Goal: Task Accomplishment & Management: Manage account settings

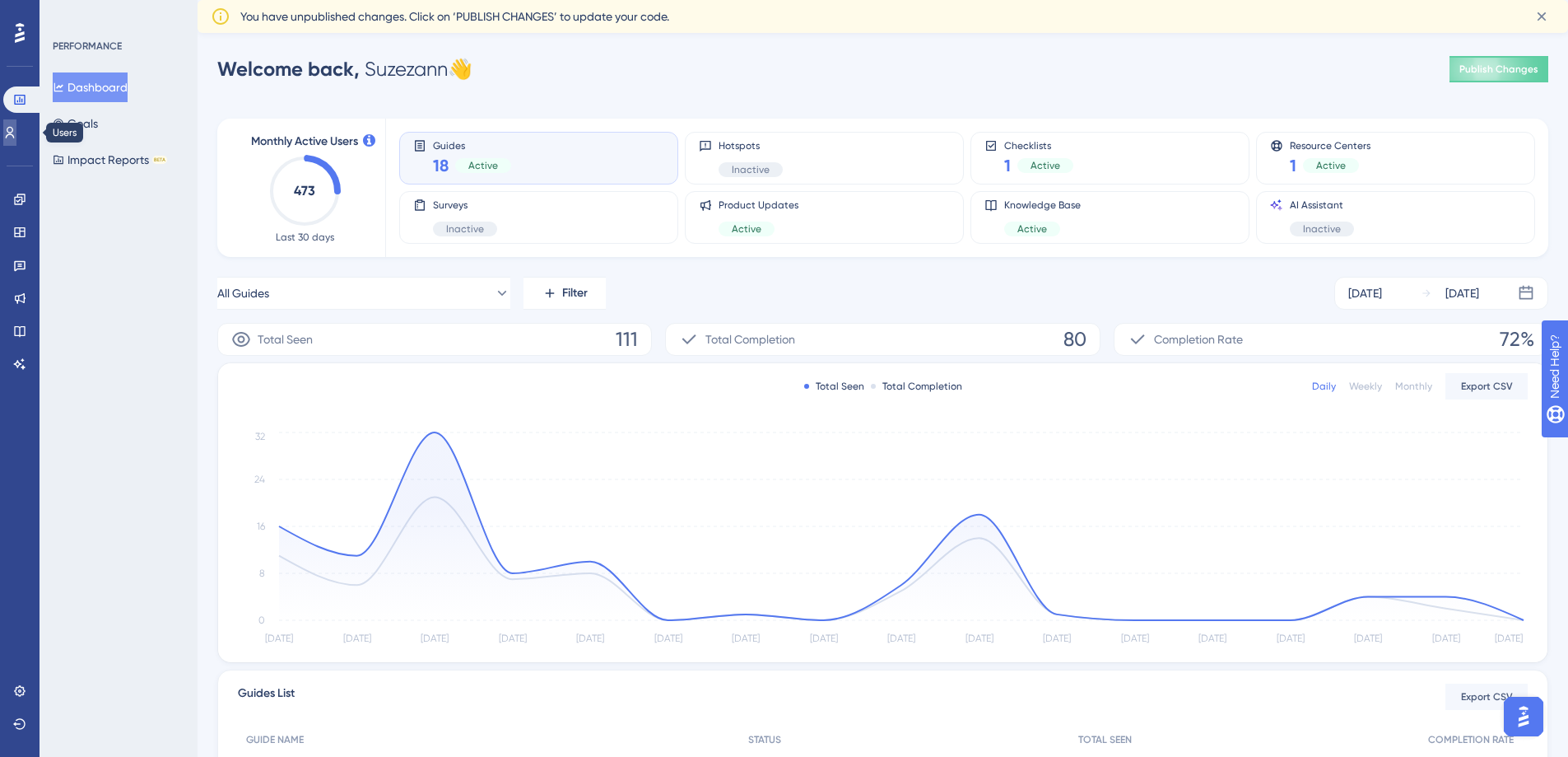
drag, startPoint x: 18, startPoint y: 128, endPoint x: 21, endPoint y: 136, distance: 8.5
click at [17, 128] on icon at bounding box center [10, 132] width 13 height 13
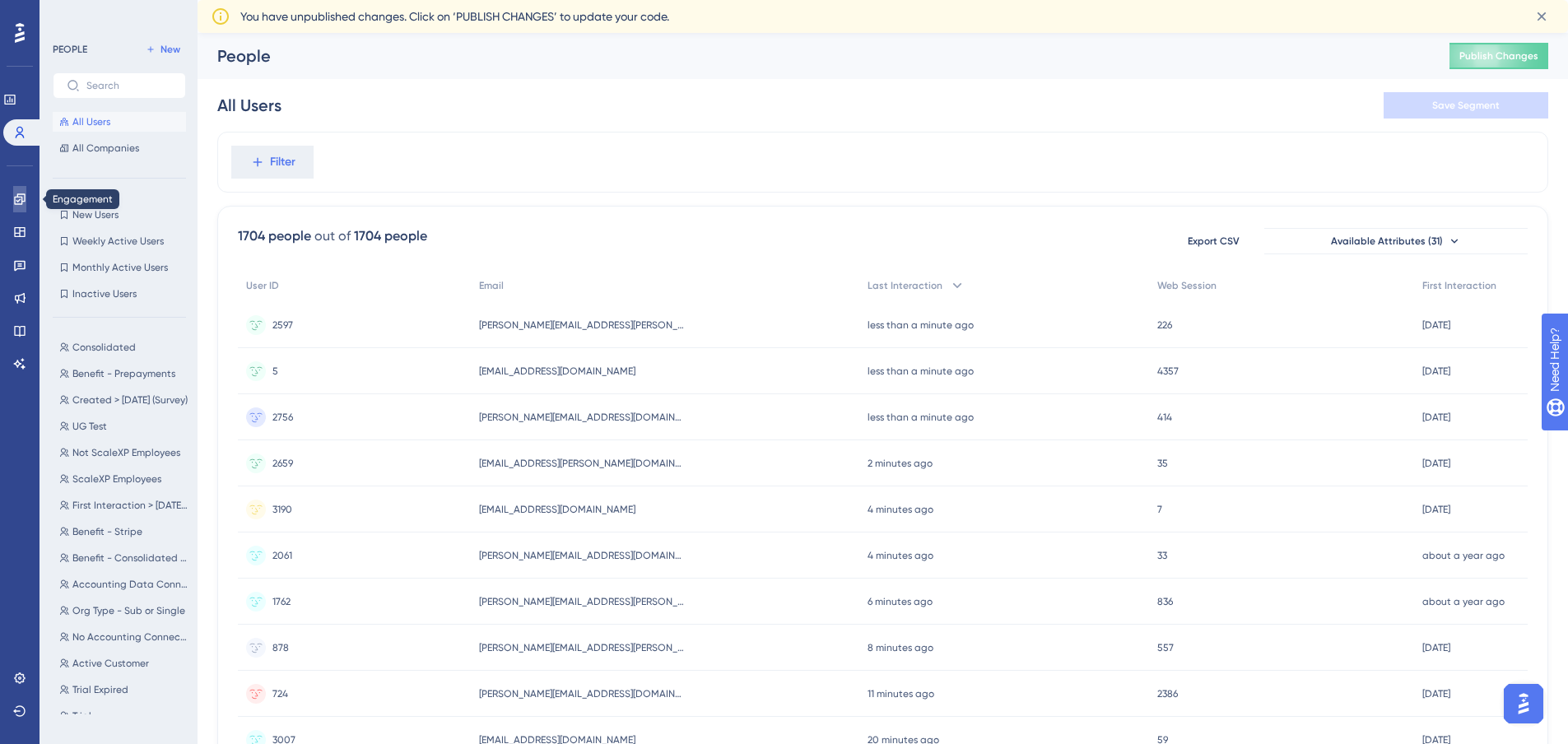
click at [18, 197] on icon at bounding box center [19, 198] width 11 height 11
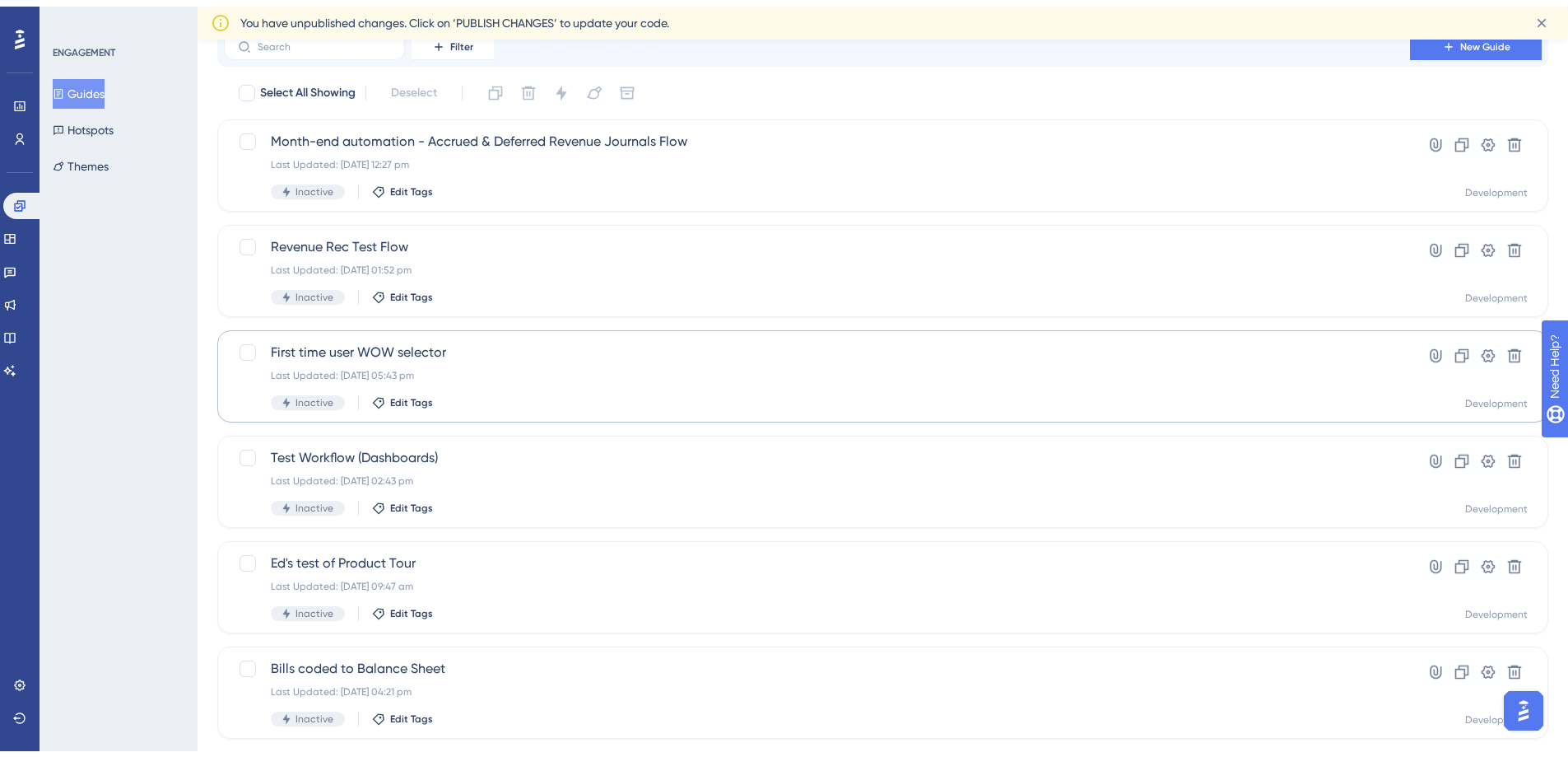
scroll to position [82, 0]
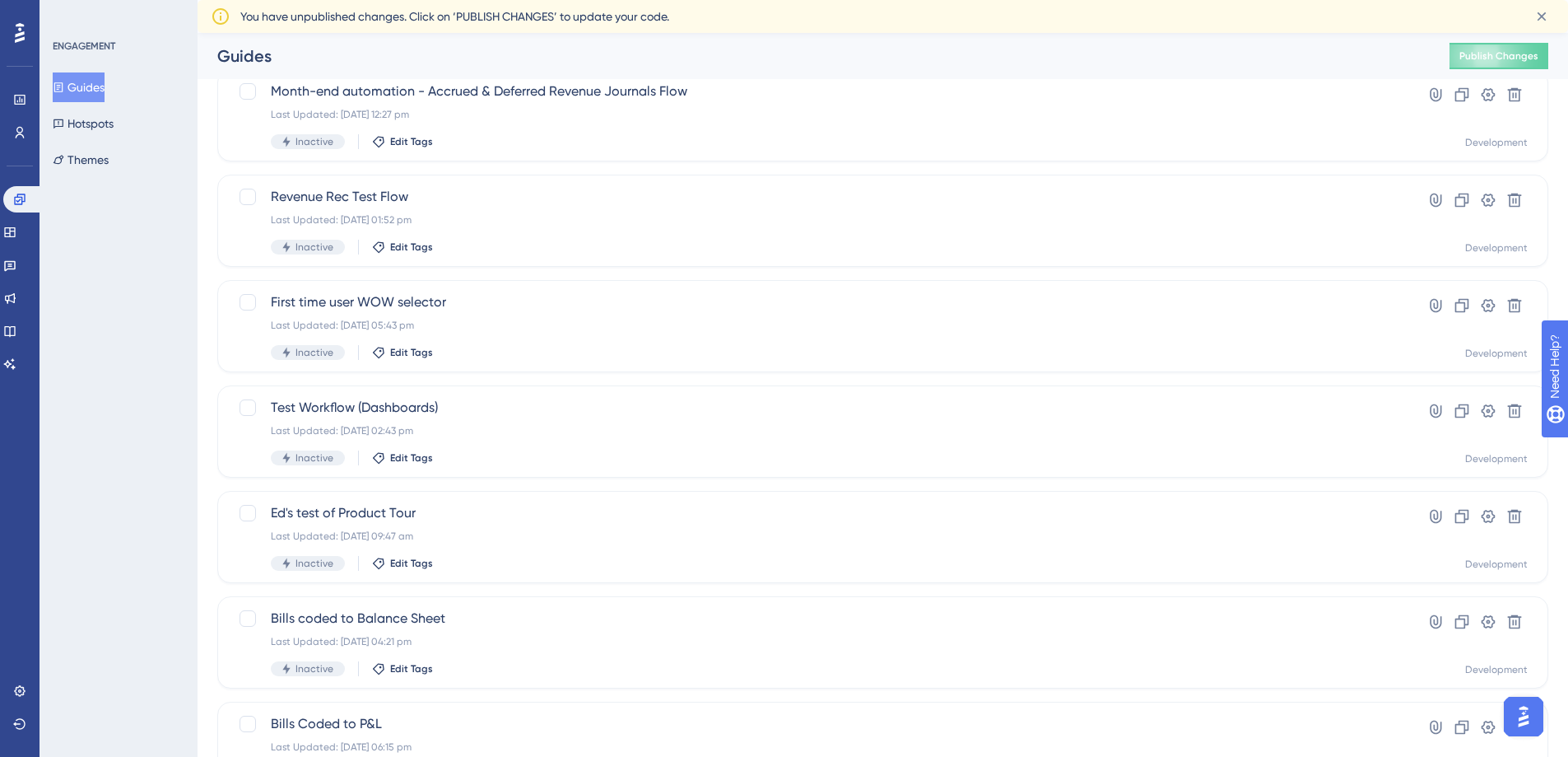
drag, startPoint x: 373, startPoint y: 300, endPoint x: 154, endPoint y: 317, distance: 219.7
click at [154, 317] on div "ENGAGEMENT Guides Hotspots Themes" at bounding box center [118, 378] width 158 height 757
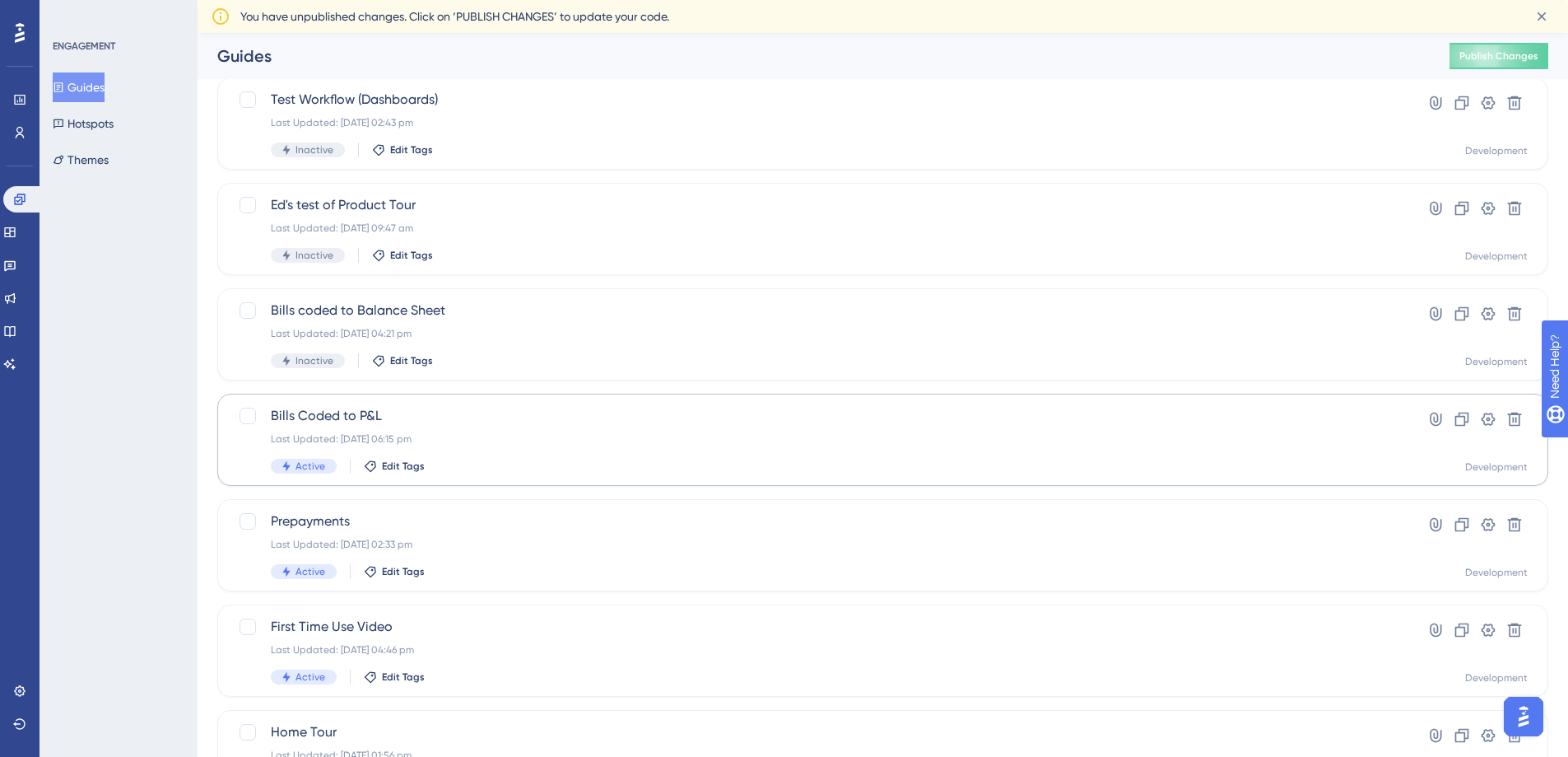
scroll to position [412, 0]
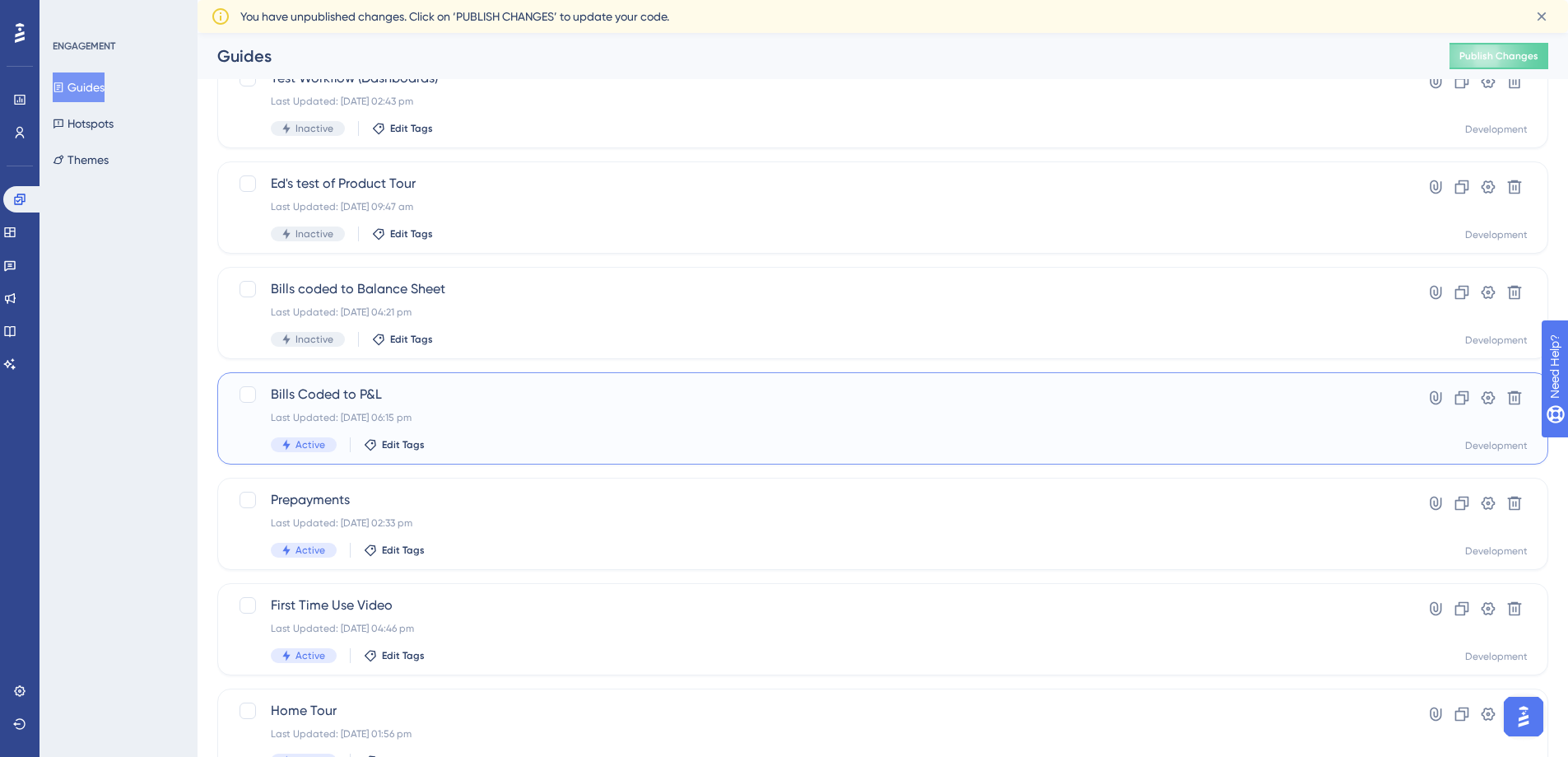
click at [448, 415] on div "Last Updated: 12 Dec 2024 06:15 pm" at bounding box center [817, 418] width 1092 height 13
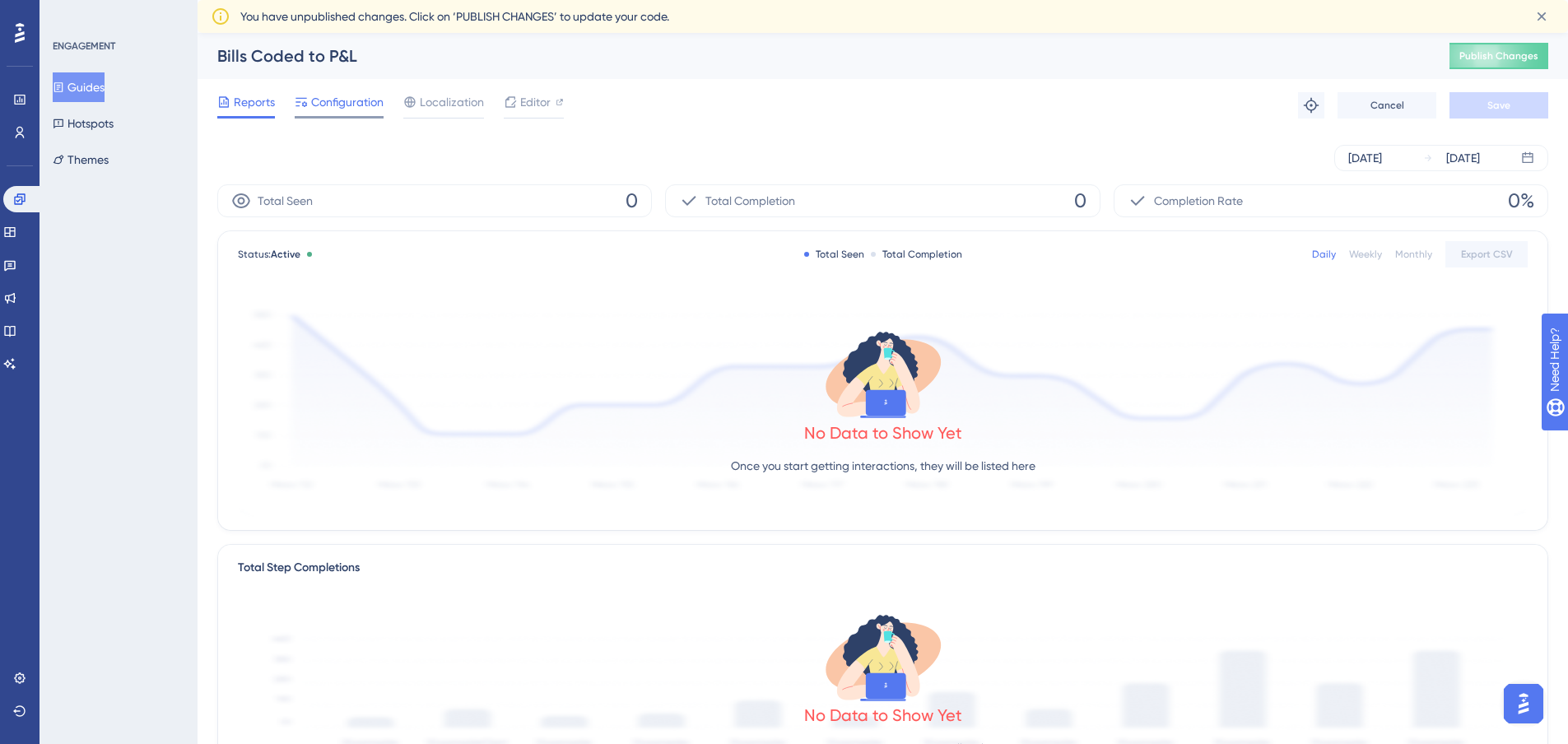
click at [337, 100] on span "Configuration" at bounding box center [347, 102] width 73 height 20
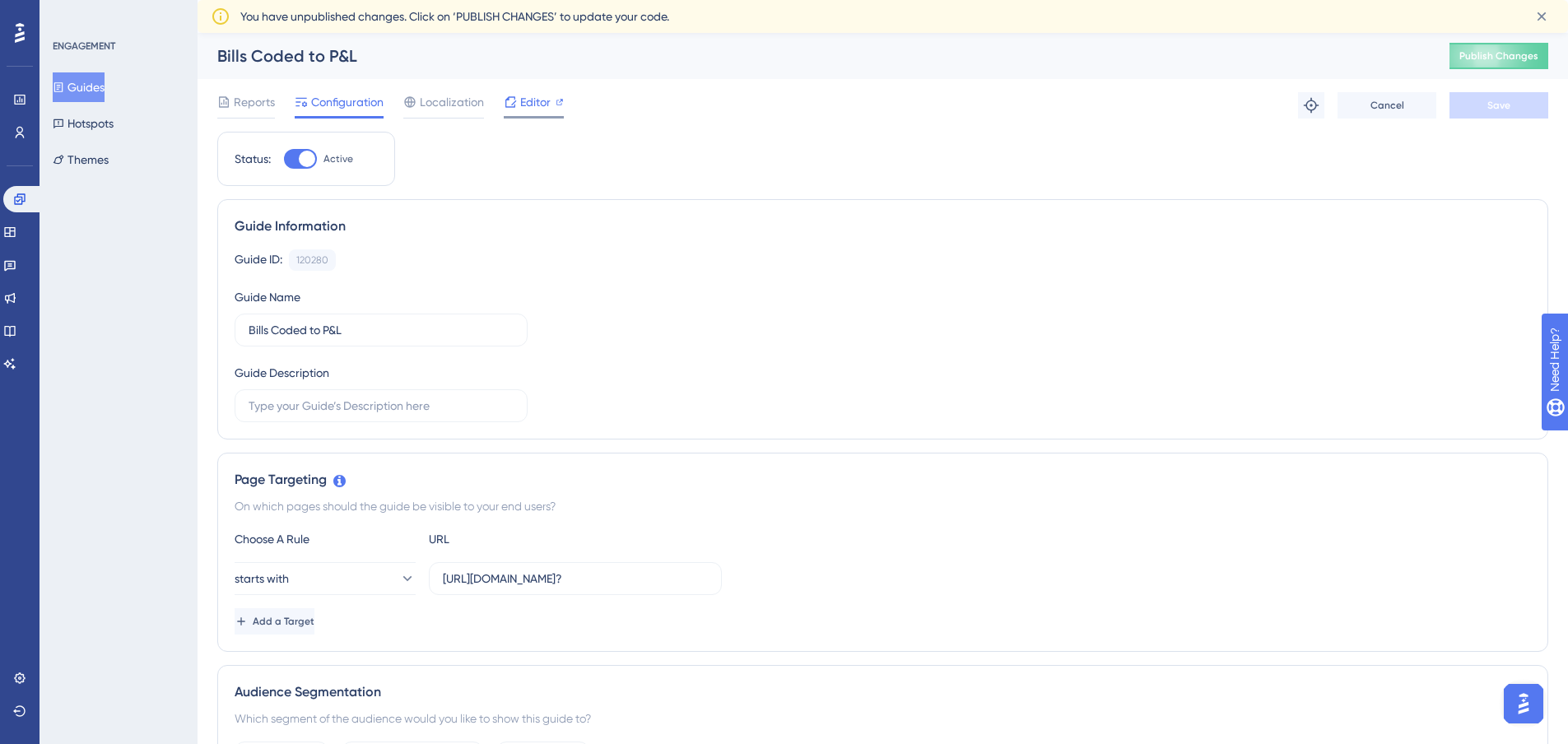
click at [521, 103] on span "Editor" at bounding box center [536, 102] width 30 height 20
click at [102, 88] on button "Guides" at bounding box center [79, 87] width 52 height 29
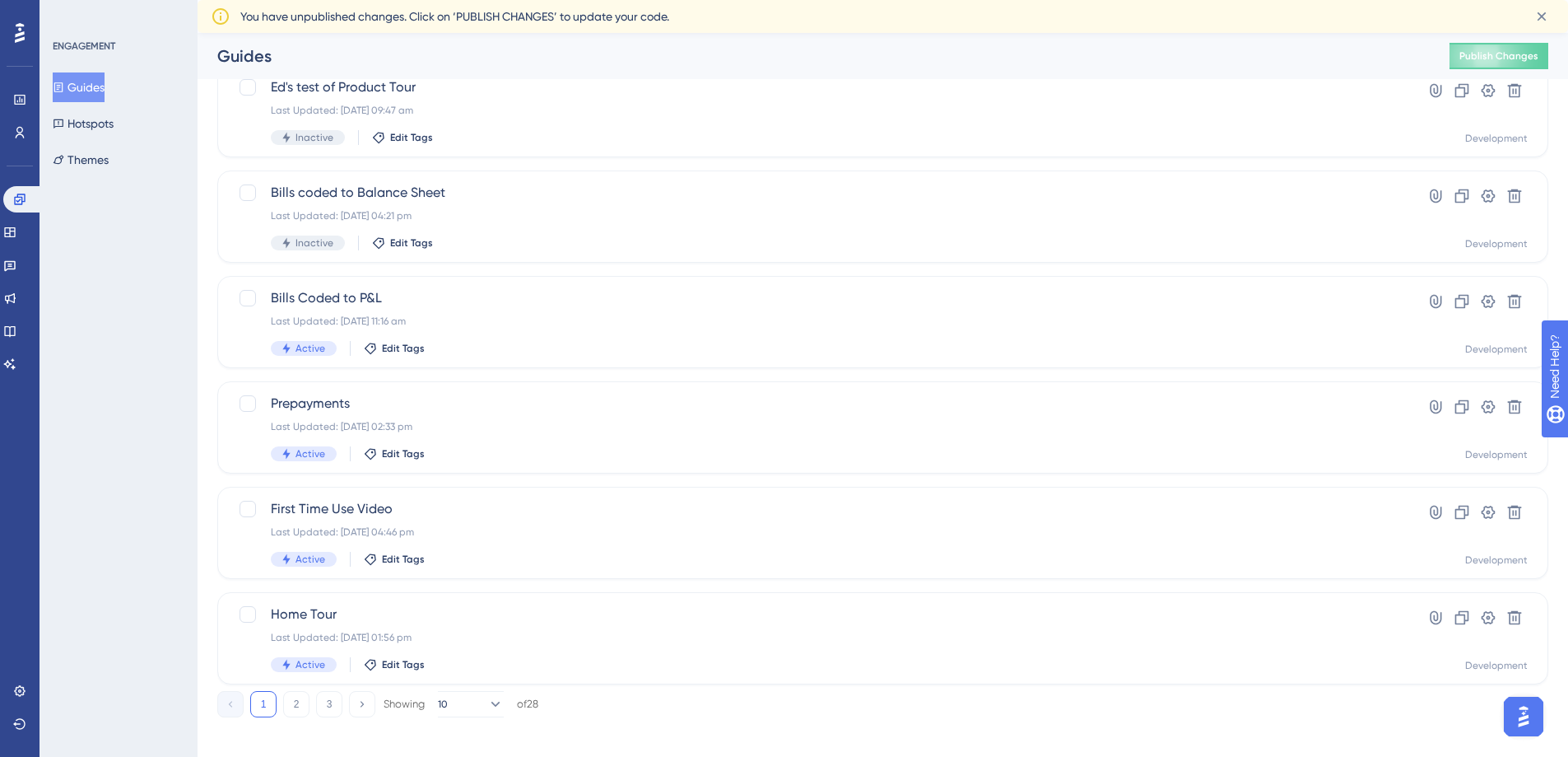
scroll to position [521, 0]
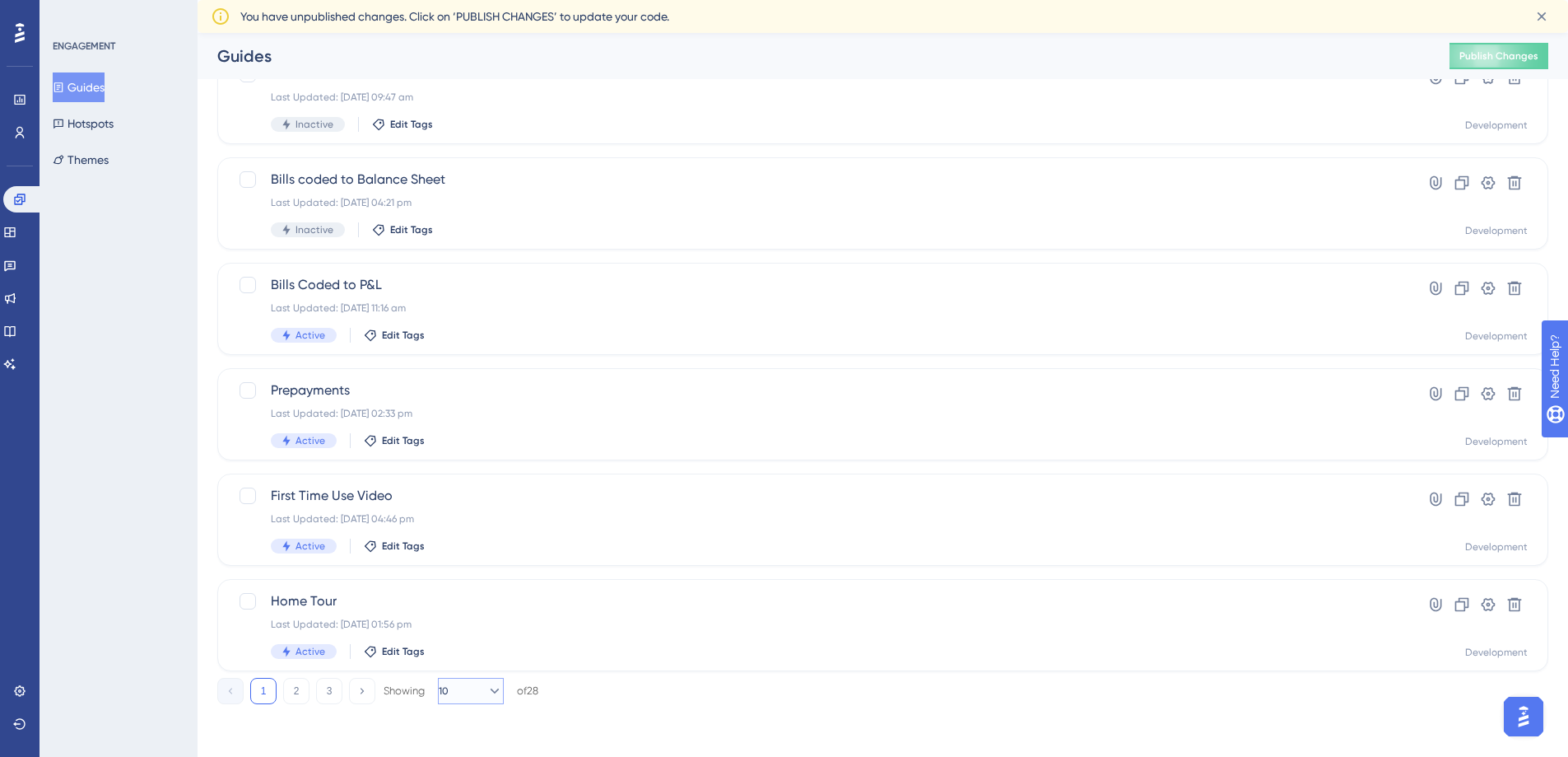
click at [466, 697] on button "10" at bounding box center [470, 690] width 66 height 26
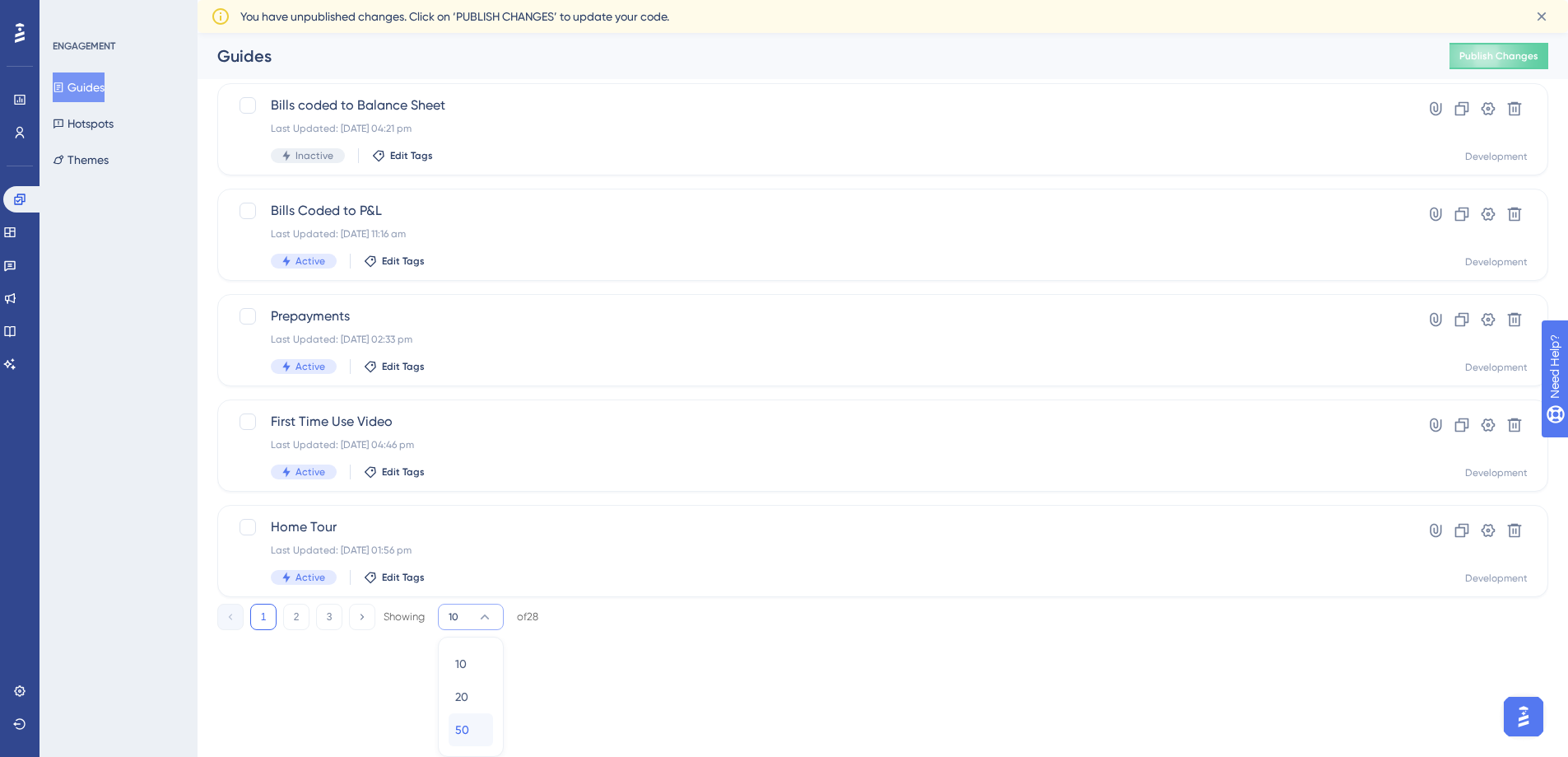
click at [474, 723] on div "50 50" at bounding box center [470, 729] width 31 height 33
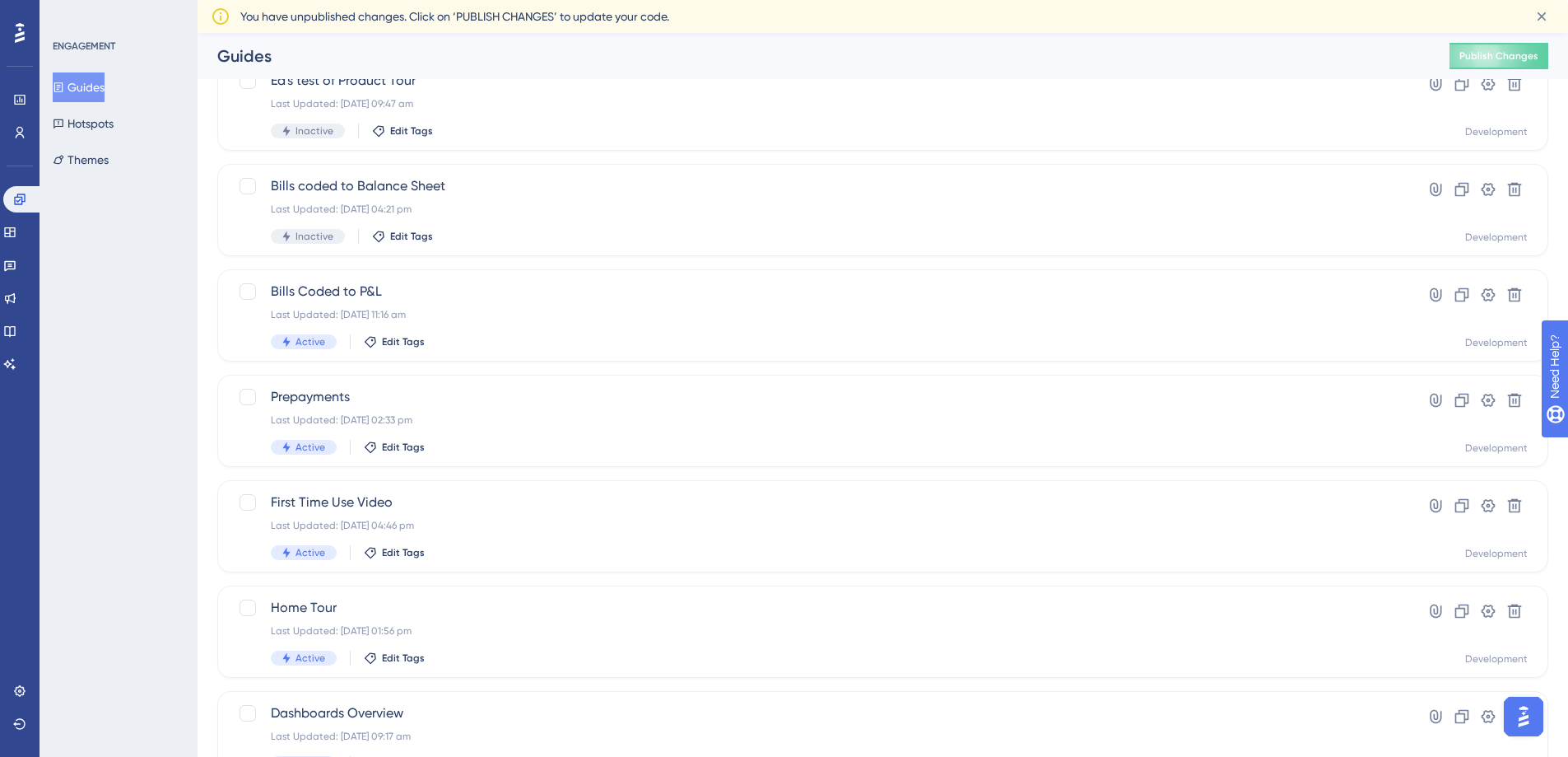
scroll to position [513, 0]
click at [302, 397] on span "Prepayments" at bounding box center [817, 399] width 1092 height 20
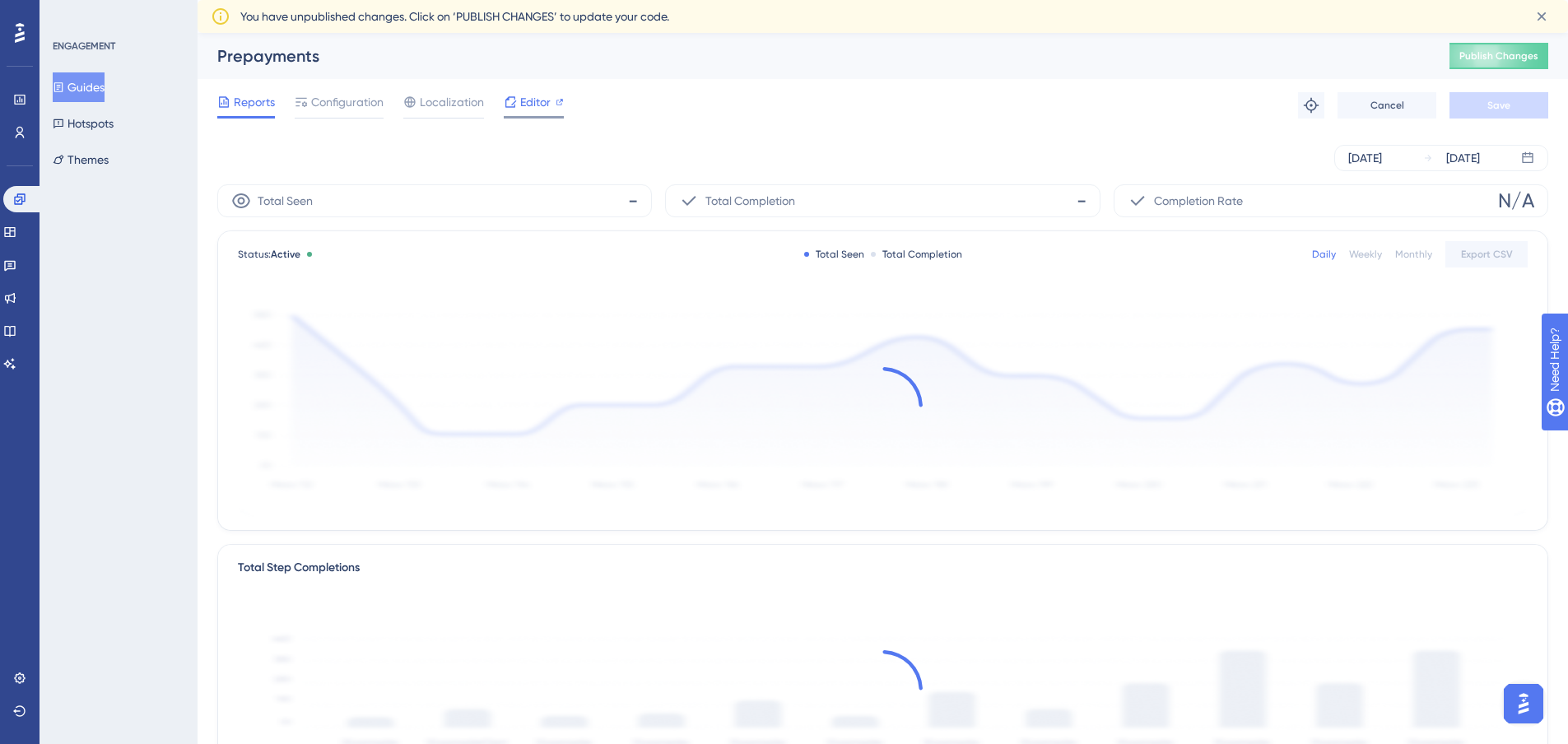
click at [521, 94] on span "Editor" at bounding box center [536, 102] width 30 height 20
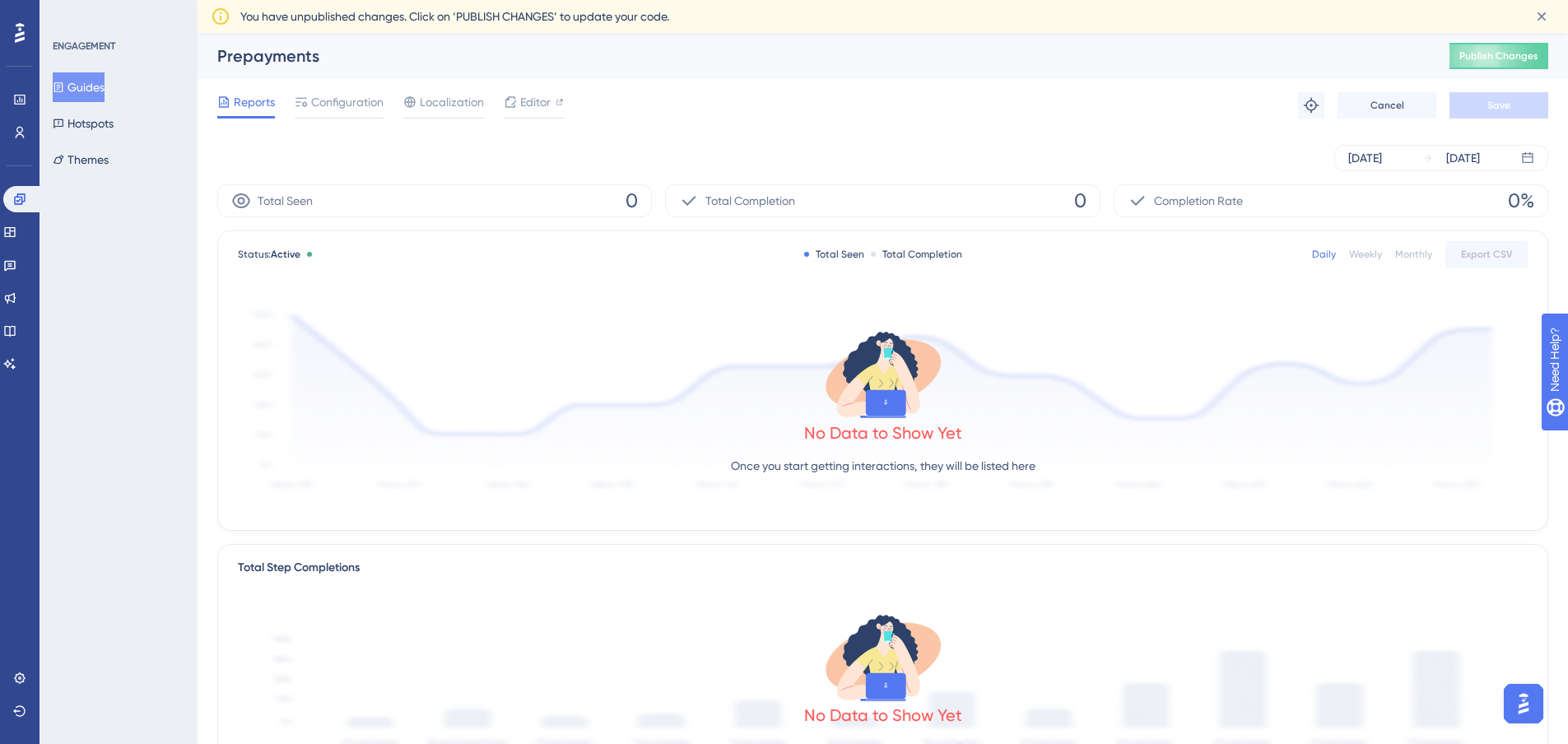
click at [96, 85] on button "Guides" at bounding box center [79, 87] width 52 height 29
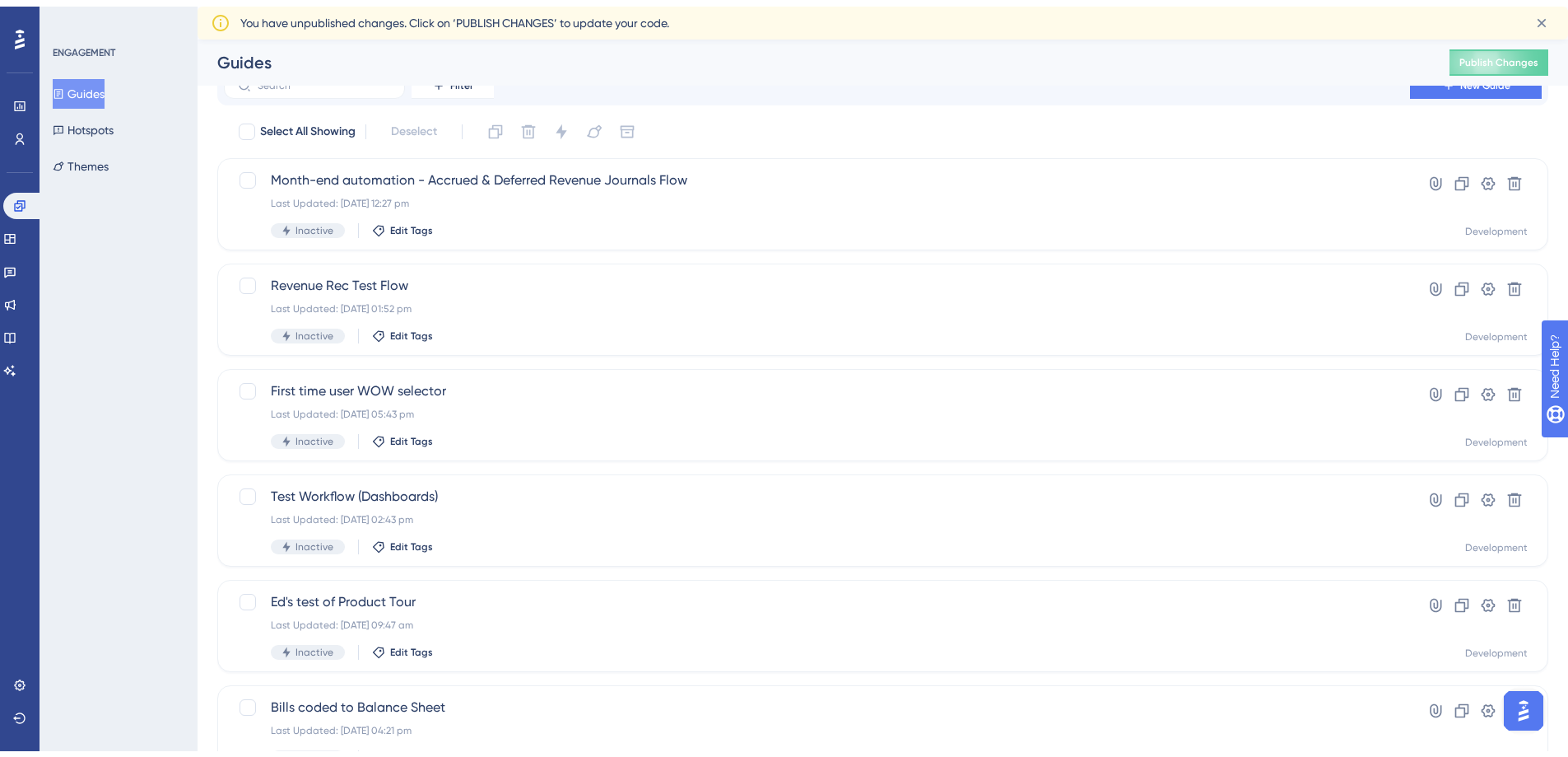
scroll to position [521, 0]
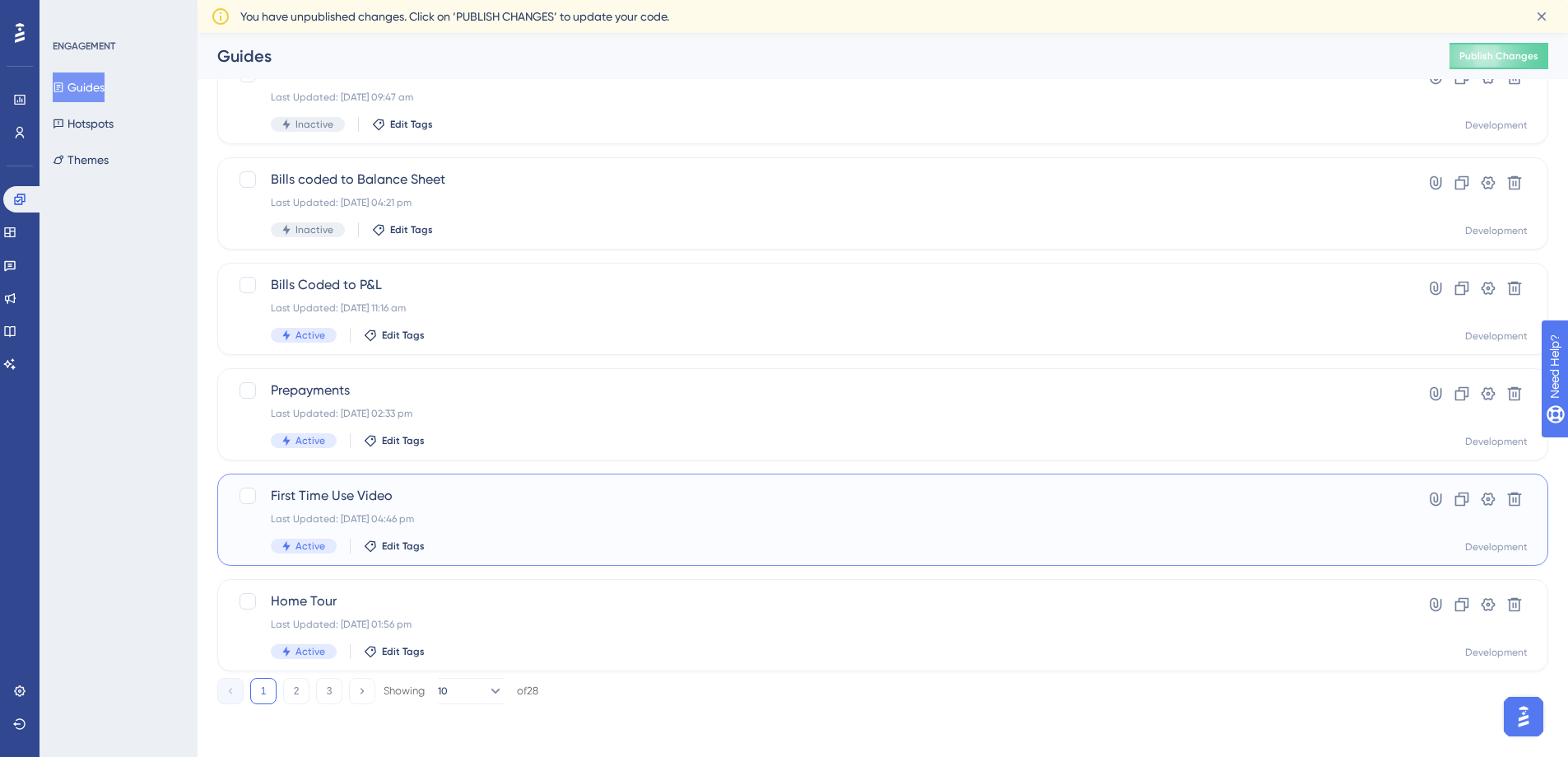
click at [327, 495] on span "First Time Use Video" at bounding box center [817, 496] width 1092 height 20
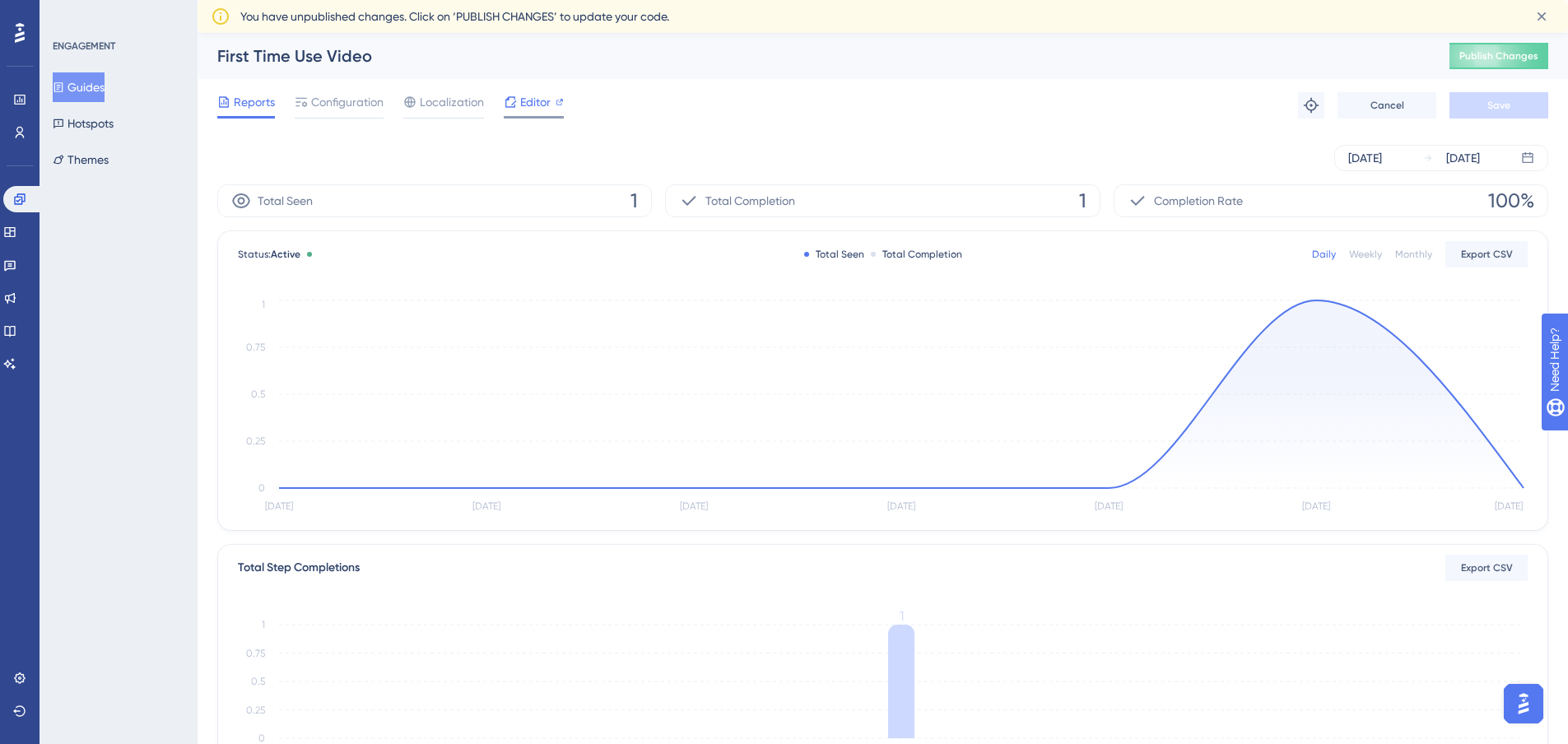
click at [519, 103] on div "Editor" at bounding box center [534, 102] width 60 height 20
click at [93, 84] on button "Guides" at bounding box center [79, 87] width 52 height 29
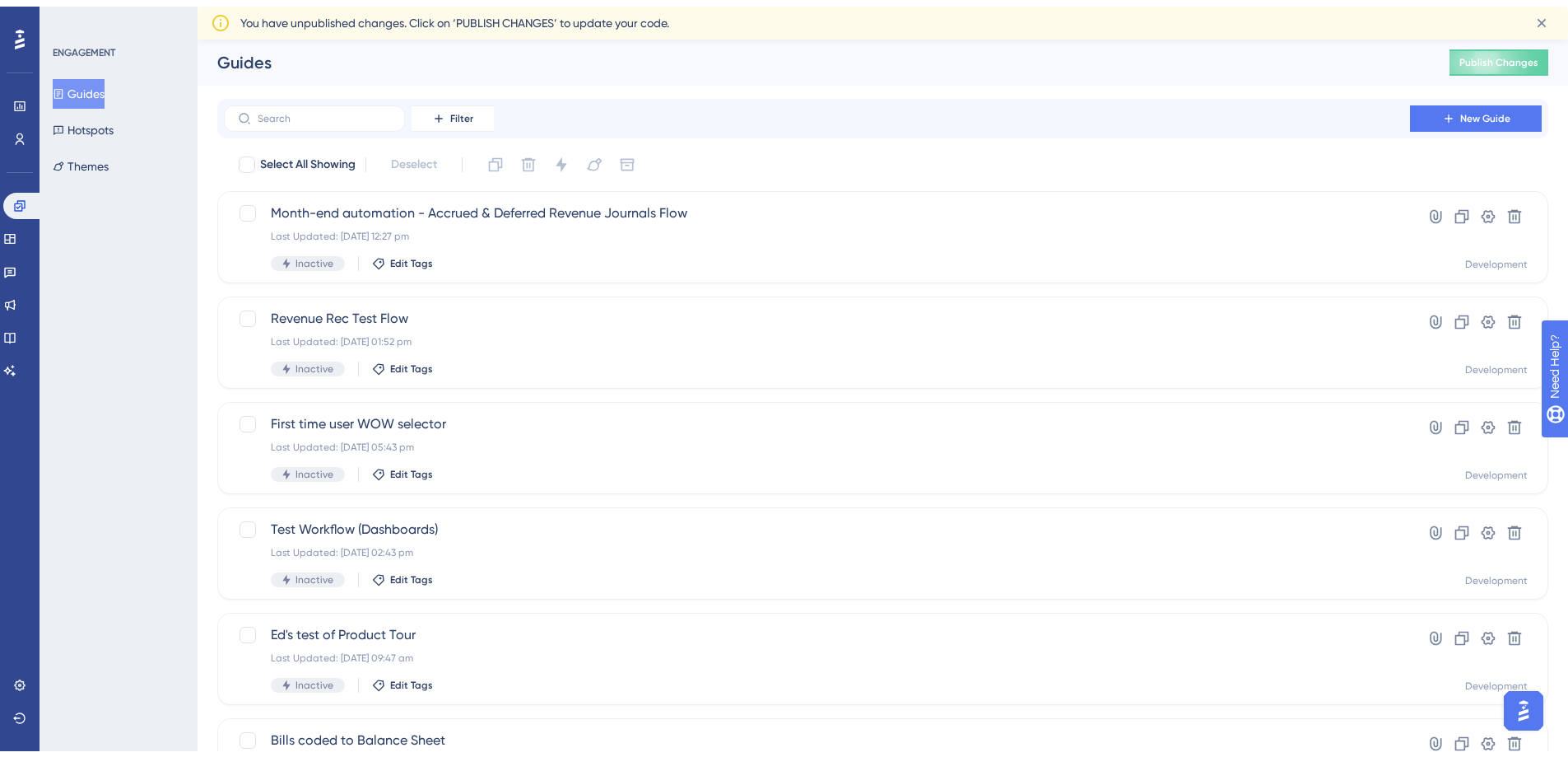
scroll to position [521, 0]
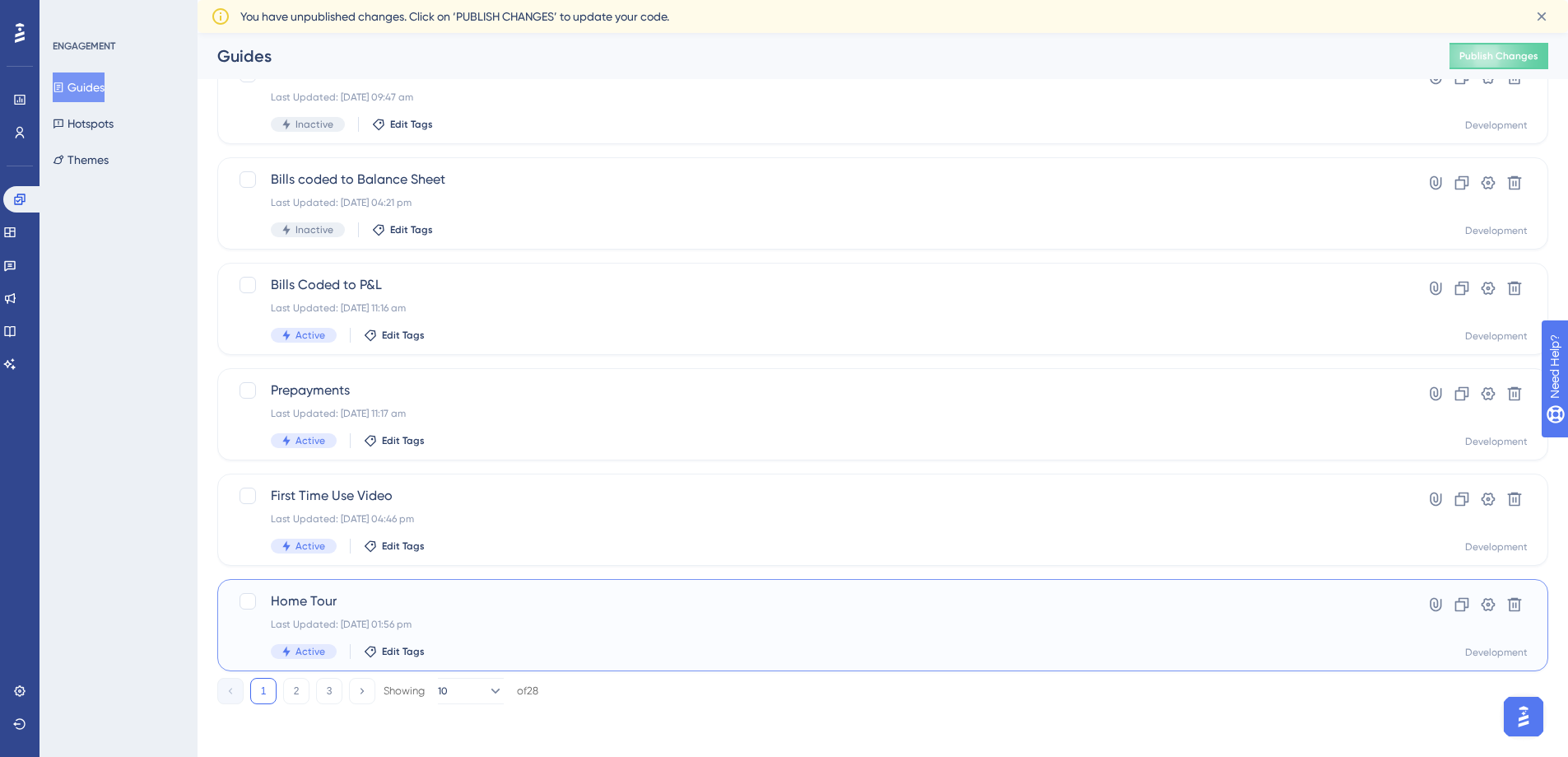
click at [312, 604] on span "Home Tour" at bounding box center [817, 601] width 1092 height 20
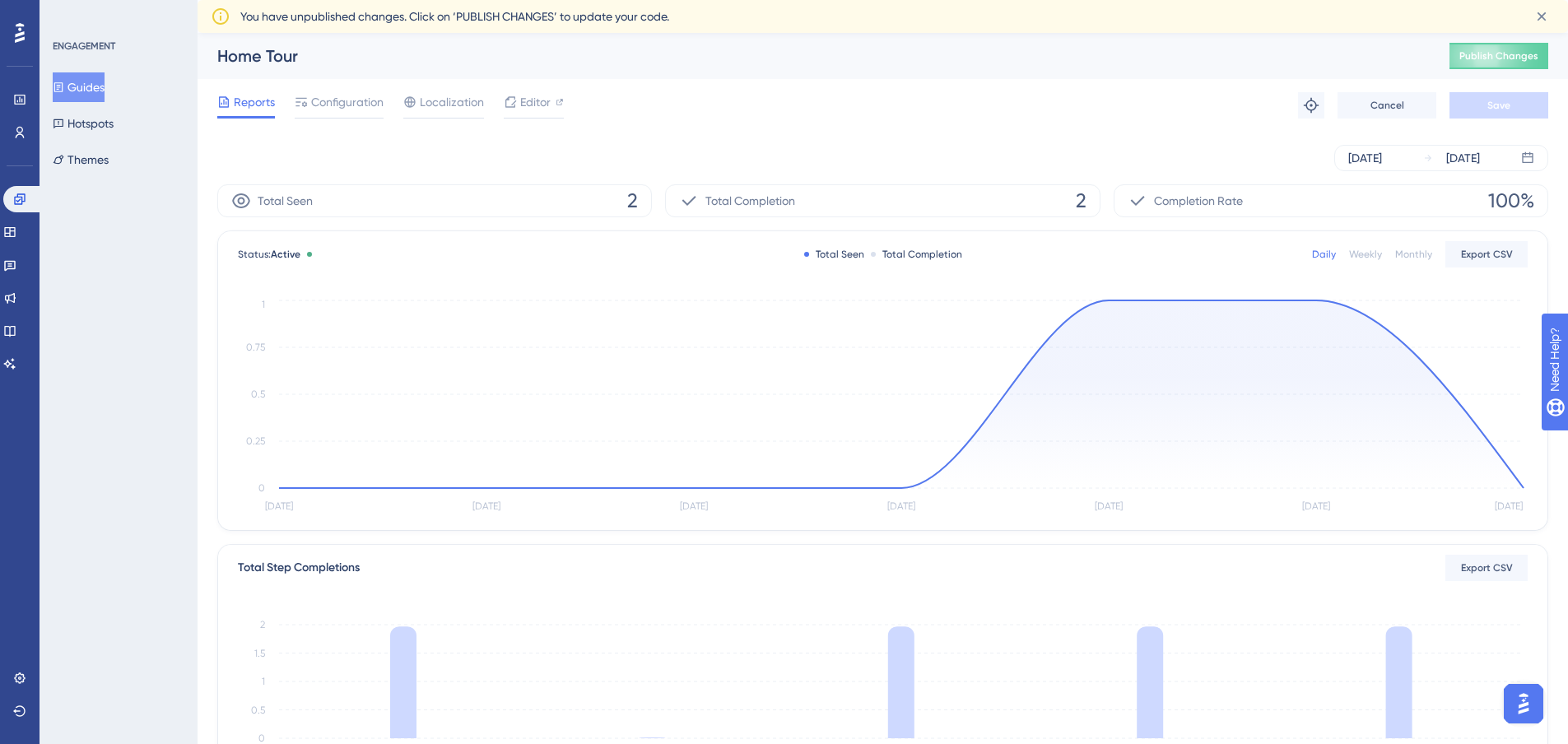
click at [77, 90] on button "Guides" at bounding box center [79, 87] width 52 height 29
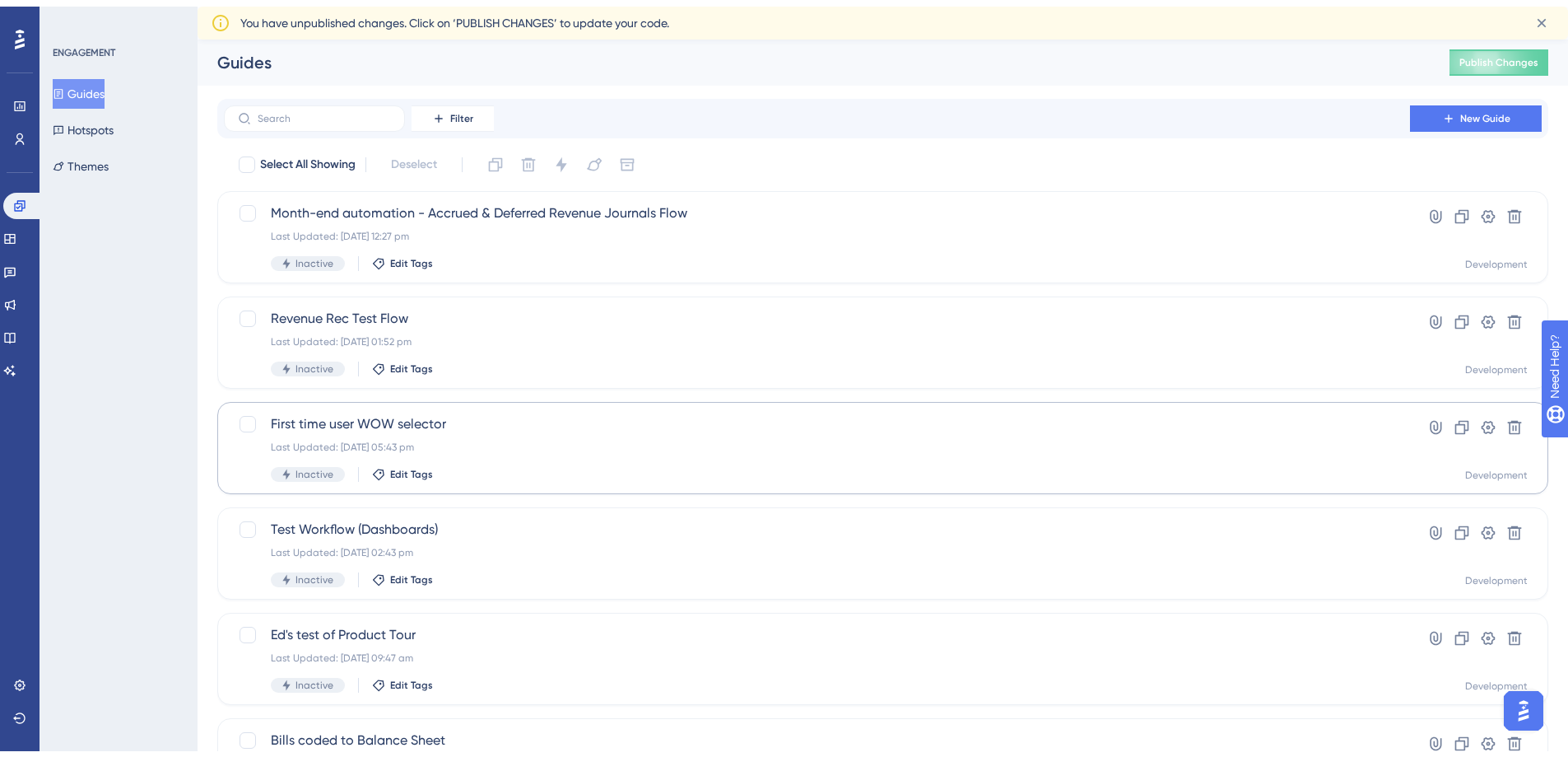
scroll to position [521, 0]
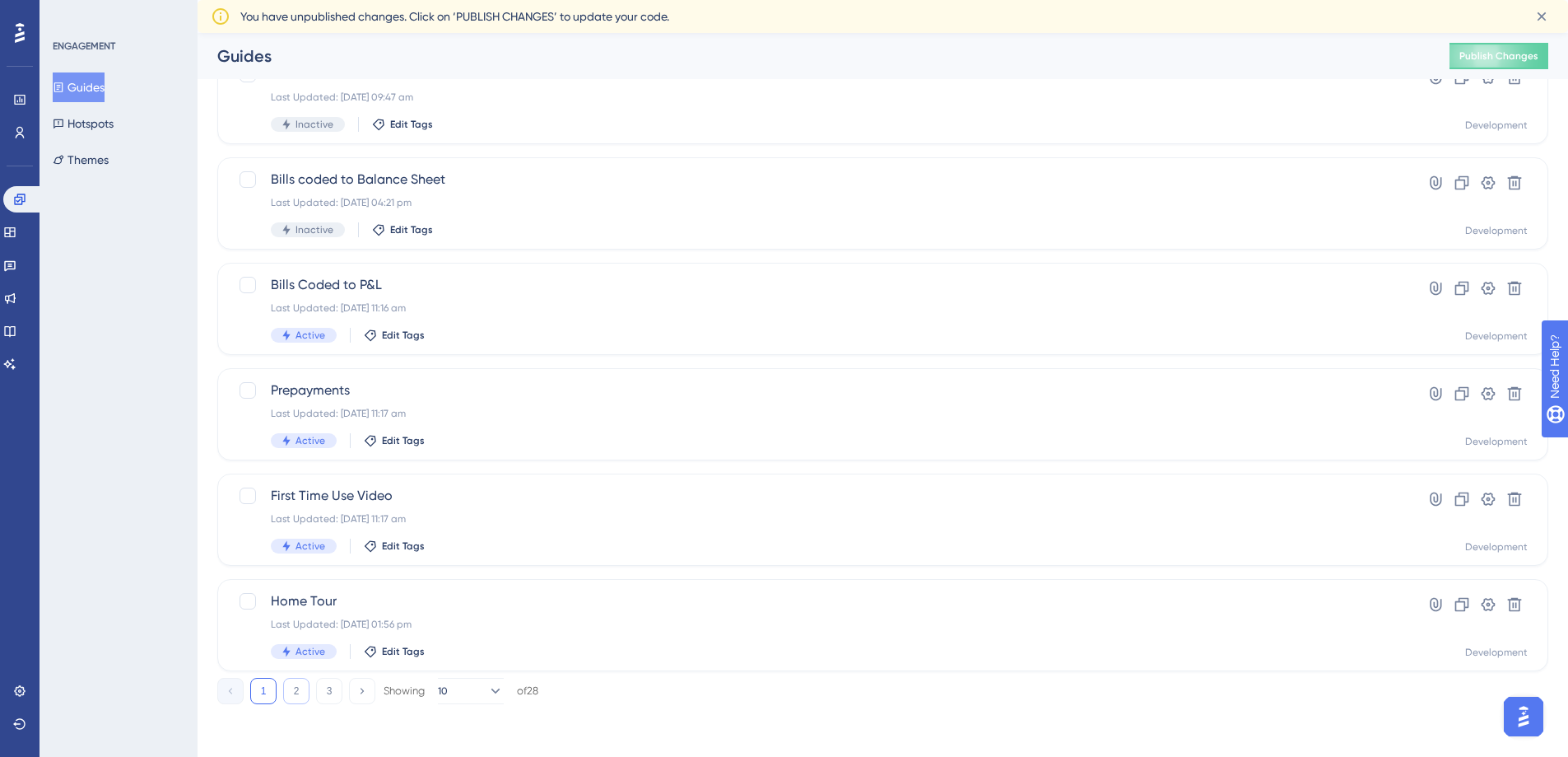
click at [292, 693] on button "2" at bounding box center [296, 690] width 26 height 26
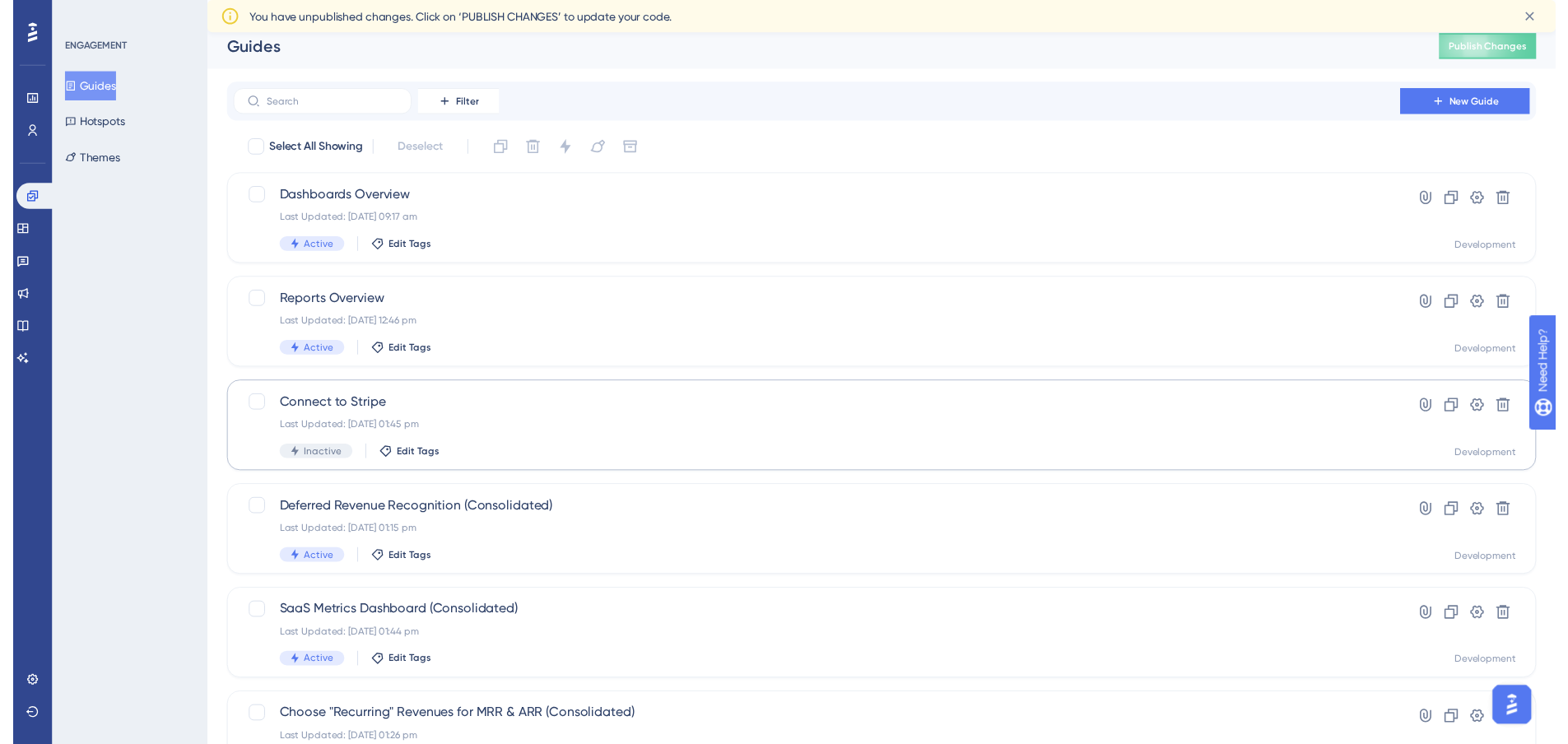
scroll to position [0, 0]
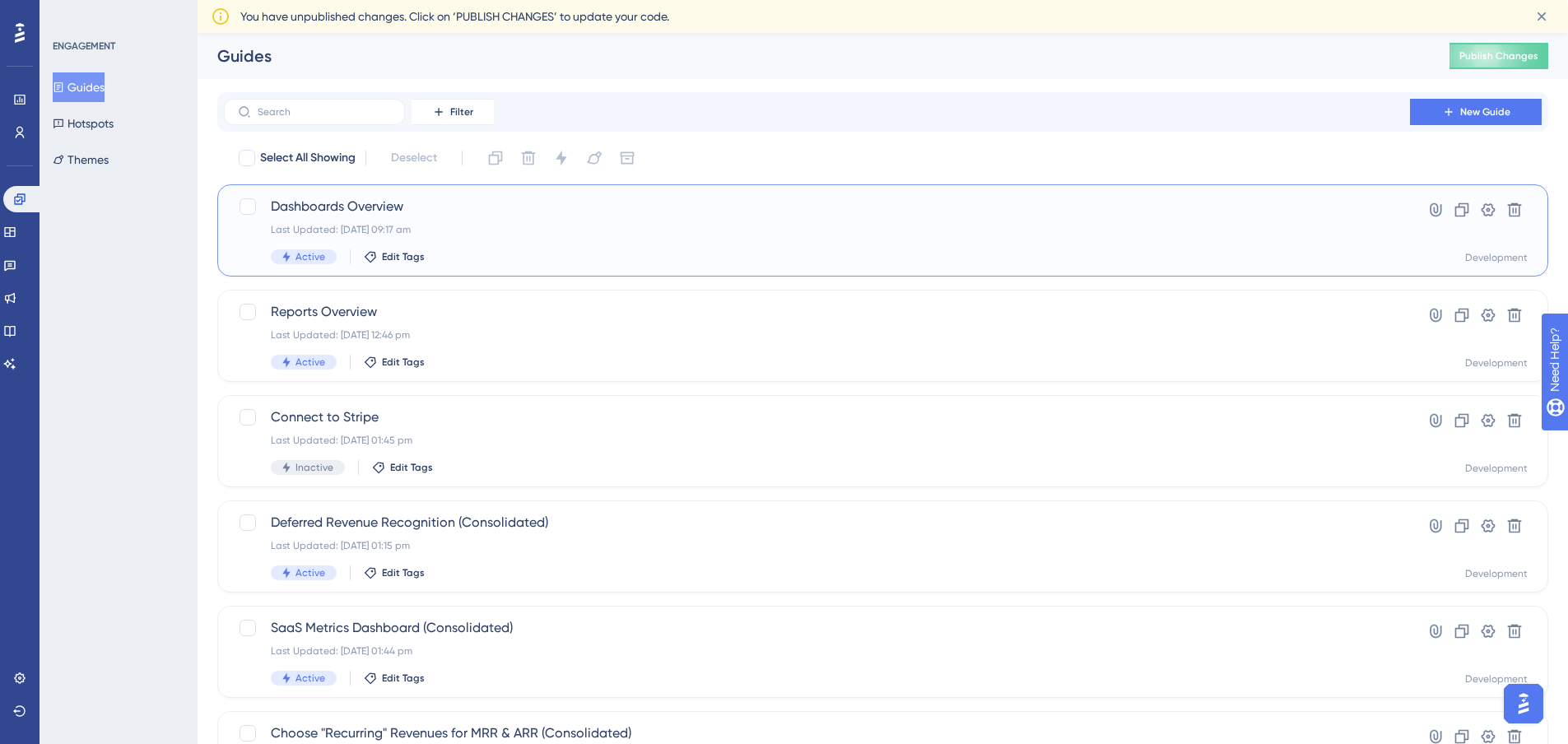
click at [414, 205] on span "Dashboards Overview" at bounding box center [817, 207] width 1092 height 20
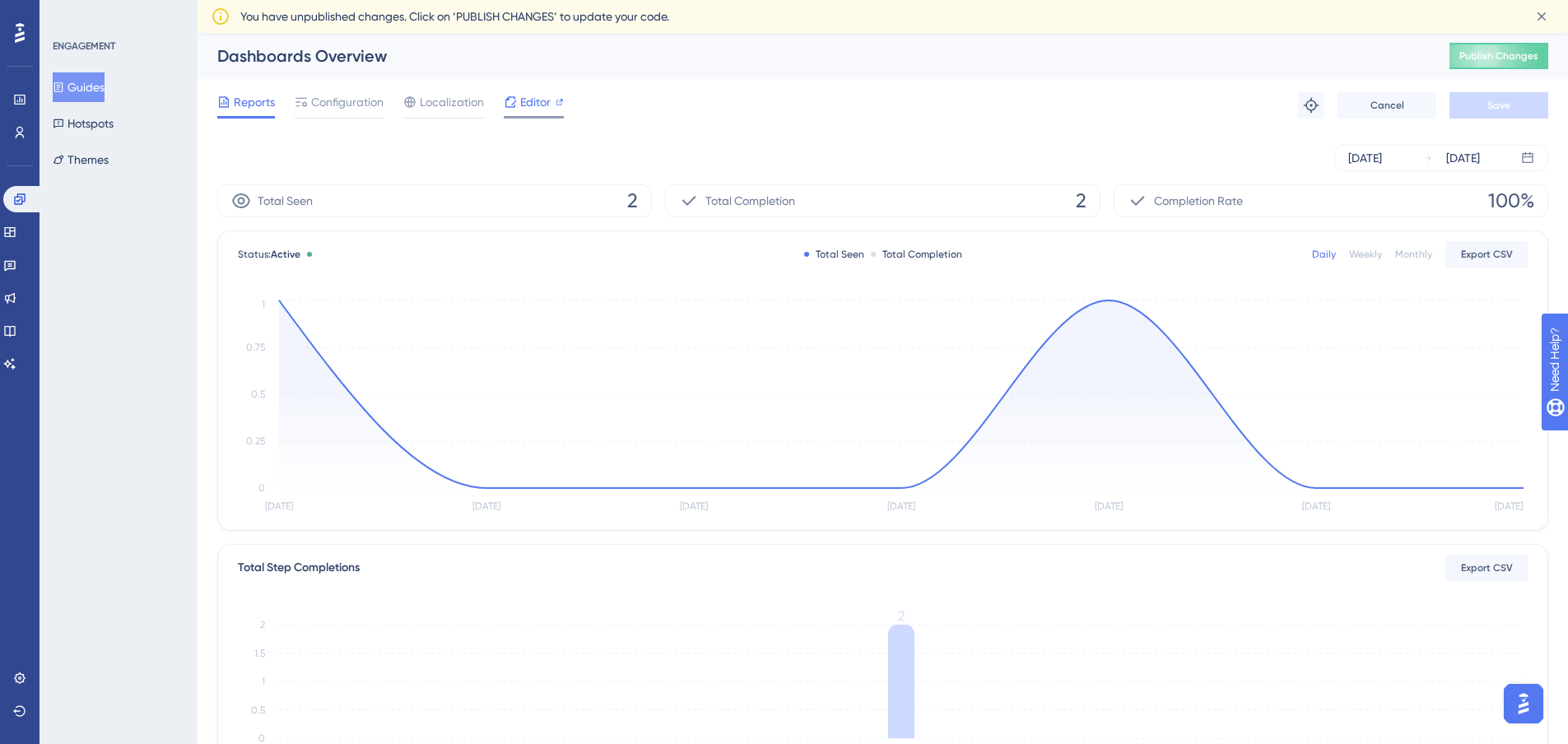
click at [533, 96] on span "Editor" at bounding box center [536, 102] width 30 height 20
click at [99, 83] on button "Guides" at bounding box center [79, 87] width 52 height 29
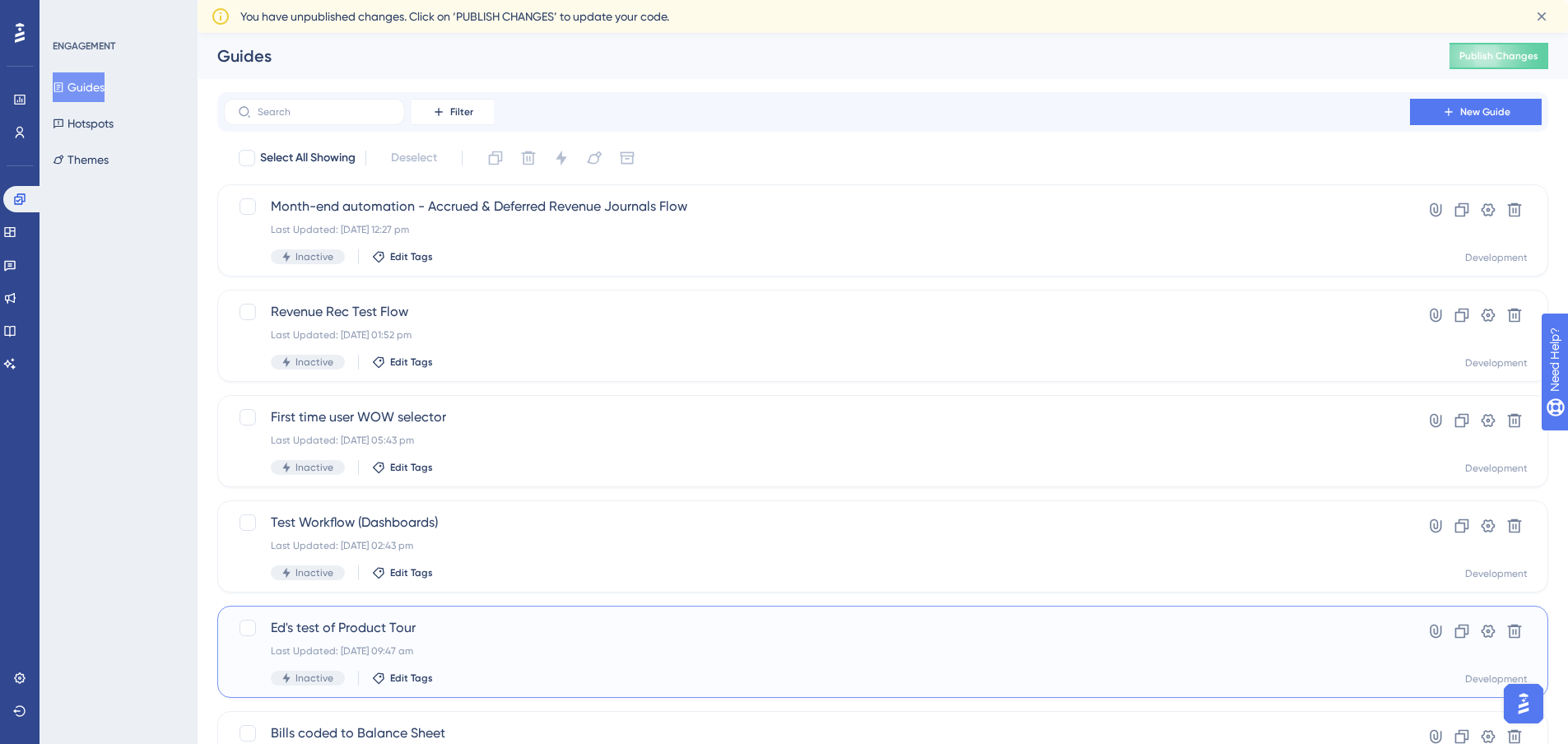
click at [300, 671] on span "Inactive" at bounding box center [314, 678] width 38 height 13
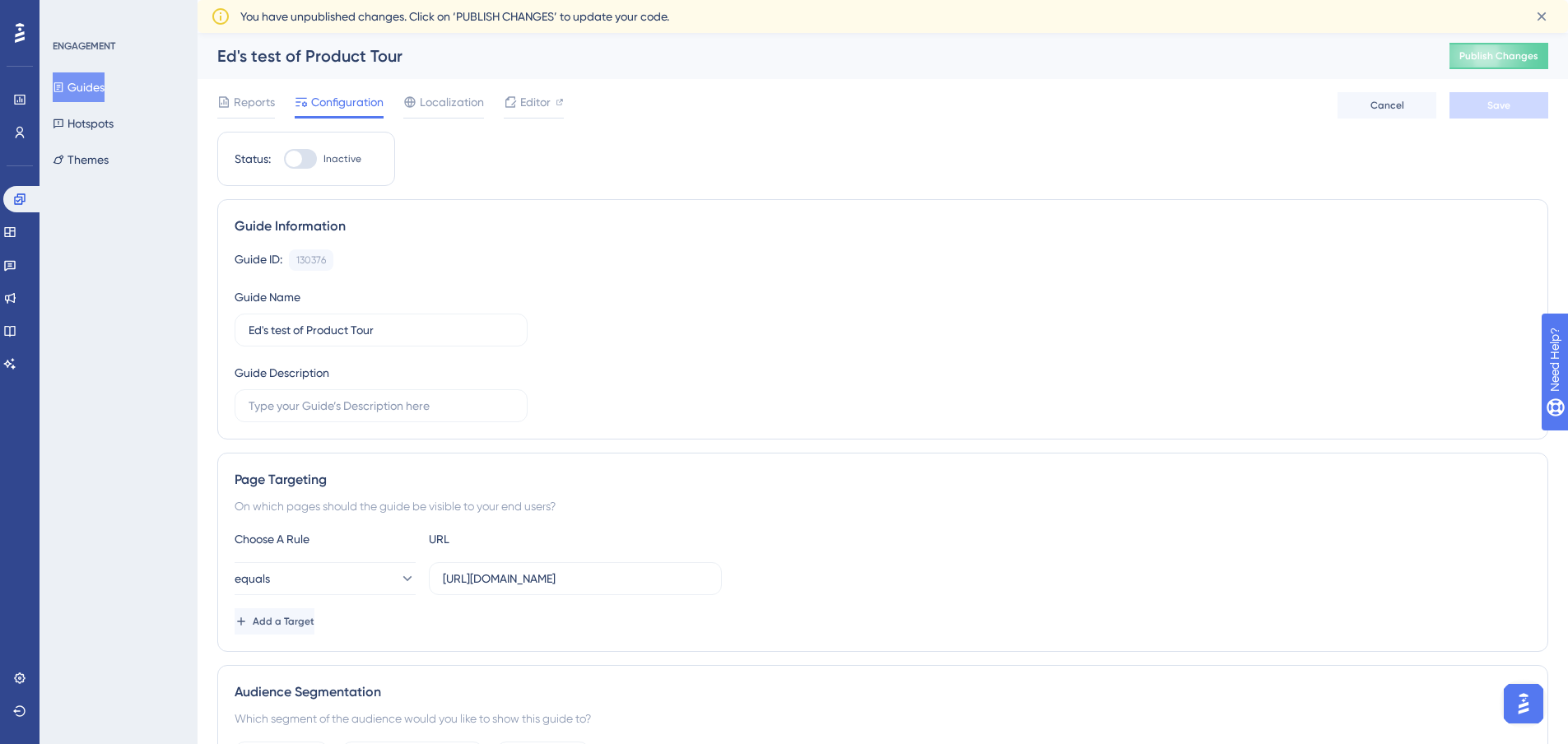
scroll to position [567, 0]
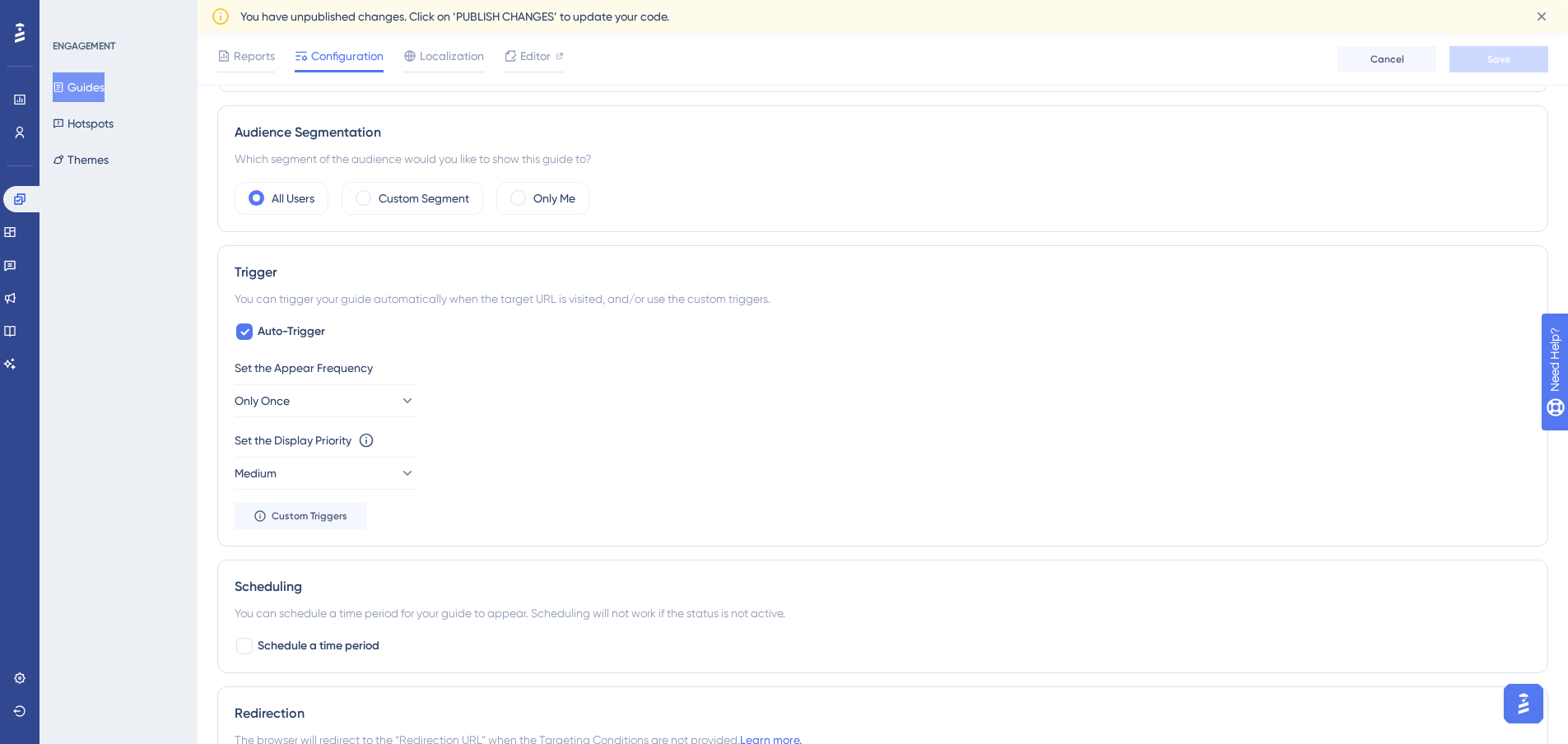
click at [95, 90] on button "Guides" at bounding box center [79, 87] width 52 height 29
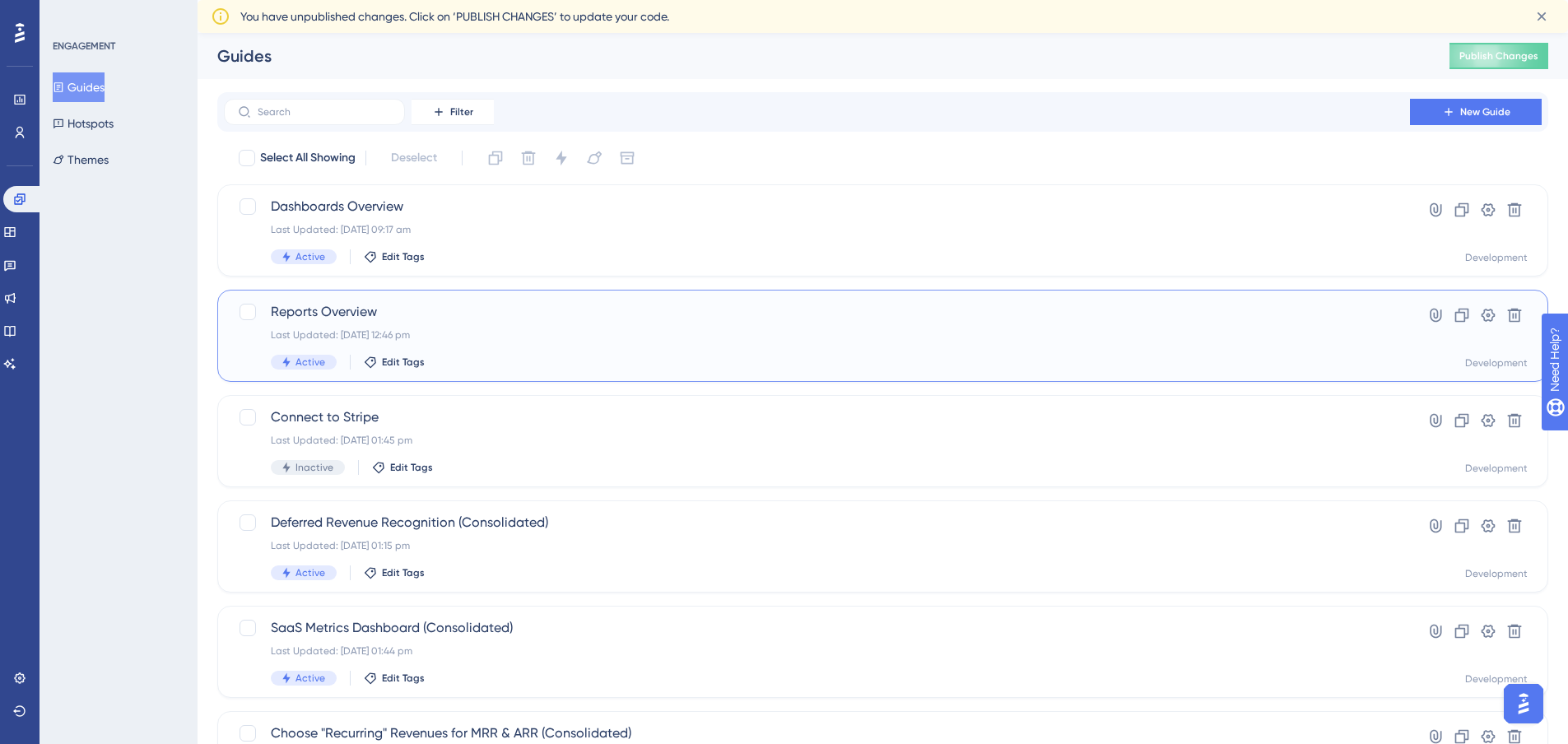
click at [460, 322] on div "Reports Overview Last Updated: 02 Jul 2024 12:46 pm Active Edit Tags" at bounding box center [817, 336] width 1092 height 68
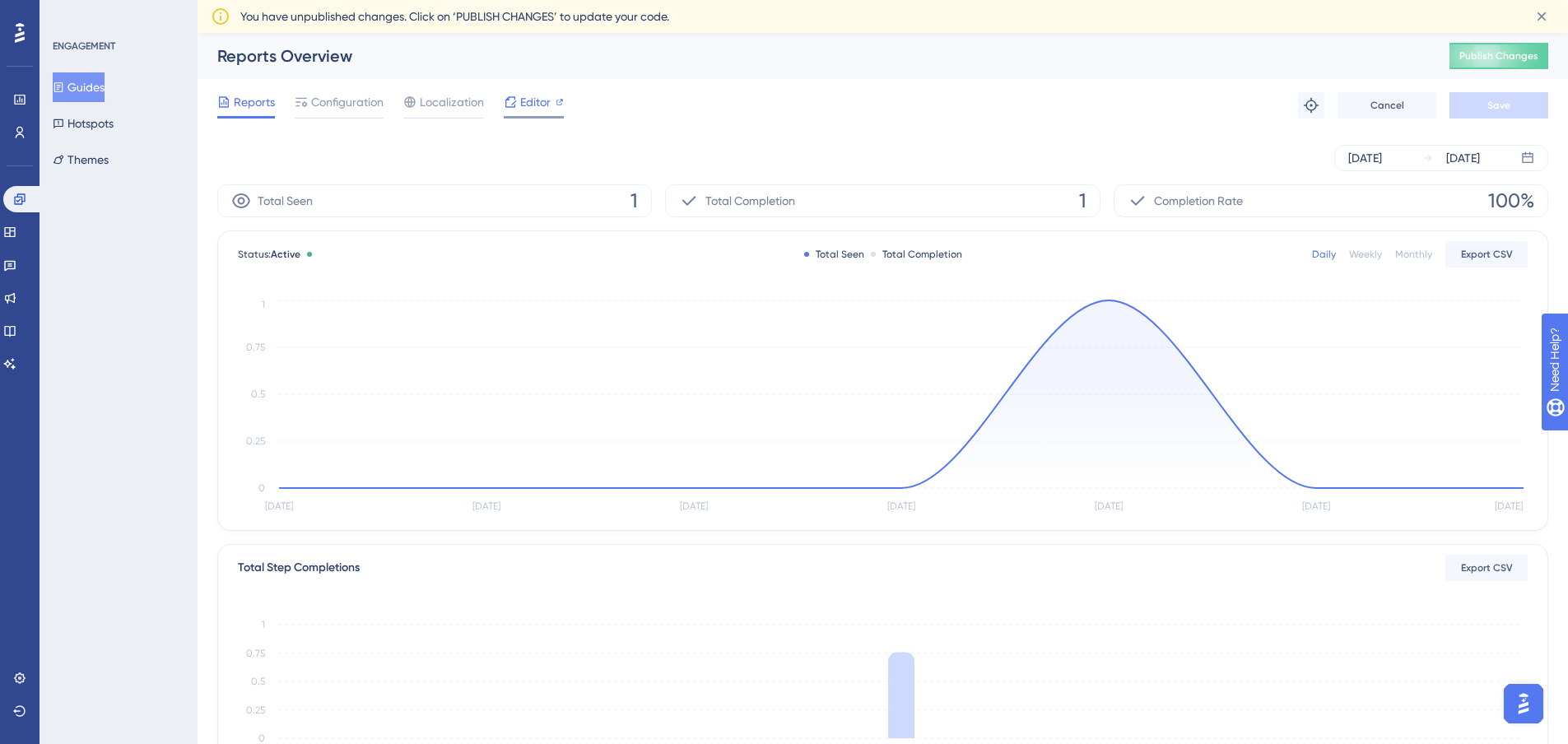
click at [531, 103] on span "Editor" at bounding box center [536, 102] width 30 height 20
click at [100, 85] on button "Guides" at bounding box center [79, 87] width 52 height 29
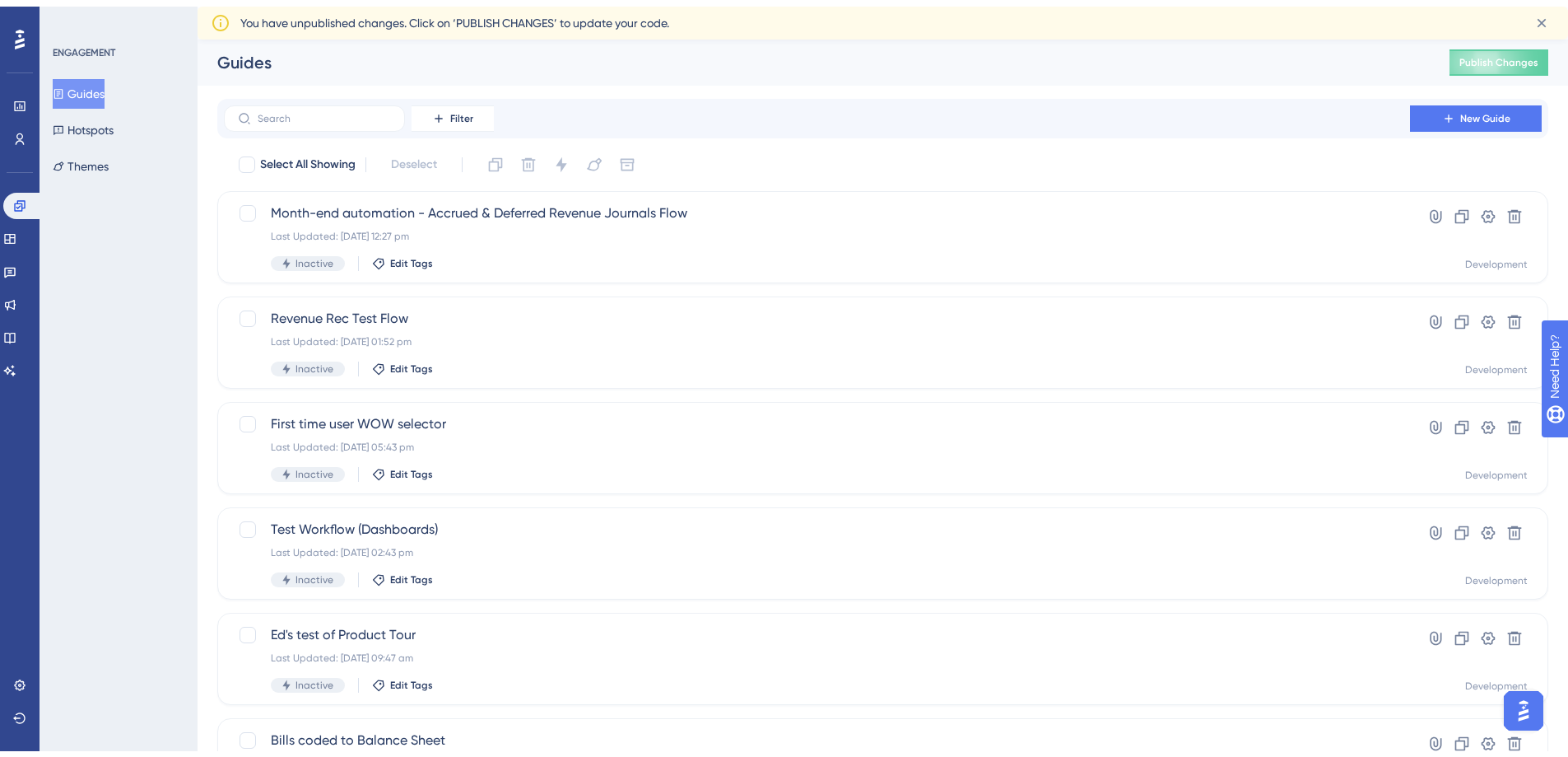
scroll to position [521, 0]
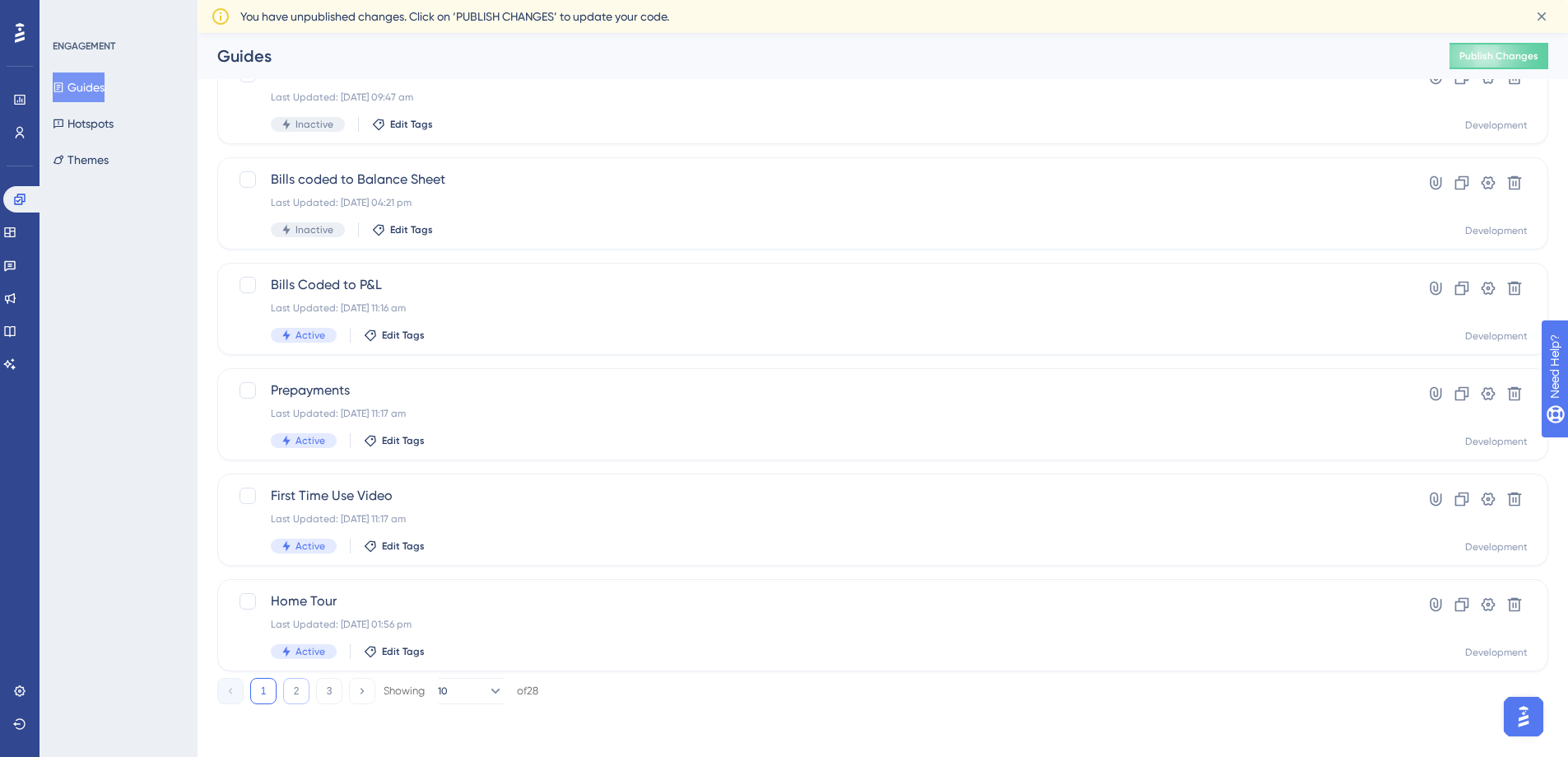
click at [291, 688] on button "2" at bounding box center [296, 690] width 26 height 26
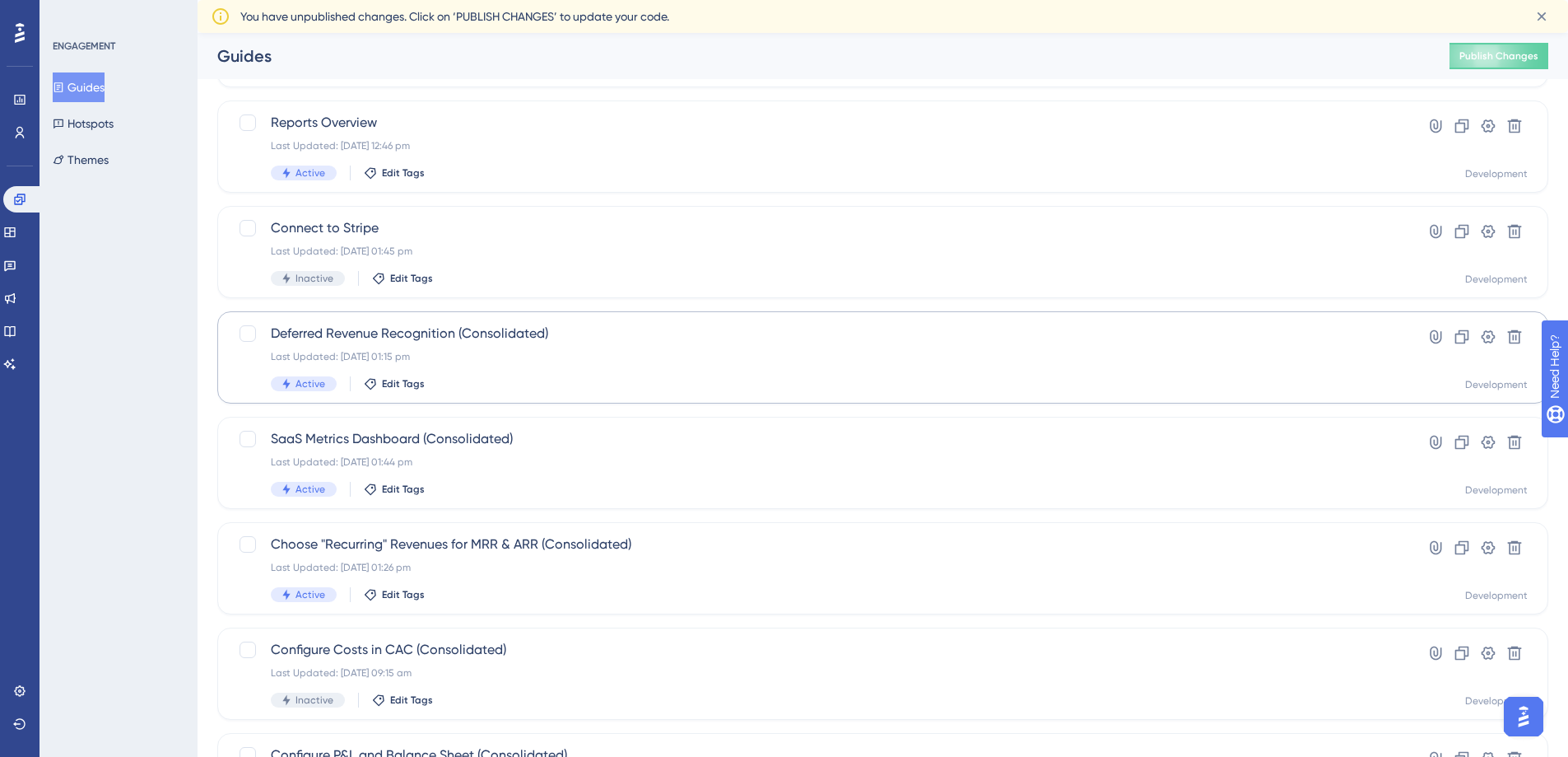
scroll to position [165, 0]
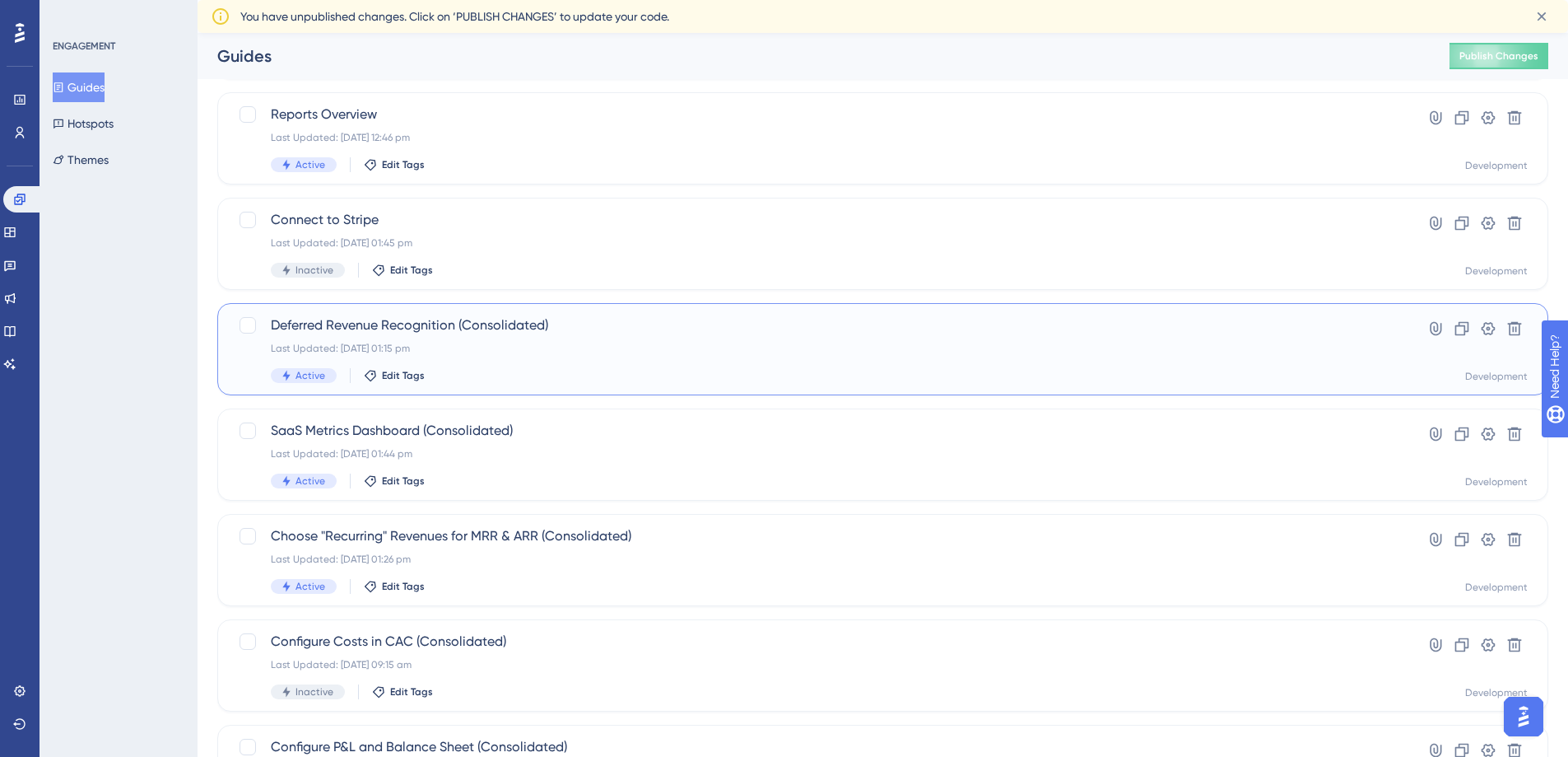
click at [501, 323] on span "Deferred Revenue Recognition (Consolidated)" at bounding box center [817, 326] width 1092 height 20
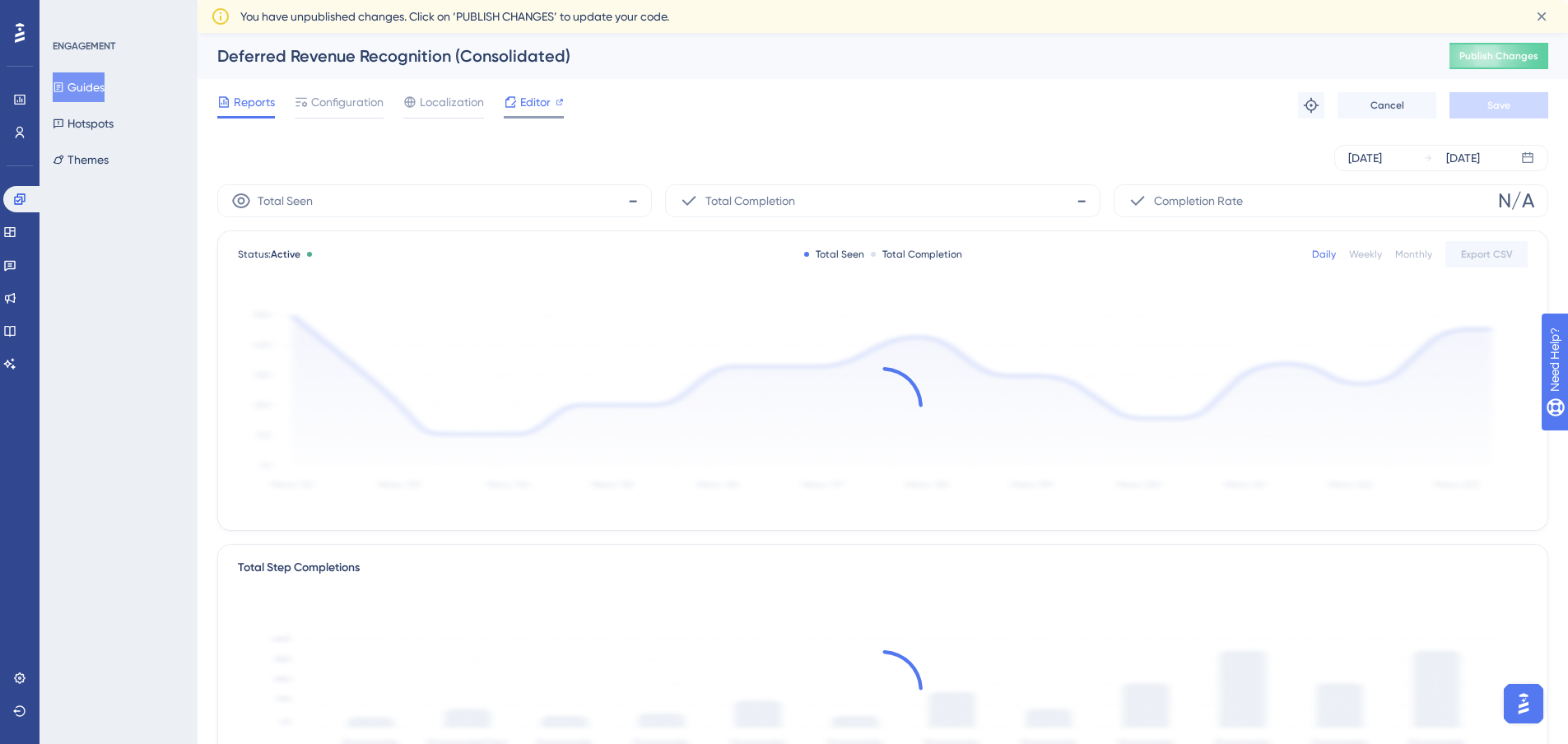
click at [528, 104] on span "Editor" at bounding box center [536, 102] width 30 height 20
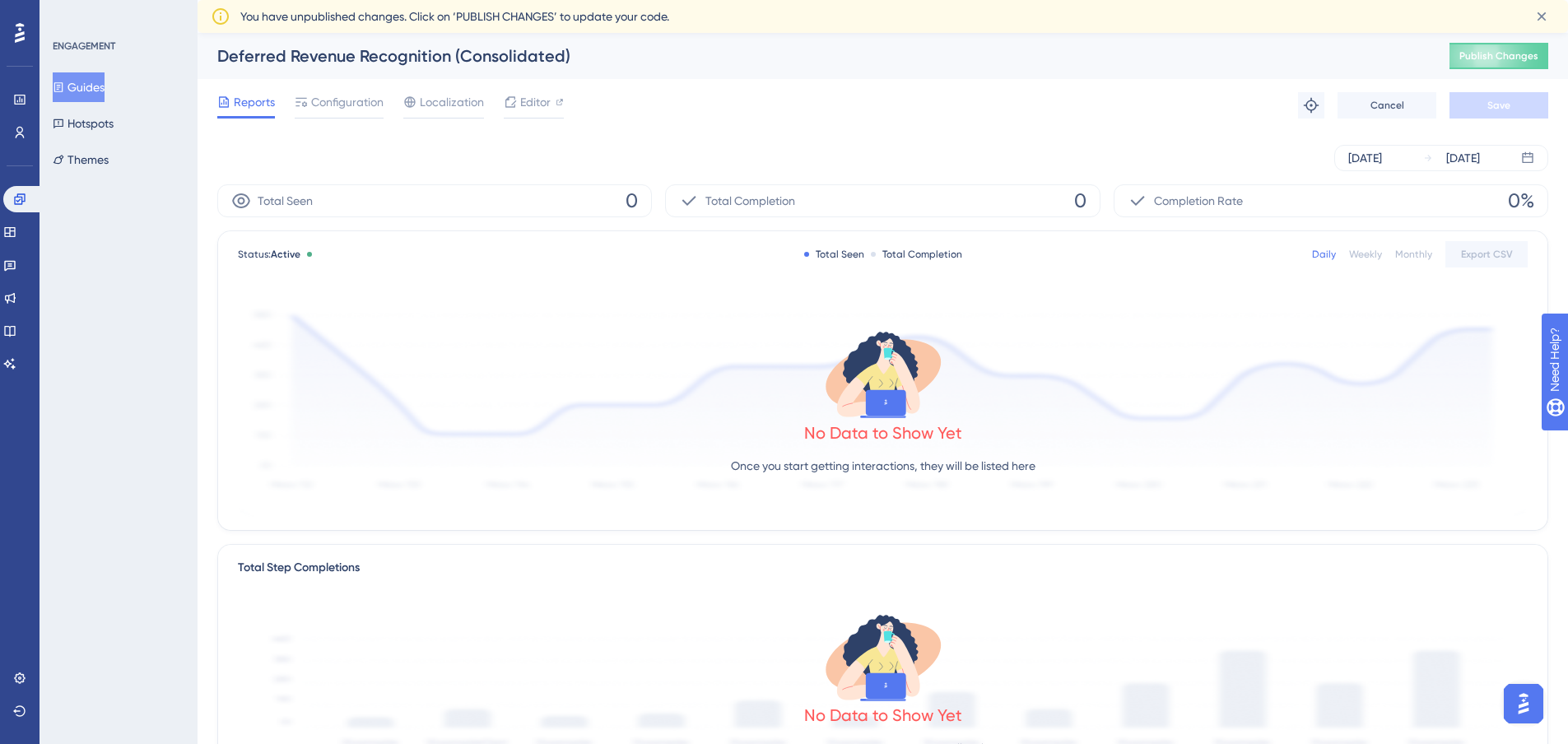
click at [77, 86] on button "Guides" at bounding box center [79, 87] width 52 height 29
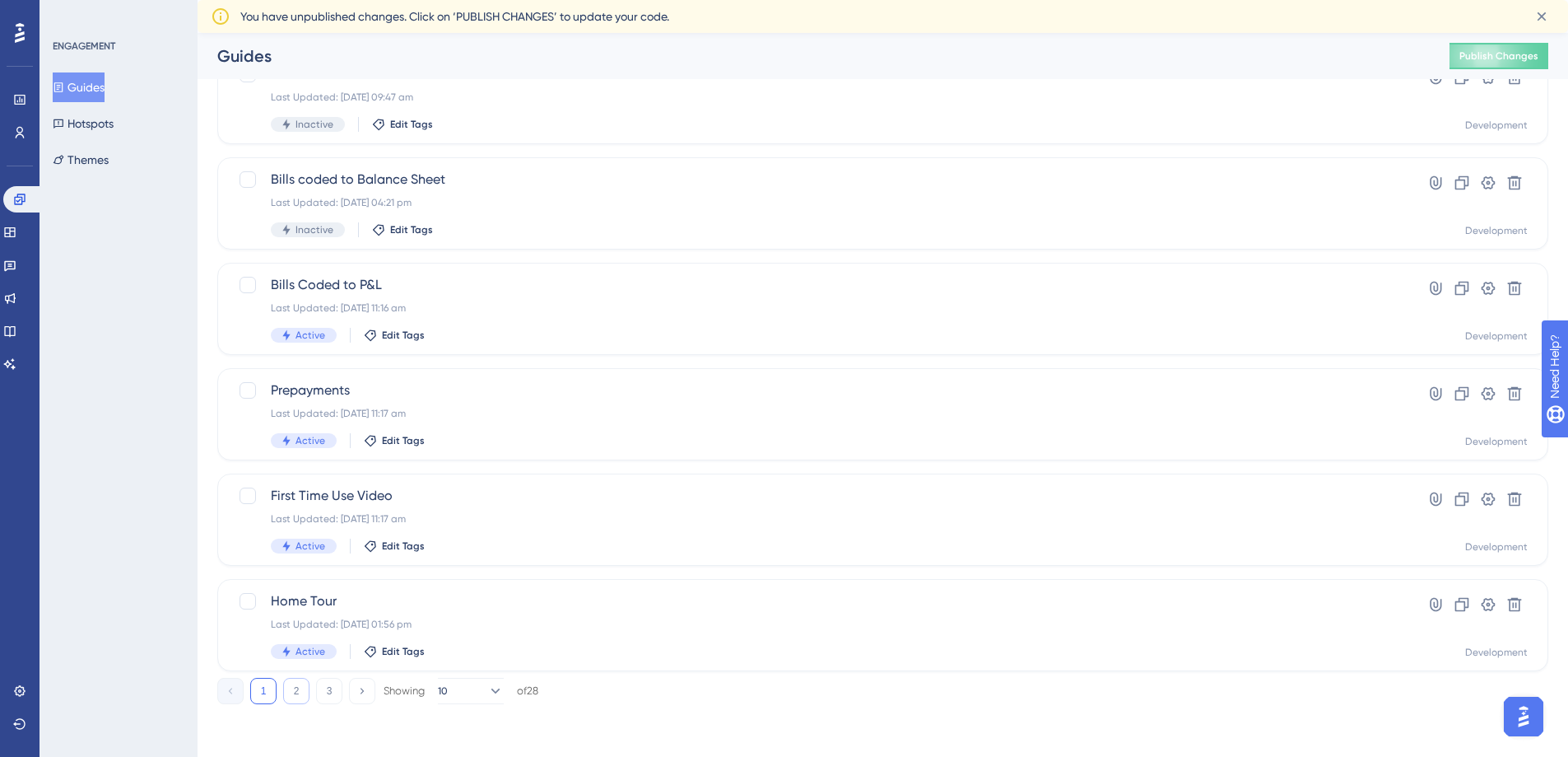
click at [290, 680] on button "2" at bounding box center [296, 690] width 26 height 26
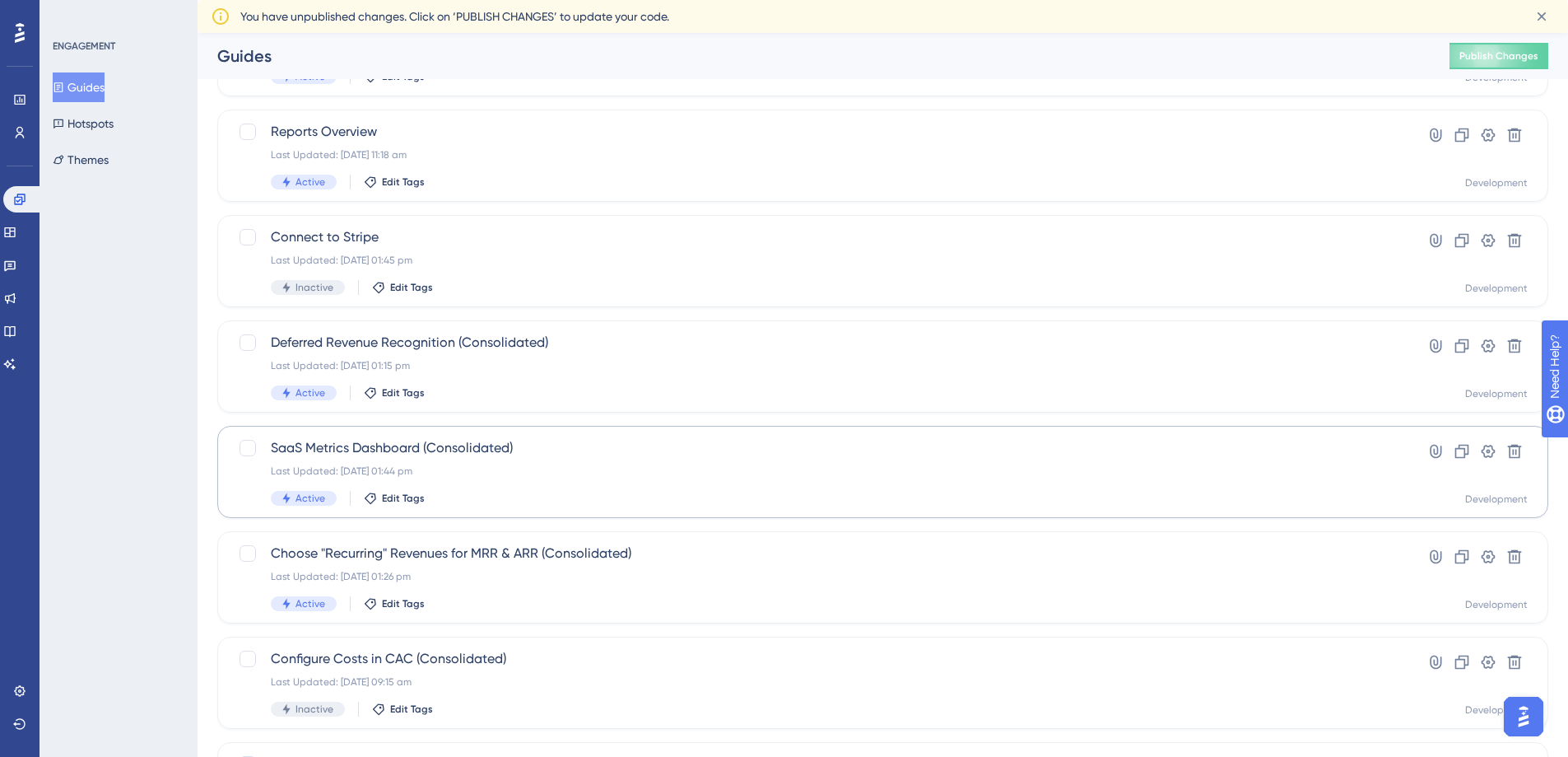
scroll to position [165, 0]
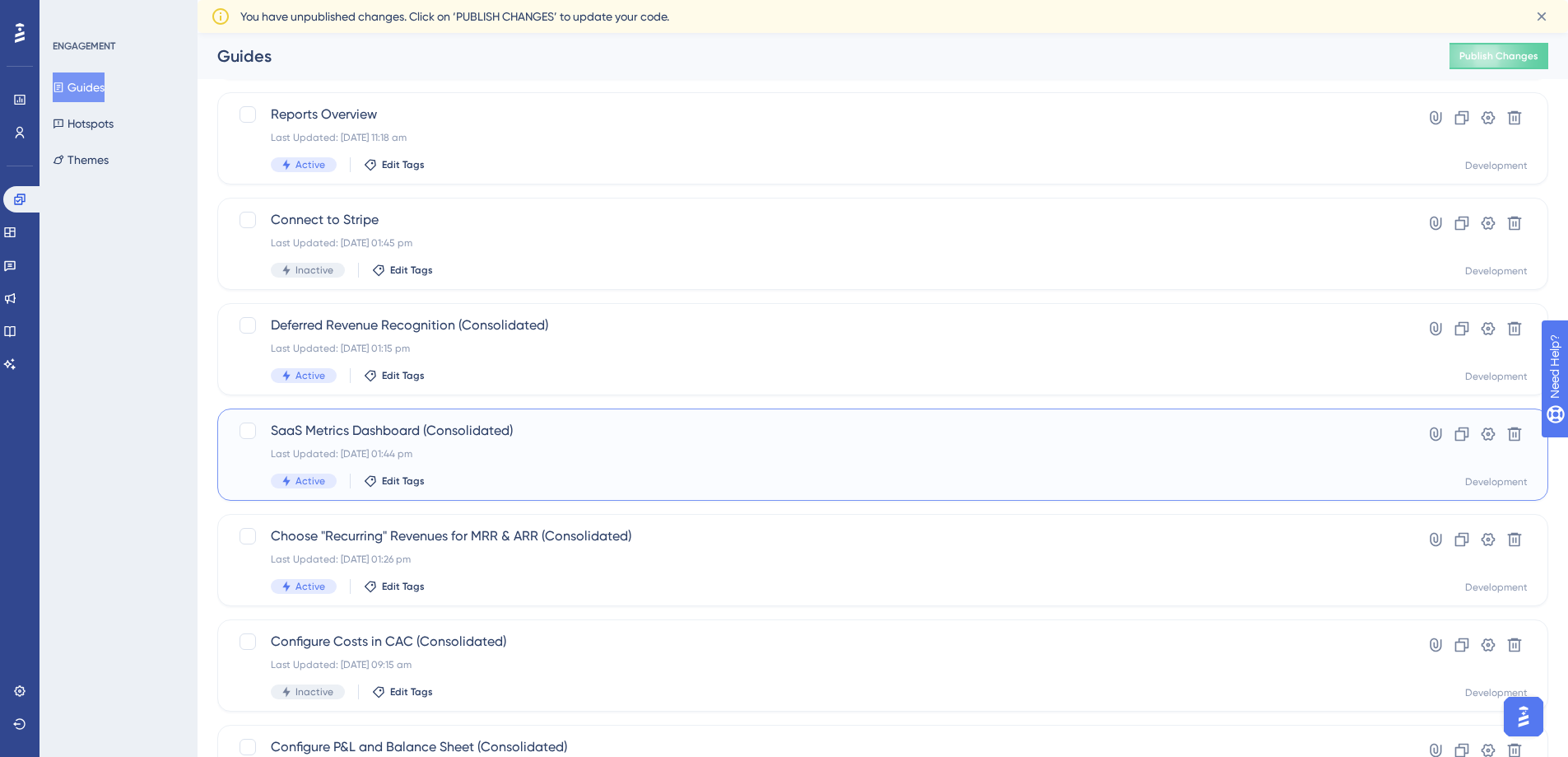
click at [374, 430] on span "SaaS Metrics Dashboard (Consolidated)" at bounding box center [817, 431] width 1092 height 20
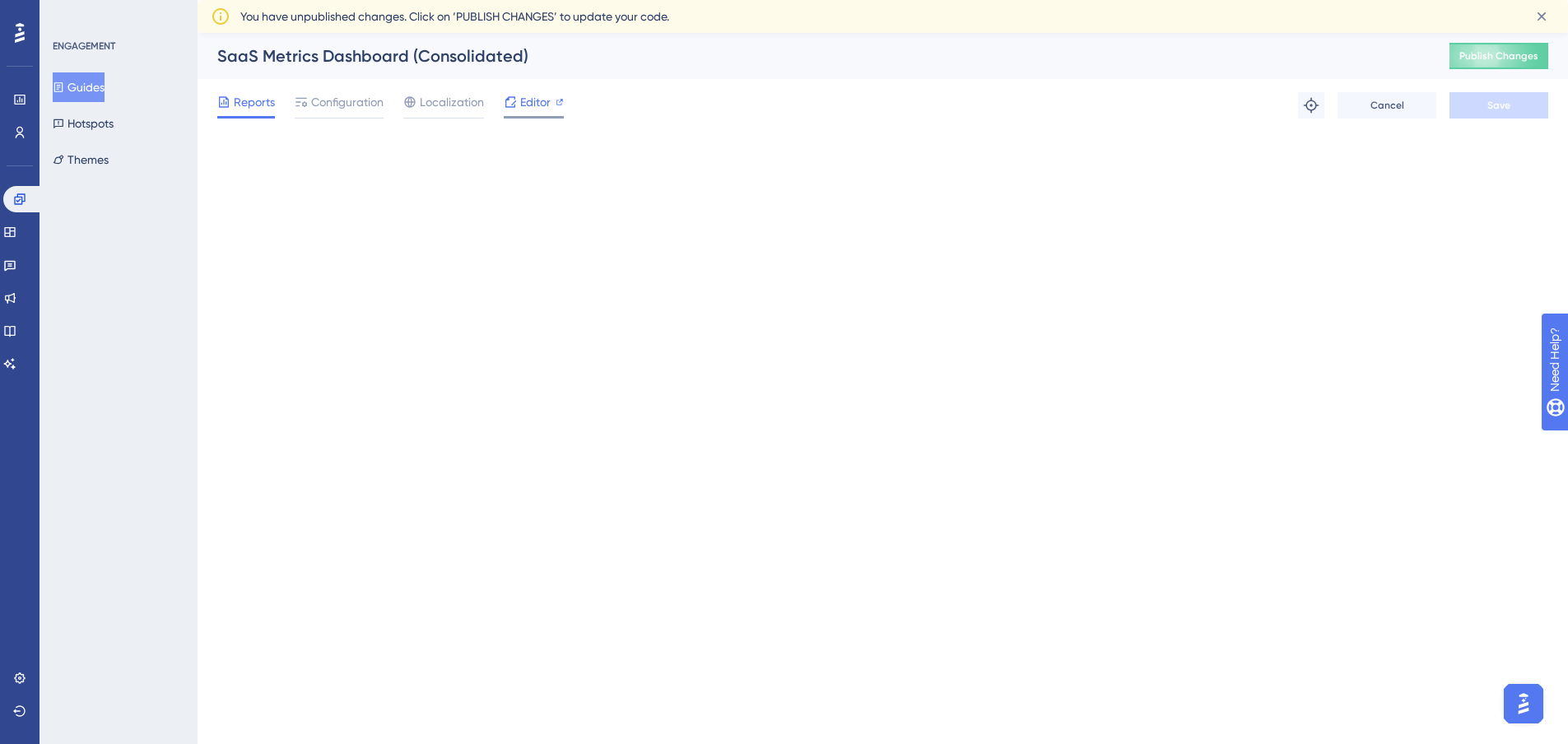
click at [538, 100] on span "Editor" at bounding box center [536, 102] width 30 height 20
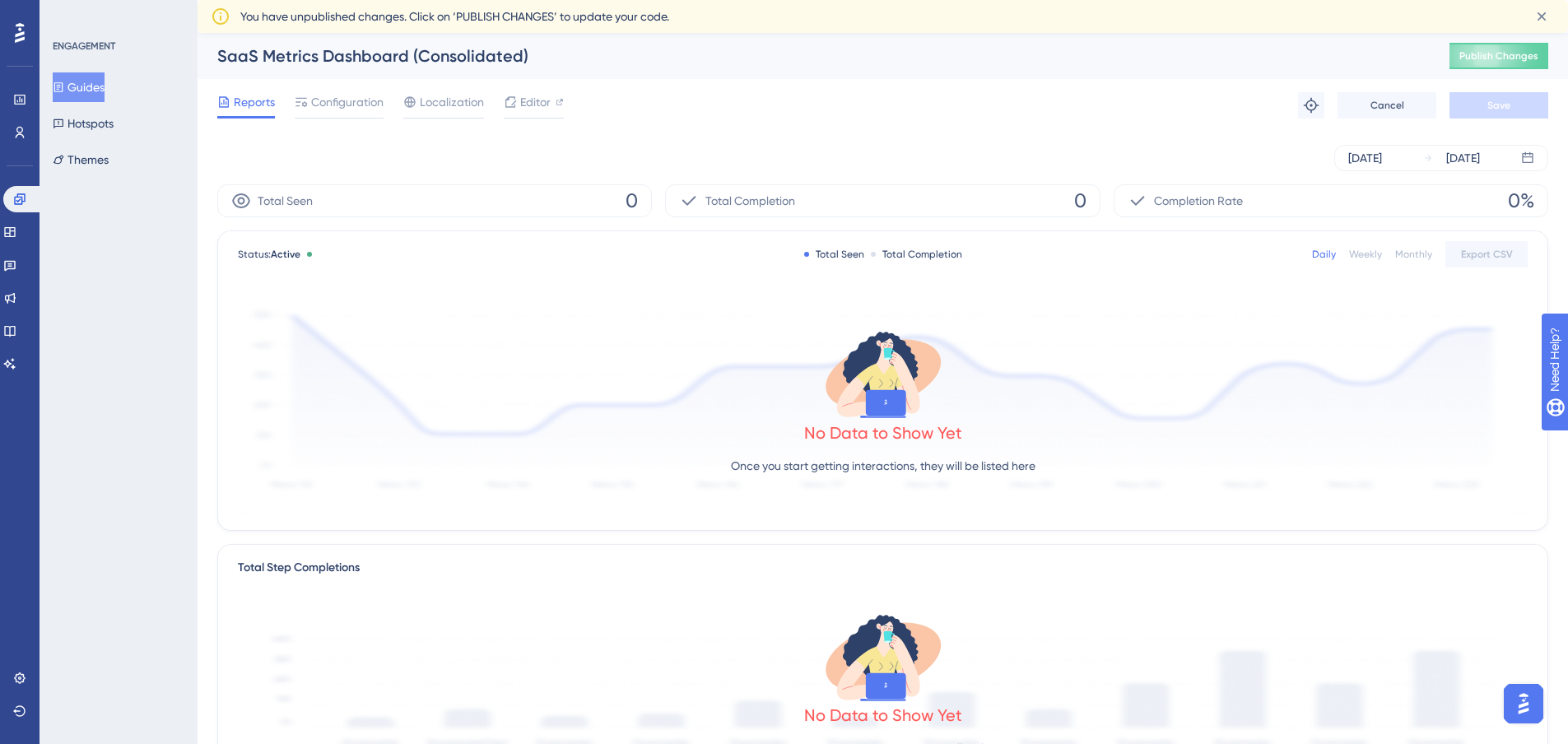
click at [87, 91] on button "Guides" at bounding box center [79, 87] width 52 height 29
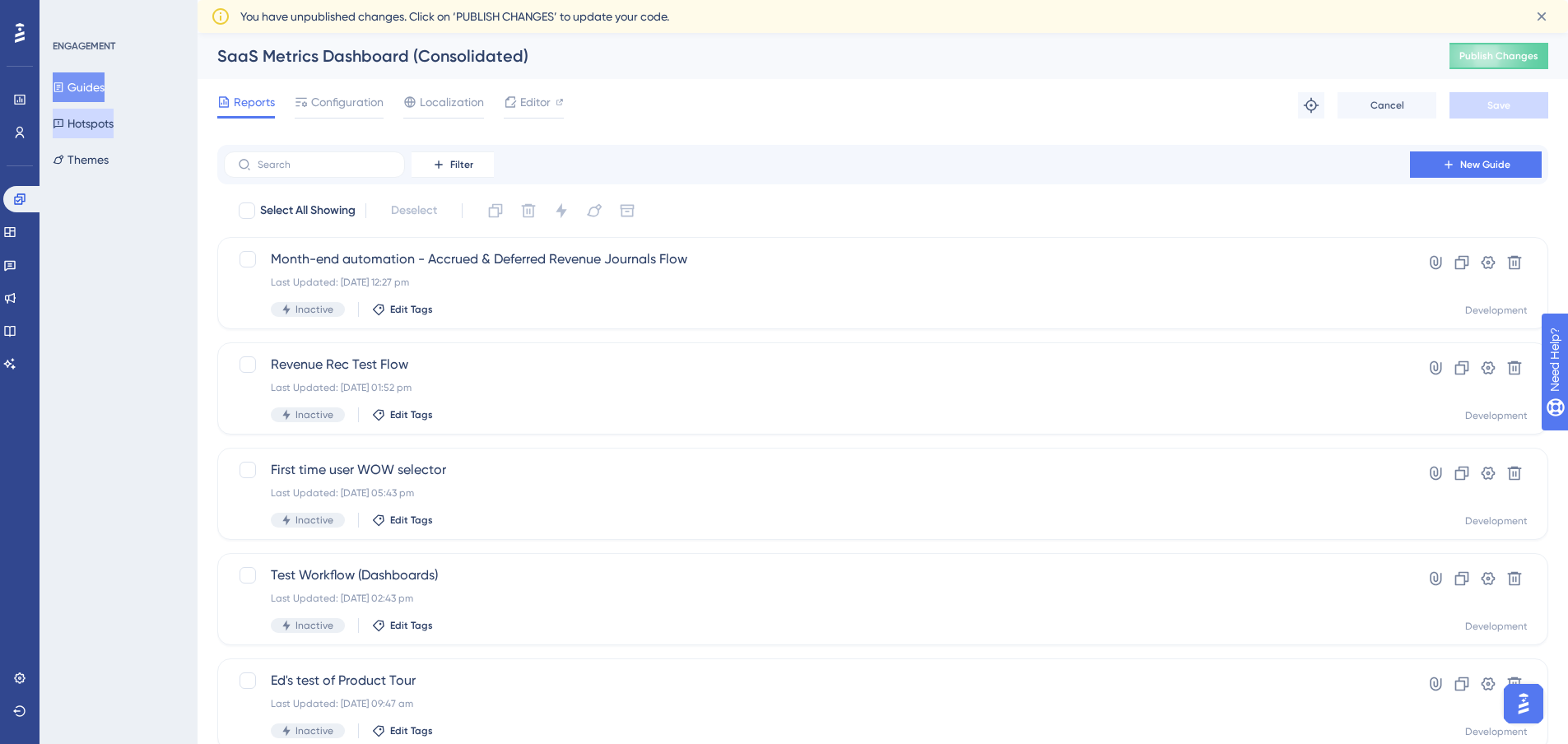
click at [102, 104] on div "Guides Hotspots Themes" at bounding box center [119, 124] width 133 height 102
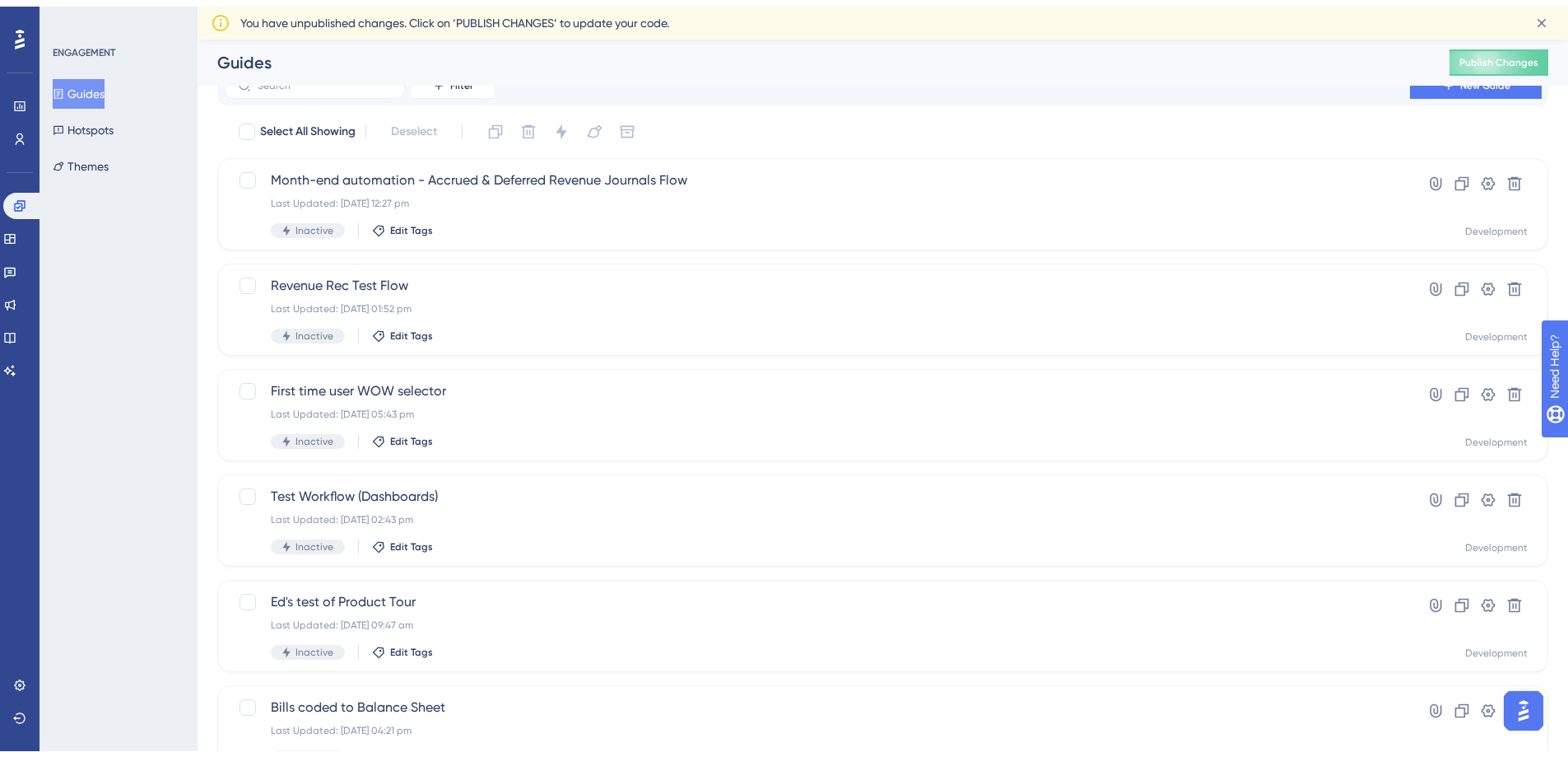
scroll to position [521, 0]
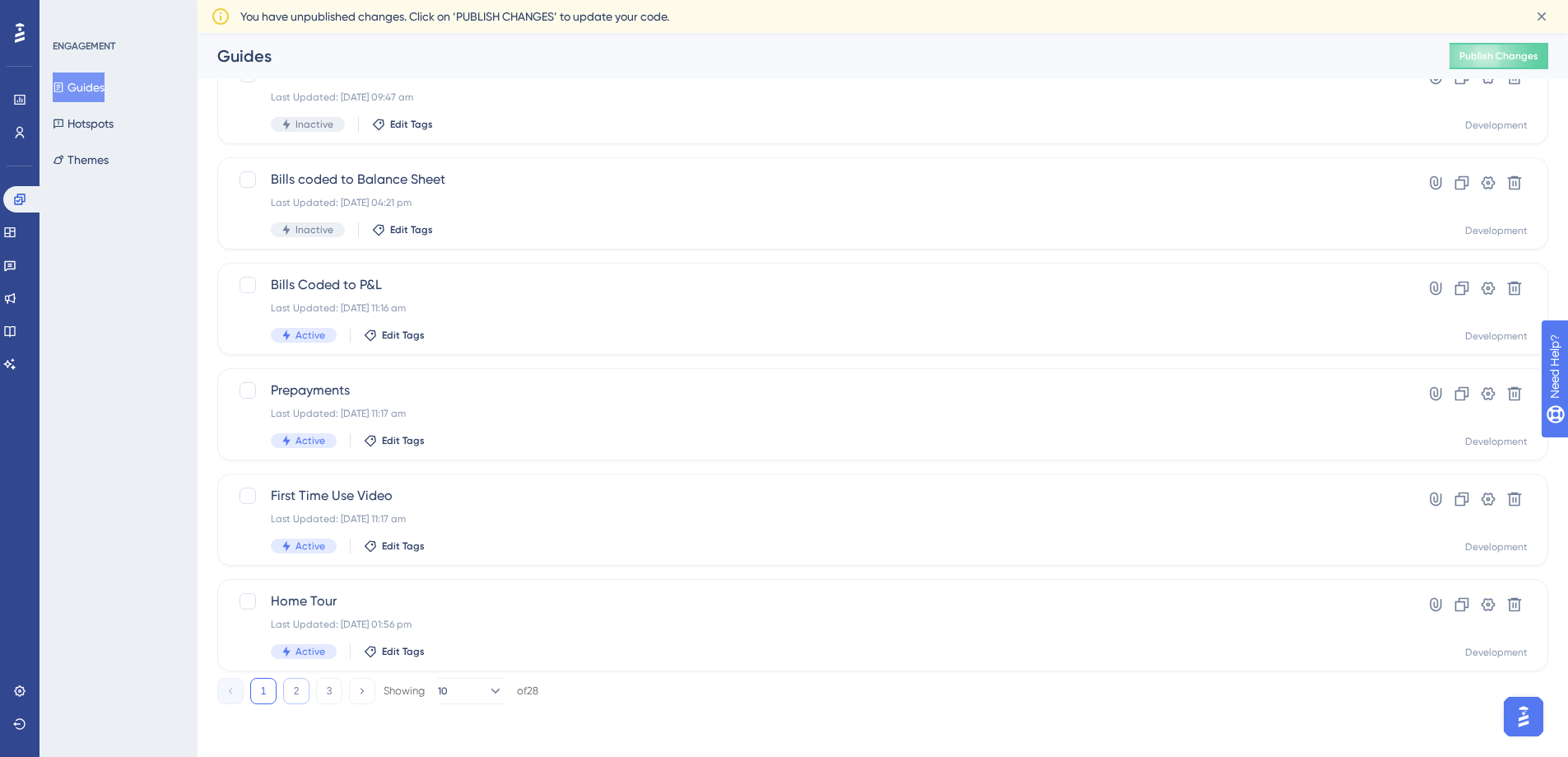
click at [296, 696] on button "2" at bounding box center [296, 690] width 26 height 26
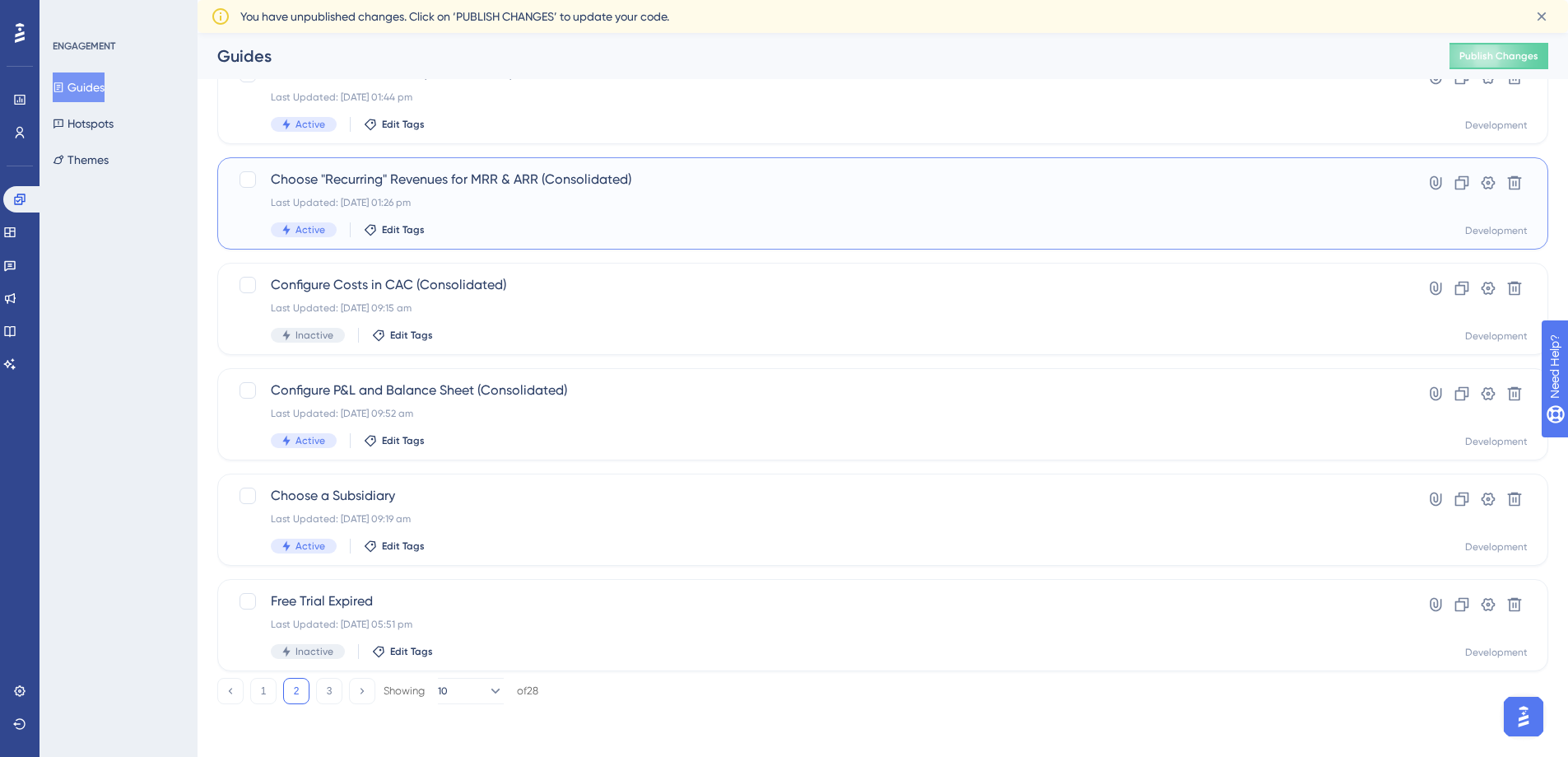
click at [360, 185] on span "Choose "Recurring" Revenues for MRR & ARR (Consolidated)" at bounding box center [817, 180] width 1092 height 20
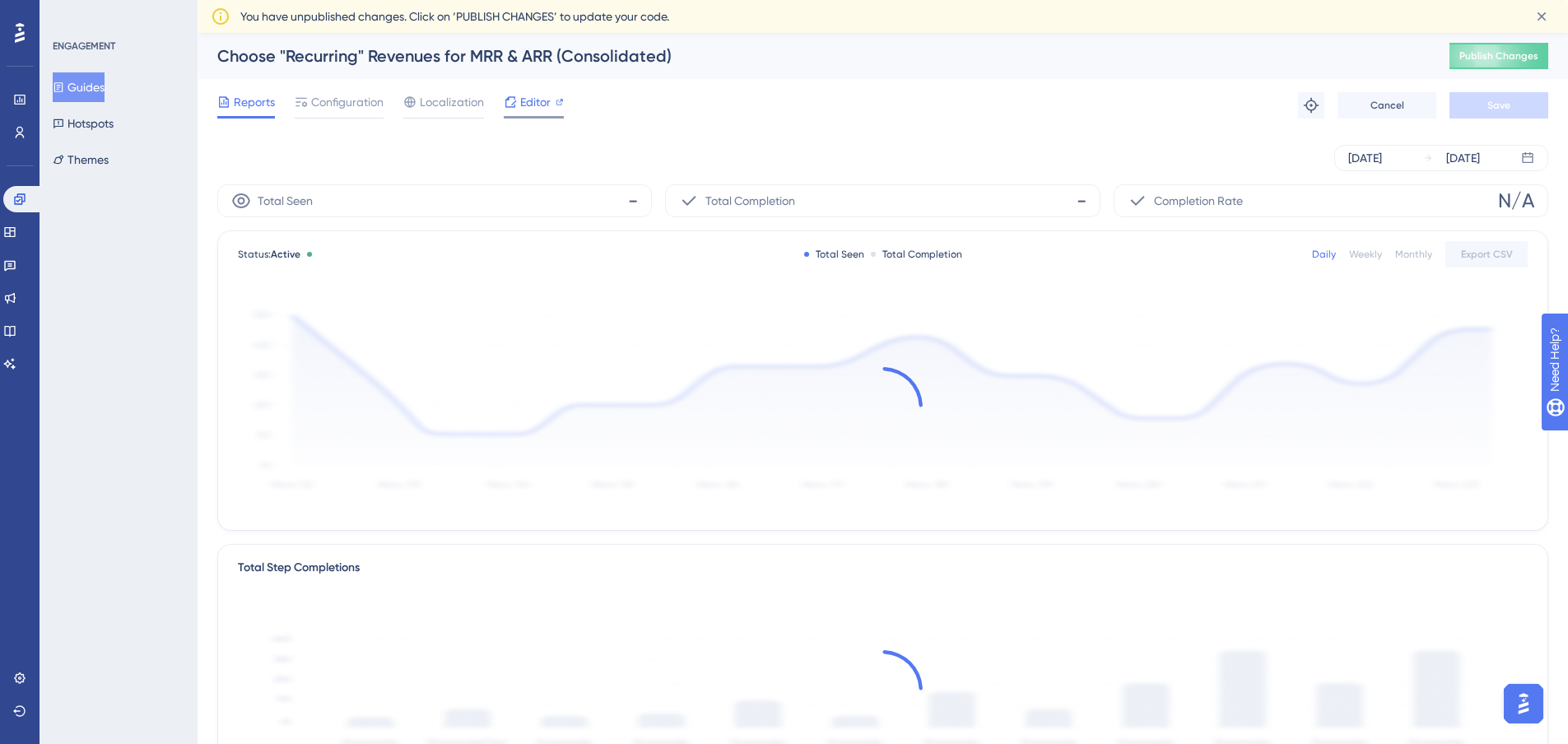
click at [526, 102] on span "Editor" at bounding box center [536, 102] width 30 height 20
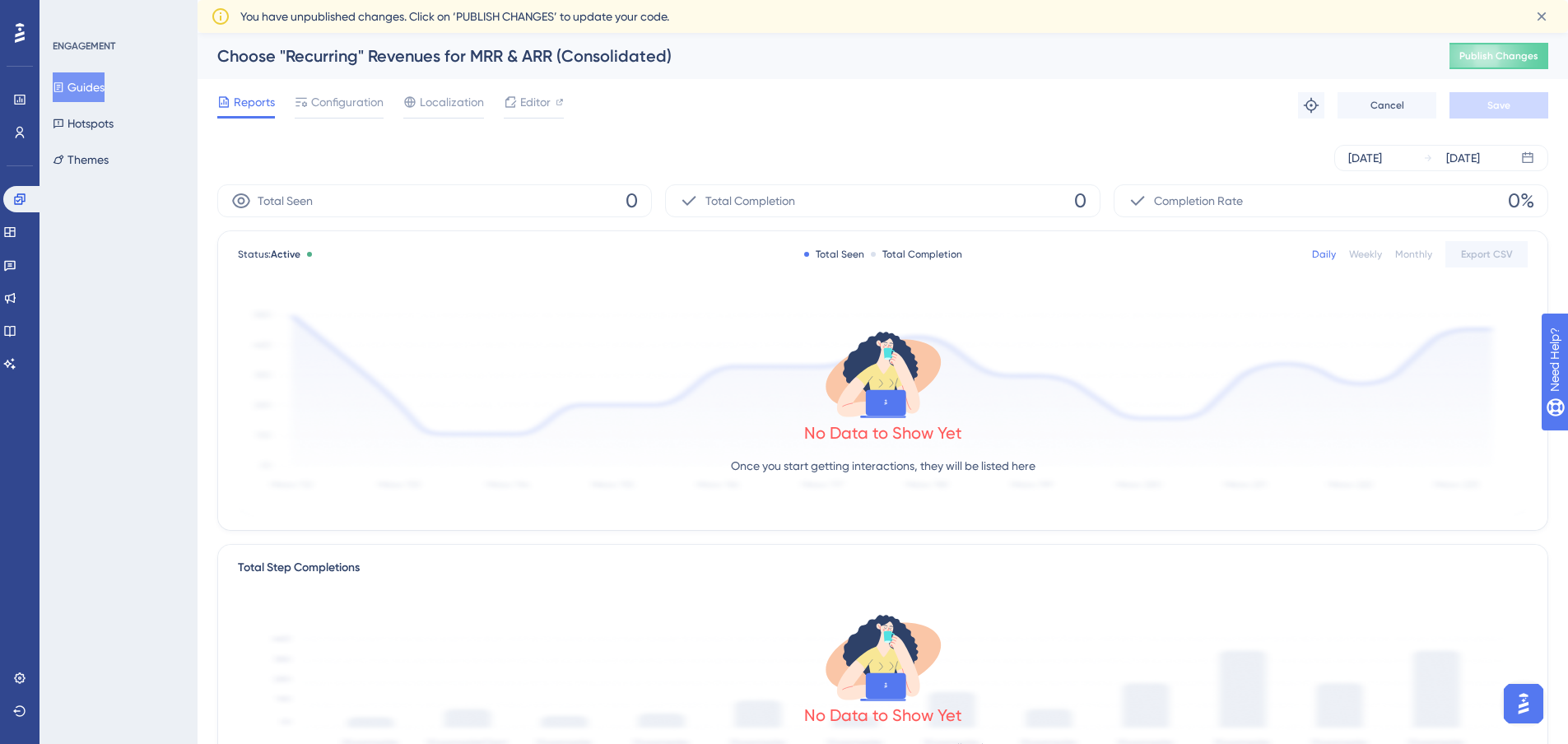
click at [95, 87] on button "Guides" at bounding box center [79, 87] width 52 height 29
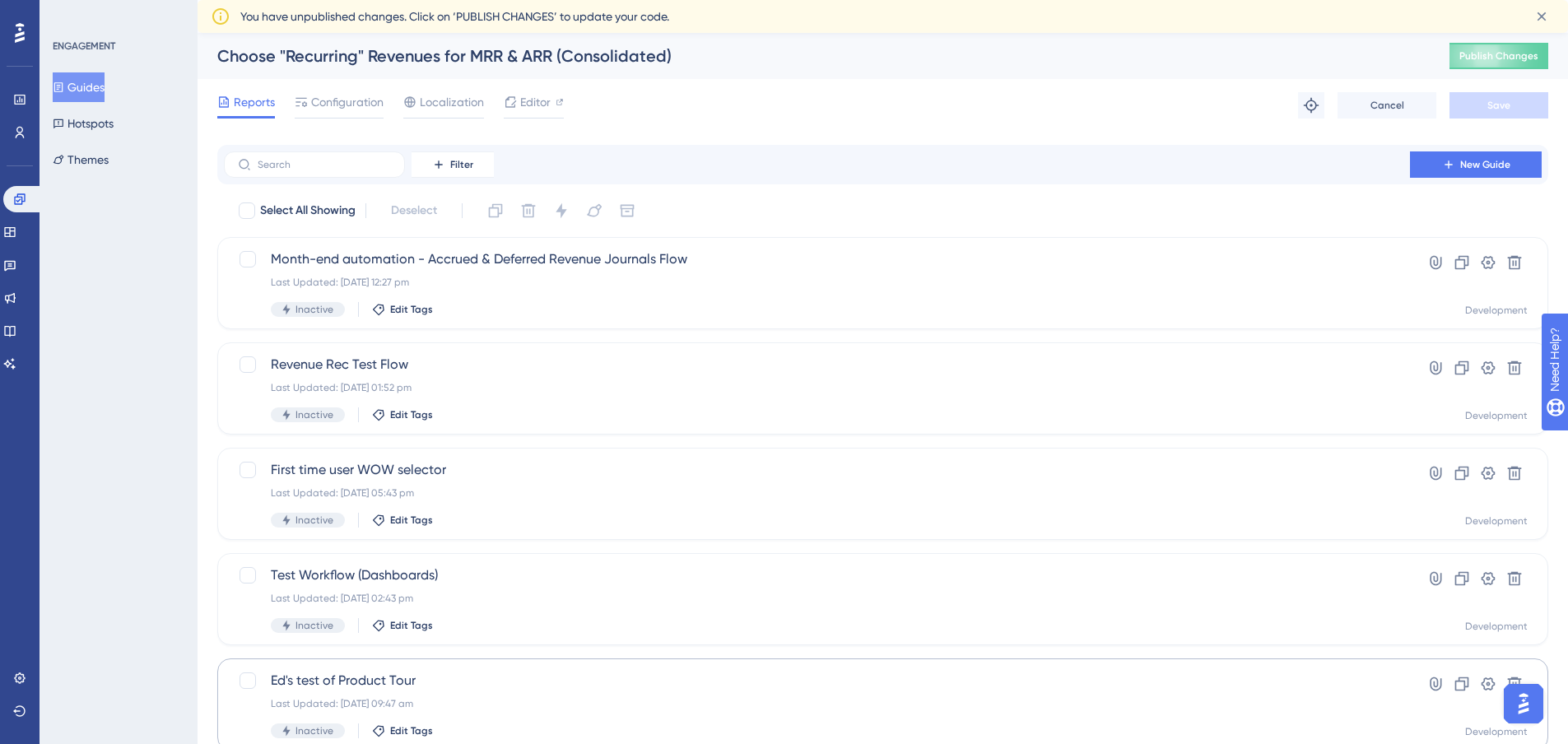
click at [292, 723] on div "Inactive" at bounding box center [308, 731] width 75 height 15
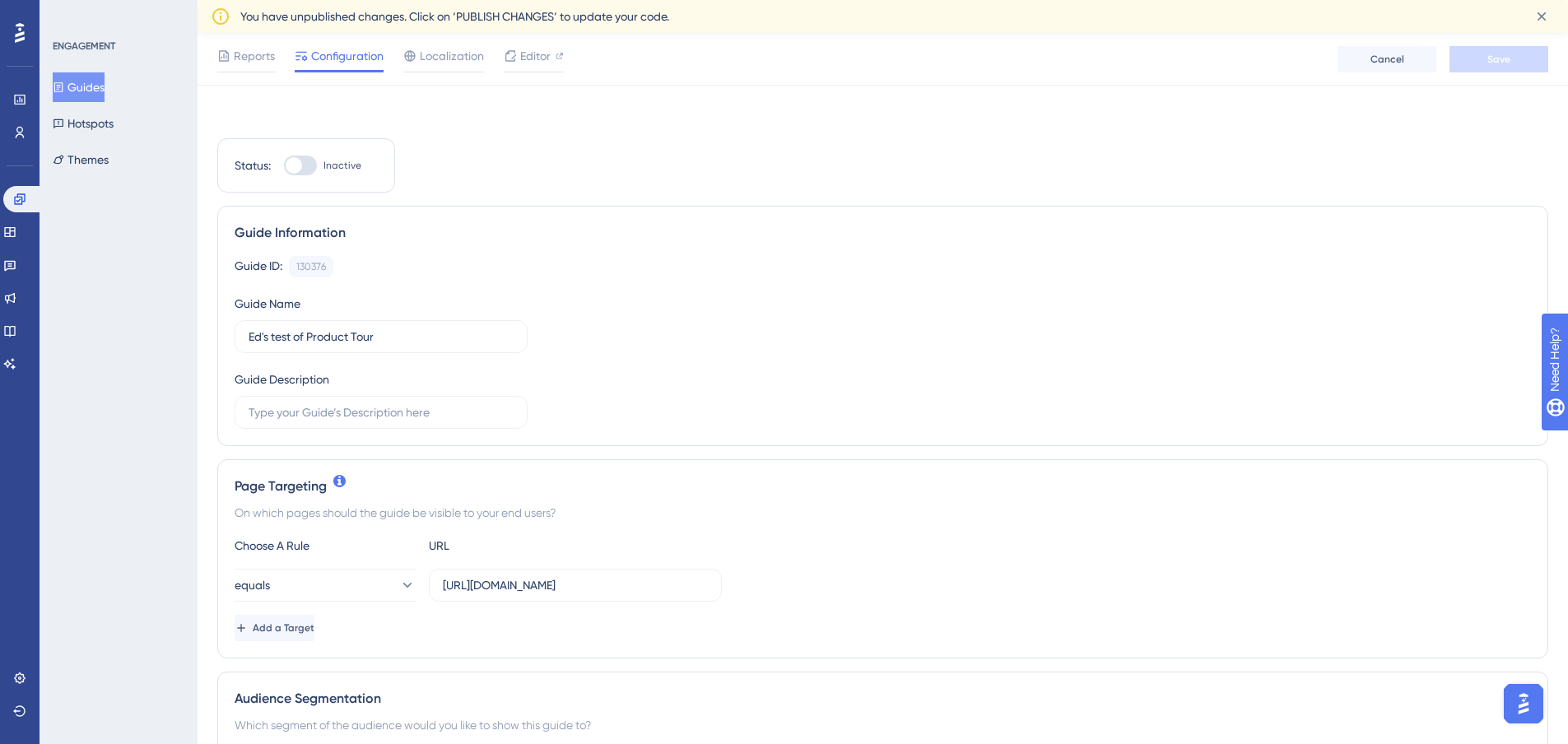
scroll to position [567, 0]
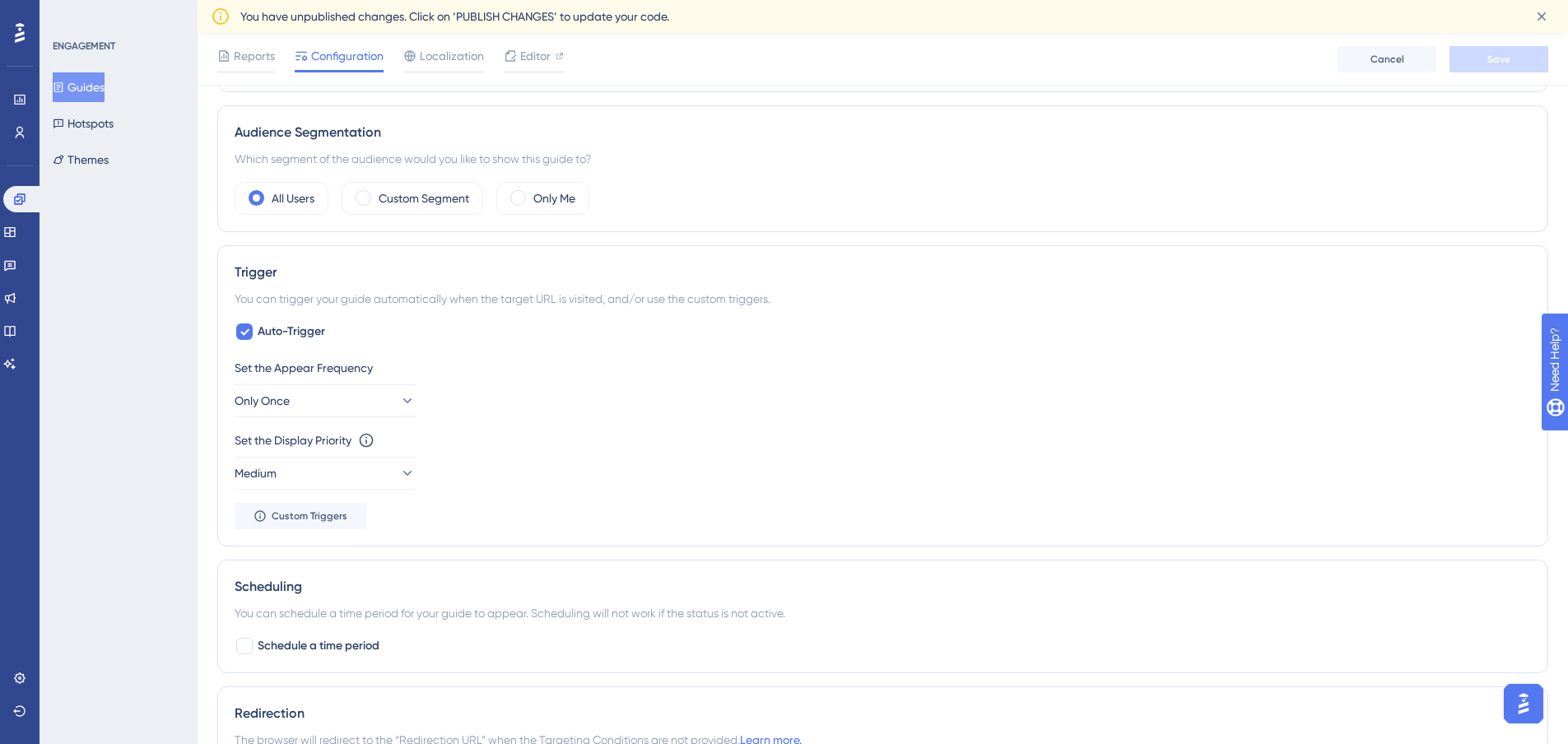
click at [64, 88] on icon at bounding box center [59, 87] width 12 height 12
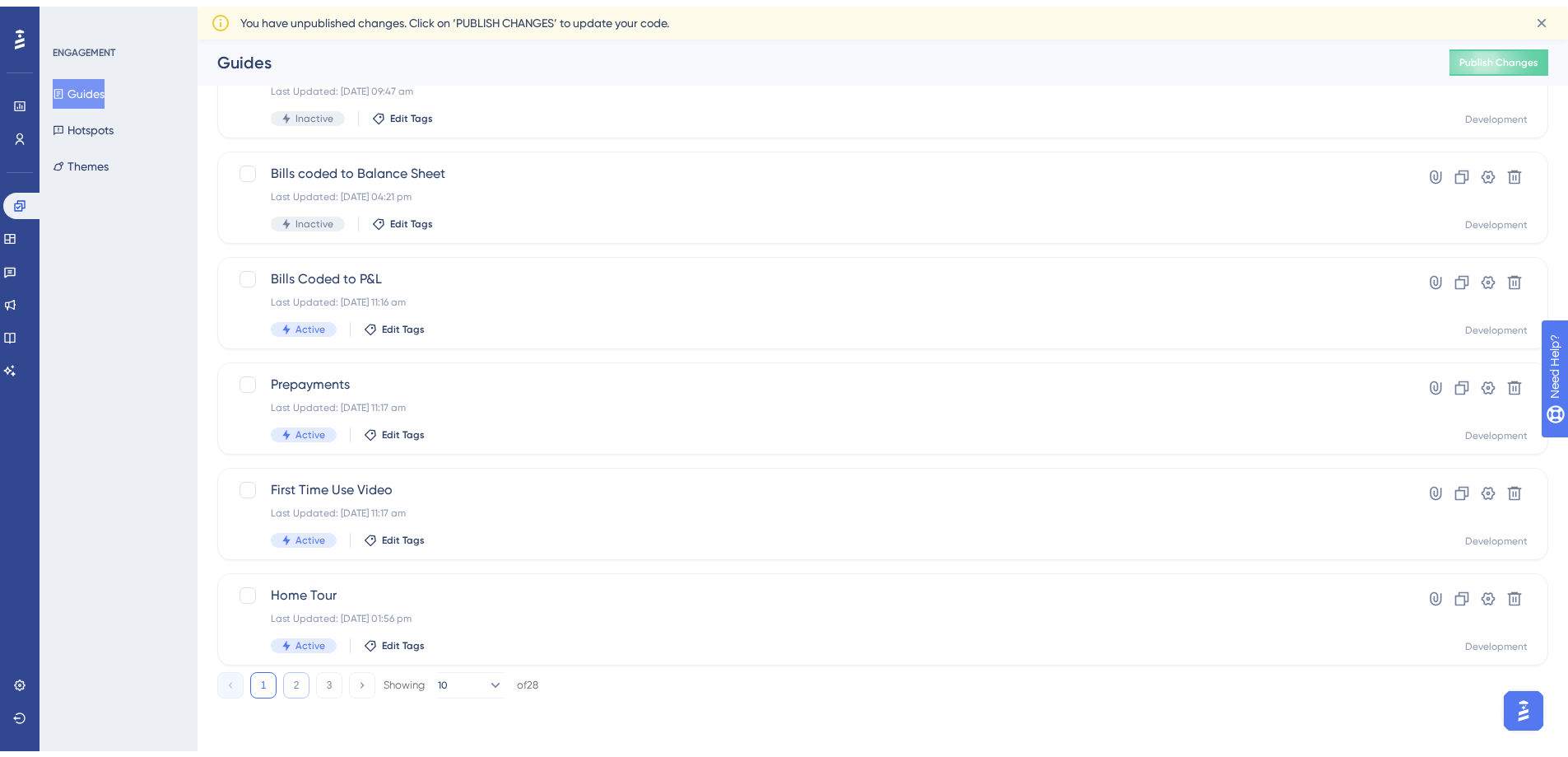
scroll to position [521, 0]
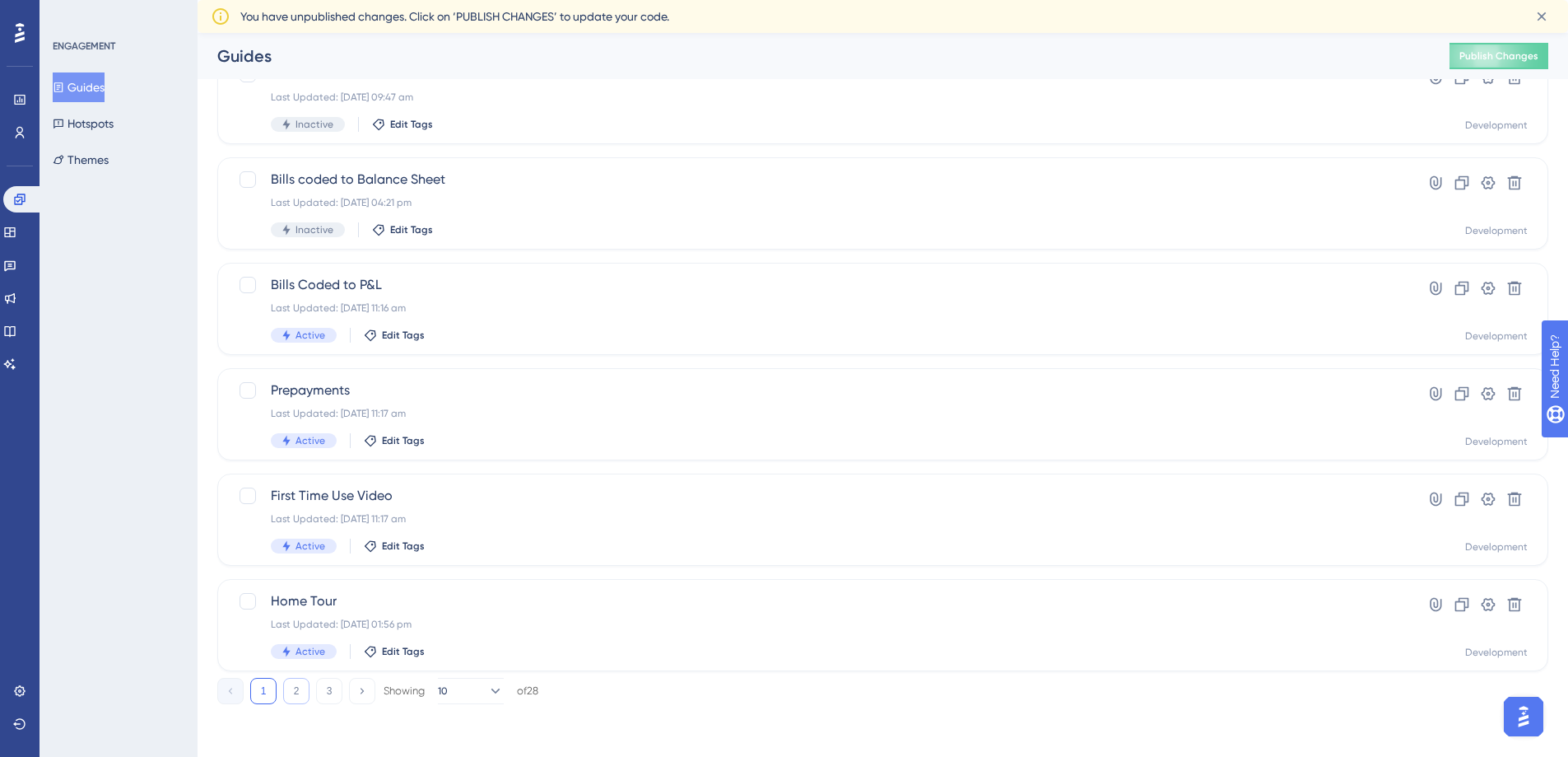
click at [299, 678] on button "2" at bounding box center [296, 690] width 26 height 26
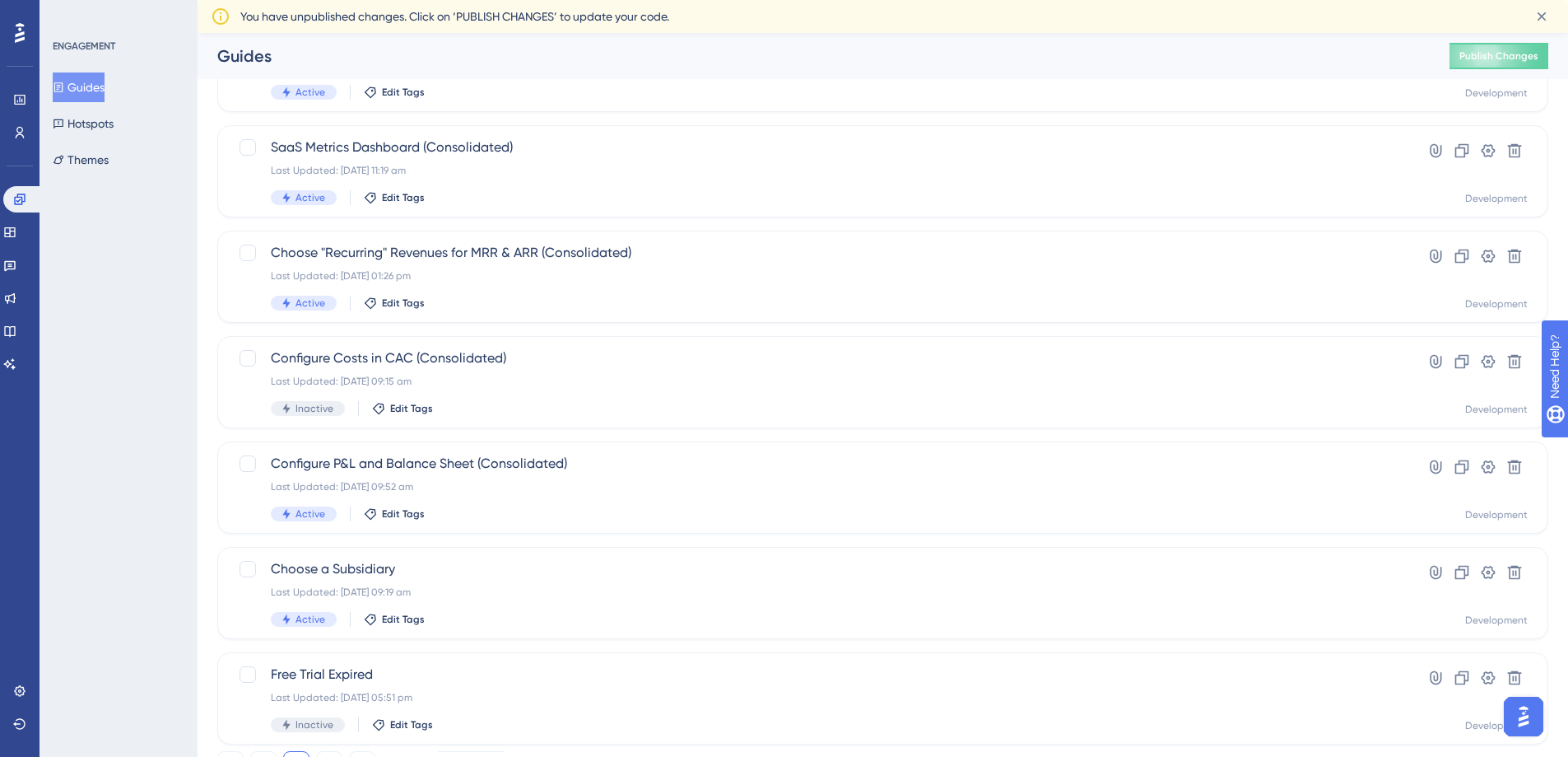
scroll to position [439, 0]
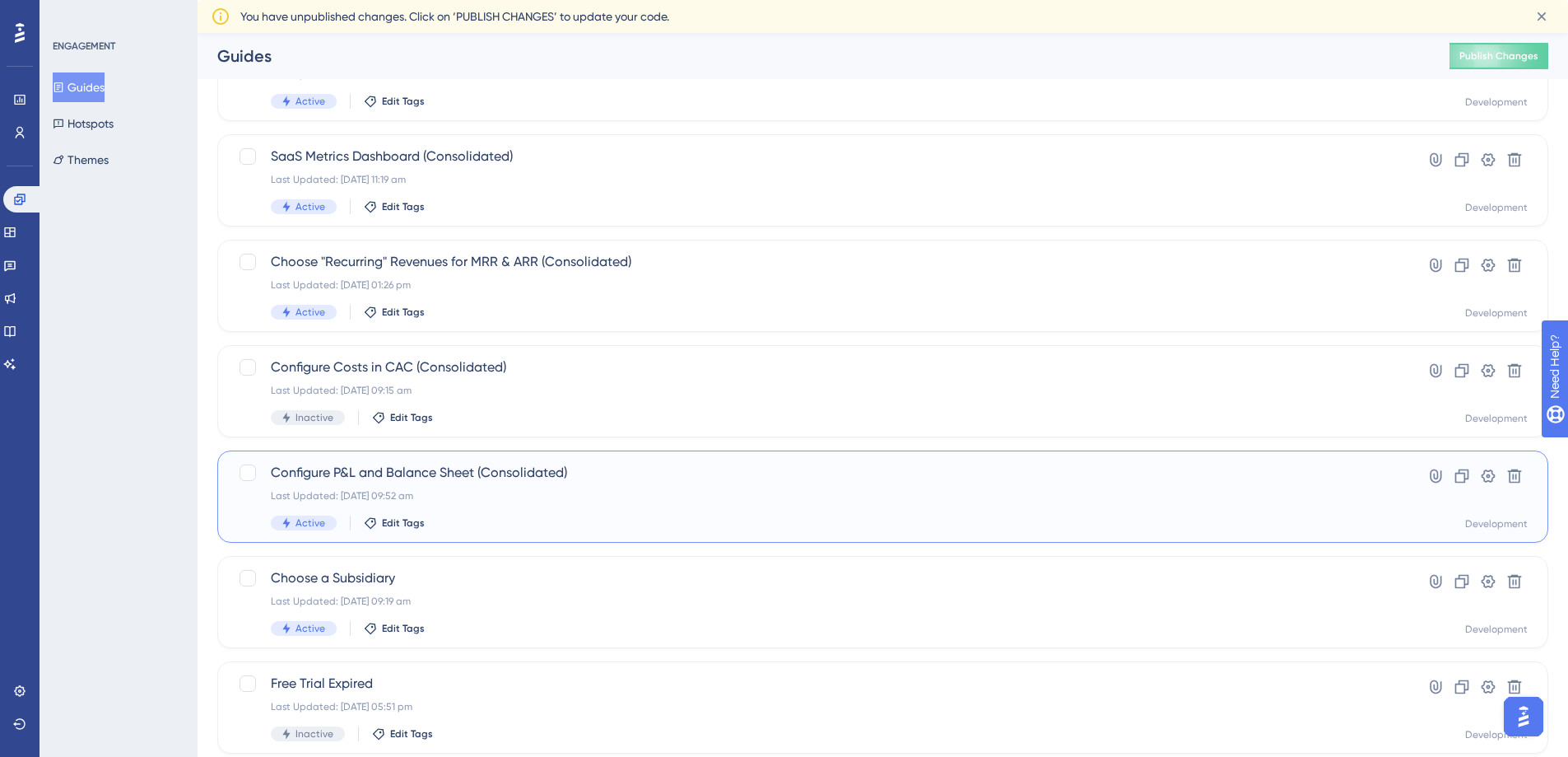
click at [458, 474] on span "Configure P&L and Balance Sheet (Consolidated)" at bounding box center [817, 473] width 1092 height 20
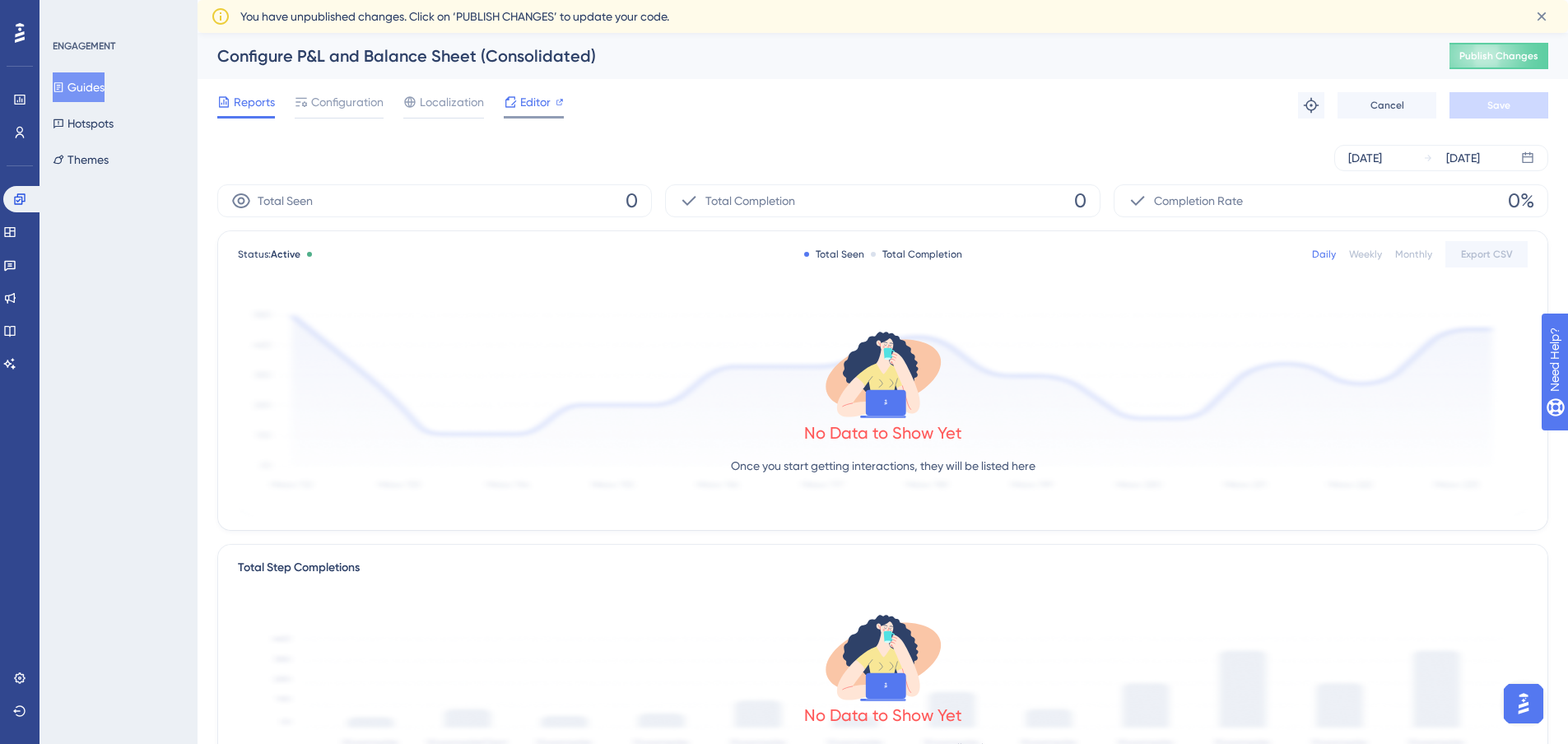
click at [521, 108] on span "Editor" at bounding box center [536, 102] width 30 height 20
click at [105, 77] on button "Guides" at bounding box center [79, 87] width 52 height 29
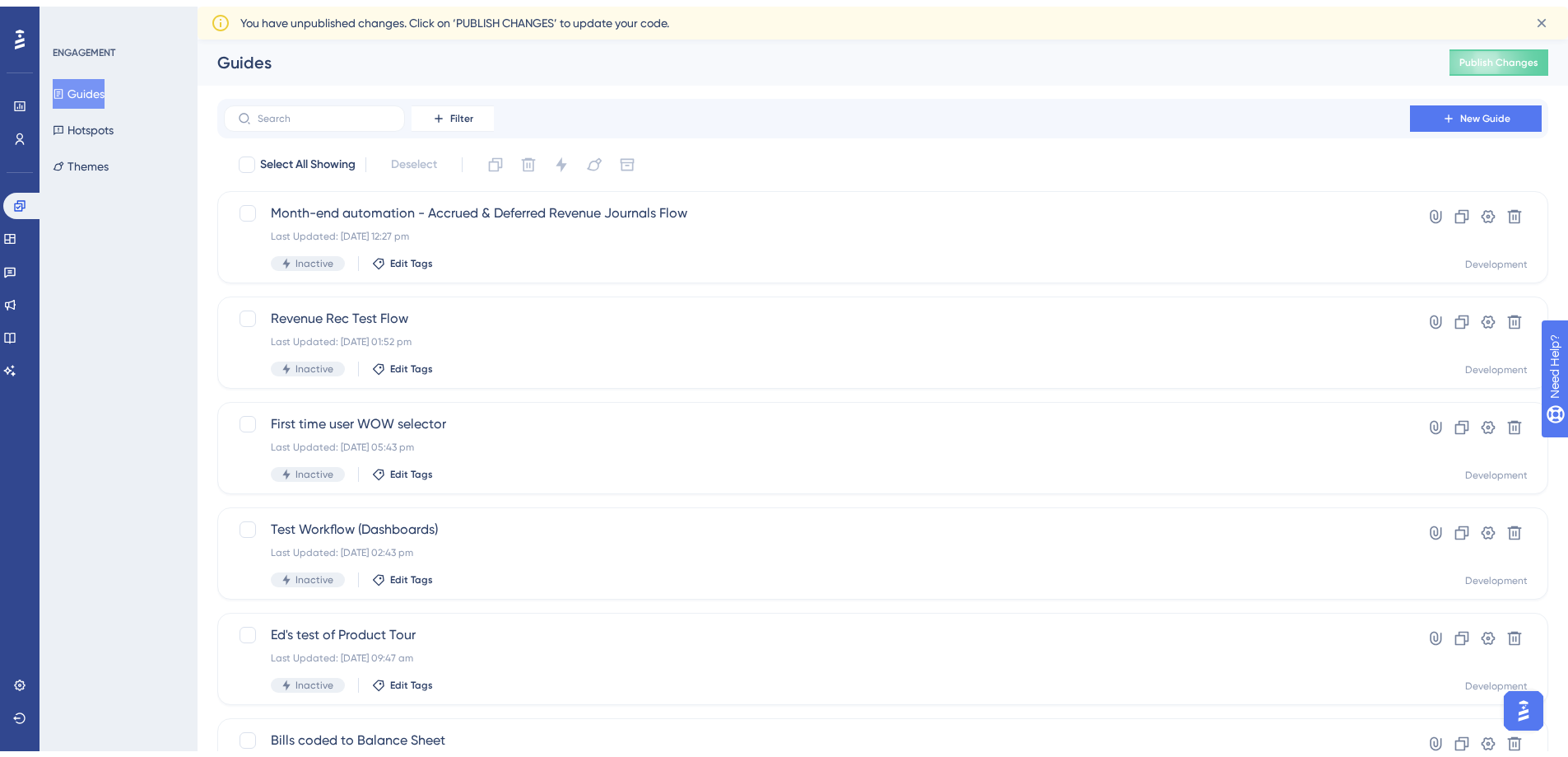
scroll to position [521, 0]
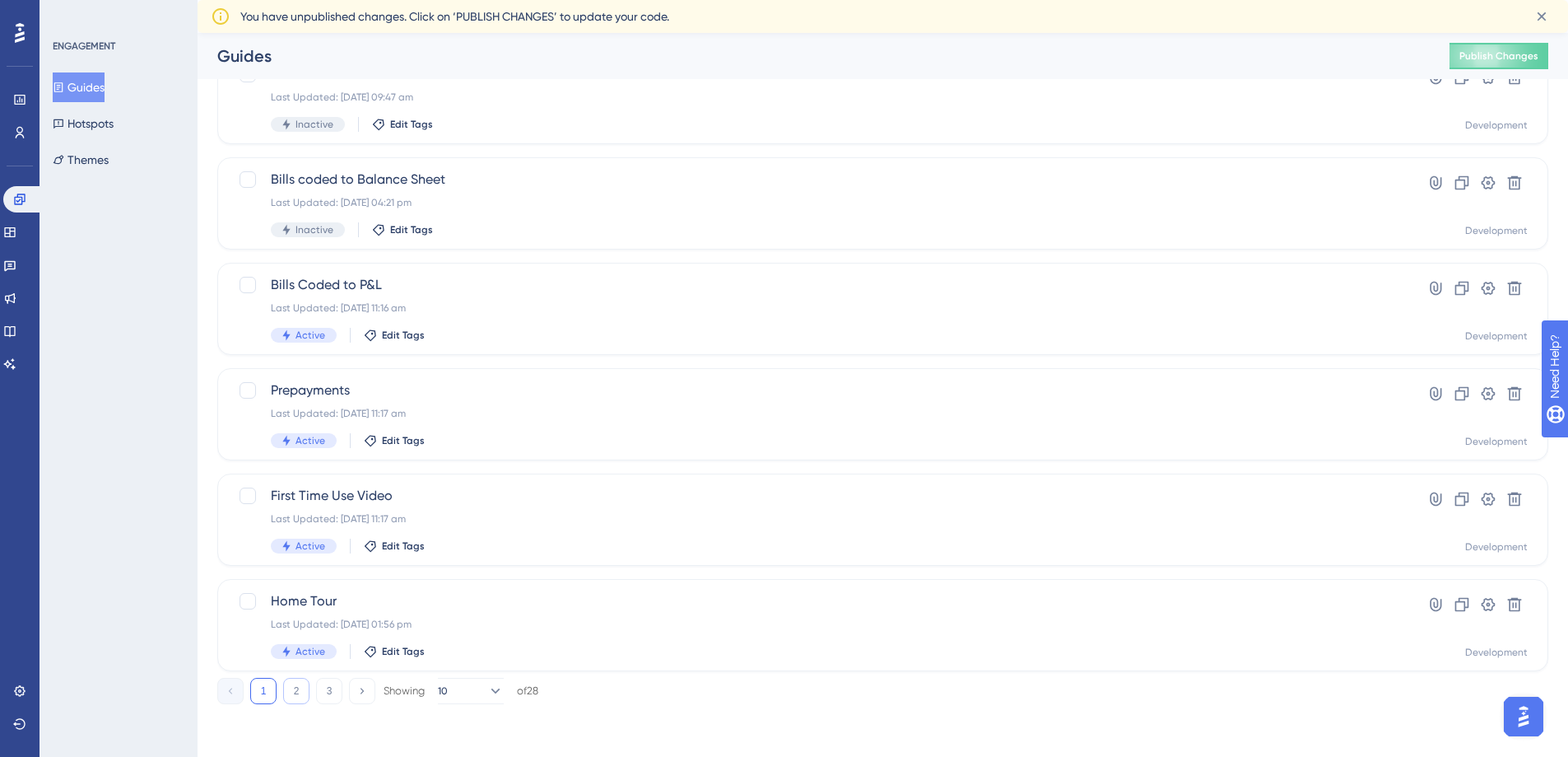
click at [297, 689] on button "2" at bounding box center [296, 690] width 26 height 26
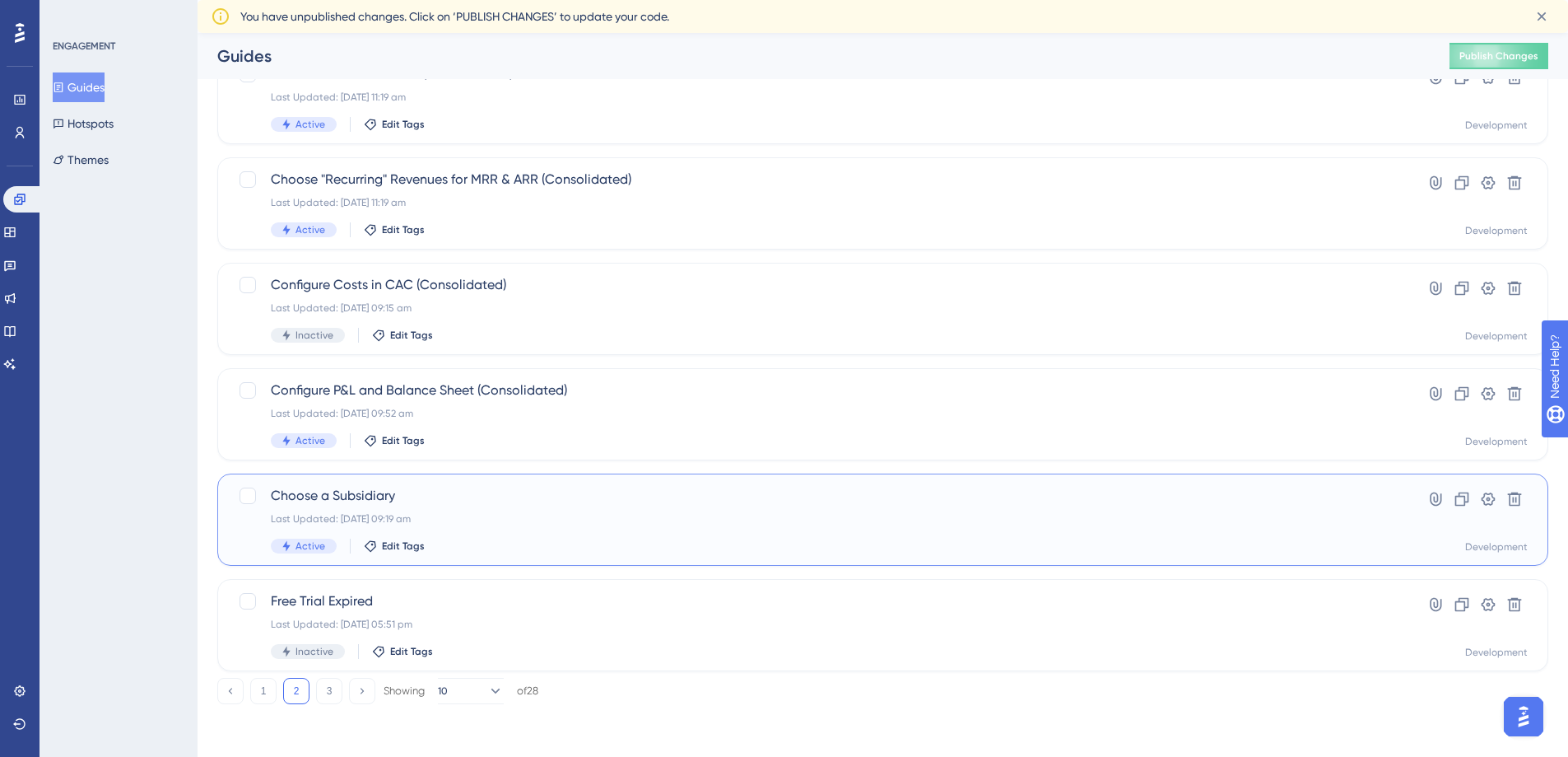
click at [410, 497] on span "Choose a Subsidiary" at bounding box center [817, 496] width 1092 height 20
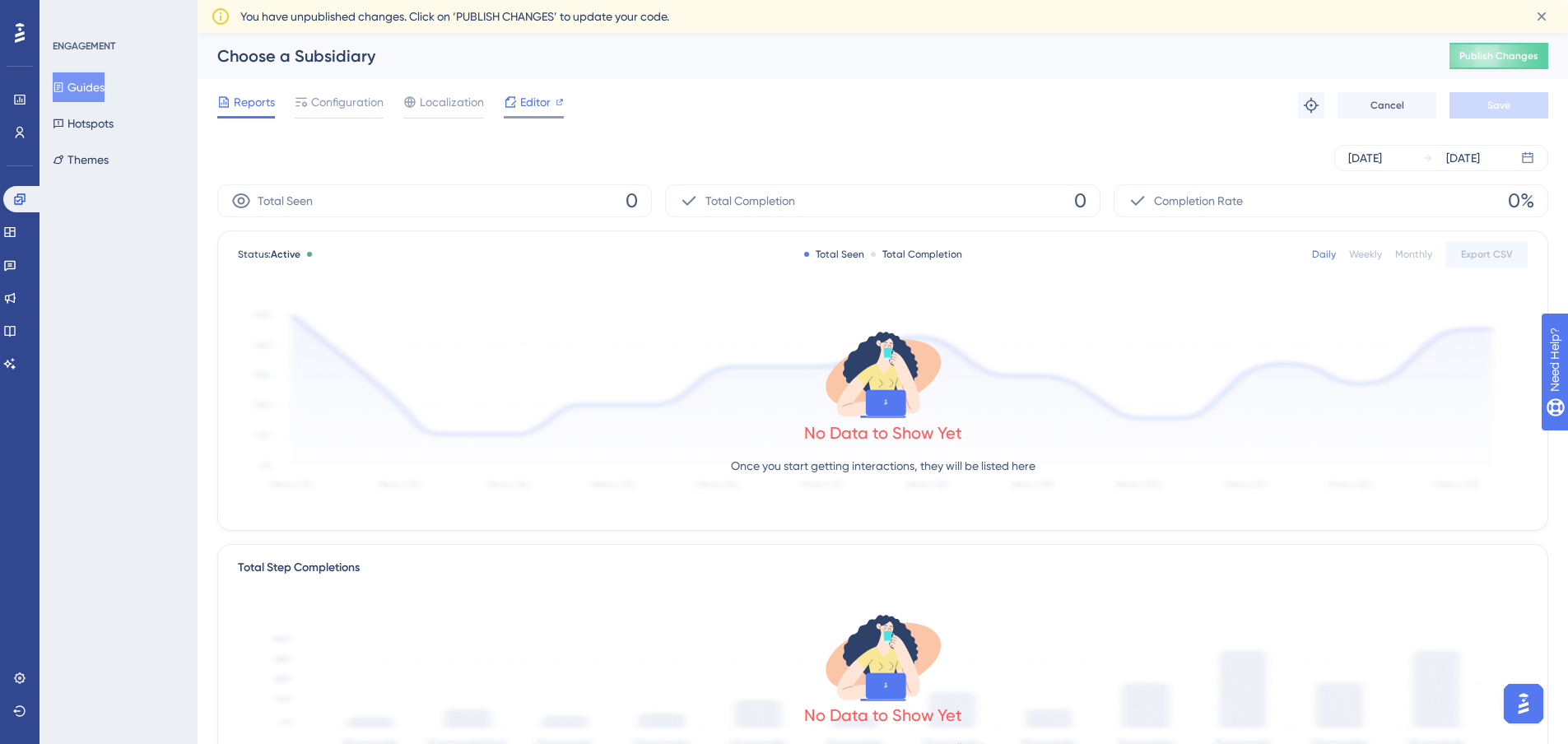
click at [535, 98] on span "Editor" at bounding box center [536, 102] width 30 height 20
click at [81, 93] on button "Guides" at bounding box center [79, 87] width 52 height 29
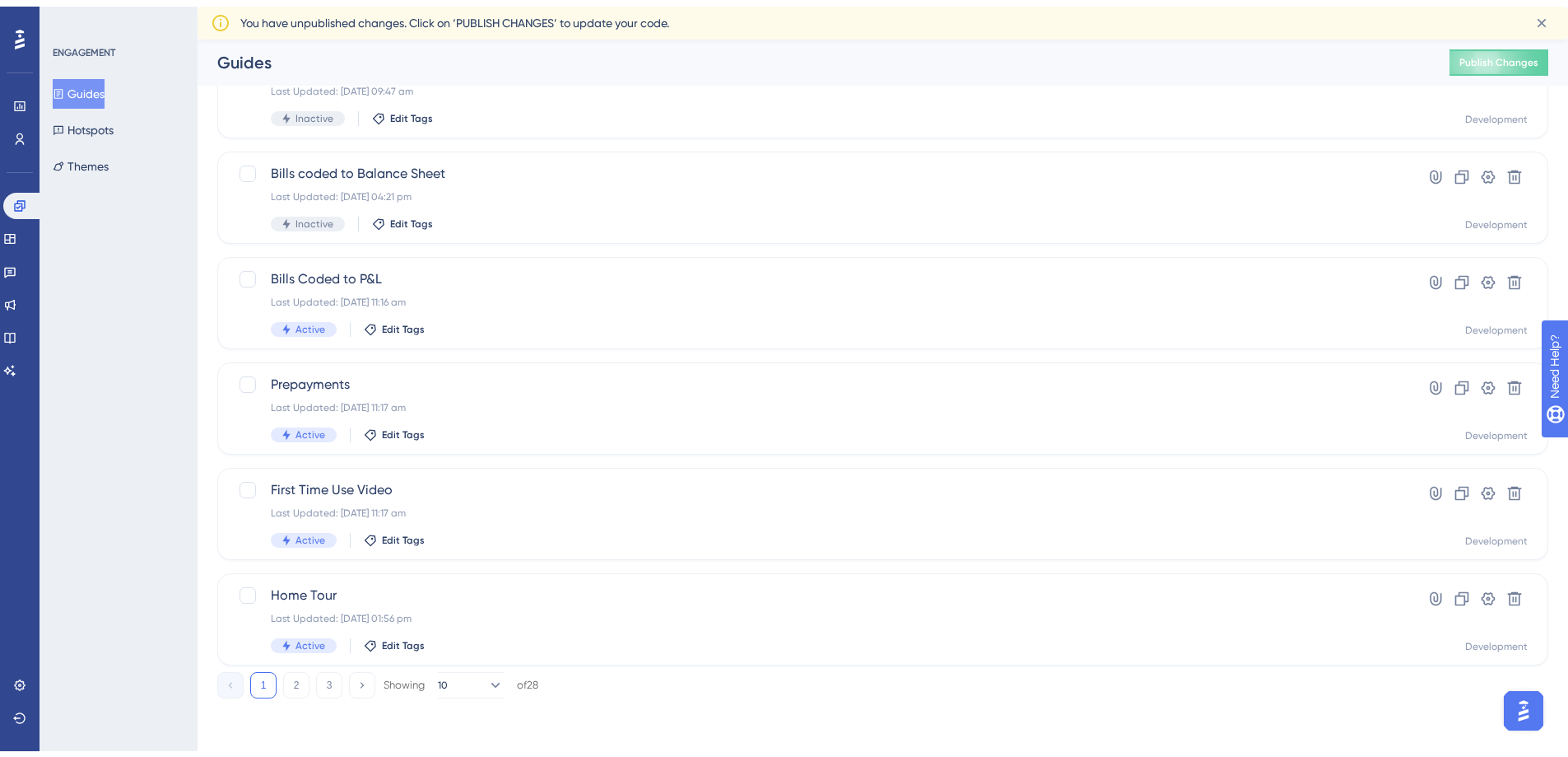
scroll to position [521, 0]
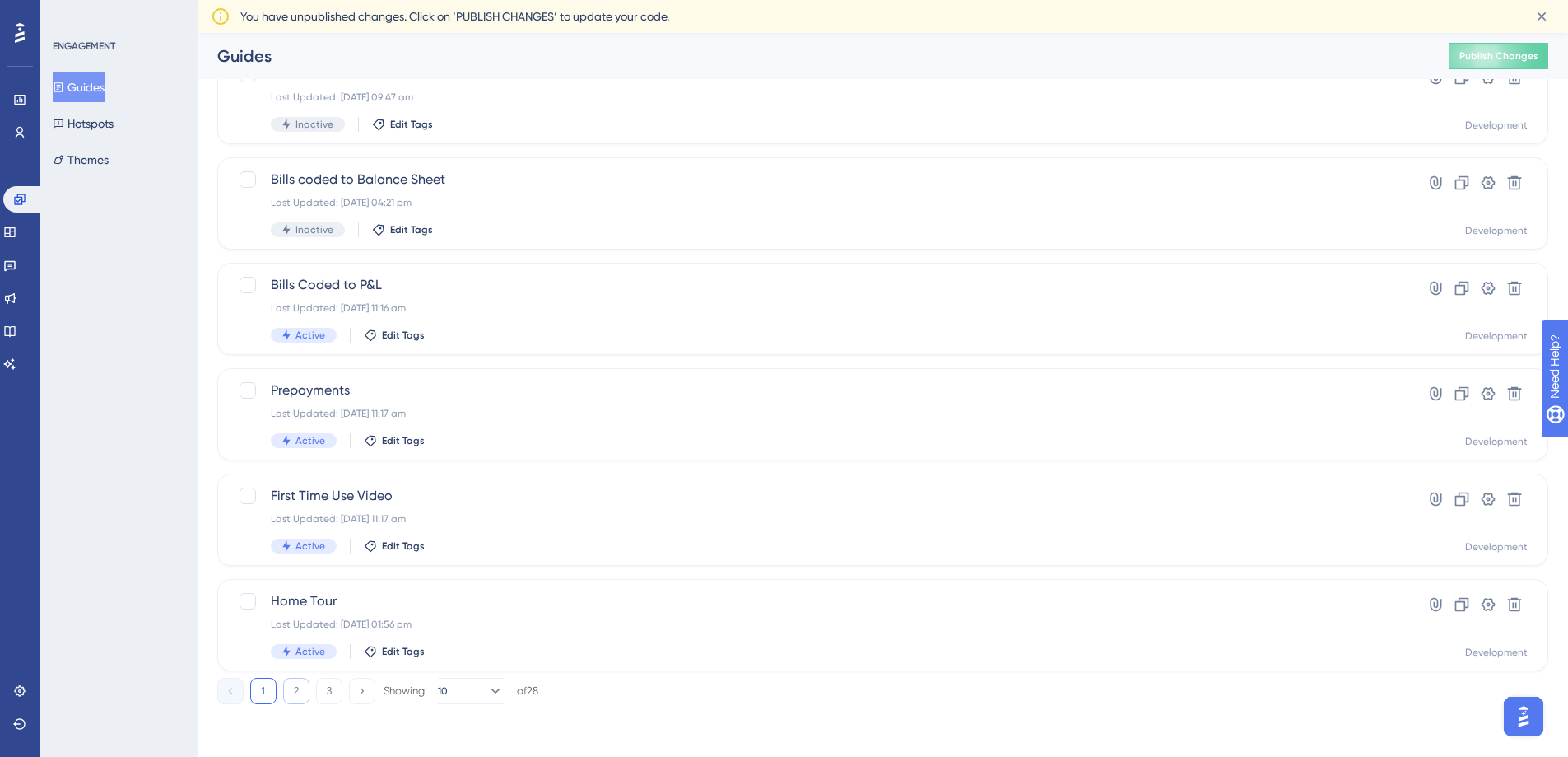
click at [301, 687] on button "2" at bounding box center [296, 690] width 26 height 26
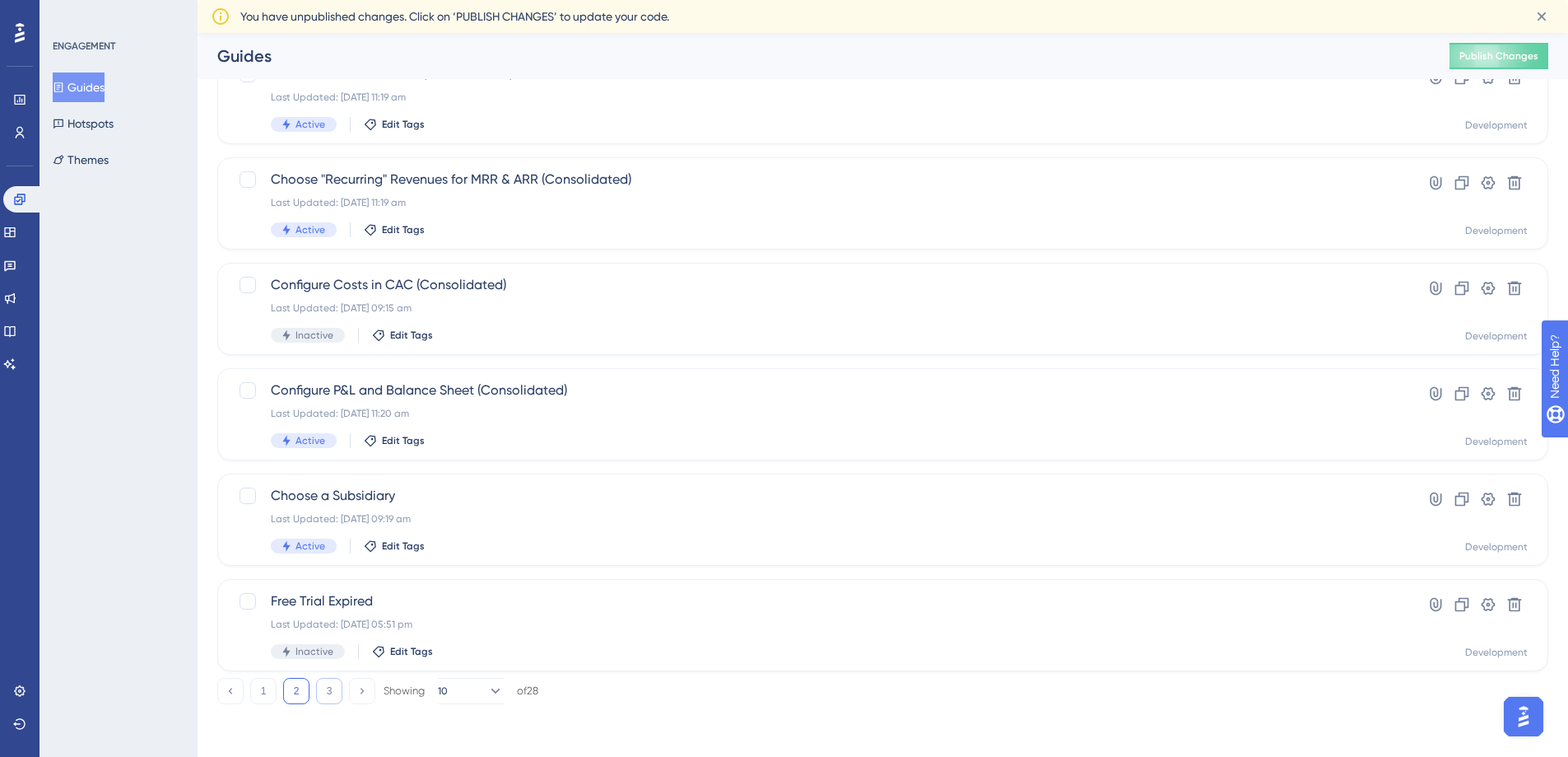
click at [332, 690] on button "3" at bounding box center [329, 690] width 26 height 26
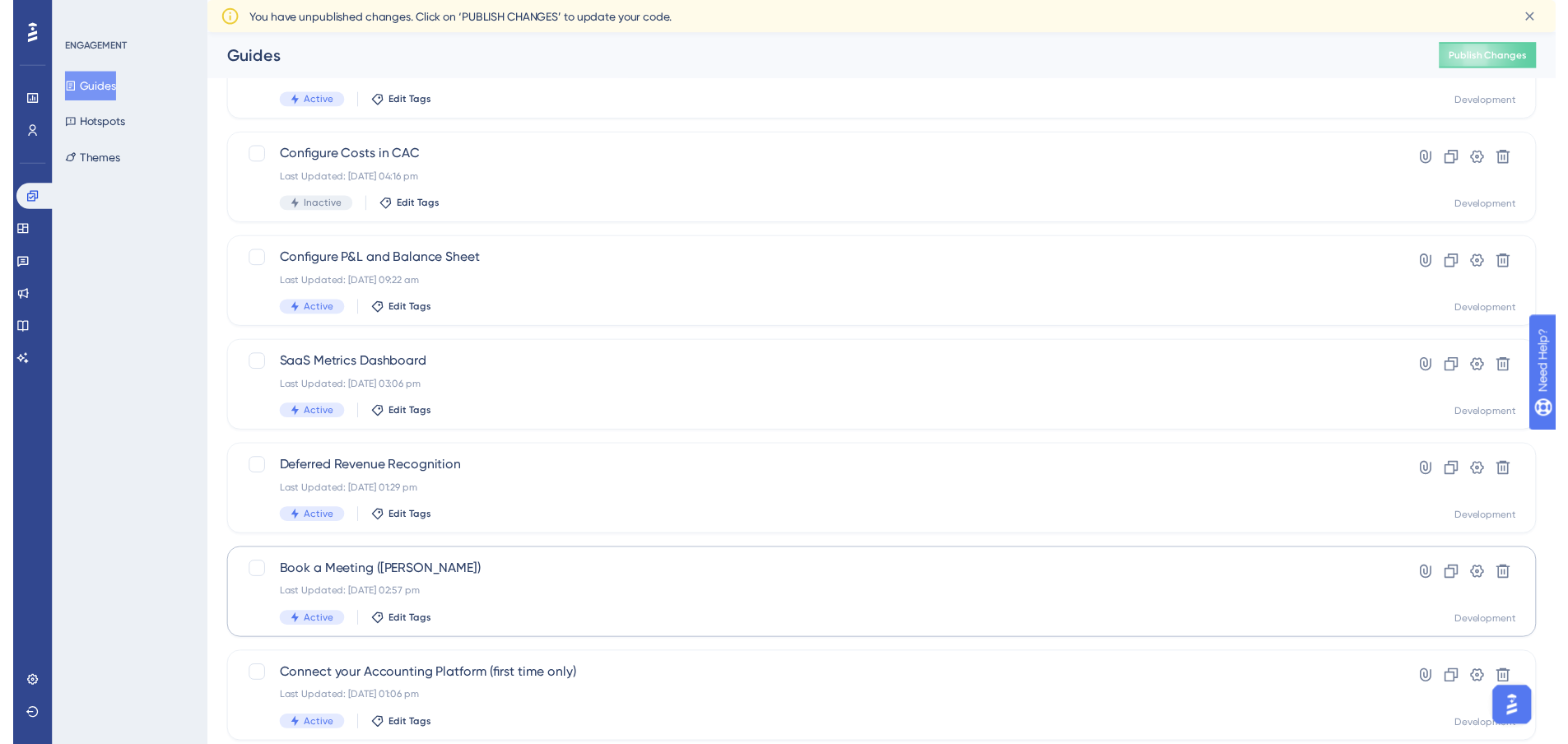
scroll to position [0, 0]
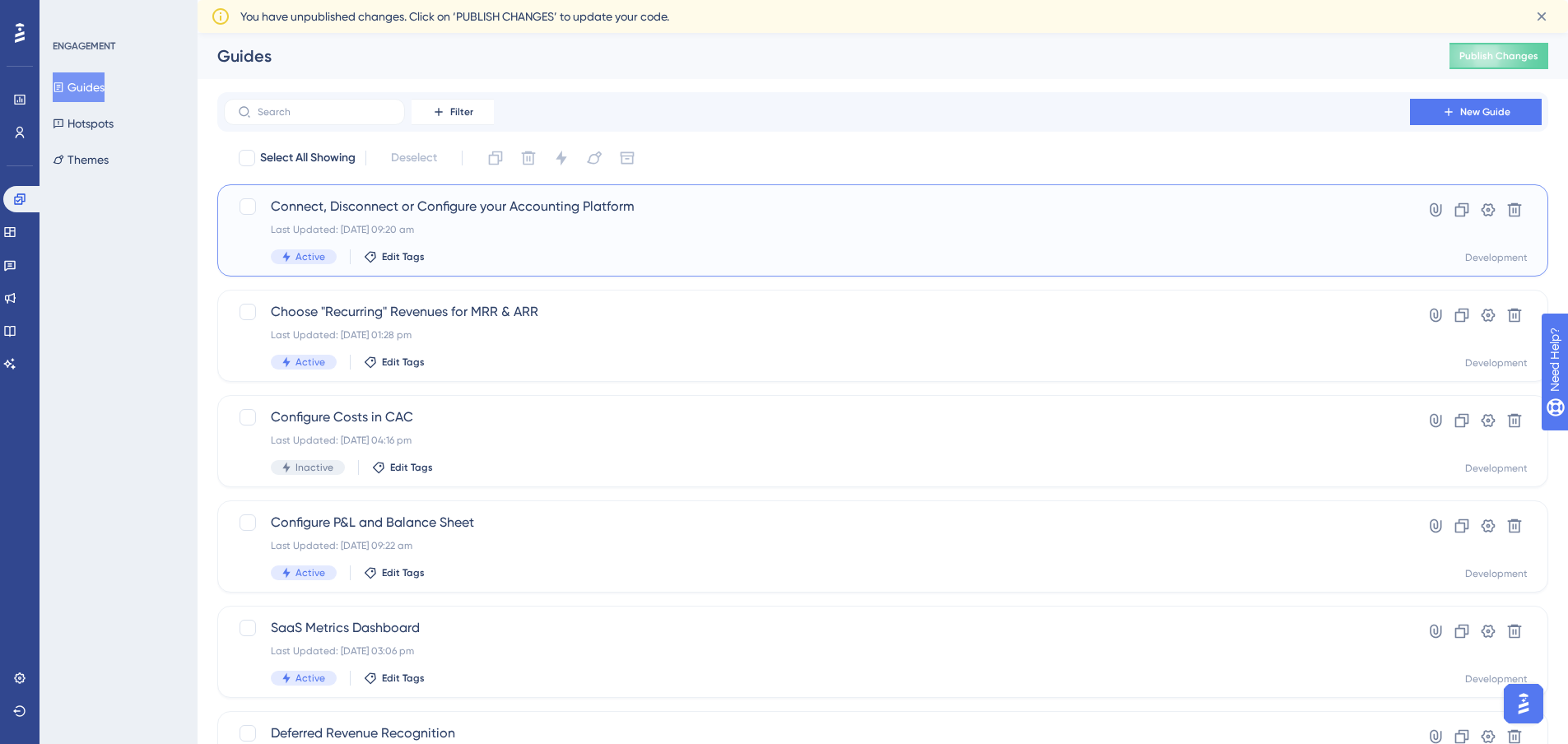
click at [496, 239] on div "Connect, Disconnect or Configure your Accounting Platform Last Updated: 22 Jan …" at bounding box center [817, 230] width 1092 height 68
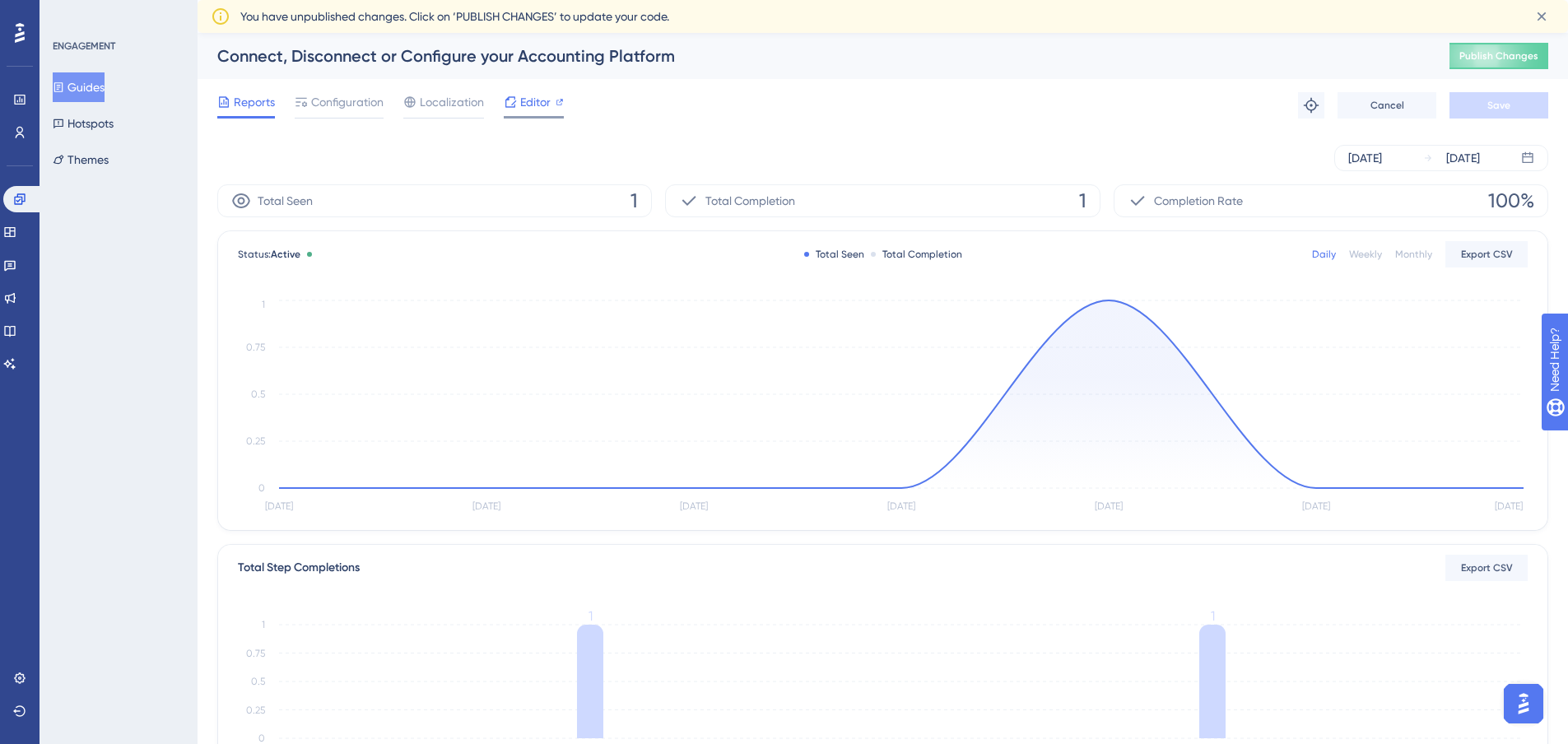
click at [527, 103] on span "Editor" at bounding box center [536, 102] width 30 height 20
click at [80, 90] on button "Guides" at bounding box center [79, 87] width 52 height 29
click at [84, 88] on button "Guides" at bounding box center [79, 87] width 52 height 29
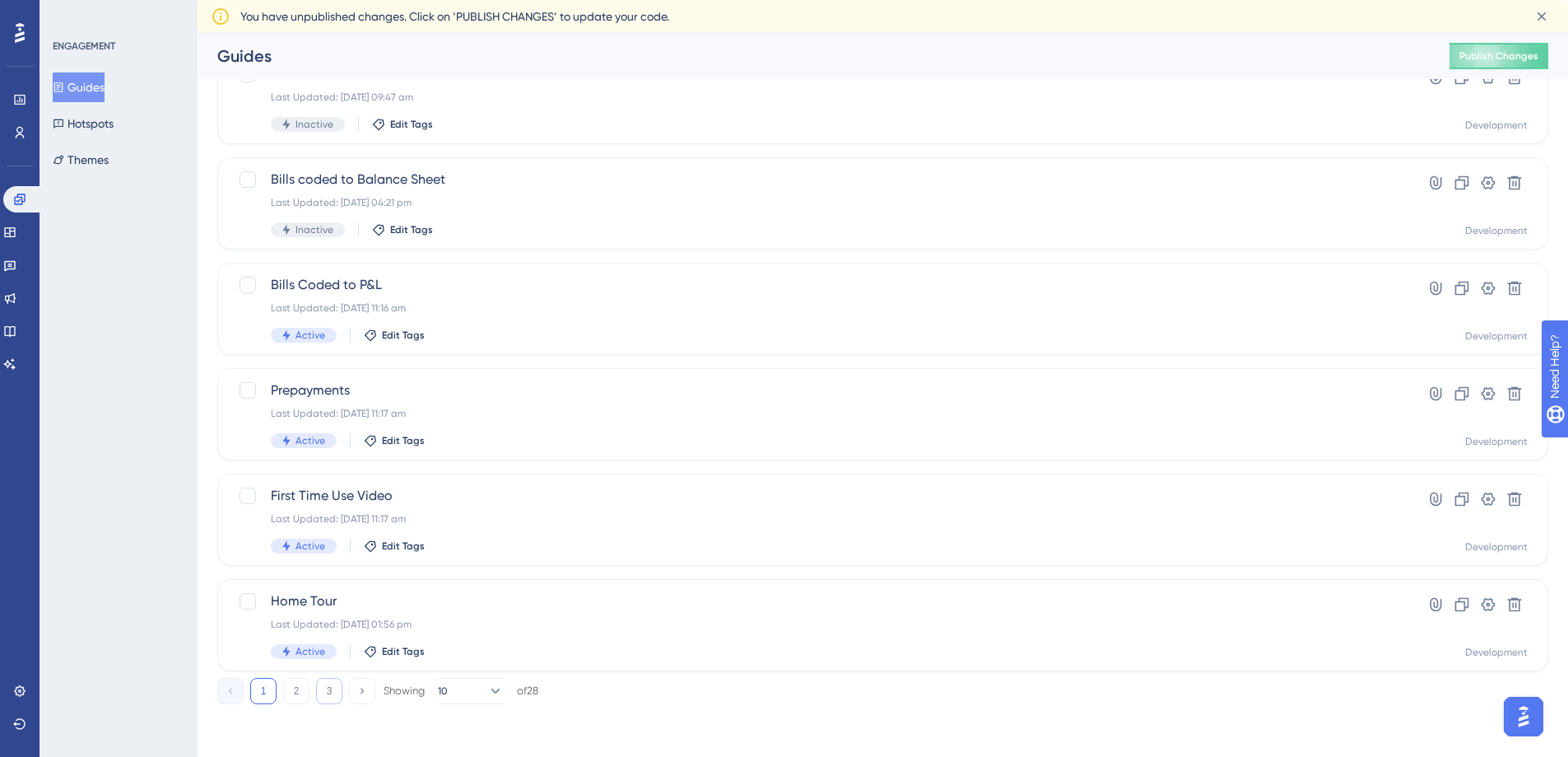
click at [327, 692] on button "3" at bounding box center [329, 690] width 26 height 26
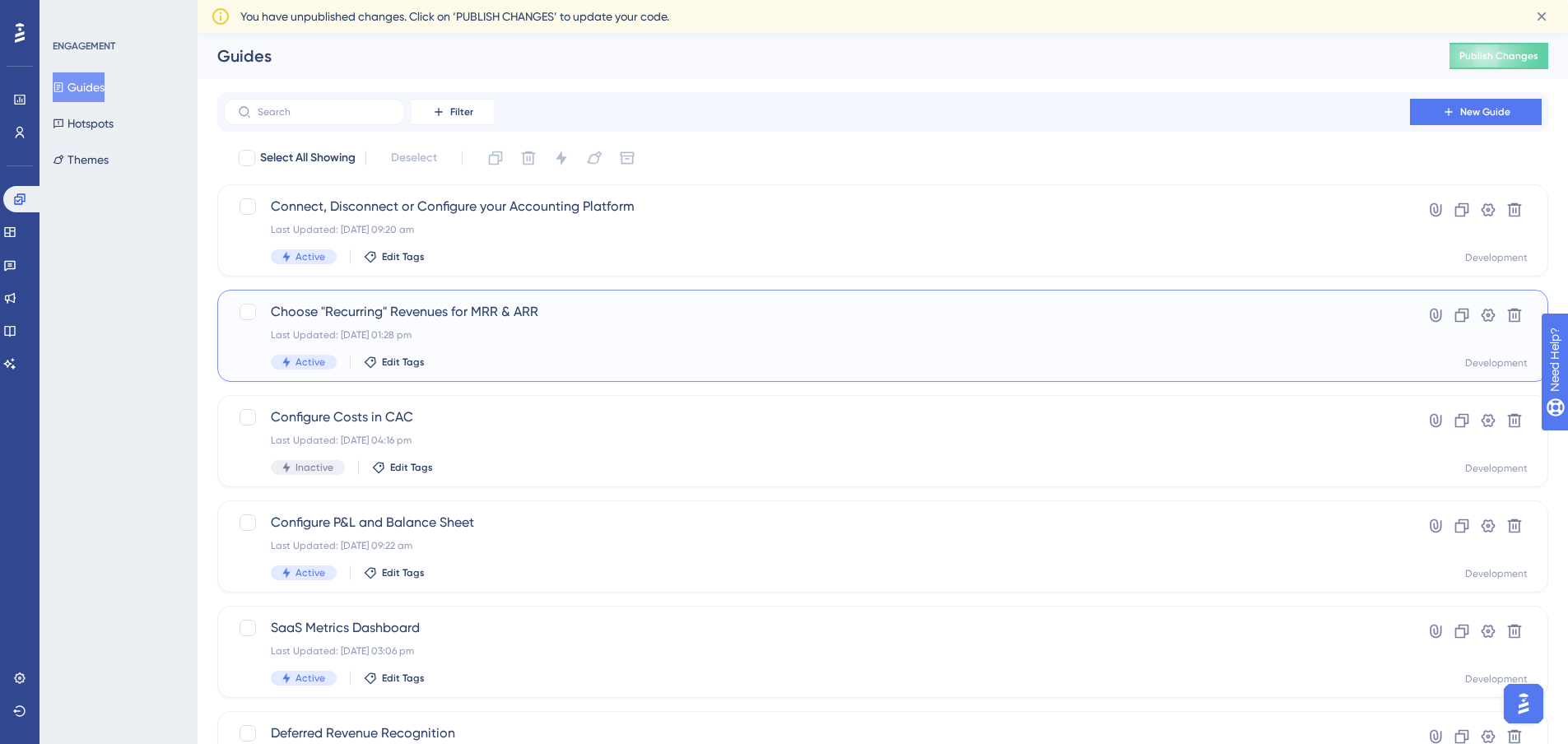
click at [378, 315] on span "Choose "Recurring" Revenues for MRR & ARR" at bounding box center [817, 312] width 1092 height 20
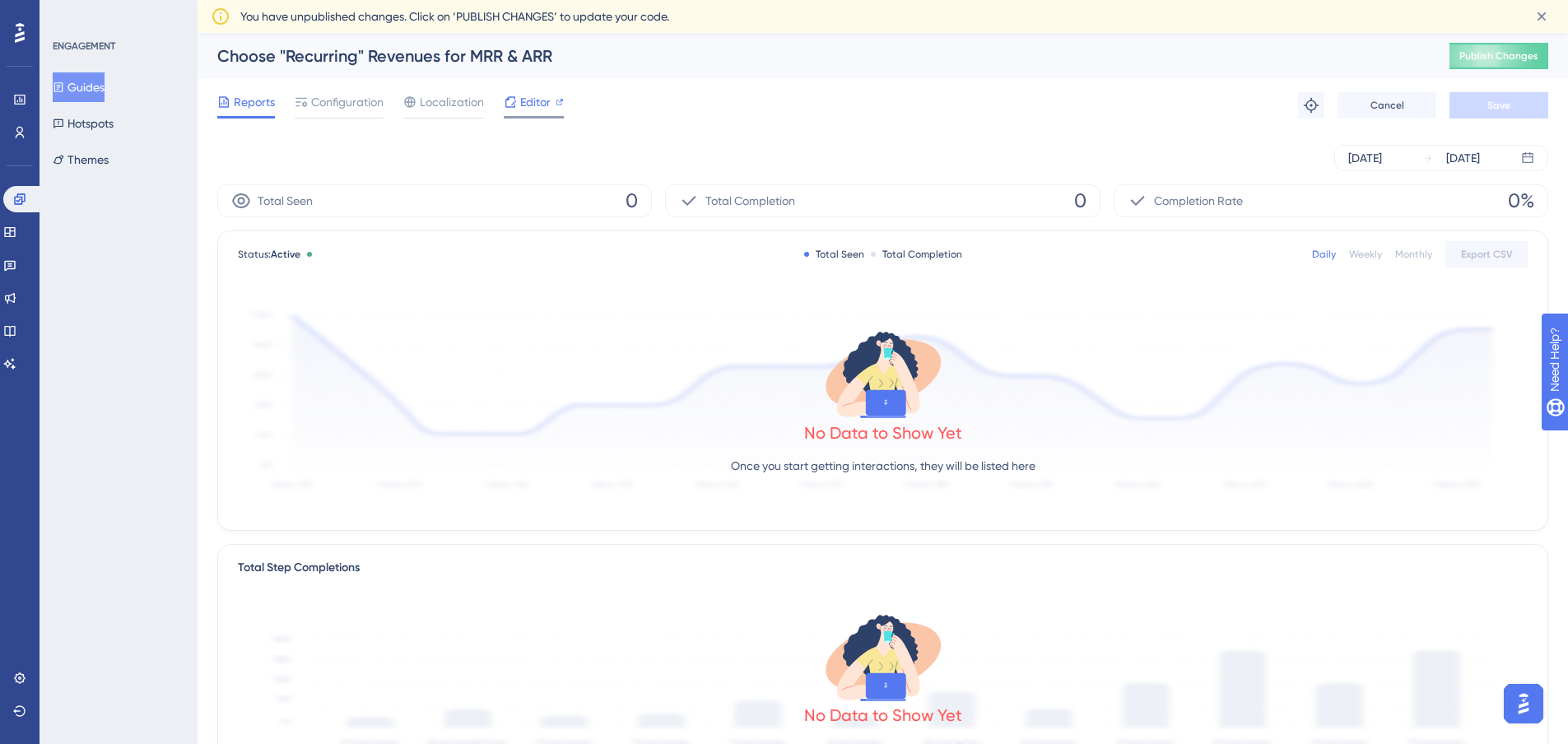
click at [521, 100] on span "Editor" at bounding box center [536, 102] width 30 height 20
click at [93, 86] on button "Guides" at bounding box center [79, 87] width 52 height 29
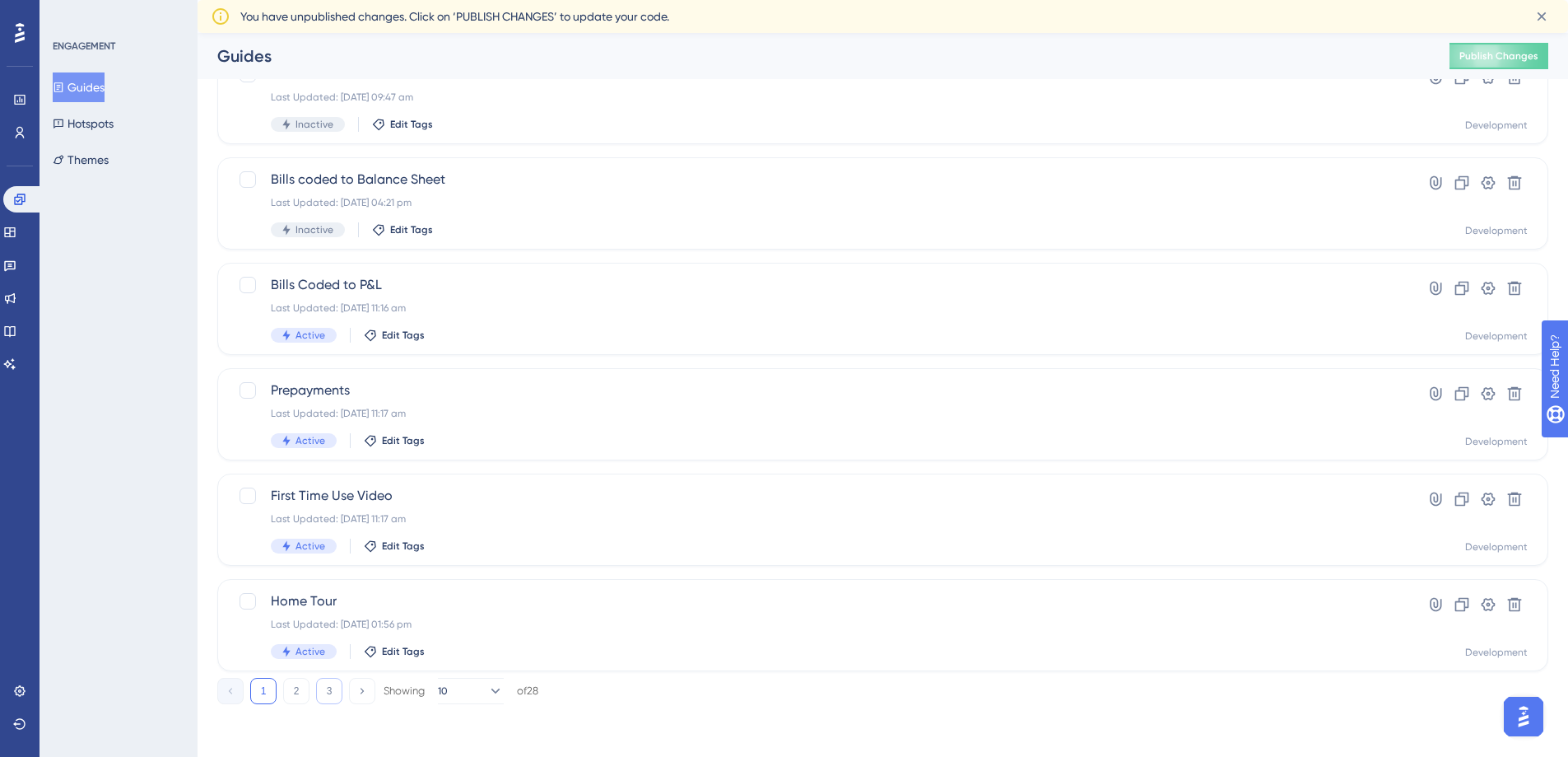
click at [332, 690] on button "3" at bounding box center [329, 690] width 26 height 26
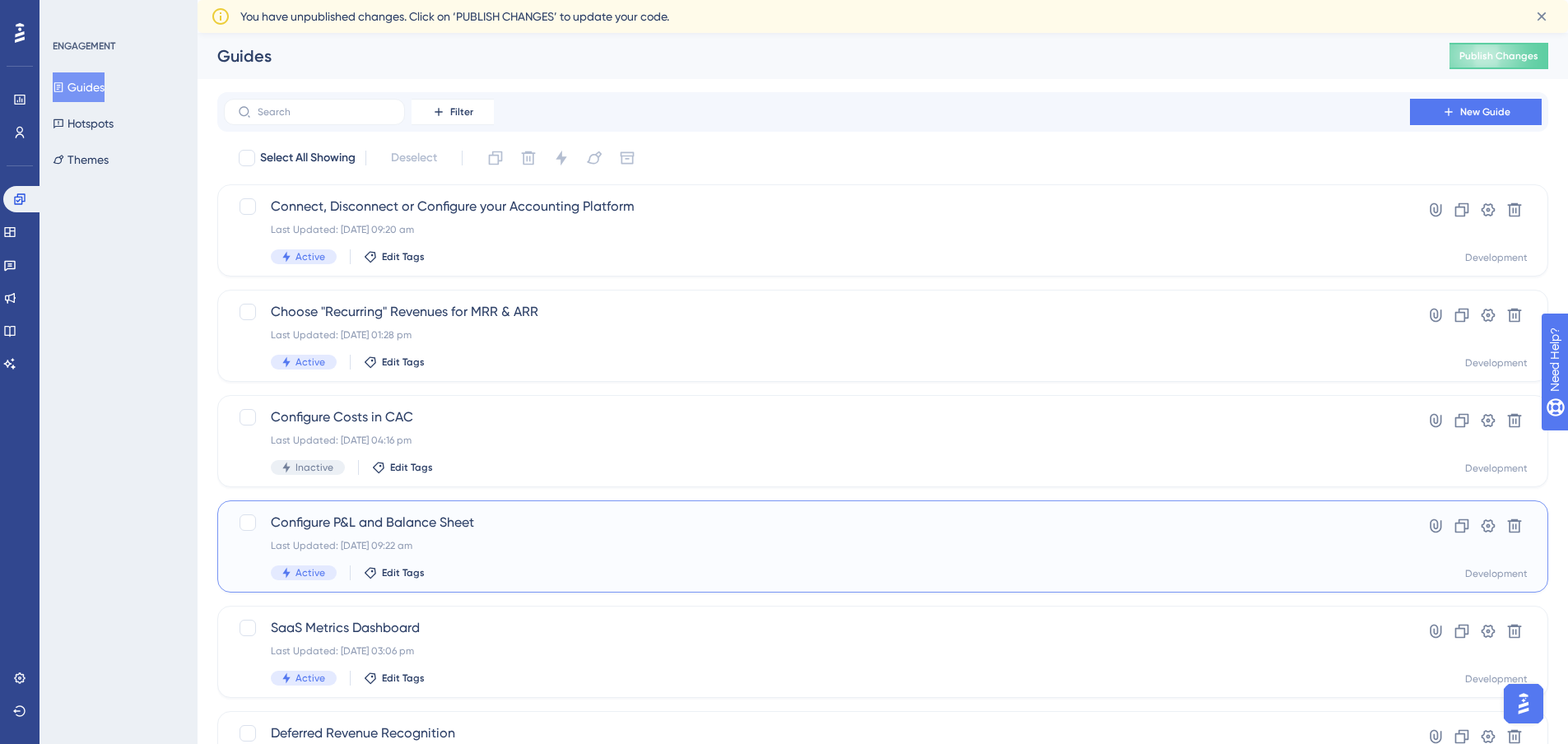
click at [336, 522] on span "Configure P&L and Balance Sheet" at bounding box center [817, 523] width 1092 height 20
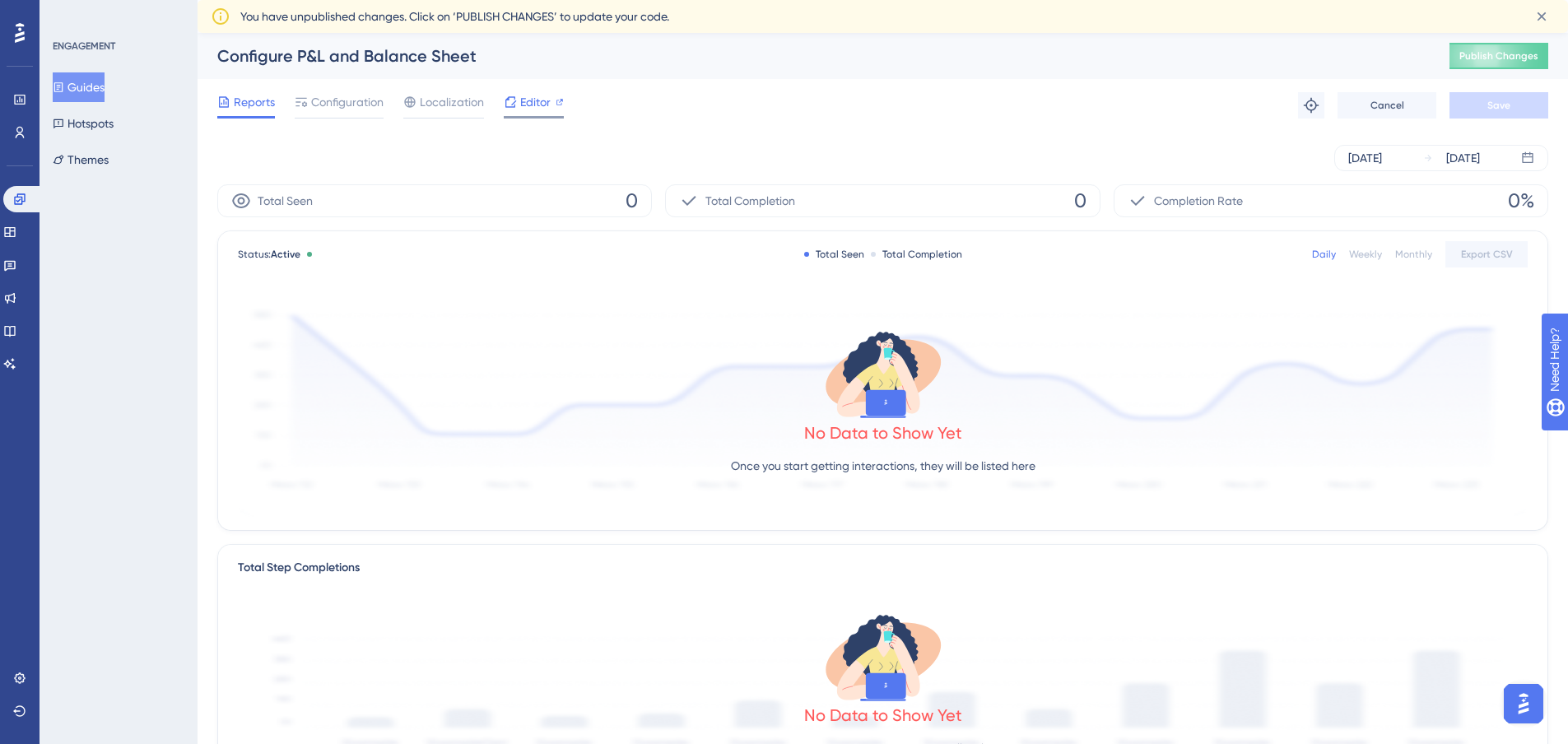
click at [521, 103] on span "Editor" at bounding box center [536, 102] width 30 height 20
click at [81, 88] on button "Guides" at bounding box center [79, 87] width 52 height 29
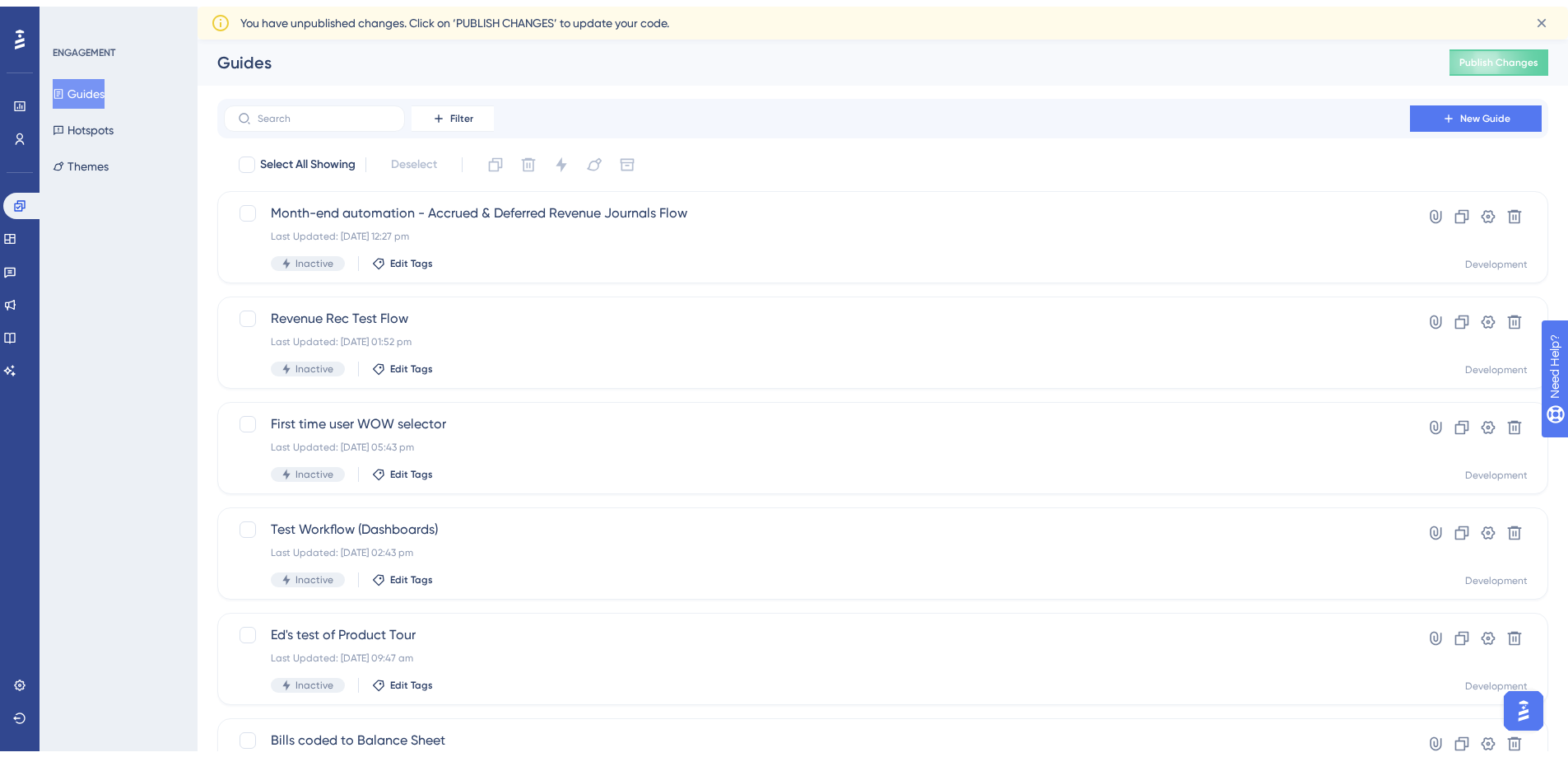
scroll to position [521, 0]
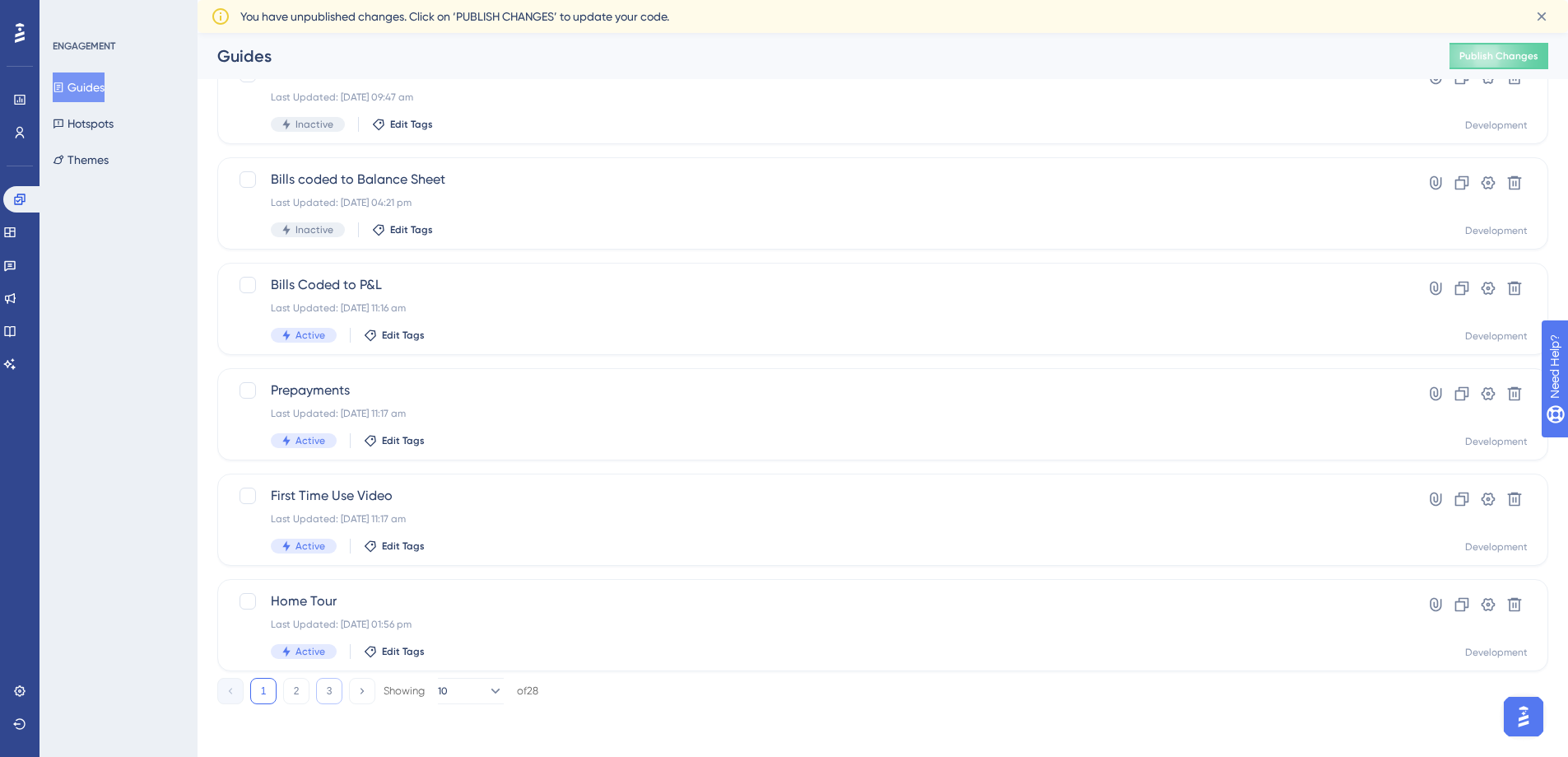
click at [331, 688] on button "3" at bounding box center [329, 690] width 26 height 26
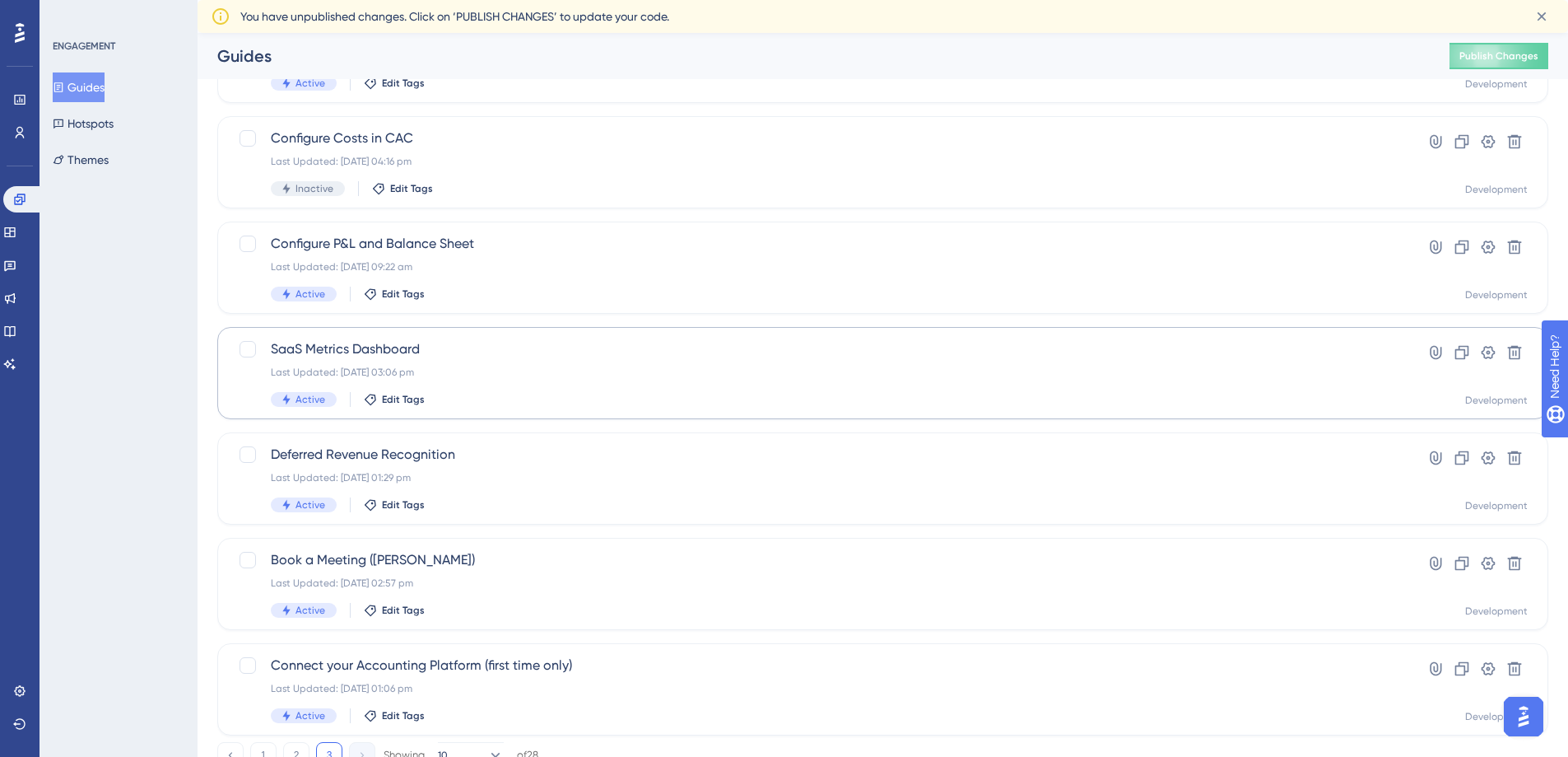
scroll to position [247, 0]
click at [357, 353] on span "SaaS Metrics Dashboard" at bounding box center [817, 348] width 1092 height 20
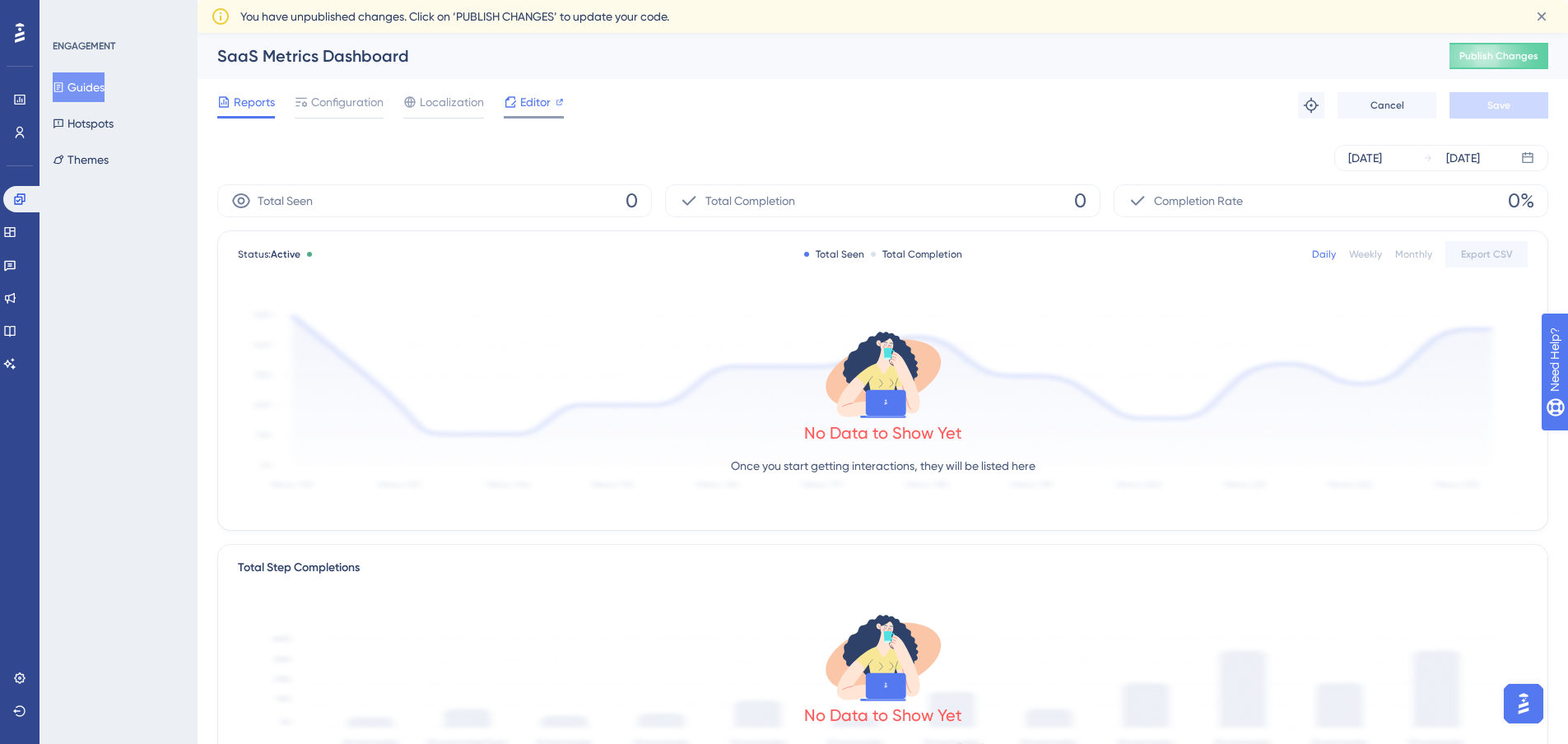
click at [537, 105] on span "Editor" at bounding box center [536, 102] width 30 height 20
click at [85, 94] on button "Guides" at bounding box center [79, 87] width 52 height 29
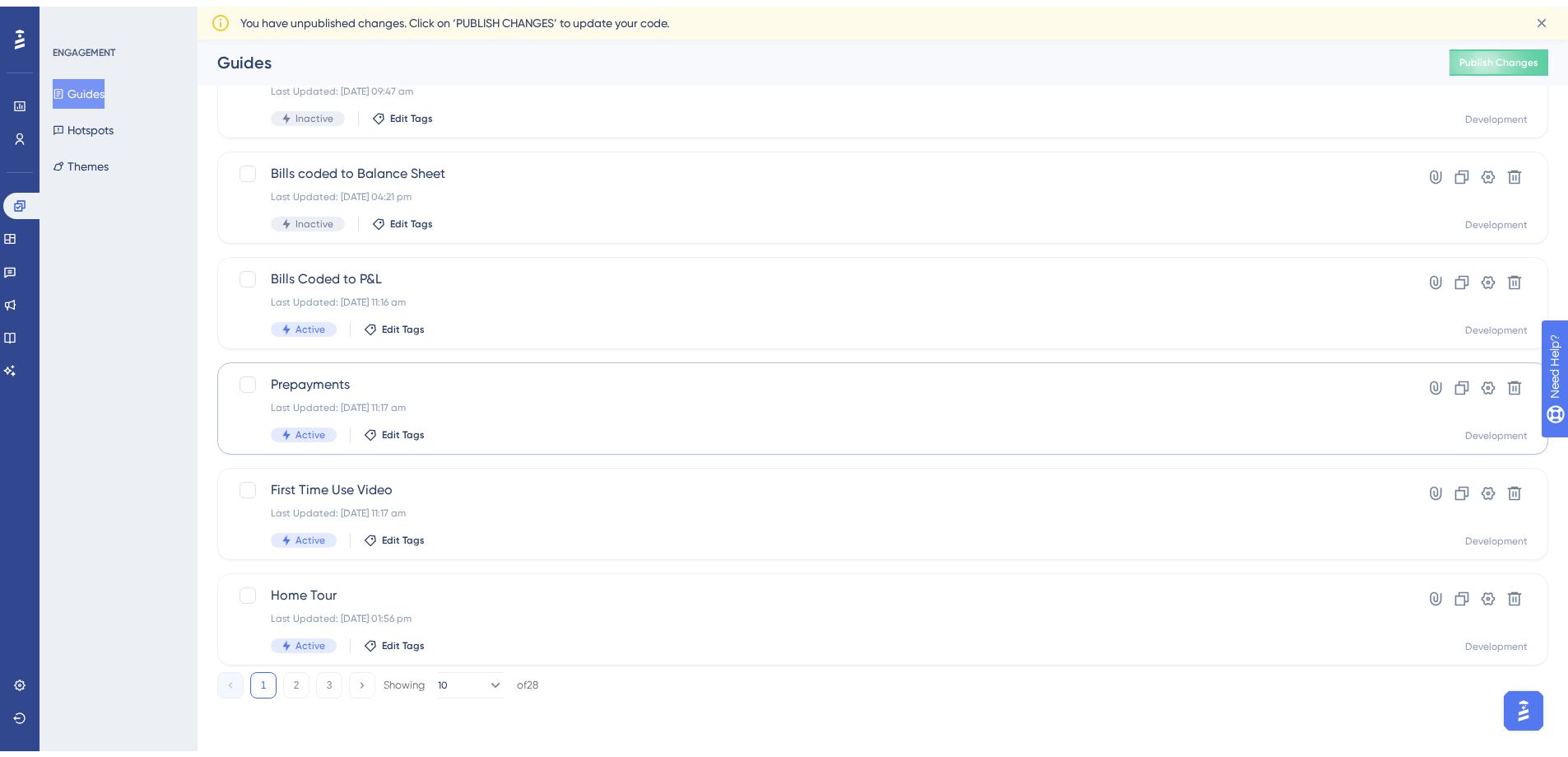
scroll to position [521, 0]
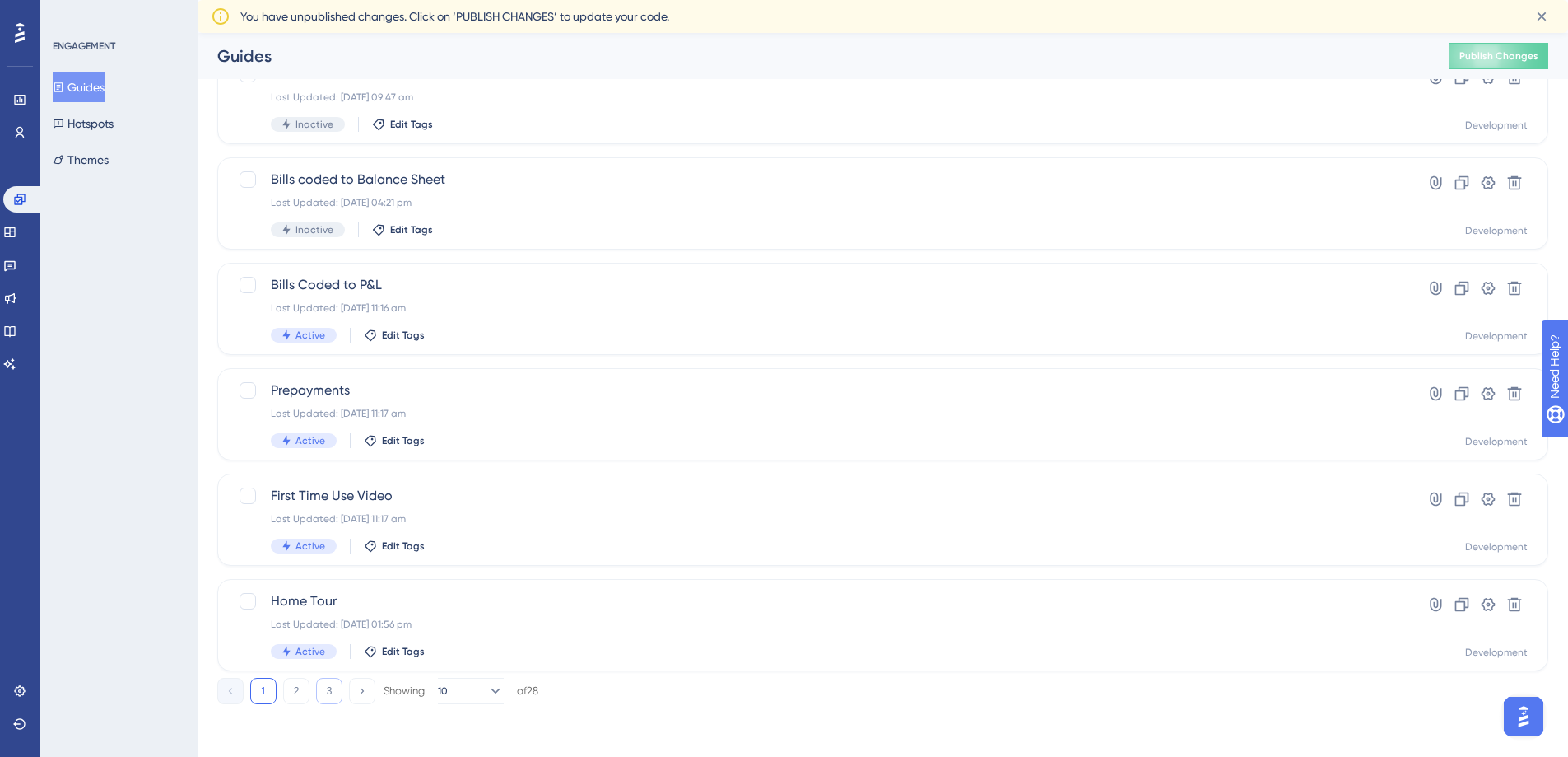
click at [332, 685] on button "3" at bounding box center [329, 690] width 26 height 26
click at [329, 394] on span "Deferred Revenue Recognition" at bounding box center [817, 390] width 1092 height 20
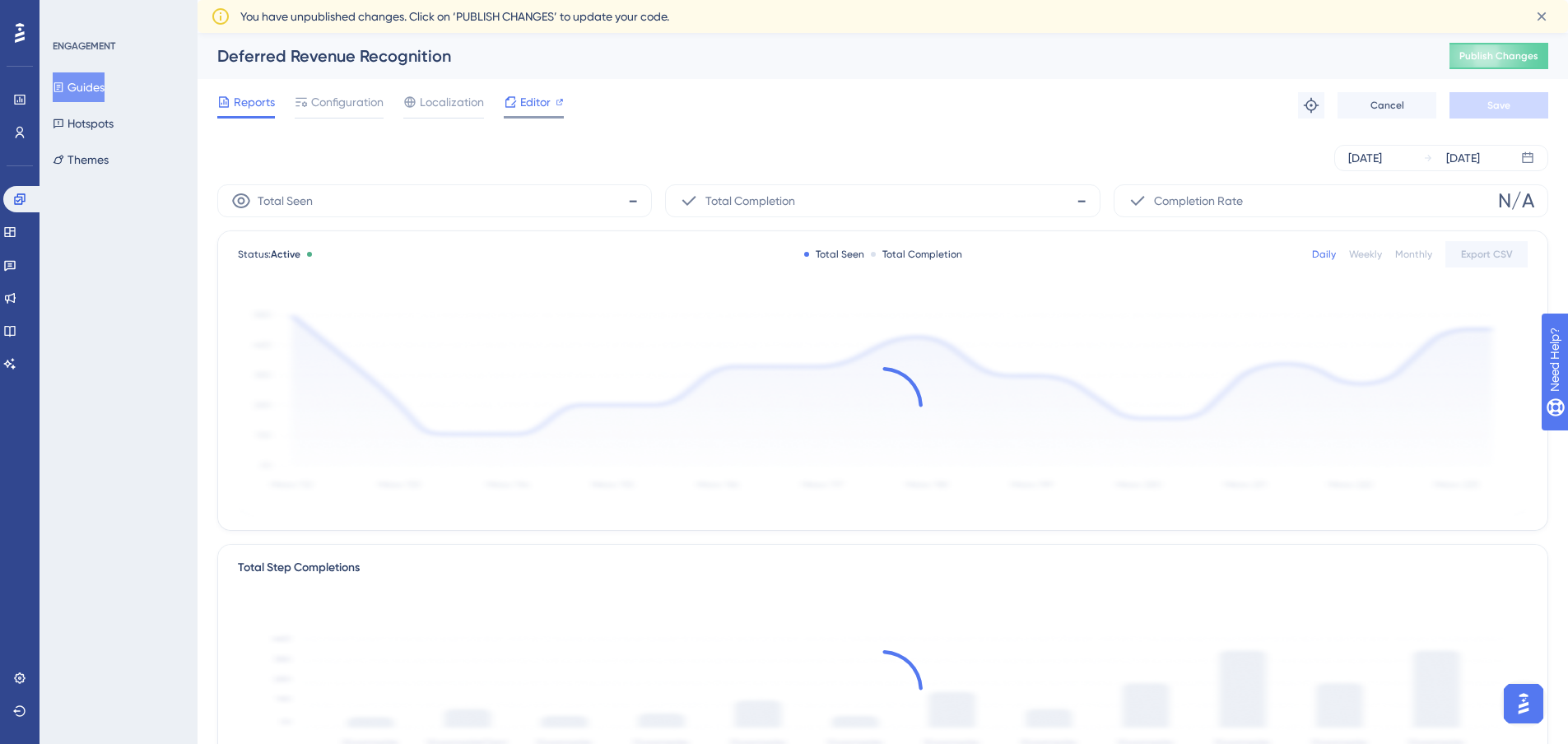
click at [527, 98] on span "Editor" at bounding box center [536, 102] width 30 height 20
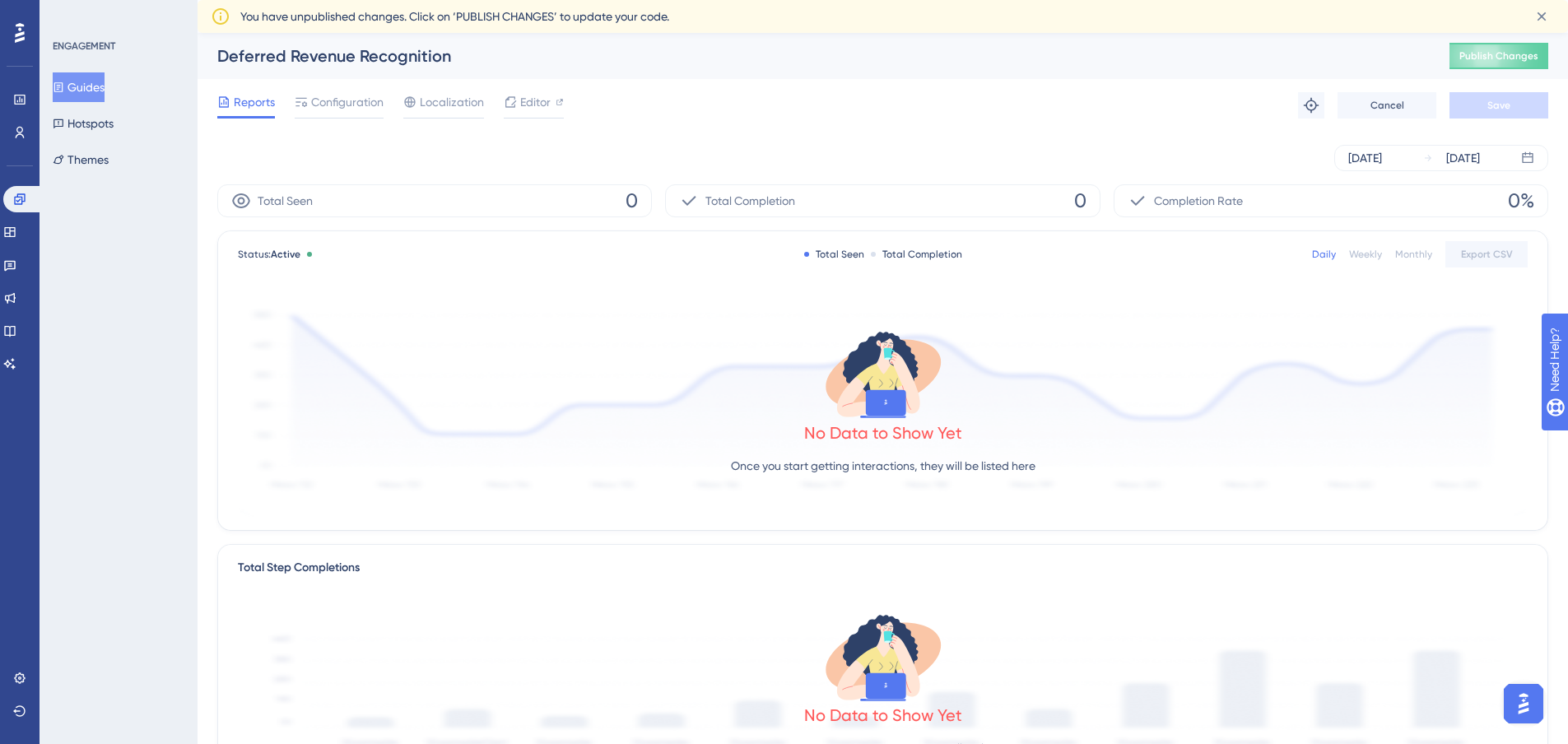
click at [90, 78] on button "Guides" at bounding box center [79, 87] width 52 height 29
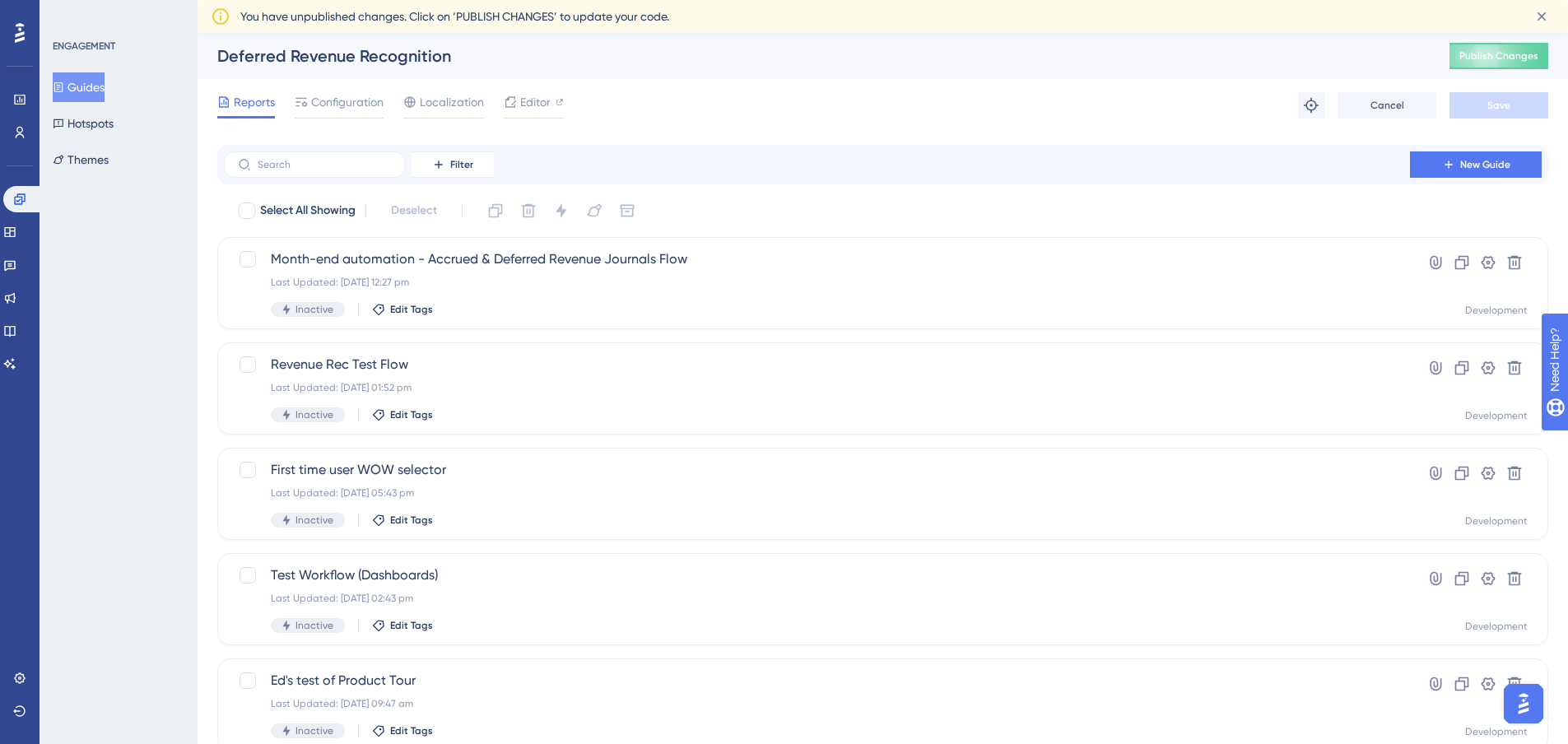
click at [105, 84] on button "Guides" at bounding box center [79, 87] width 52 height 29
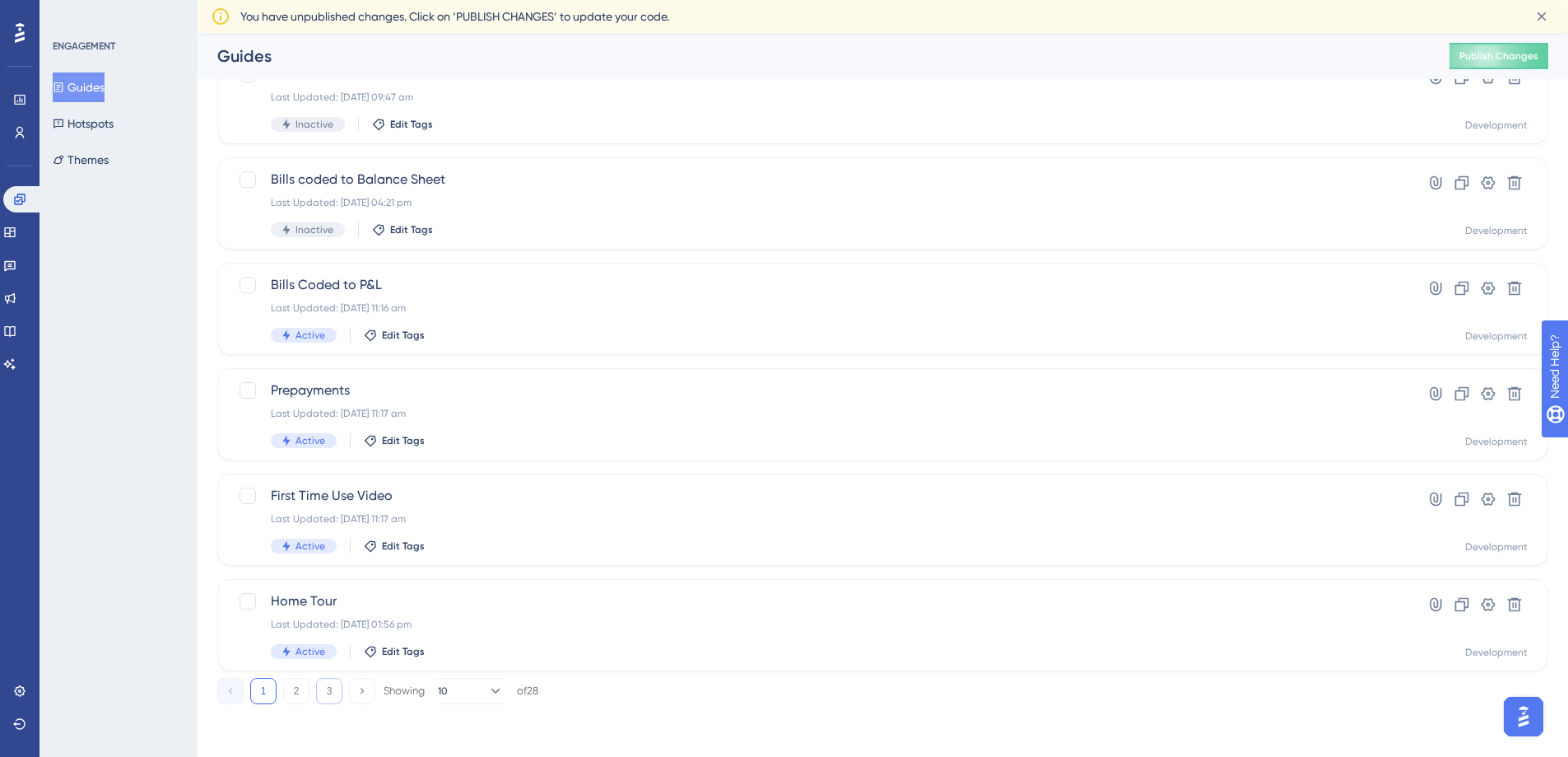
click at [337, 684] on button "3" at bounding box center [329, 690] width 26 height 26
click at [336, 497] on span "Book a Meeting (Marjorie)" at bounding box center [817, 496] width 1092 height 20
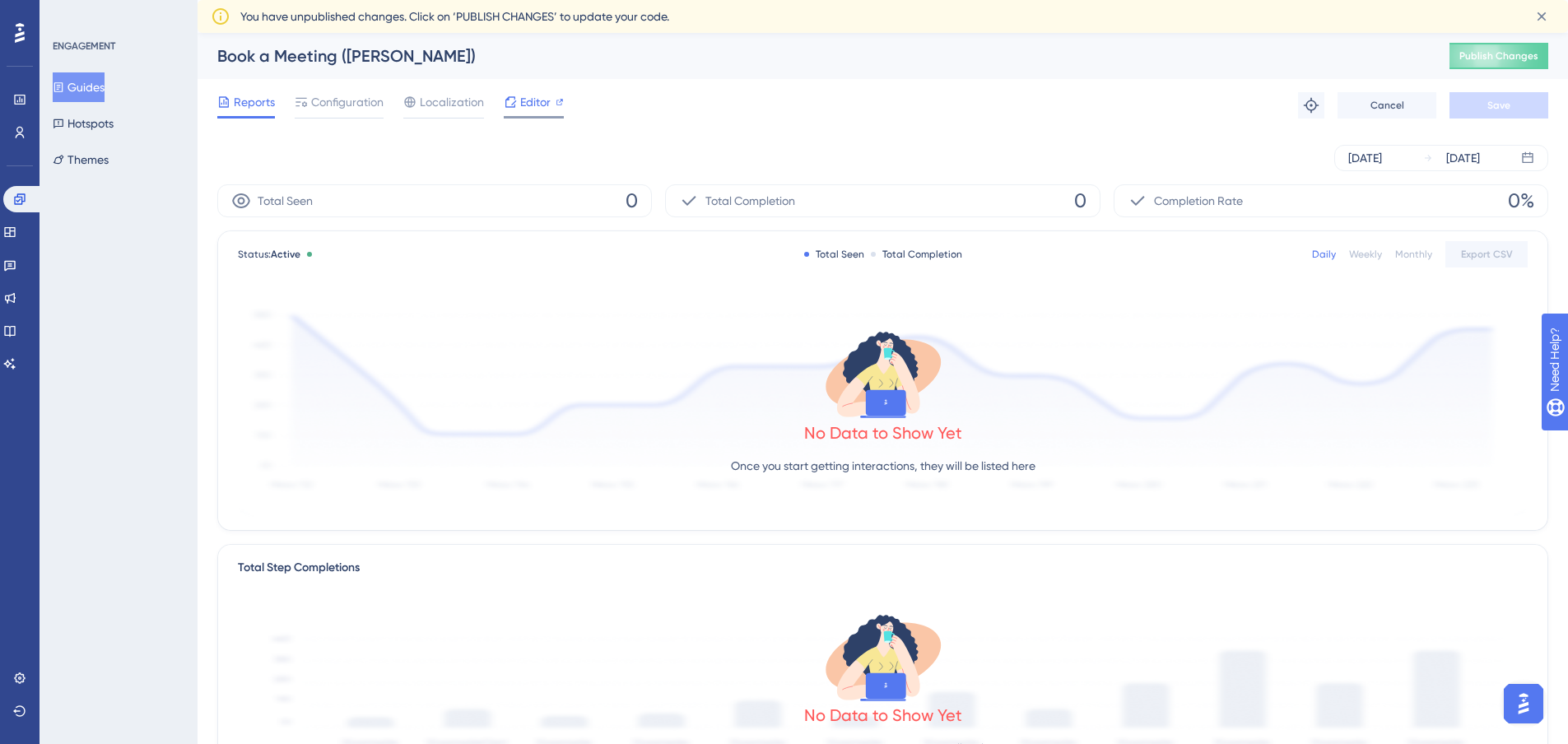
click at [532, 101] on span "Editor" at bounding box center [536, 102] width 30 height 20
click at [94, 89] on button "Guides" at bounding box center [79, 87] width 52 height 29
click at [92, 86] on button "Guides" at bounding box center [79, 87] width 52 height 29
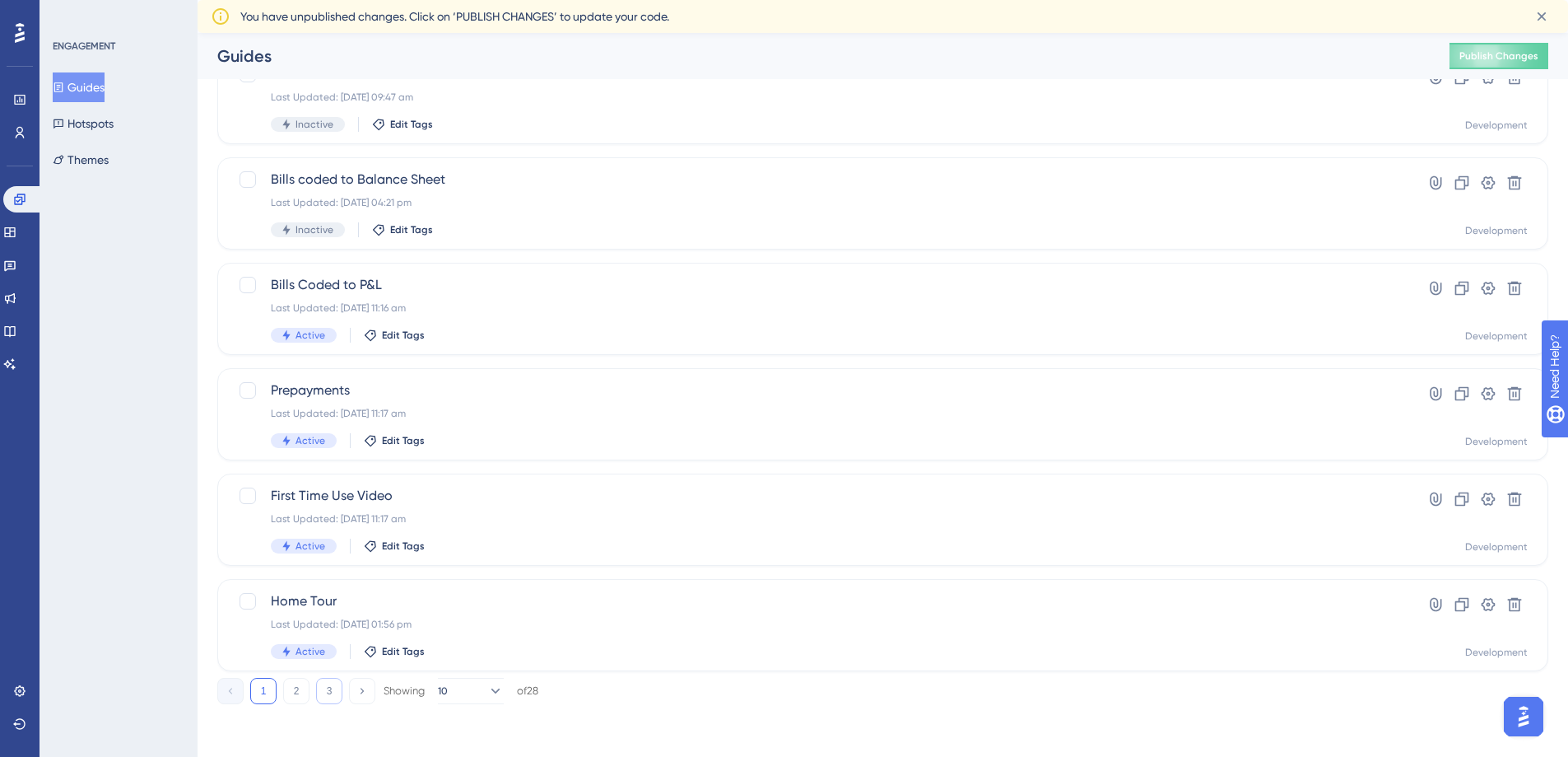
click at [329, 685] on button "3" at bounding box center [329, 690] width 26 height 26
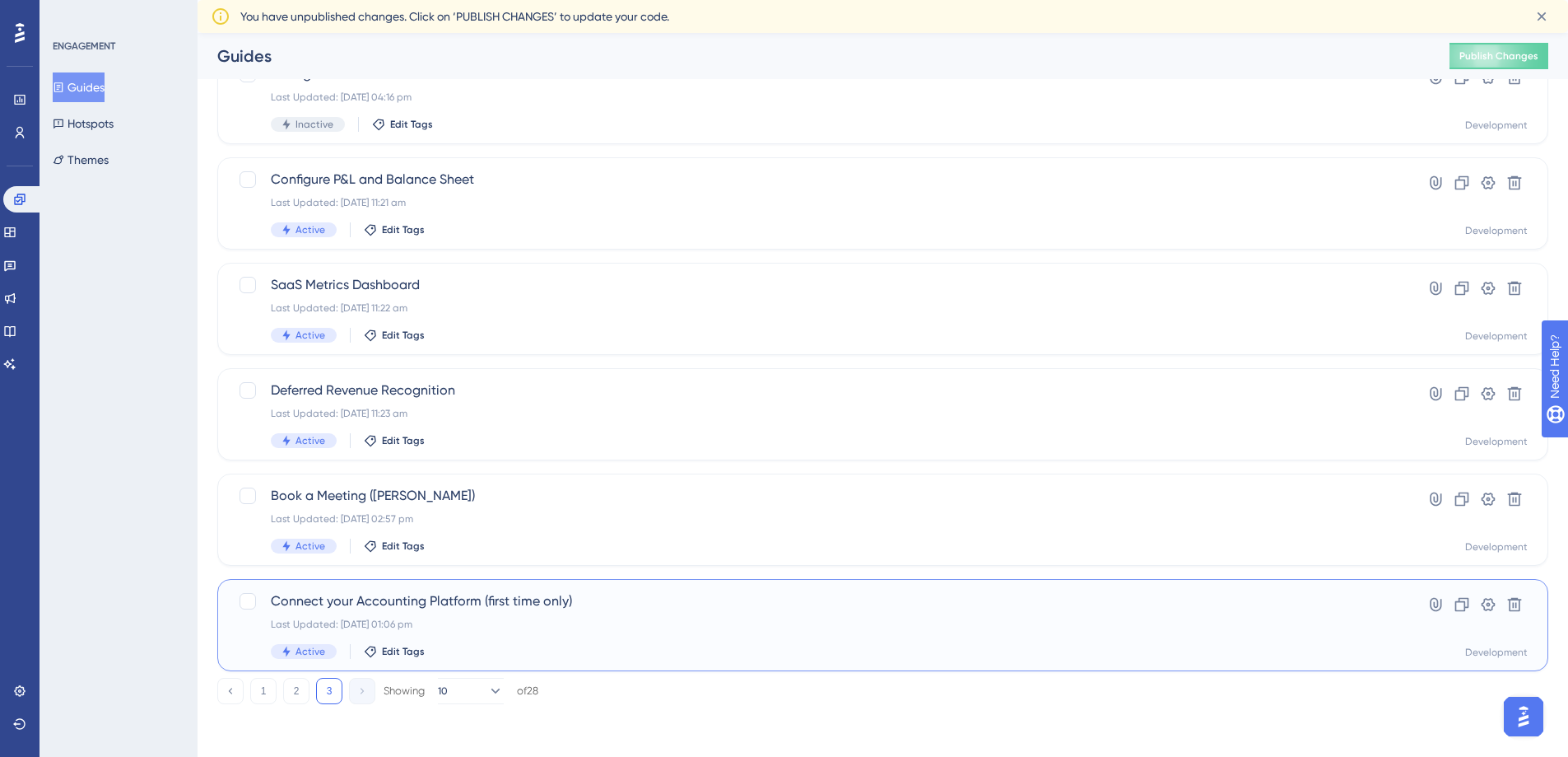
click at [358, 599] on span "Connect your Accounting Platform (first time only)" at bounding box center [817, 601] width 1092 height 20
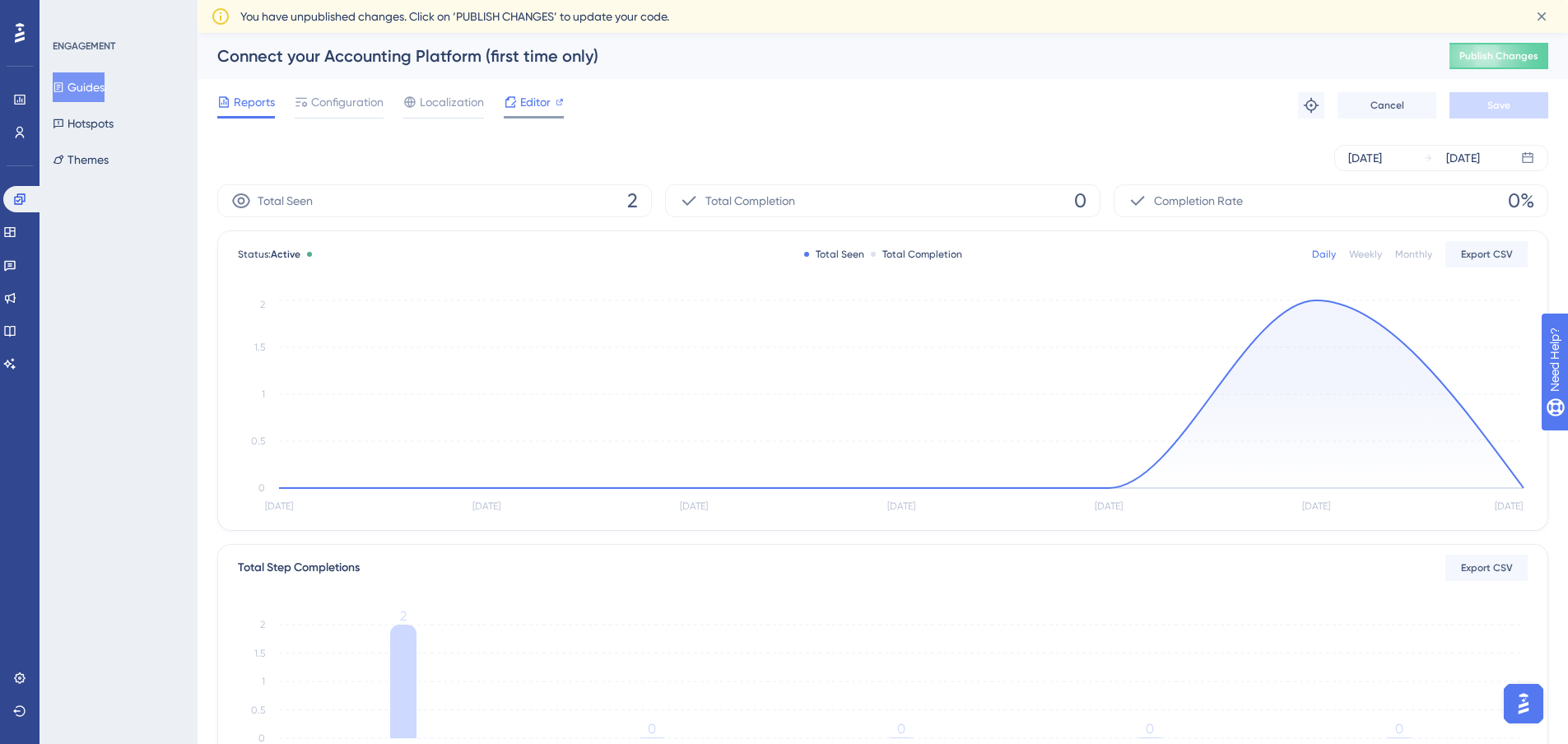
click at [518, 100] on div "Editor" at bounding box center [534, 102] width 60 height 20
click at [90, 85] on button "Guides" at bounding box center [79, 87] width 52 height 29
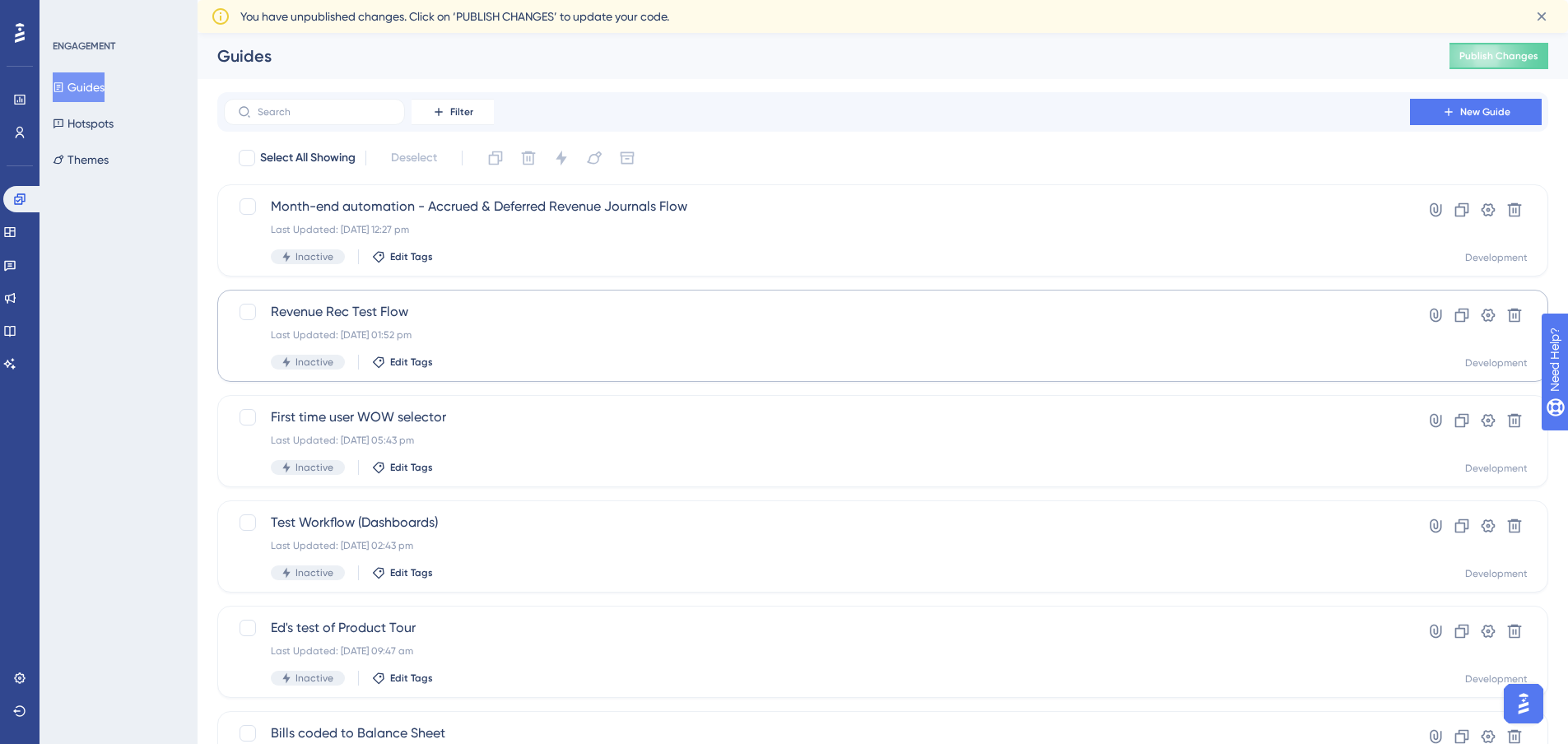
drag, startPoint x: 69, startPoint y: 84, endPoint x: 361, endPoint y: 290, distance: 357.4
click at [64, 83] on icon at bounding box center [59, 87] width 12 height 12
click at [1499, 59] on span "Publish Changes" at bounding box center [1499, 56] width 79 height 13
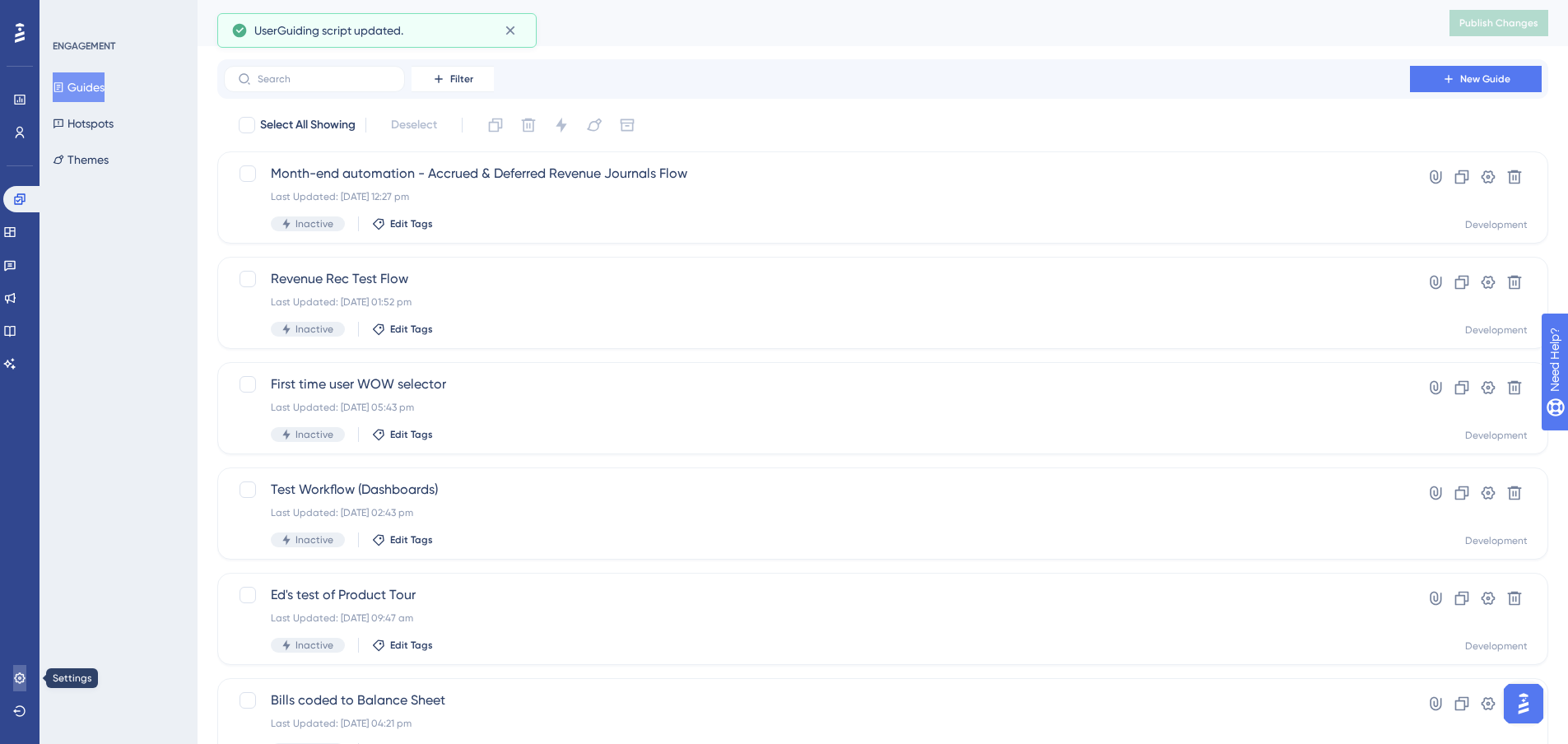
click at [18, 671] on icon at bounding box center [20, 678] width 13 height 13
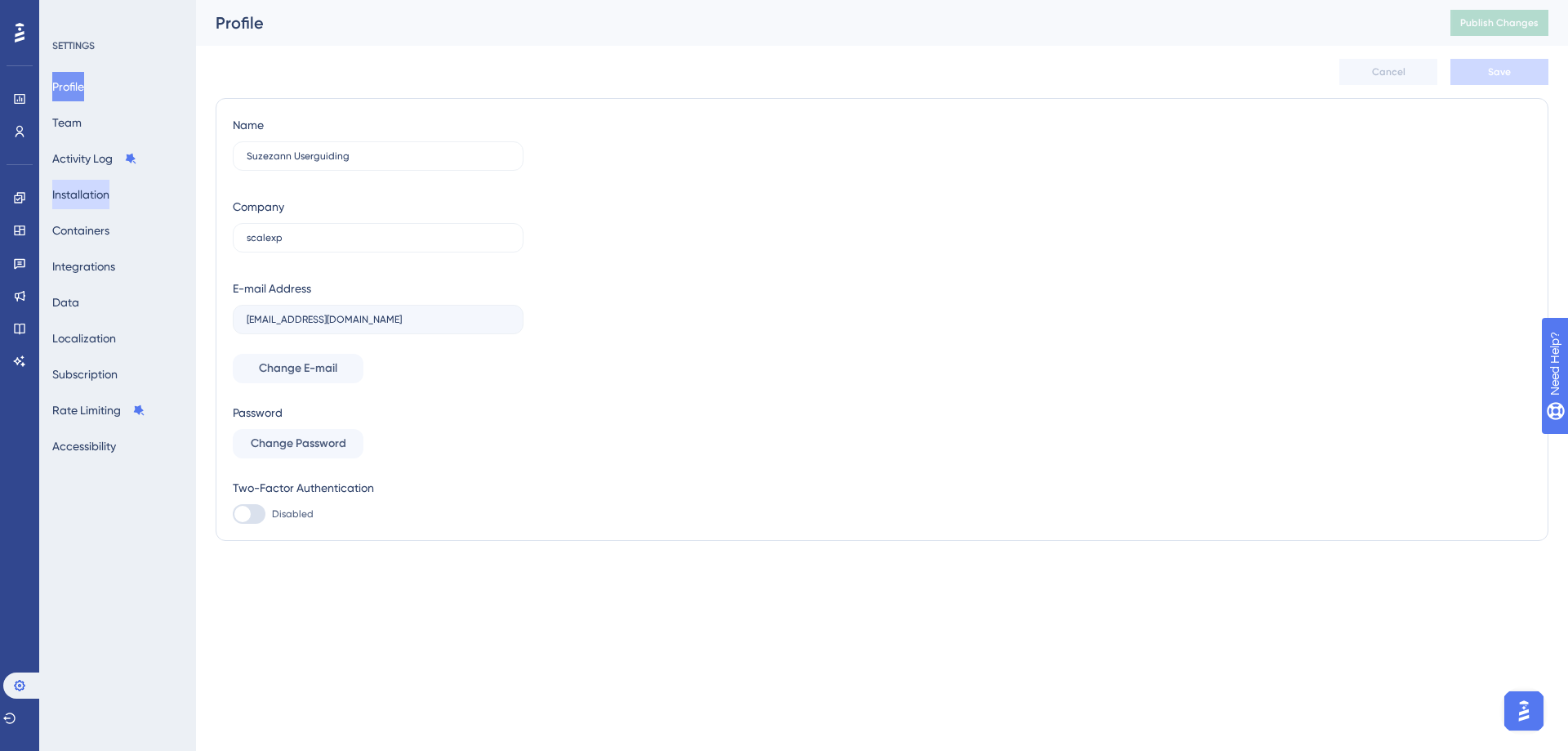
click at [102, 195] on button "Installation" at bounding box center [81, 194] width 57 height 29
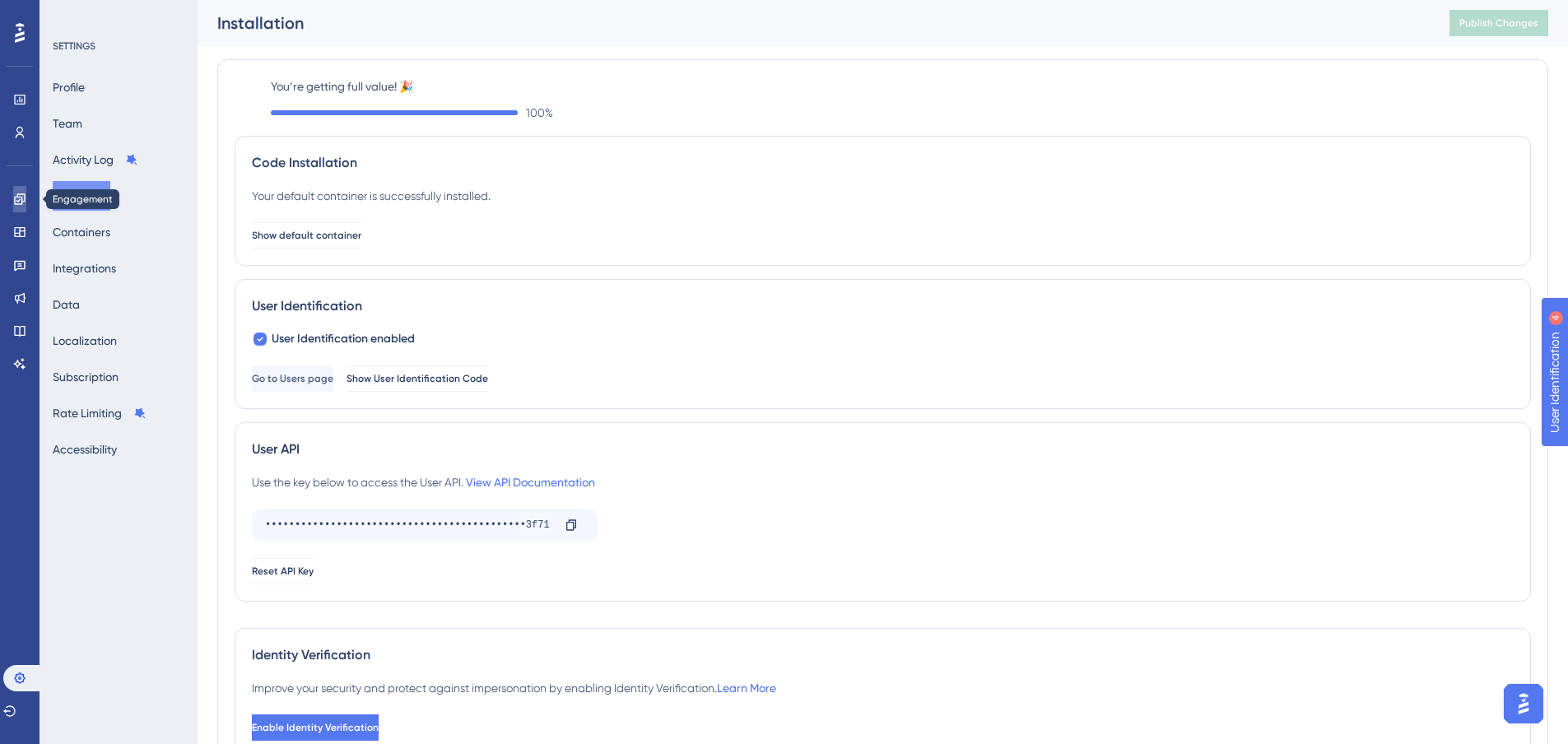
click at [23, 193] on icon at bounding box center [20, 199] width 13 height 13
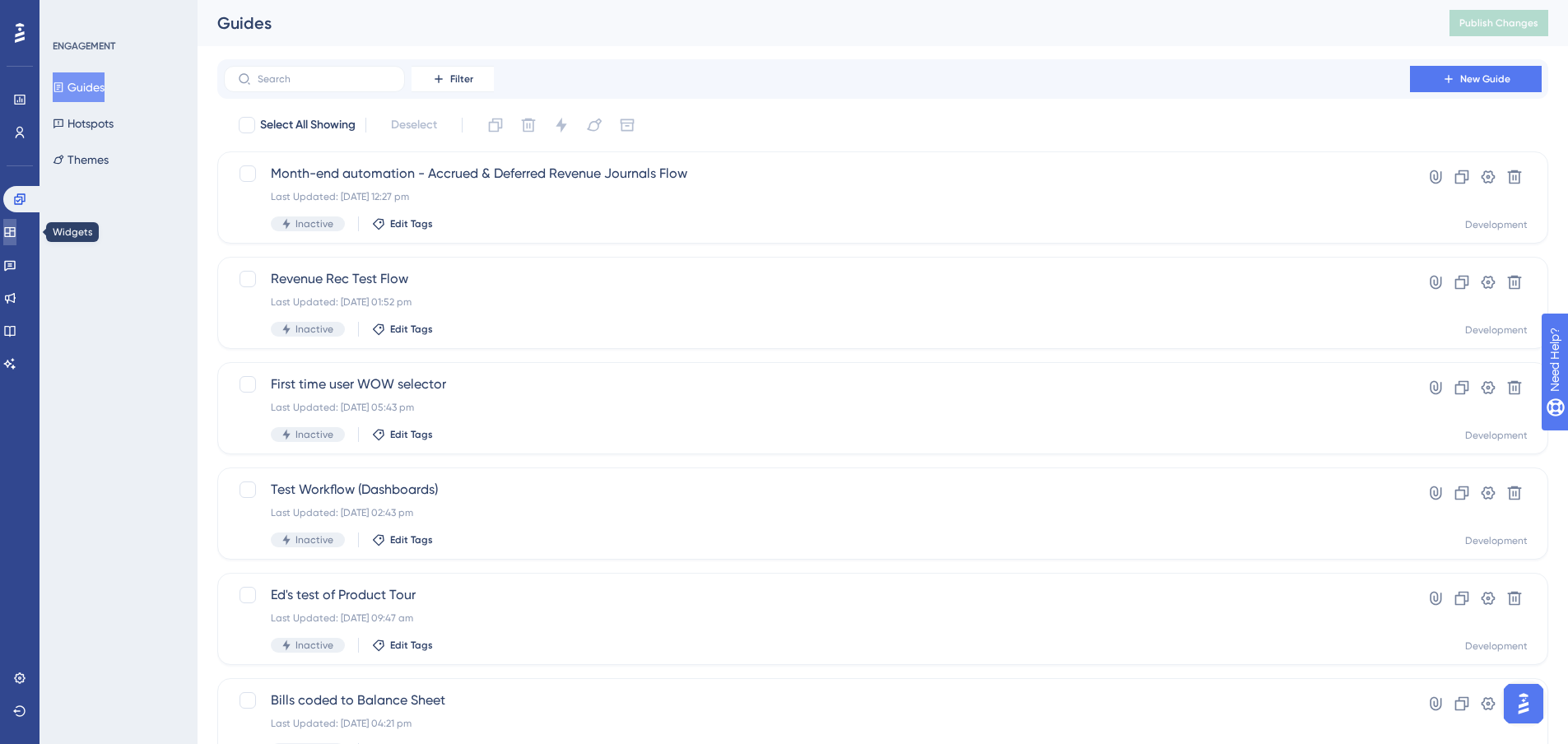
click at [15, 236] on icon at bounding box center [9, 232] width 11 height 10
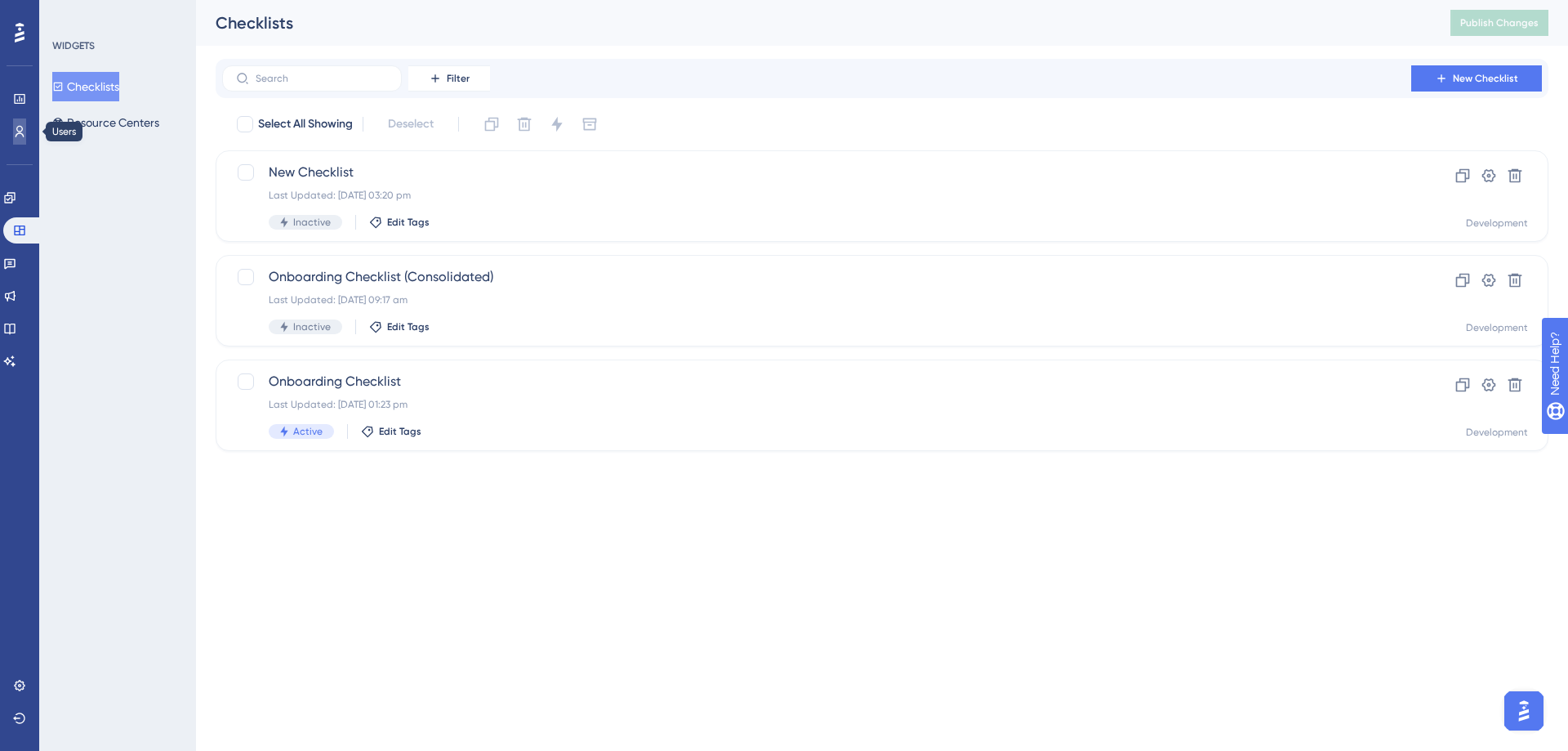
click at [13, 128] on link at bounding box center [20, 131] width 13 height 26
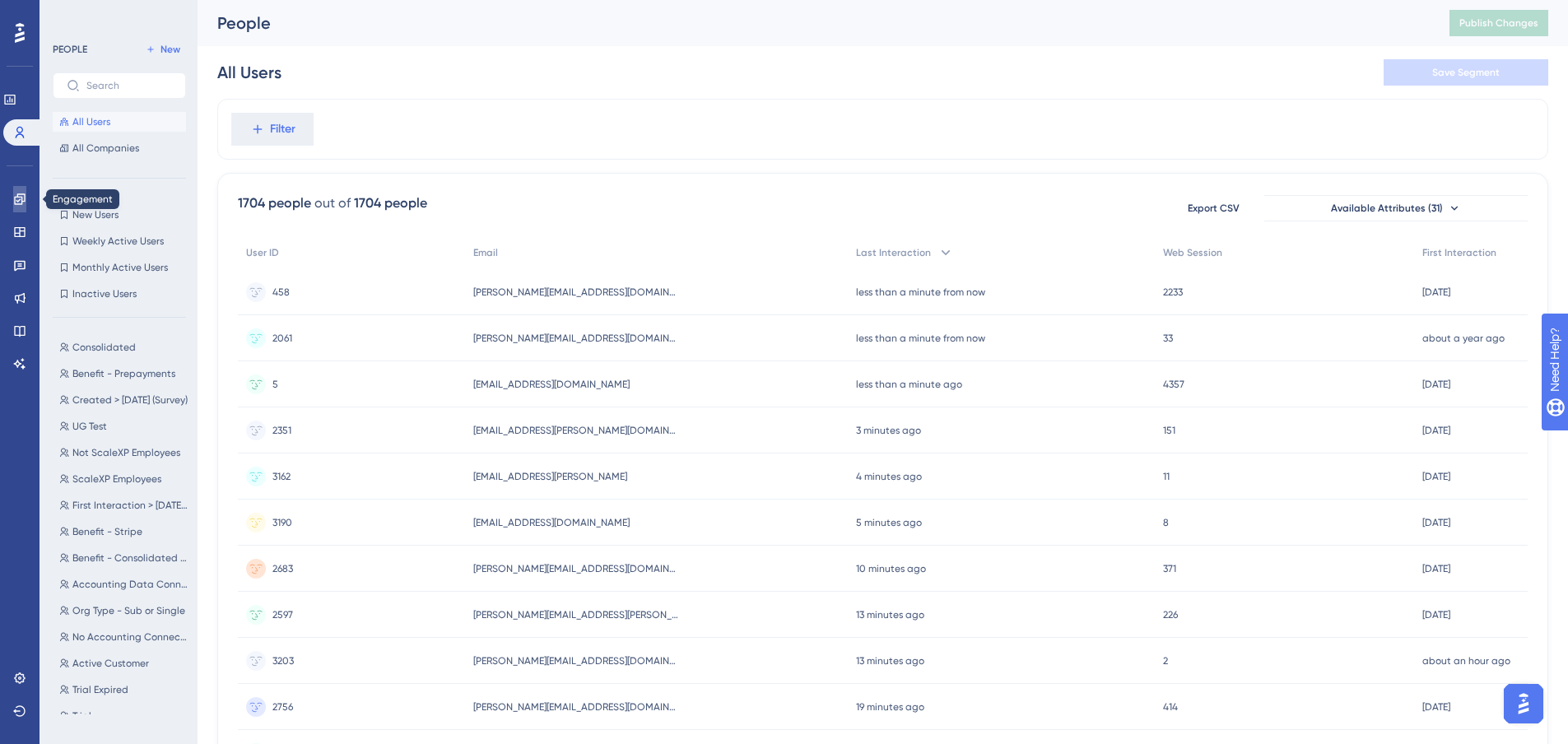
click at [17, 201] on icon at bounding box center [19, 198] width 11 height 11
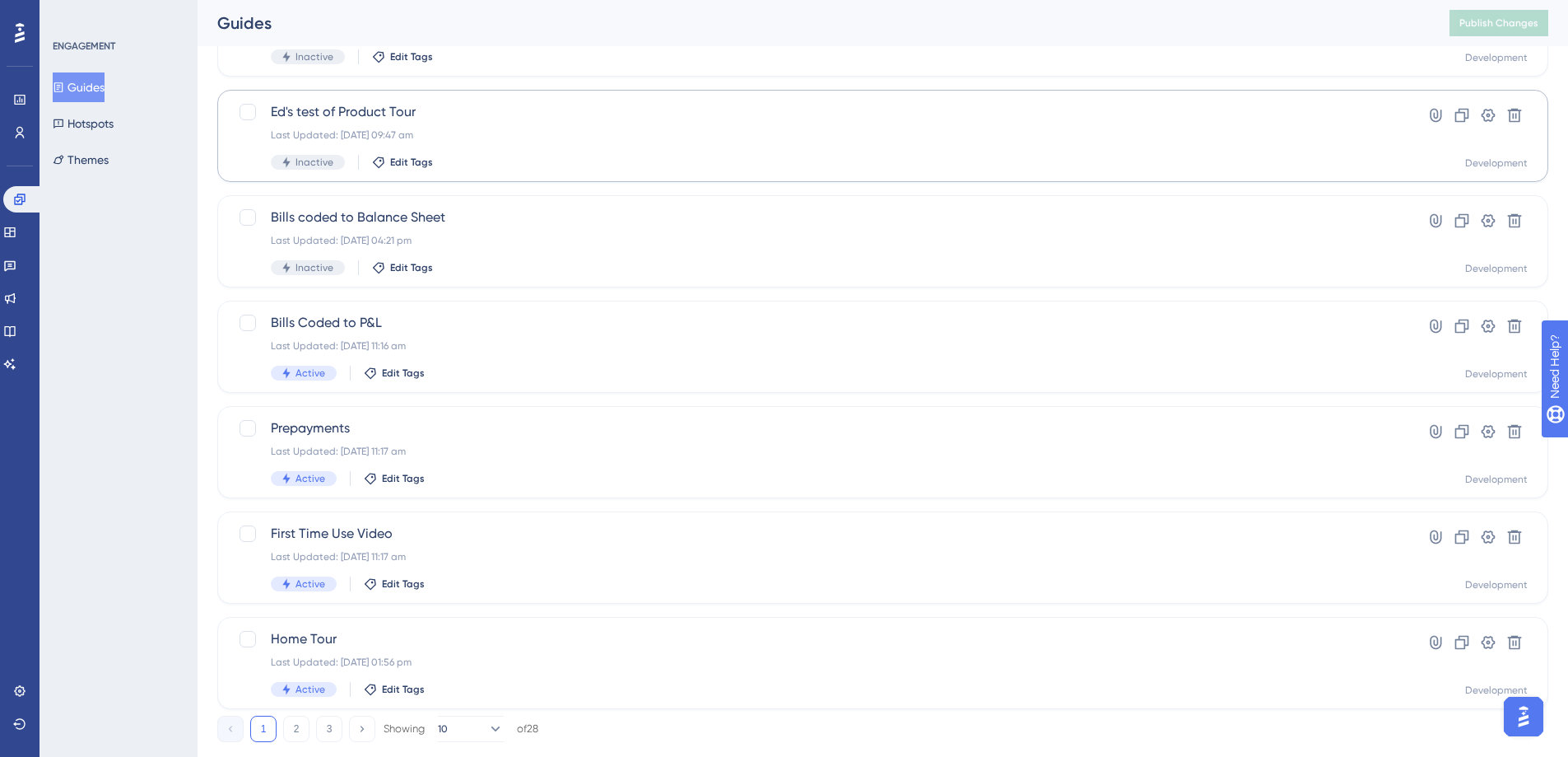
scroll to position [521, 0]
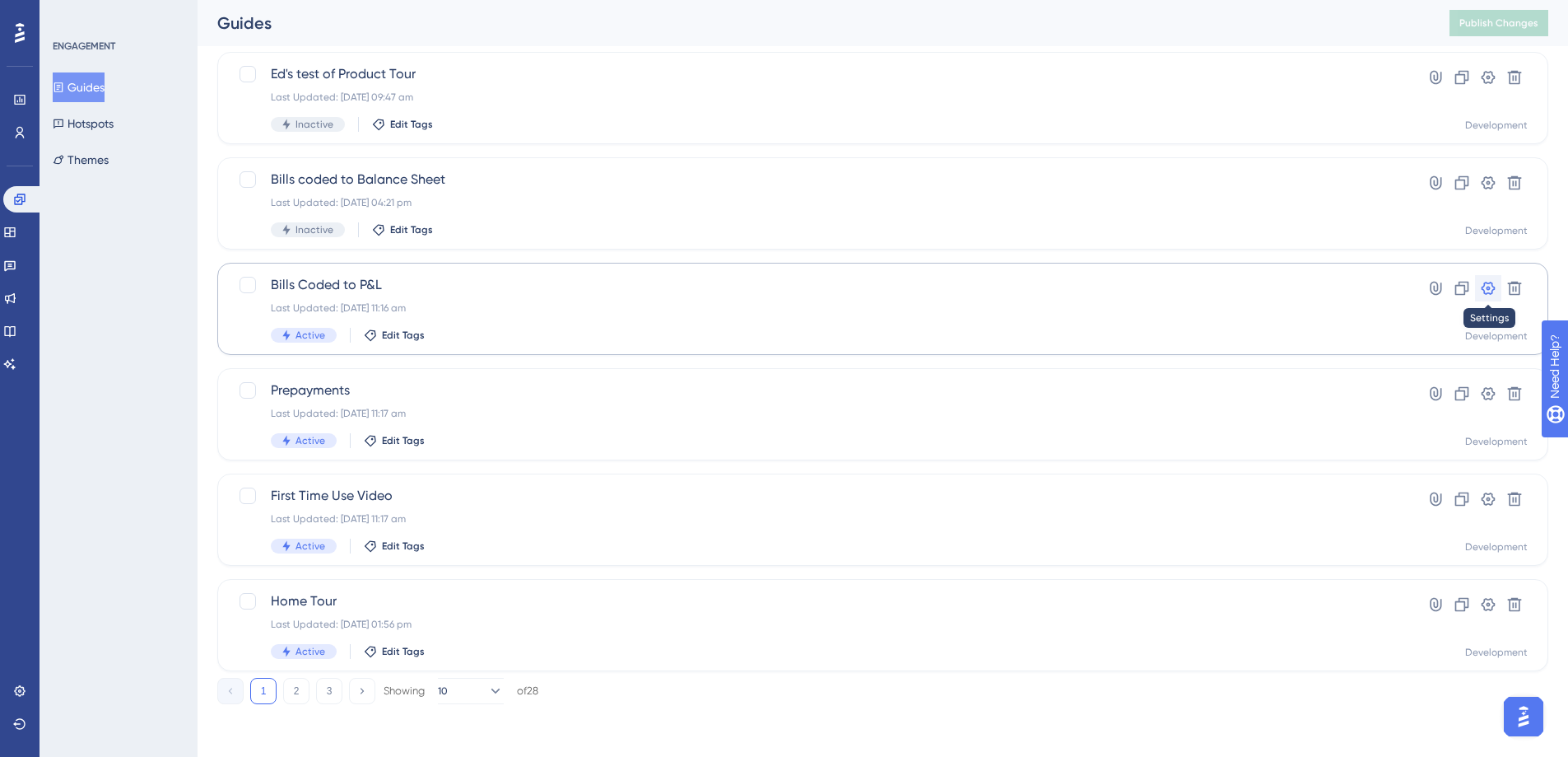
click at [1493, 286] on icon at bounding box center [1488, 288] width 14 height 13
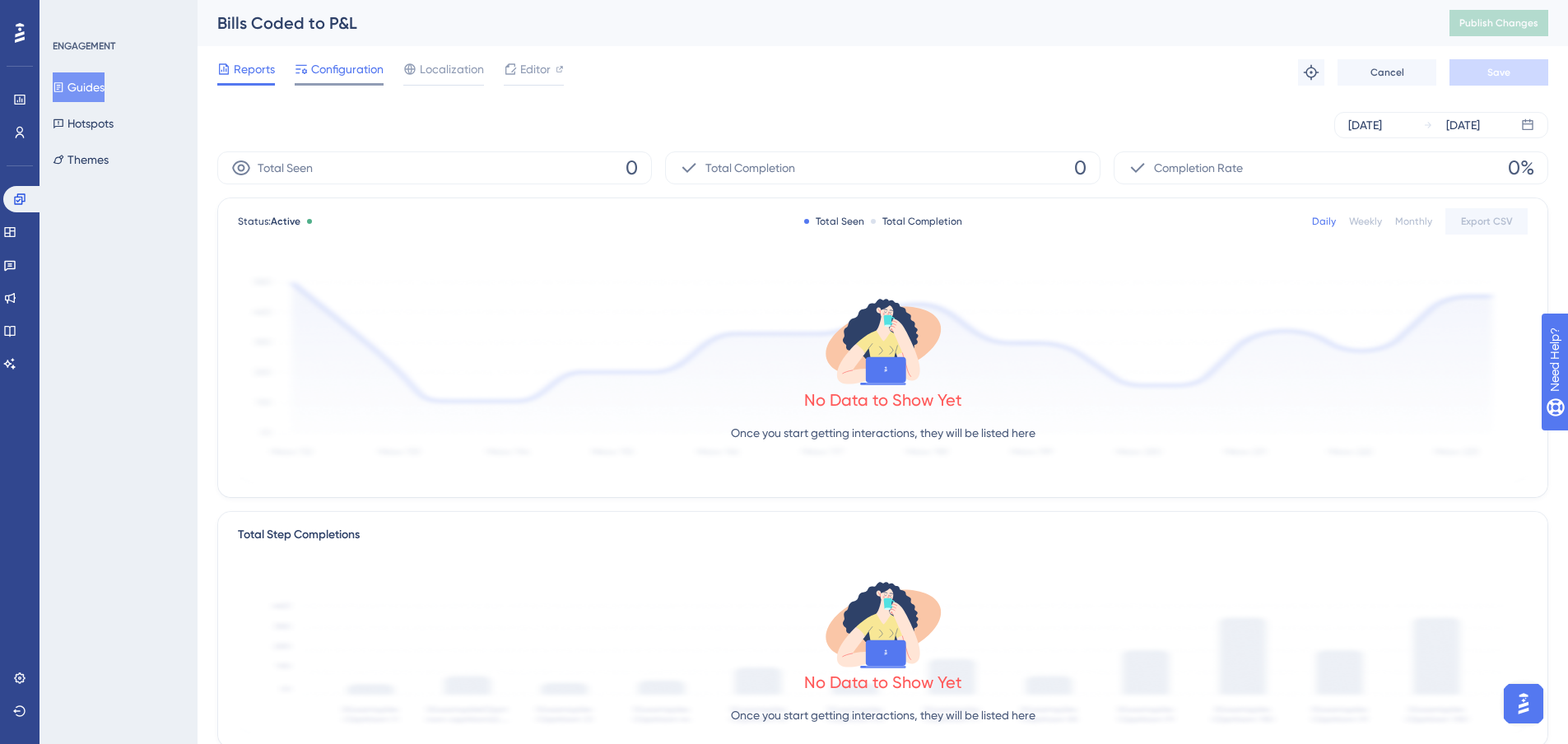
click at [332, 69] on span "Configuration" at bounding box center [347, 69] width 73 height 20
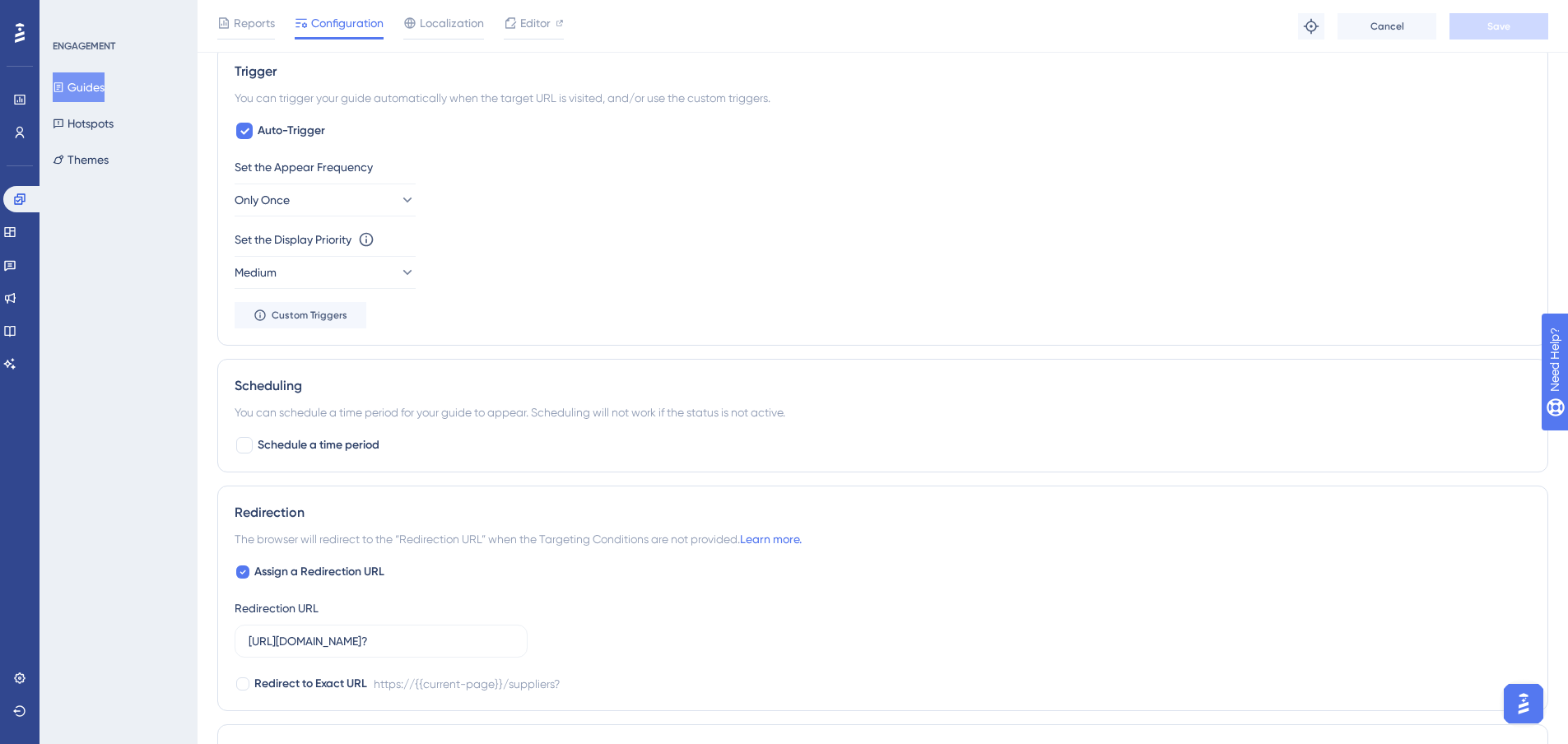
scroll to position [741, 0]
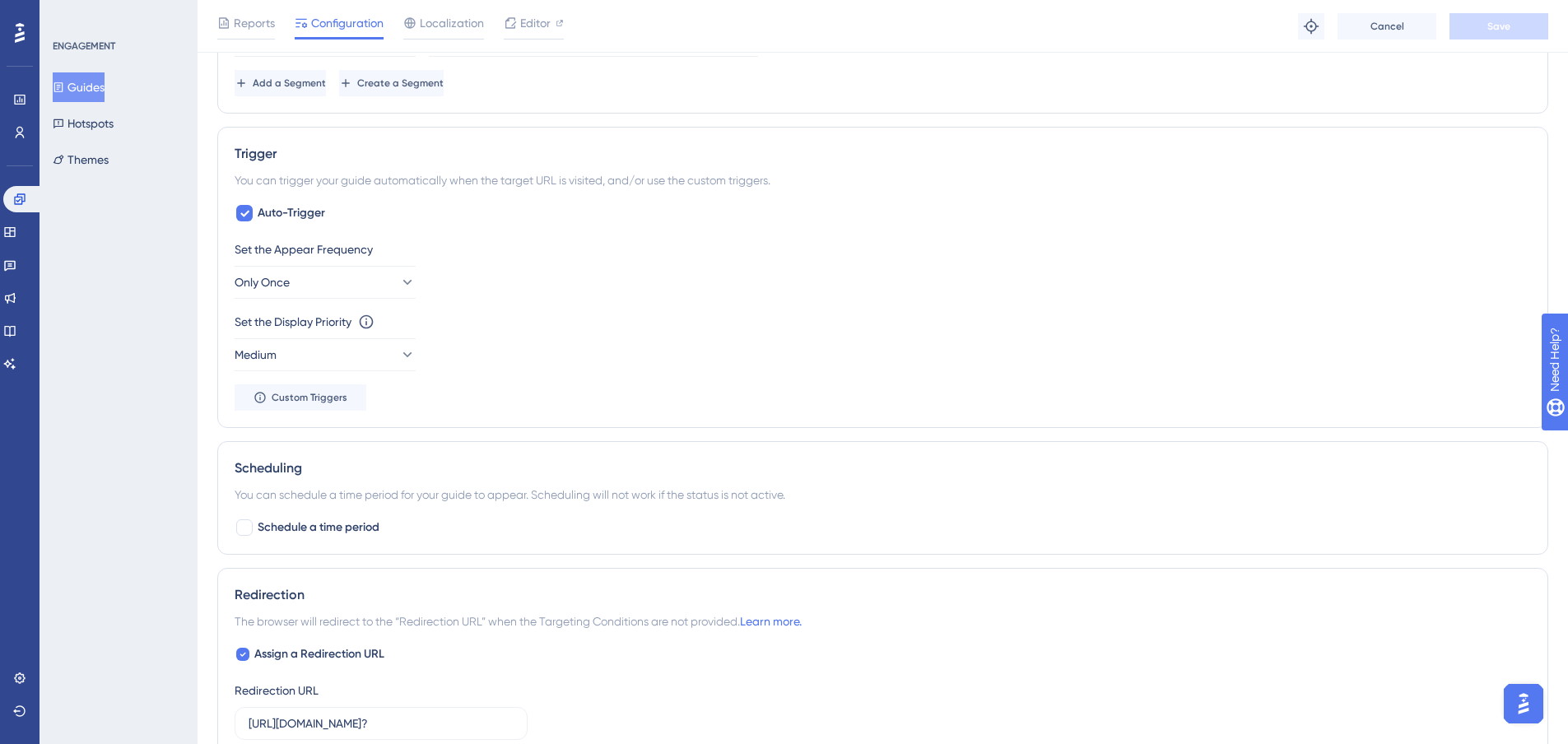
click at [89, 91] on button "Guides" at bounding box center [79, 87] width 52 height 29
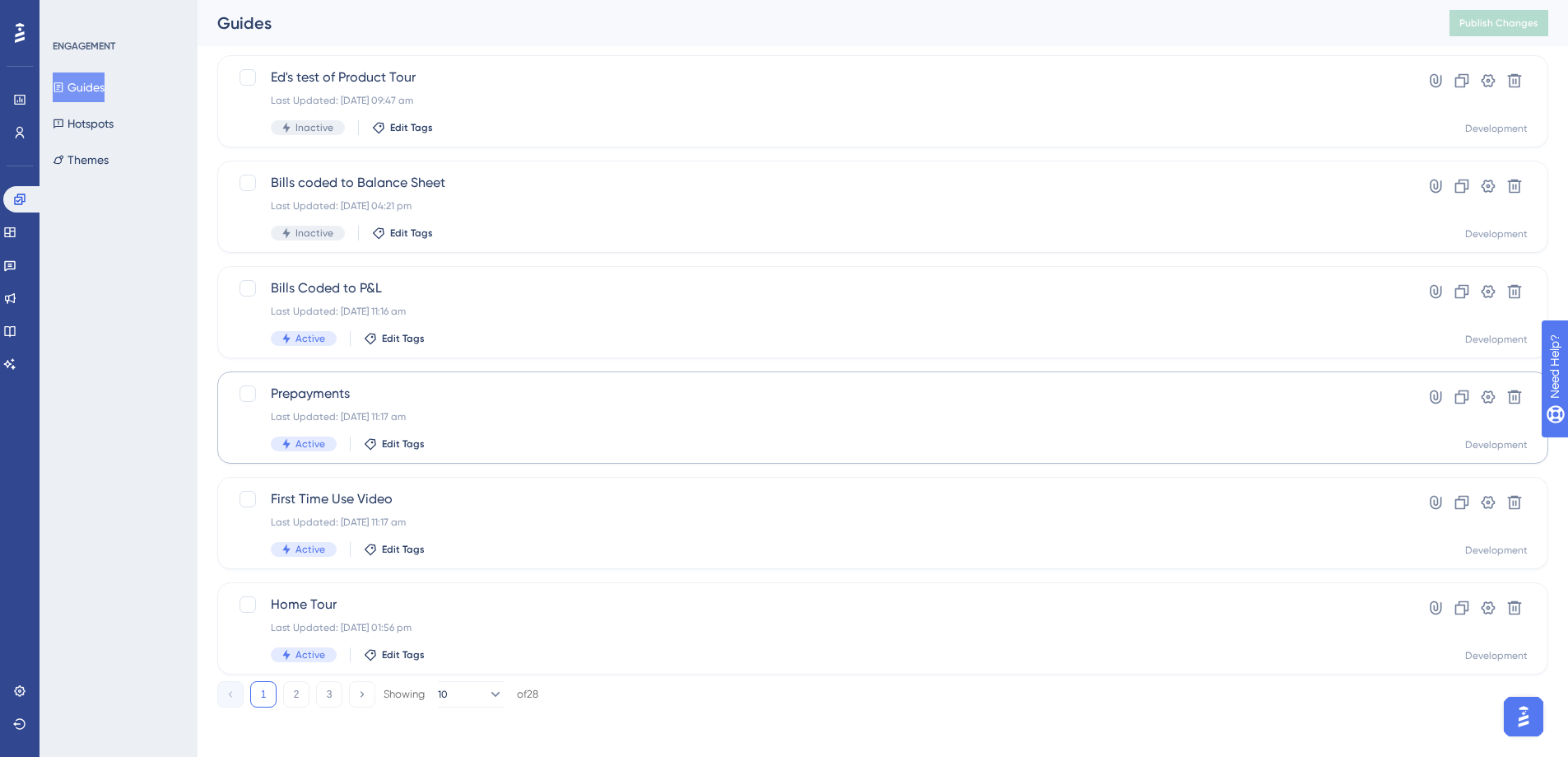
scroll to position [521, 0]
click at [1485, 394] on icon at bounding box center [1488, 394] width 17 height 17
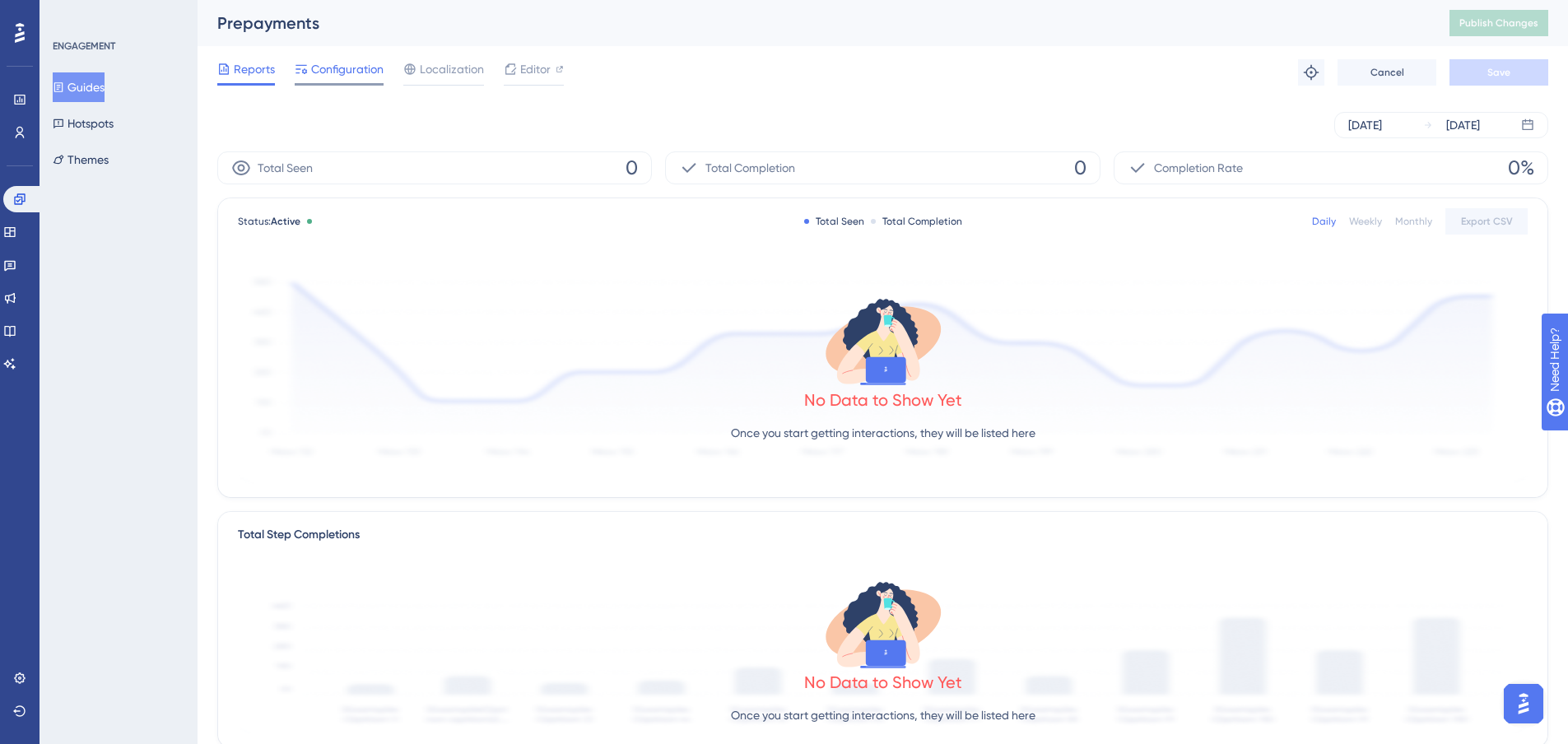
click at [324, 67] on span "Configuration" at bounding box center [347, 69] width 73 height 20
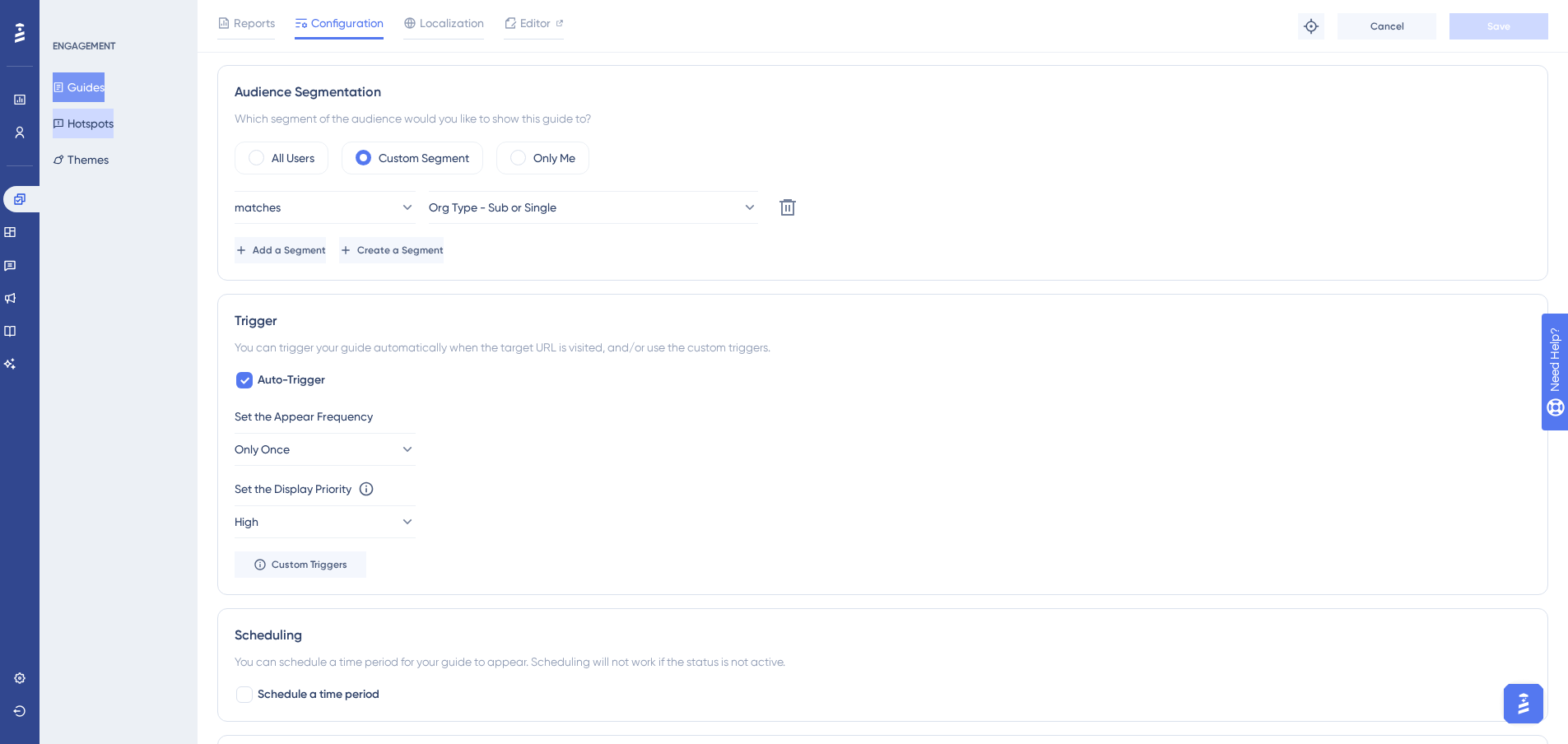
scroll to position [576, 0]
click at [90, 77] on button "Guides" at bounding box center [79, 87] width 52 height 29
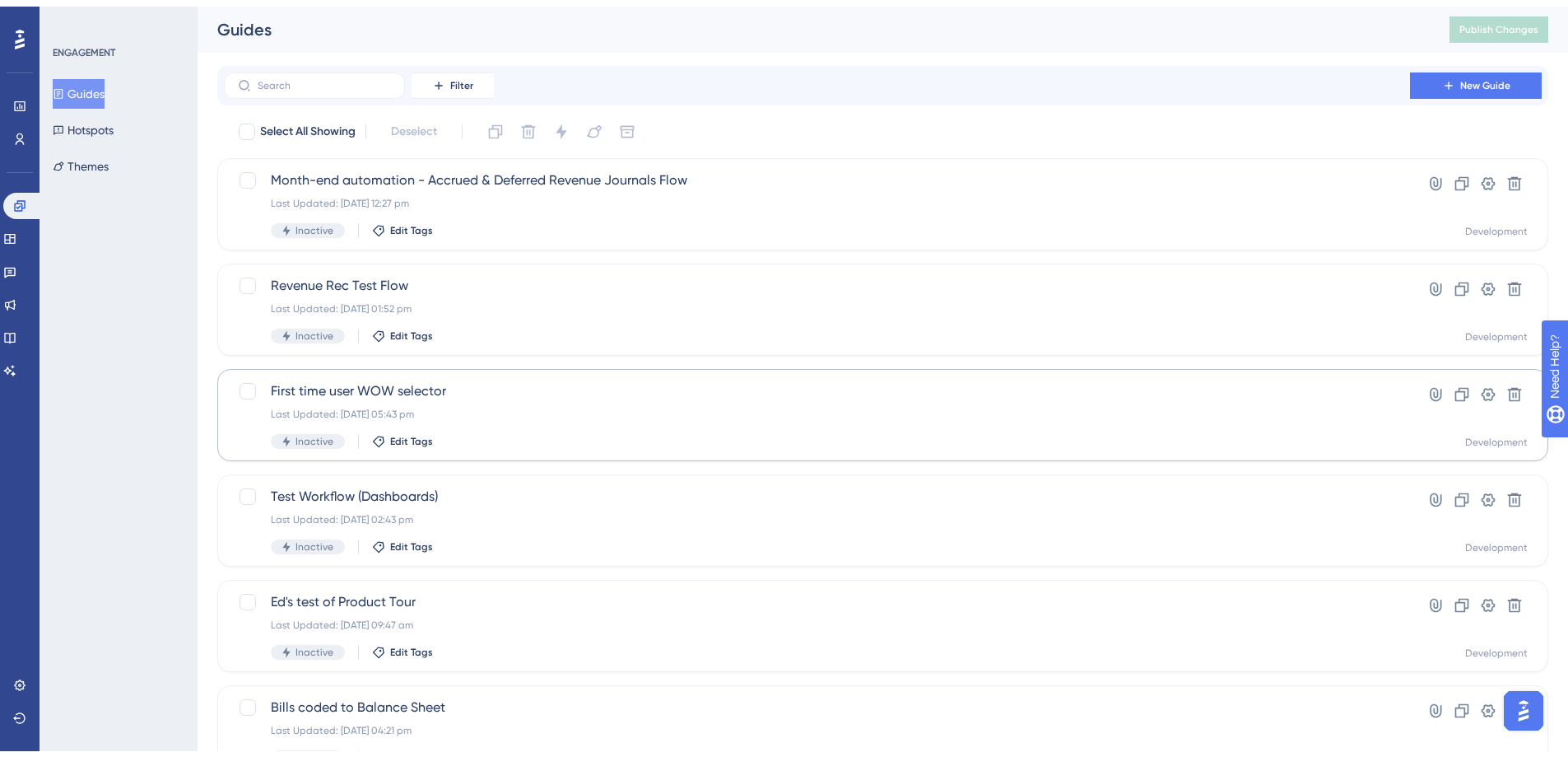
scroll to position [521, 0]
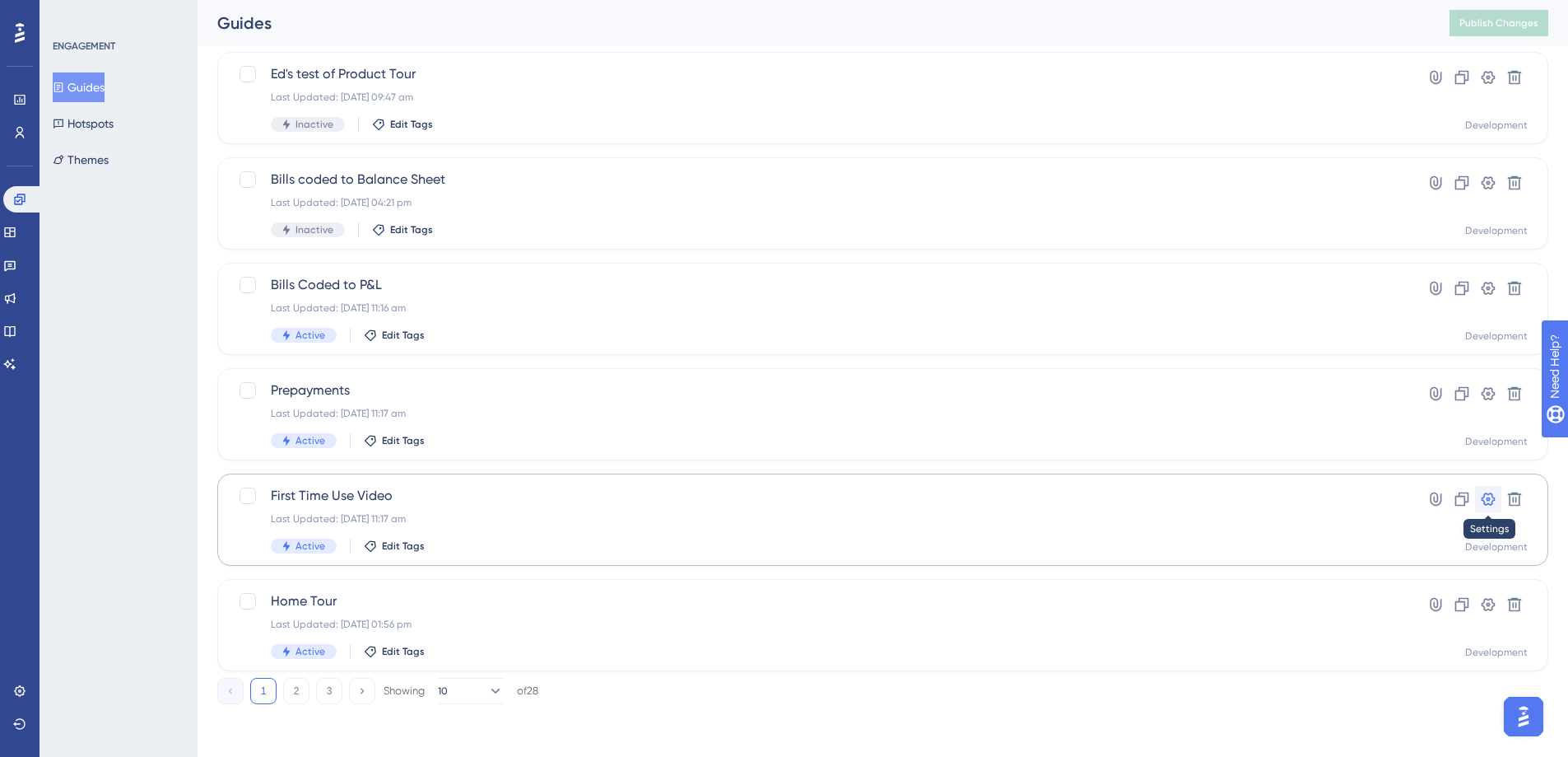
click at [1483, 500] on icon at bounding box center [1488, 499] width 14 height 13
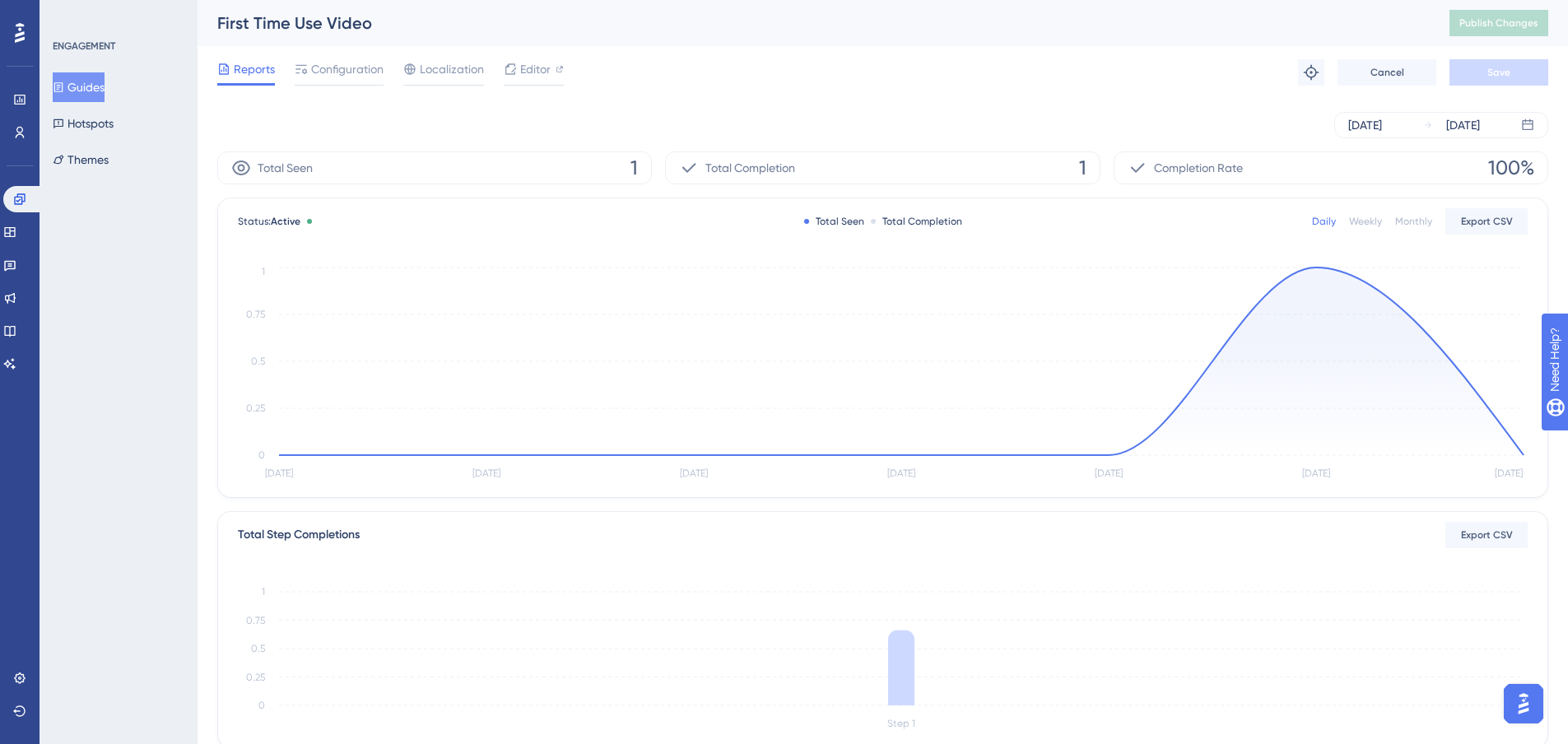
click at [321, 49] on div "Reports Configuration Localization Editor Troubleshoot Cancel Save" at bounding box center [883, 72] width 1331 height 53
click at [322, 72] on span "Configuration" at bounding box center [347, 69] width 73 height 20
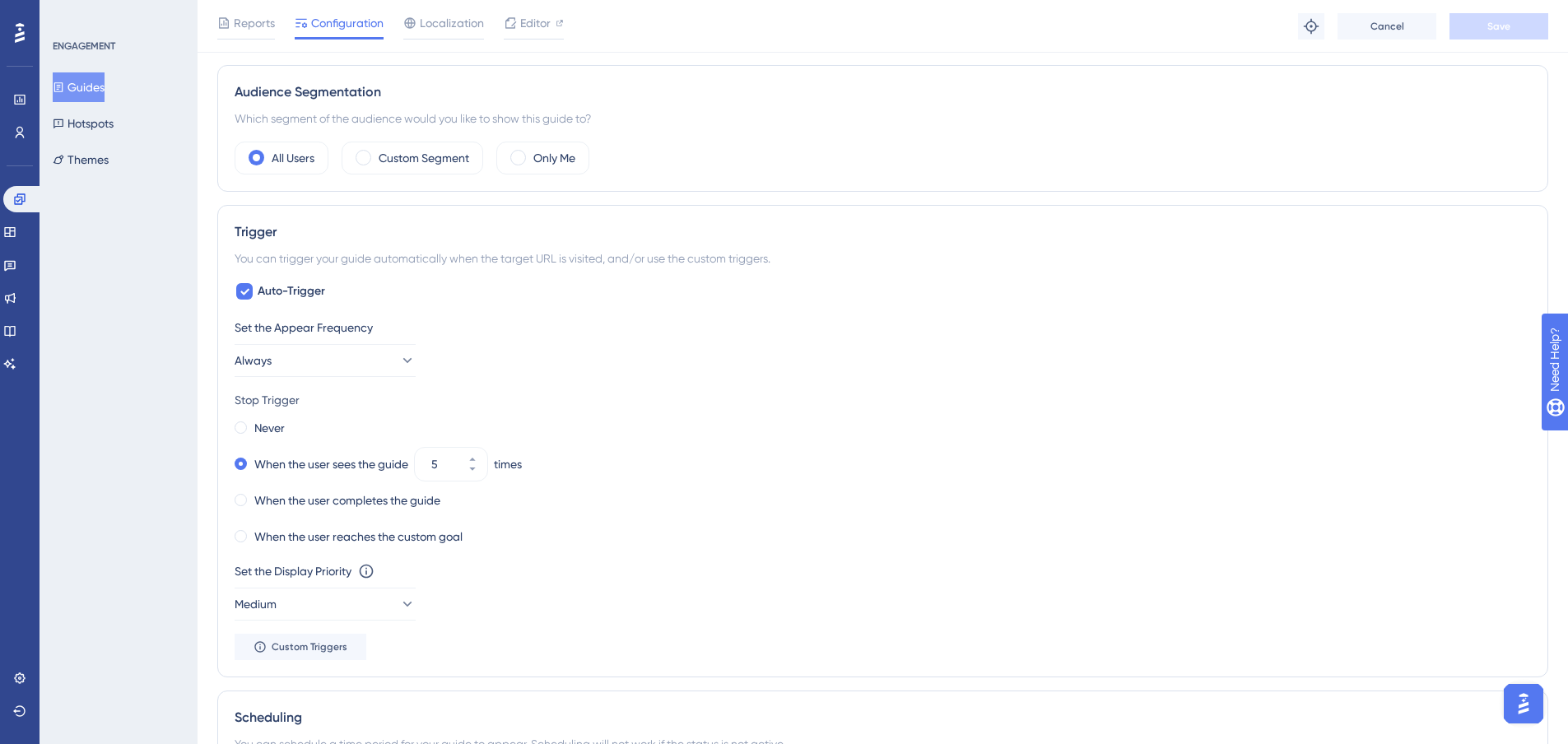
scroll to position [576, 0]
click at [88, 83] on button "Guides" at bounding box center [79, 87] width 52 height 29
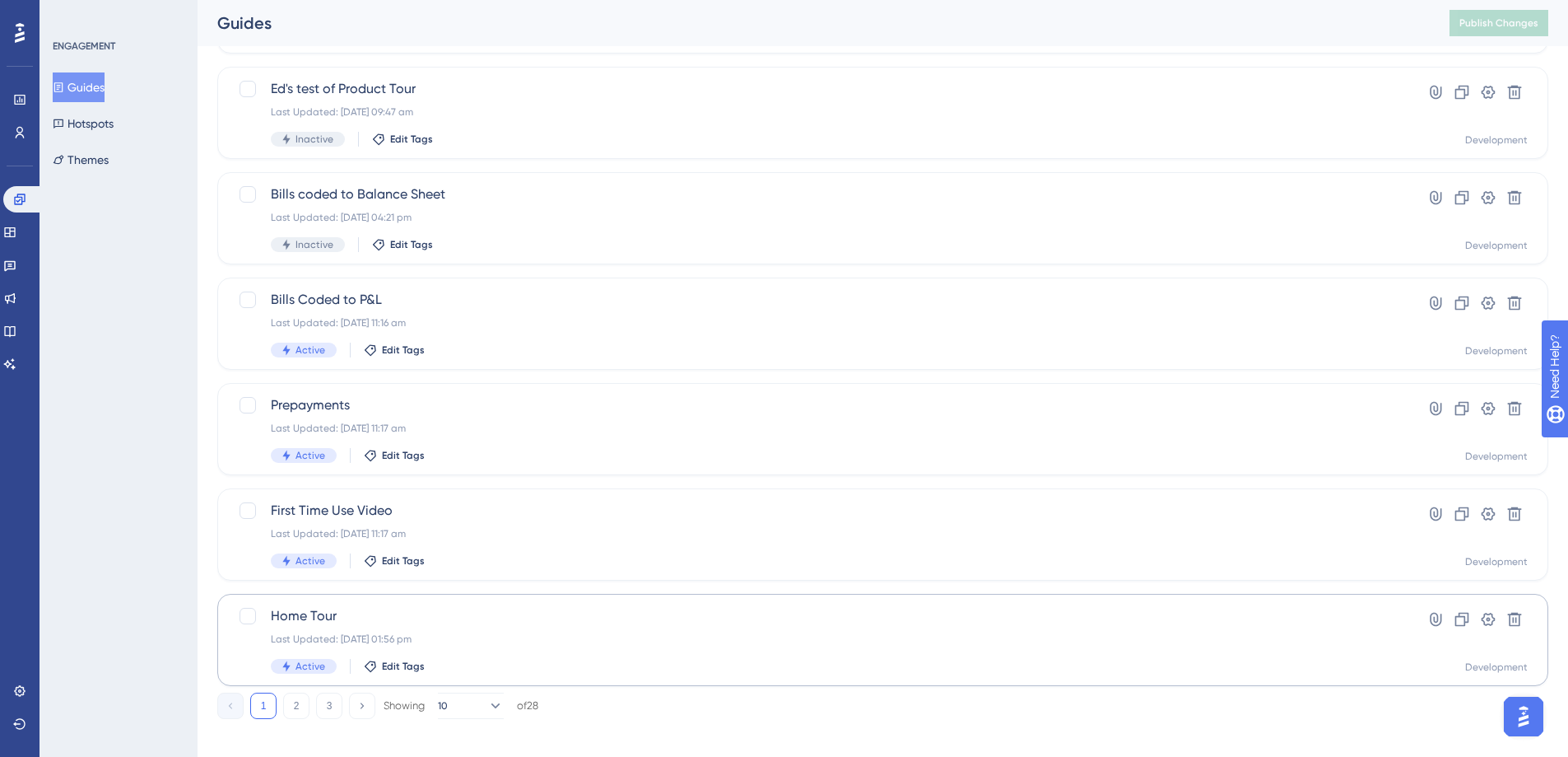
scroll to position [521, 0]
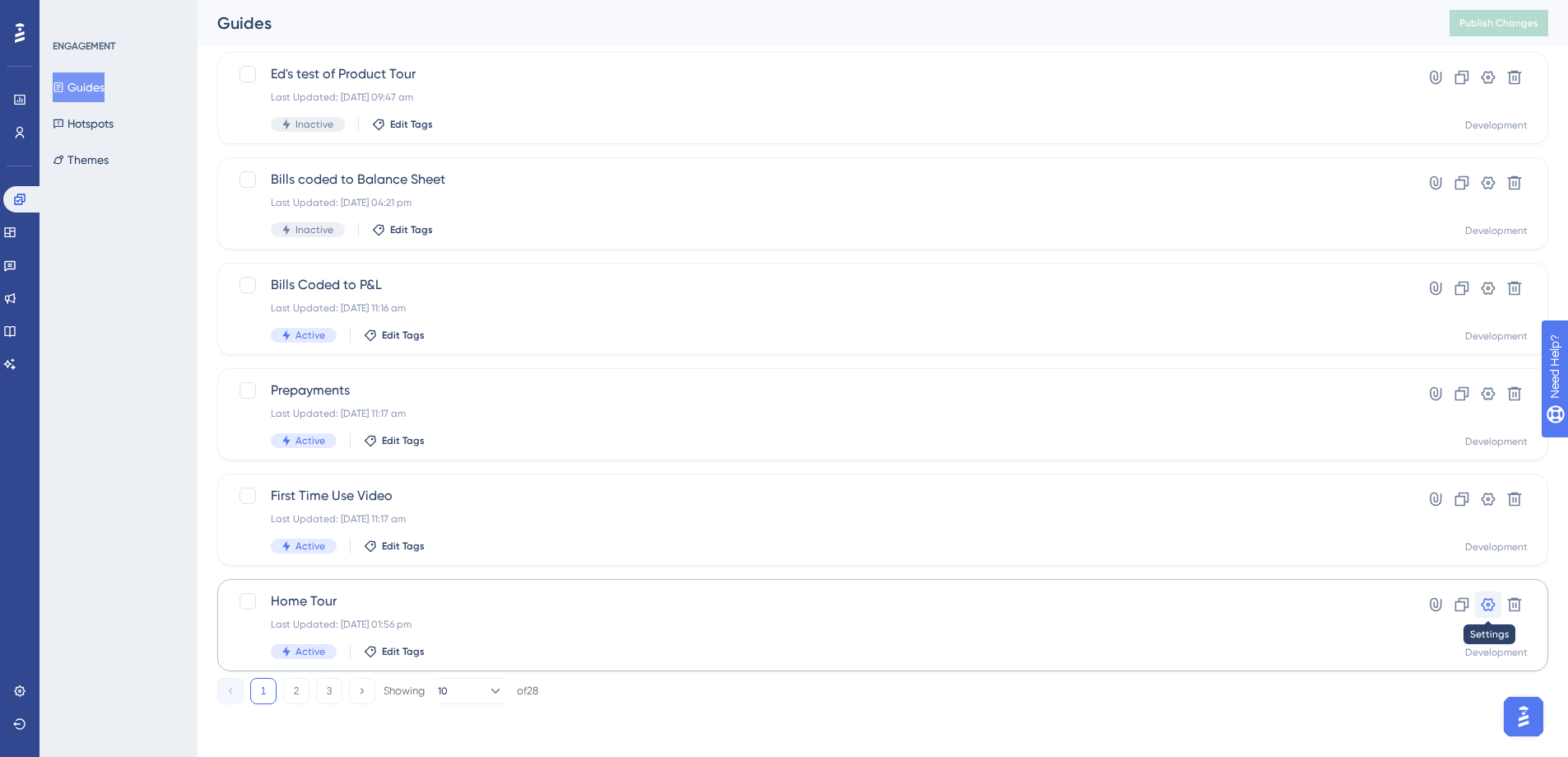
click at [1485, 603] on icon at bounding box center [1488, 605] width 17 height 17
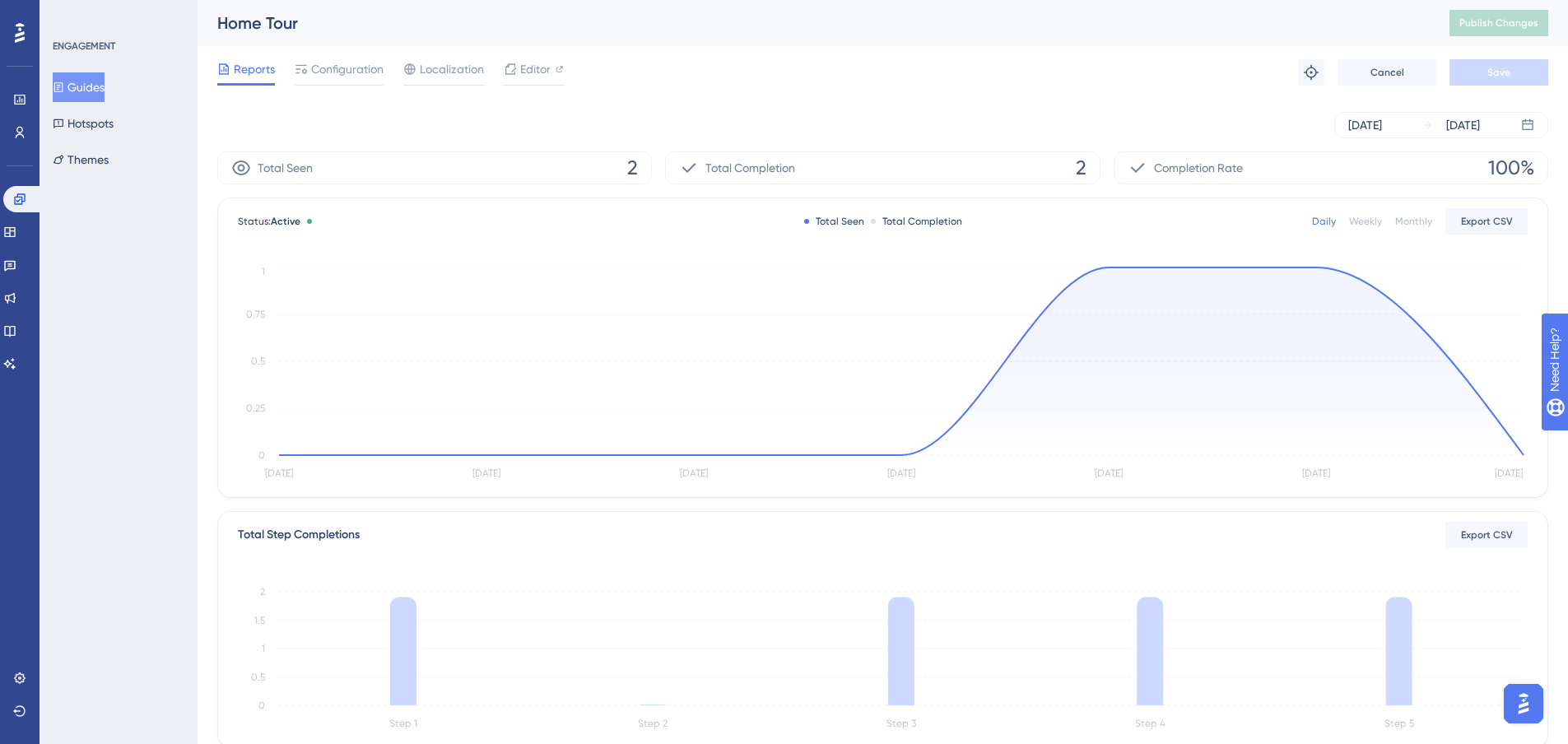
click at [322, 57] on div "Reports Configuration Localization Editor Troubleshoot Cancel Save" at bounding box center [883, 72] width 1331 height 53
click at [321, 74] on span "Configuration" at bounding box center [347, 69] width 73 height 20
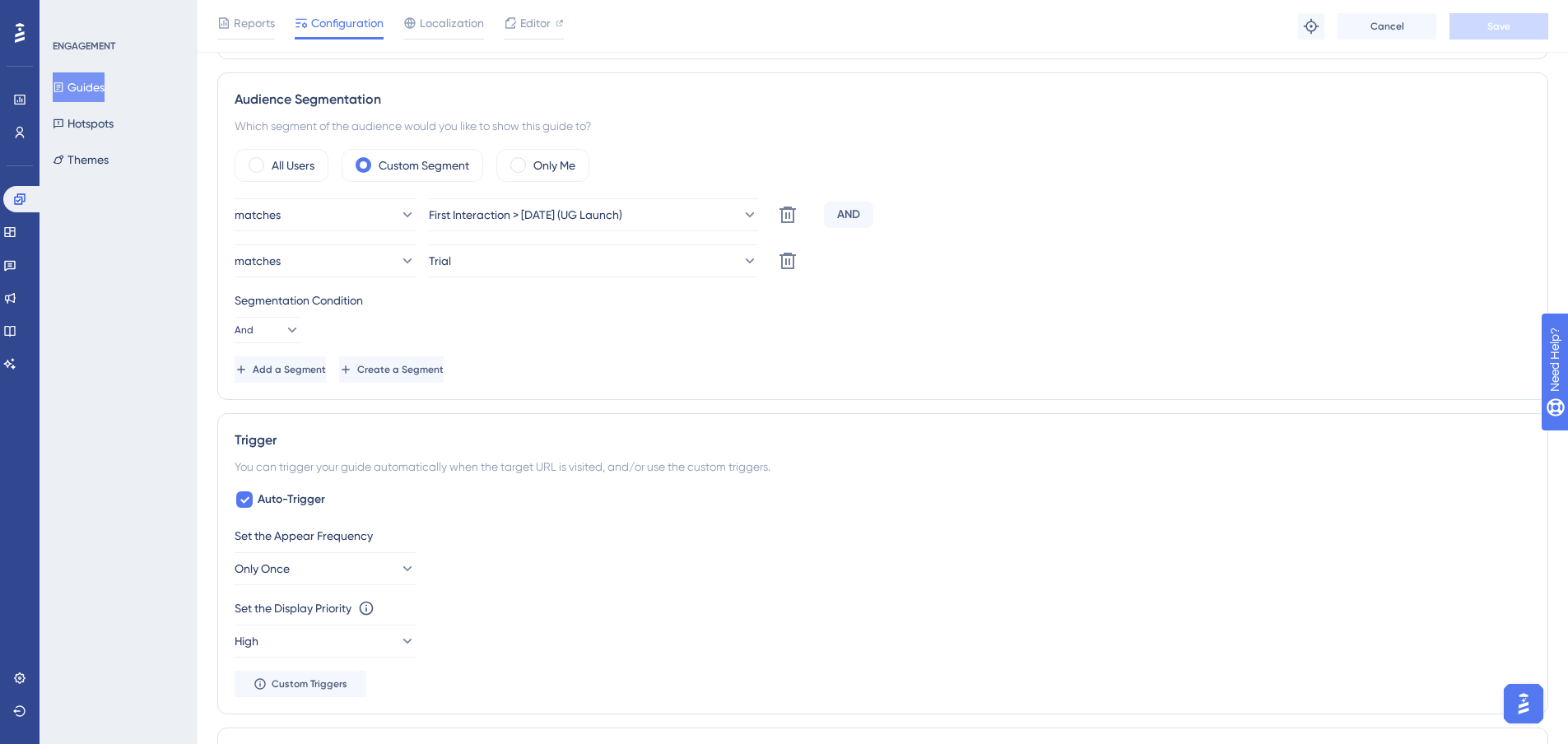
scroll to position [576, 0]
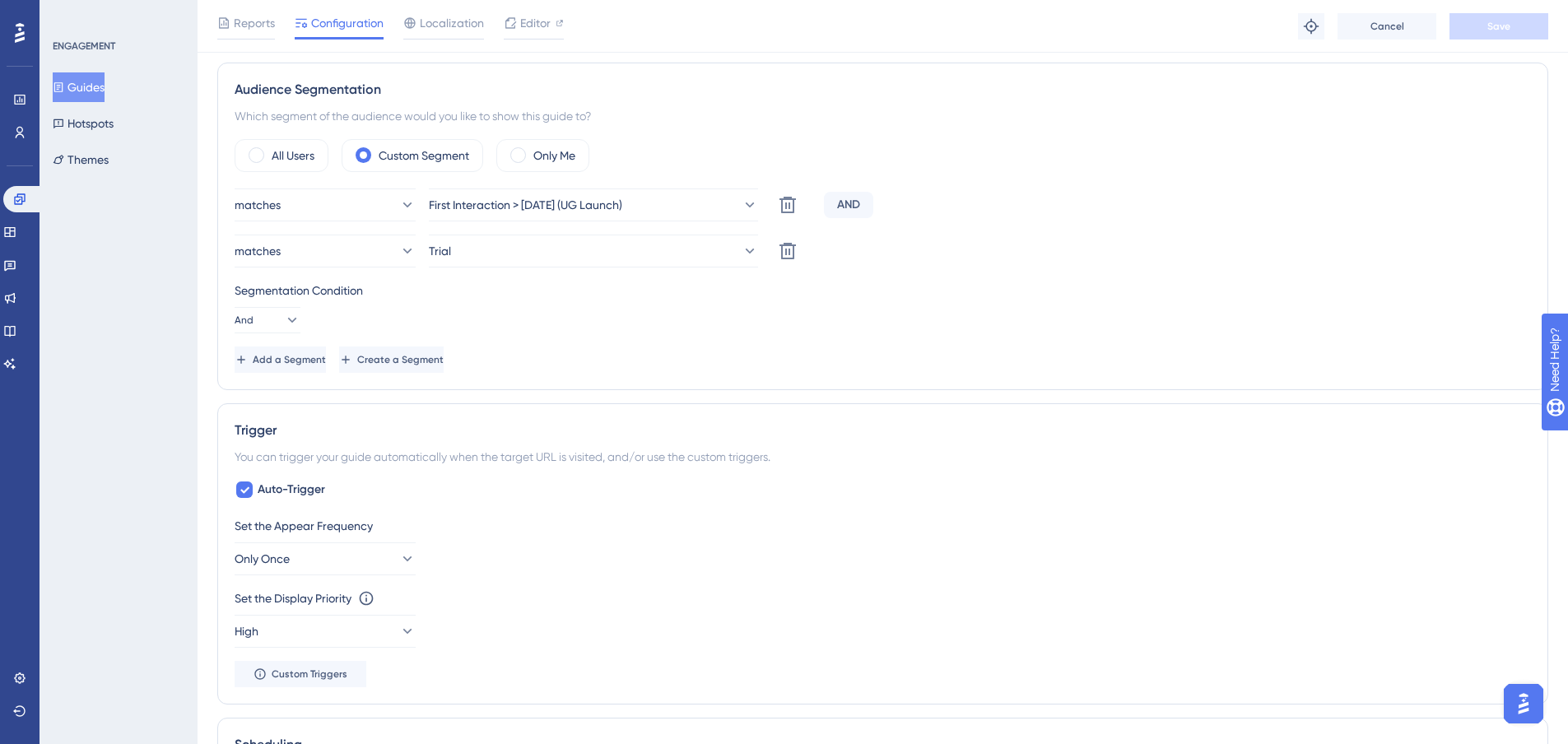
click at [75, 93] on button "Guides" at bounding box center [79, 87] width 52 height 29
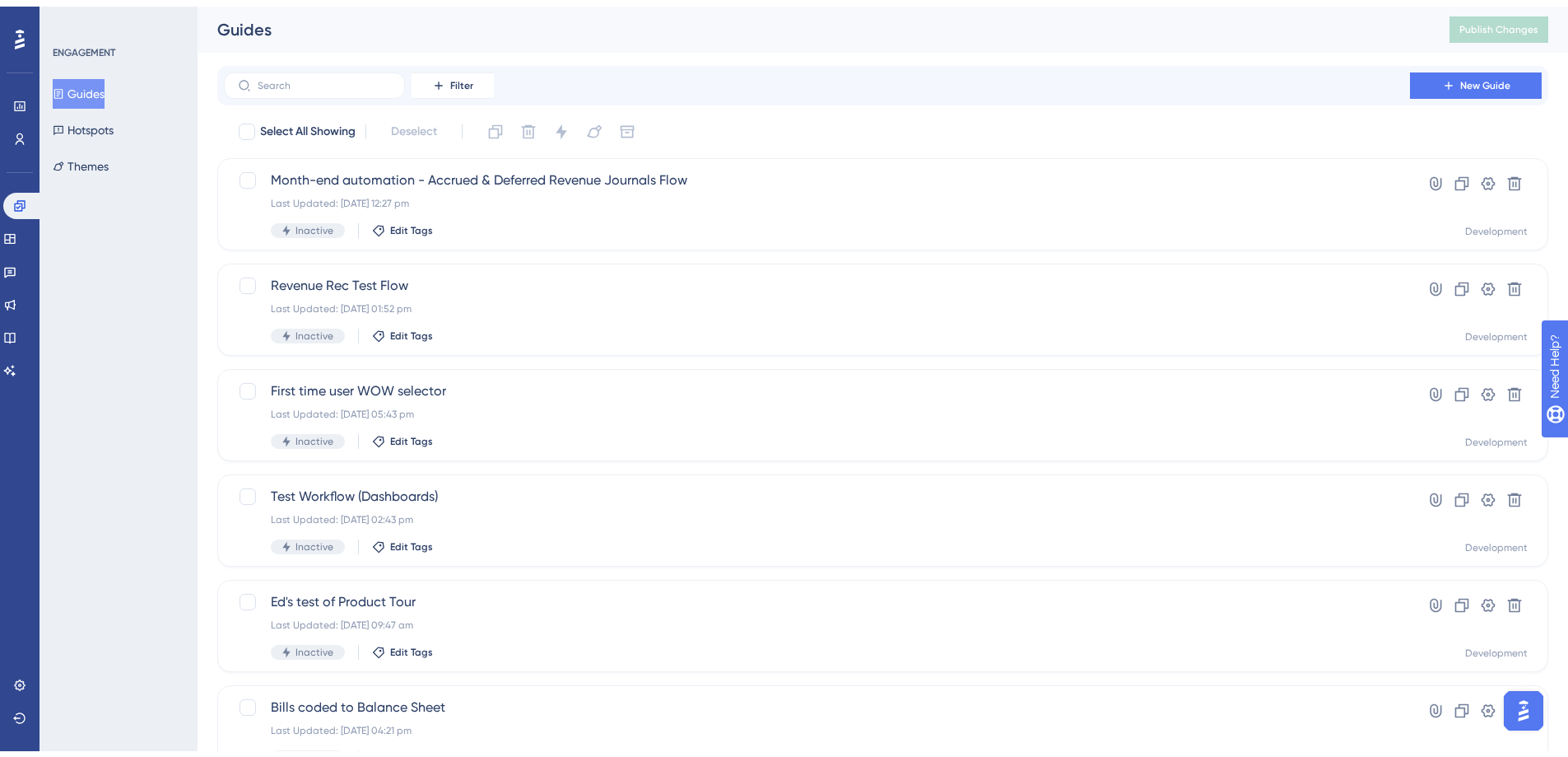
scroll to position [521, 0]
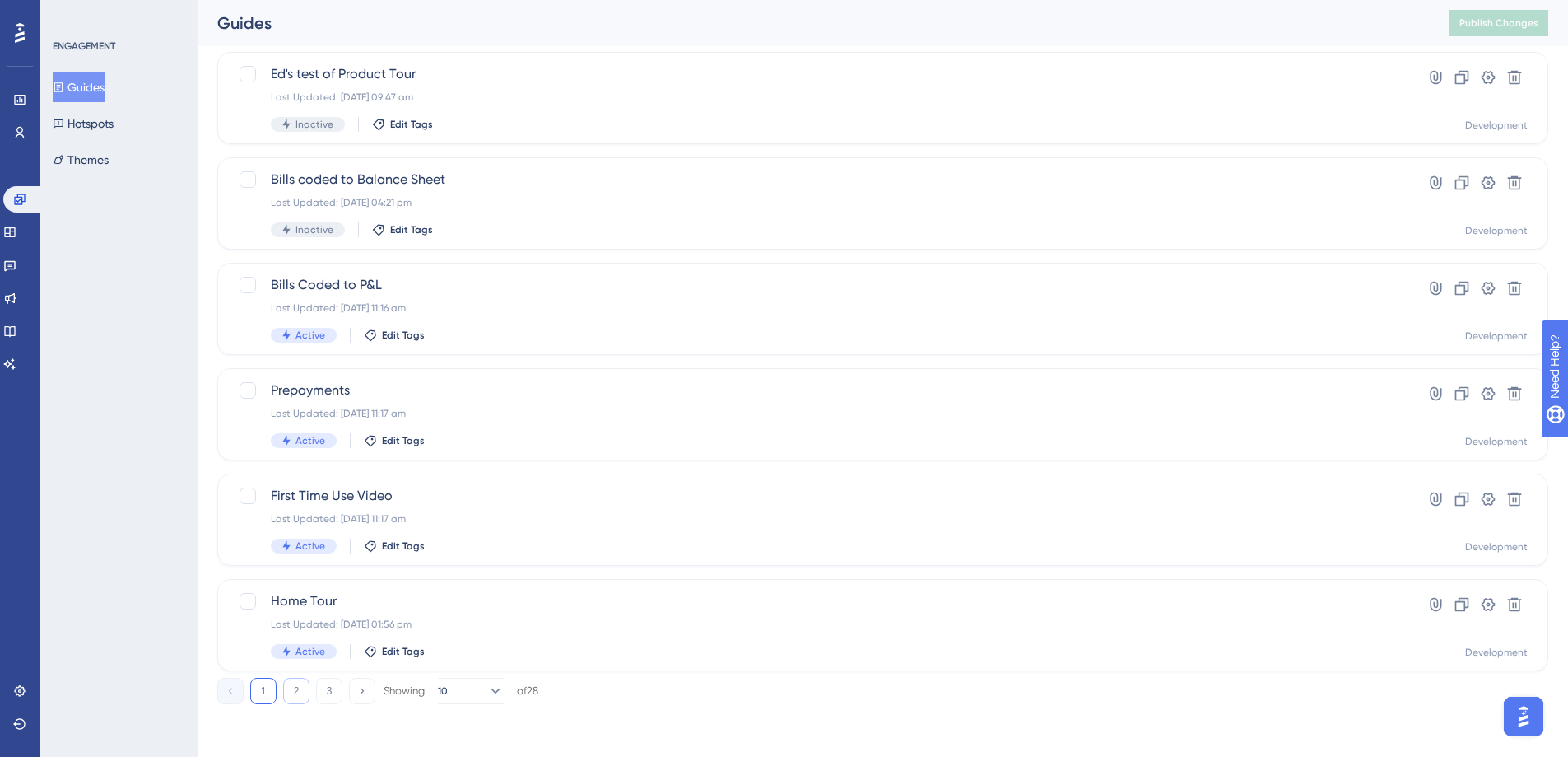
click at [300, 693] on button "2" at bounding box center [296, 690] width 26 height 26
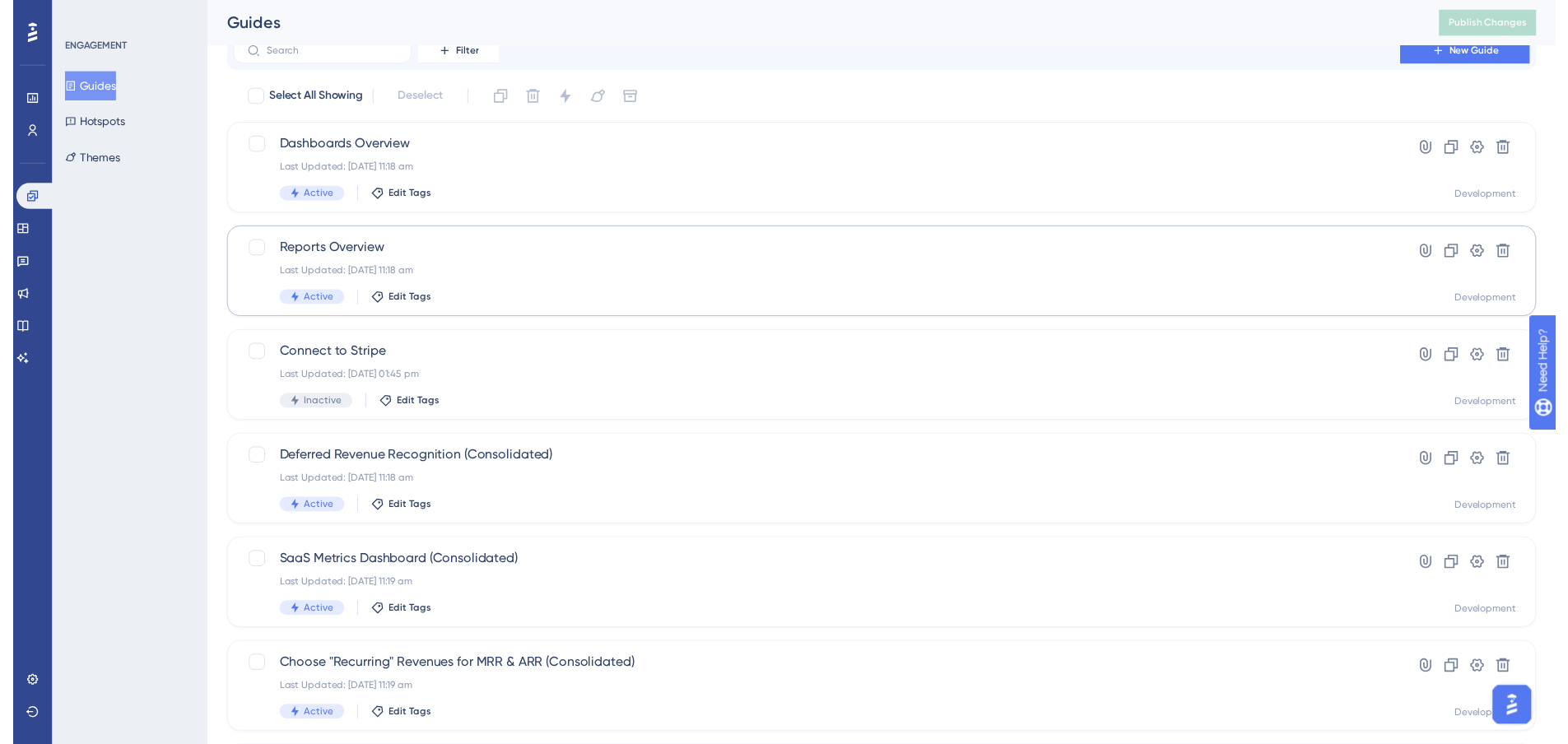
scroll to position [0, 0]
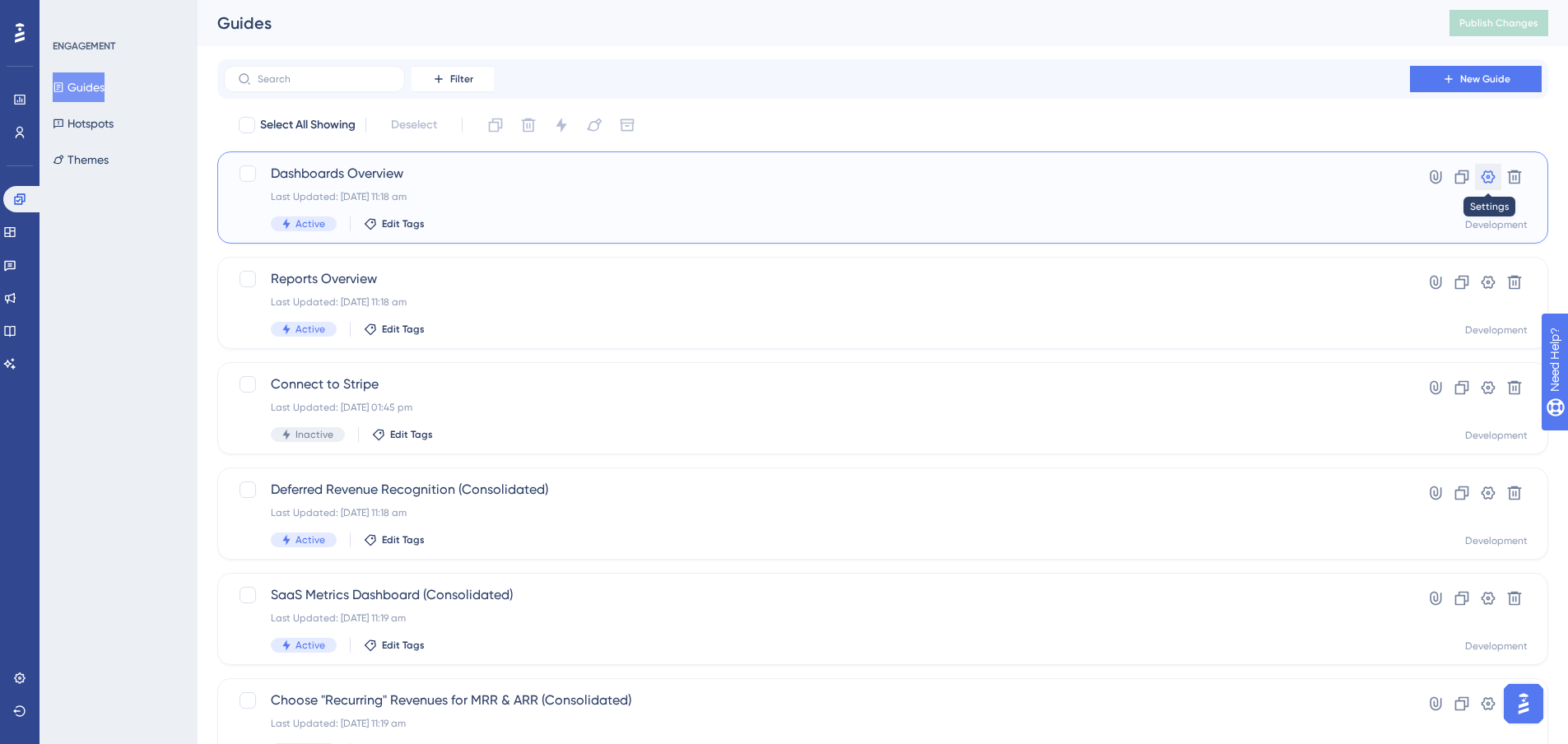
click at [1489, 177] on icon at bounding box center [1488, 177] width 14 height 13
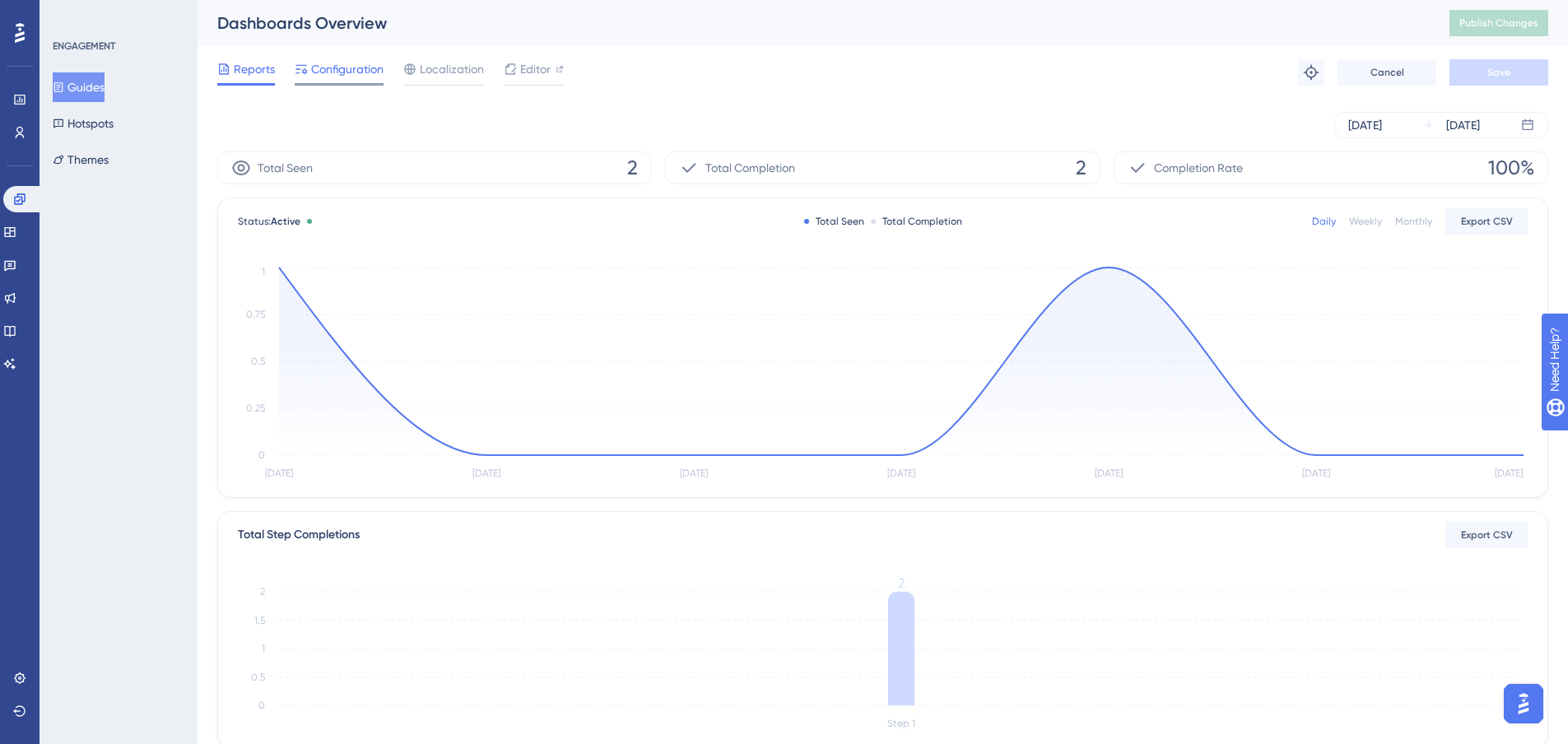
click at [327, 66] on span "Configuration" at bounding box center [347, 69] width 73 height 20
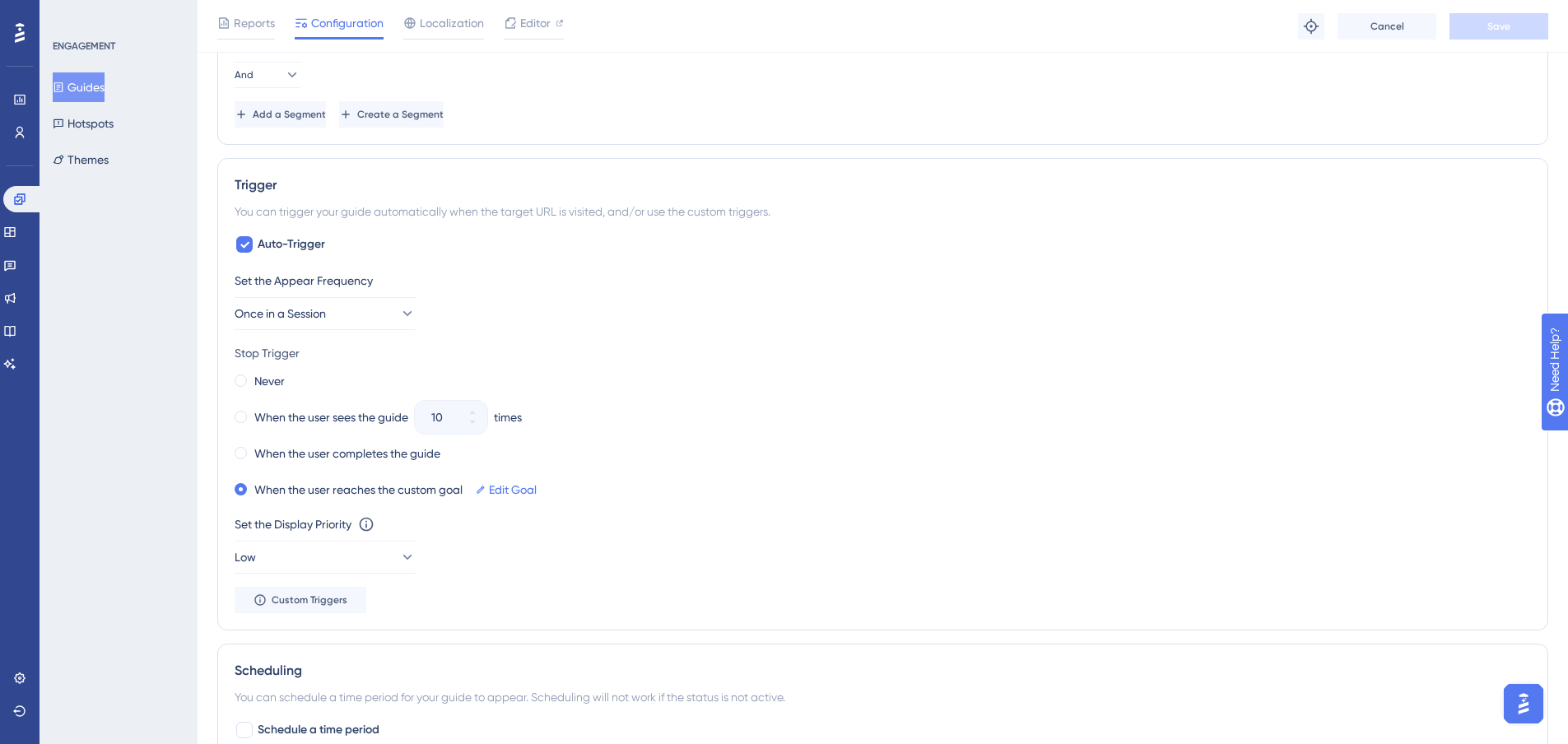
scroll to position [823, 0]
click at [306, 308] on span "Once in a Session" at bounding box center [280, 312] width 91 height 20
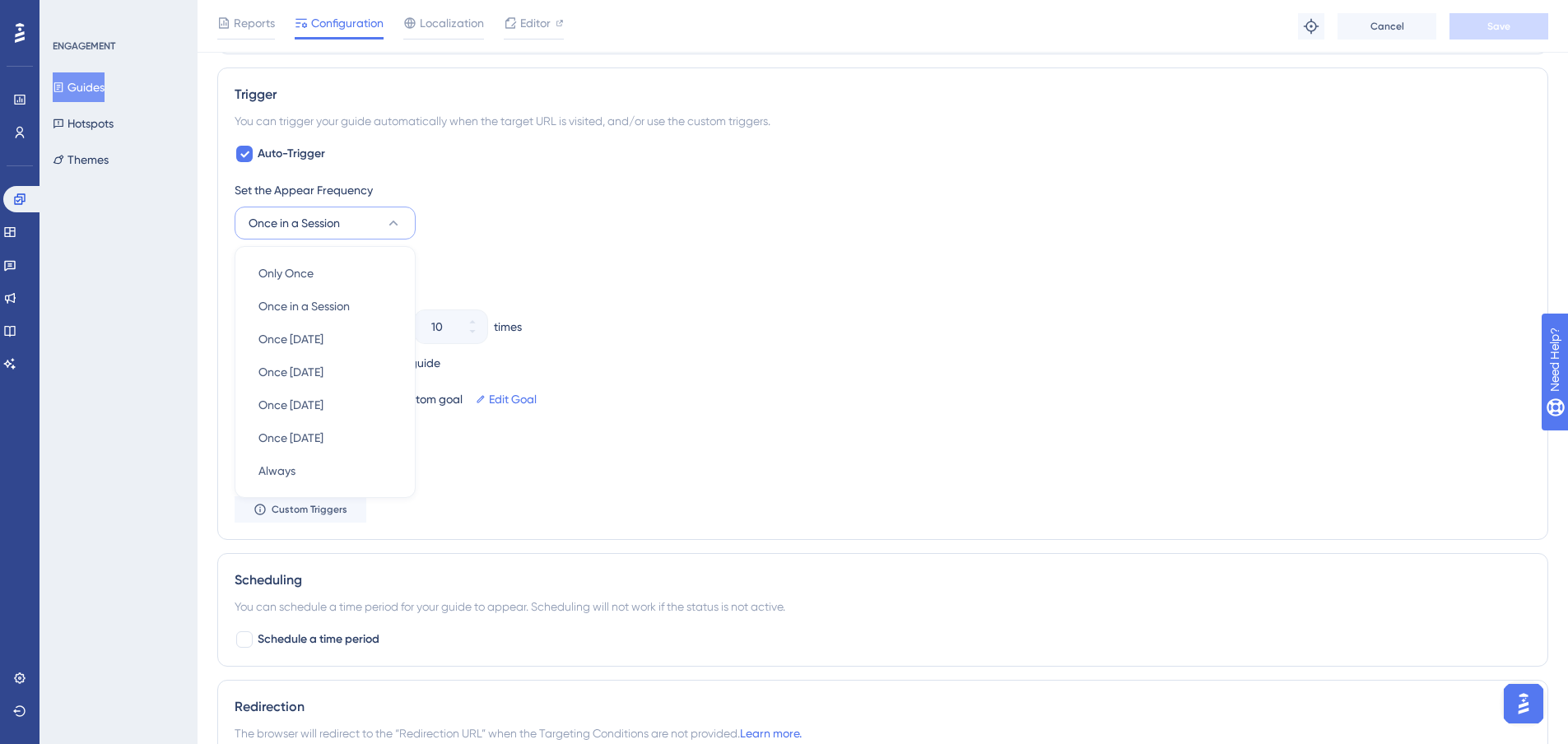
click at [311, 219] on span "Once in a Session" at bounding box center [294, 223] width 91 height 20
click at [91, 85] on button "Guides" at bounding box center [79, 87] width 52 height 29
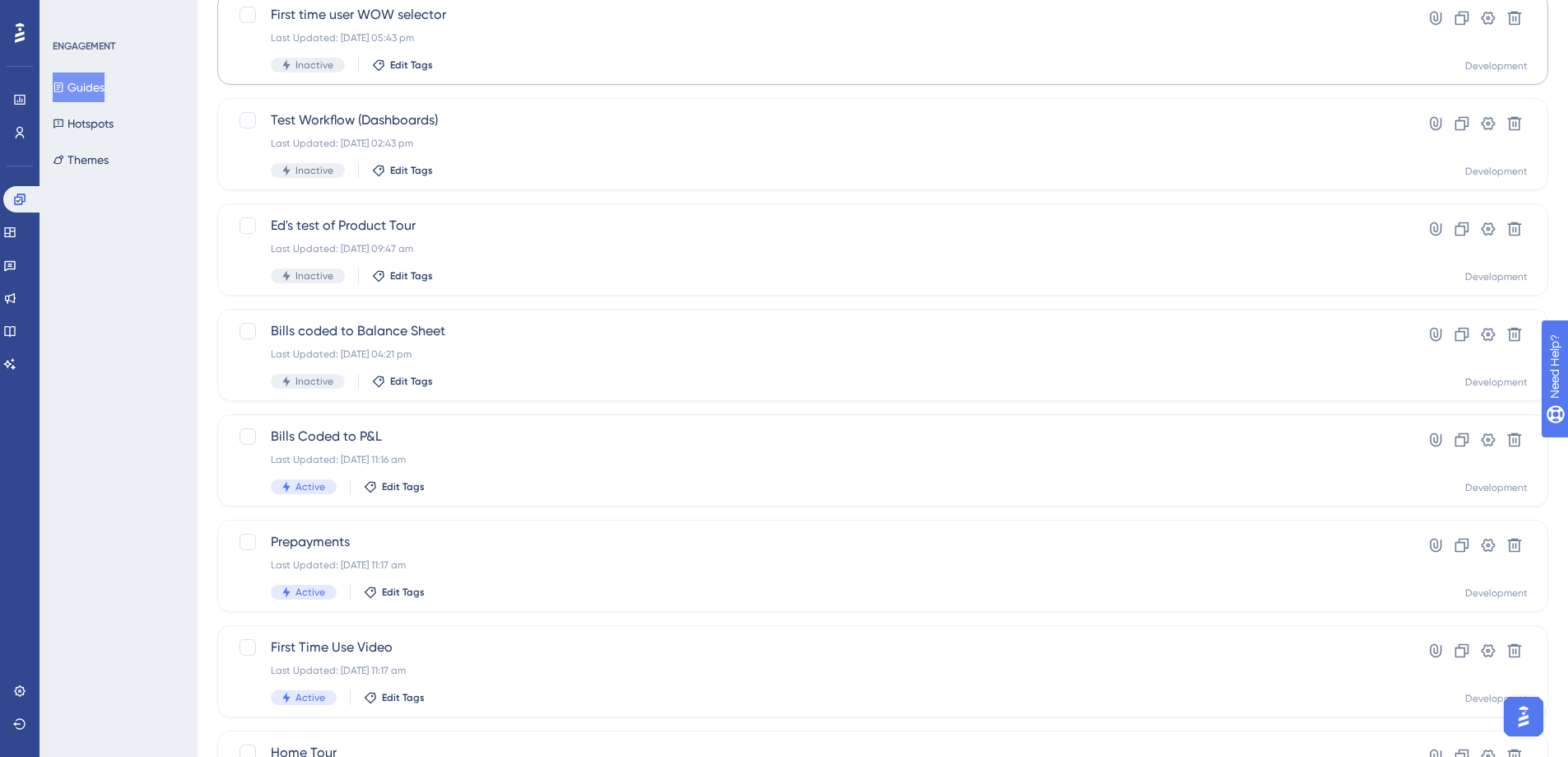
scroll to position [521, 0]
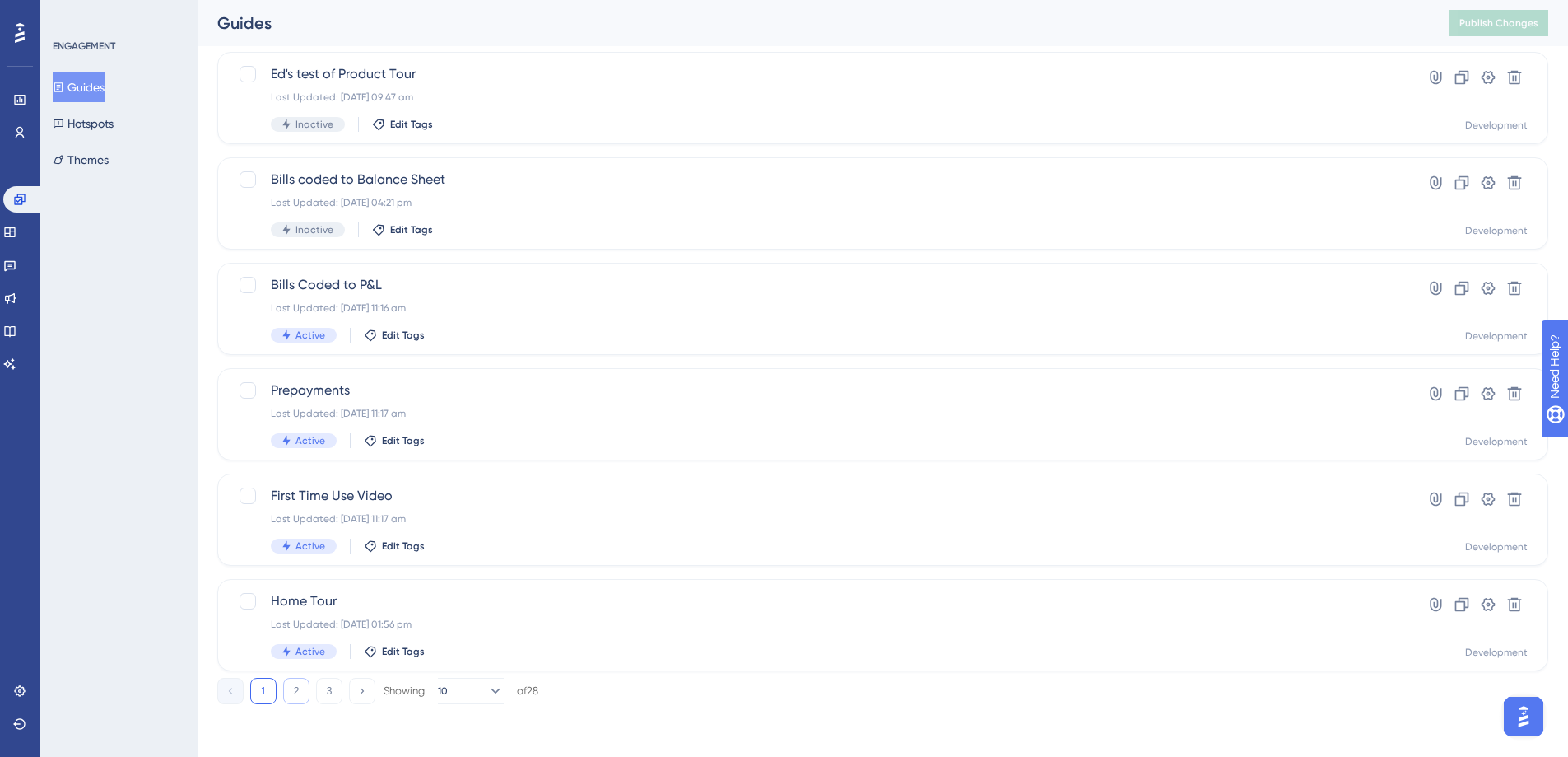
click at [295, 688] on button "2" at bounding box center [296, 690] width 26 height 26
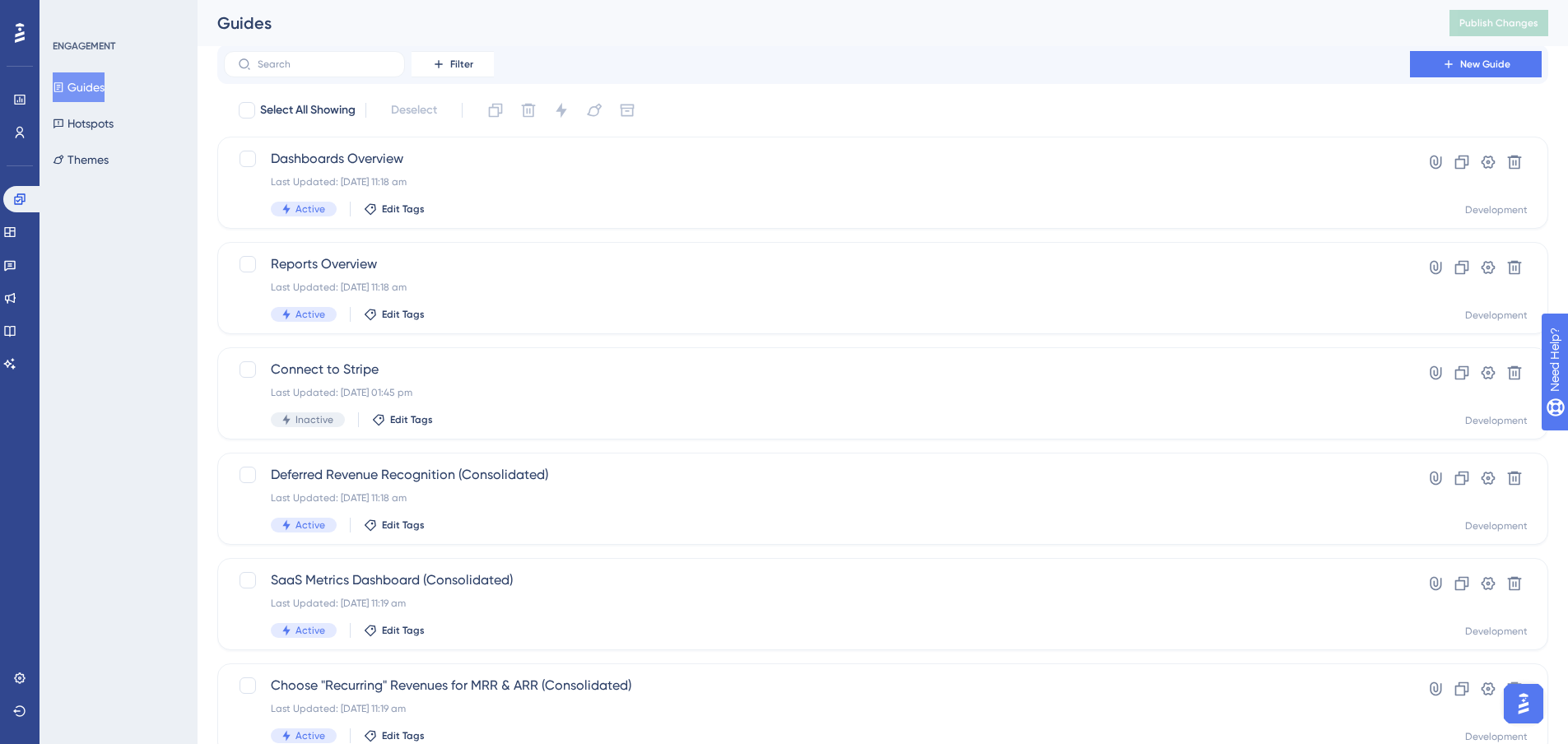
scroll to position [0, 0]
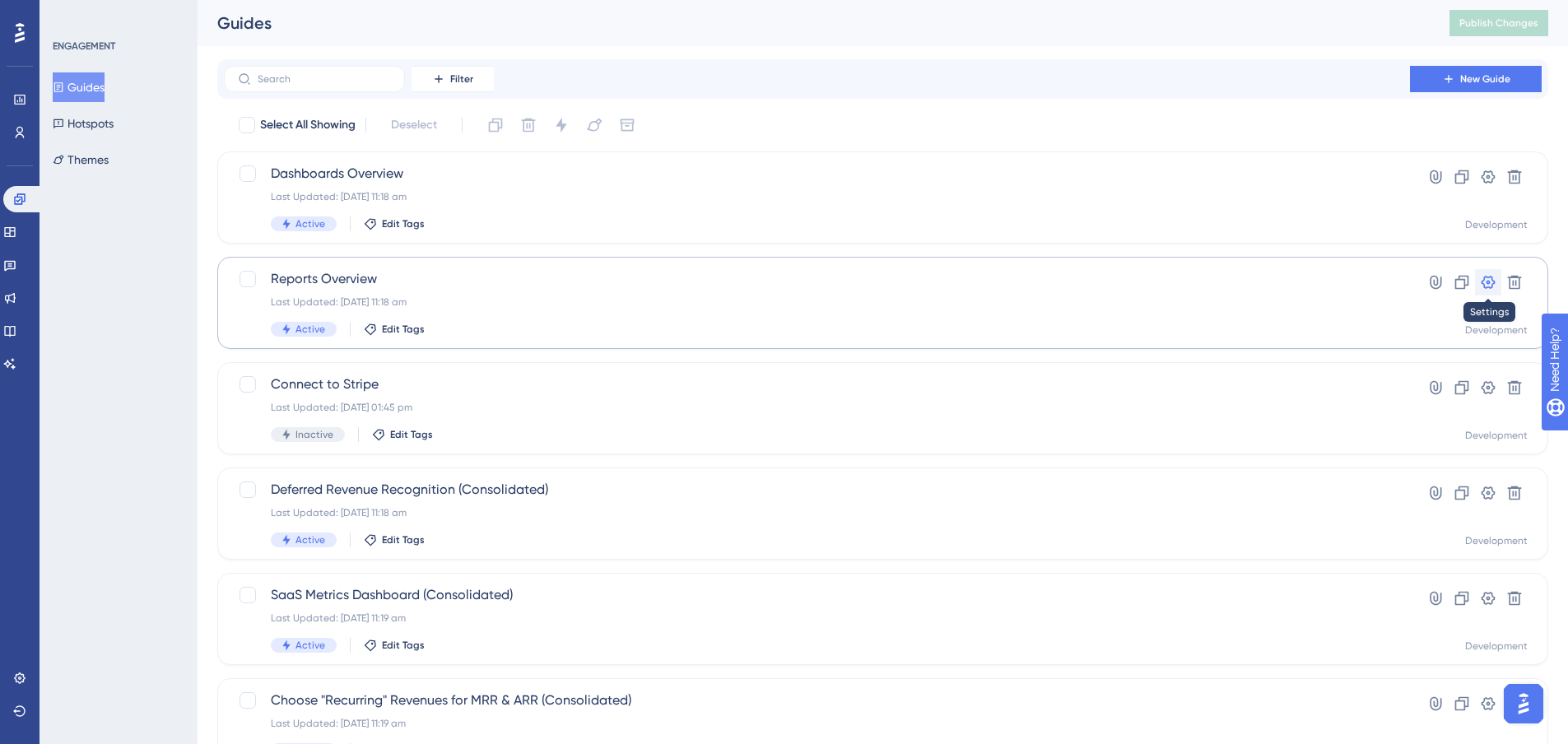
click at [1482, 277] on icon at bounding box center [1488, 282] width 17 height 17
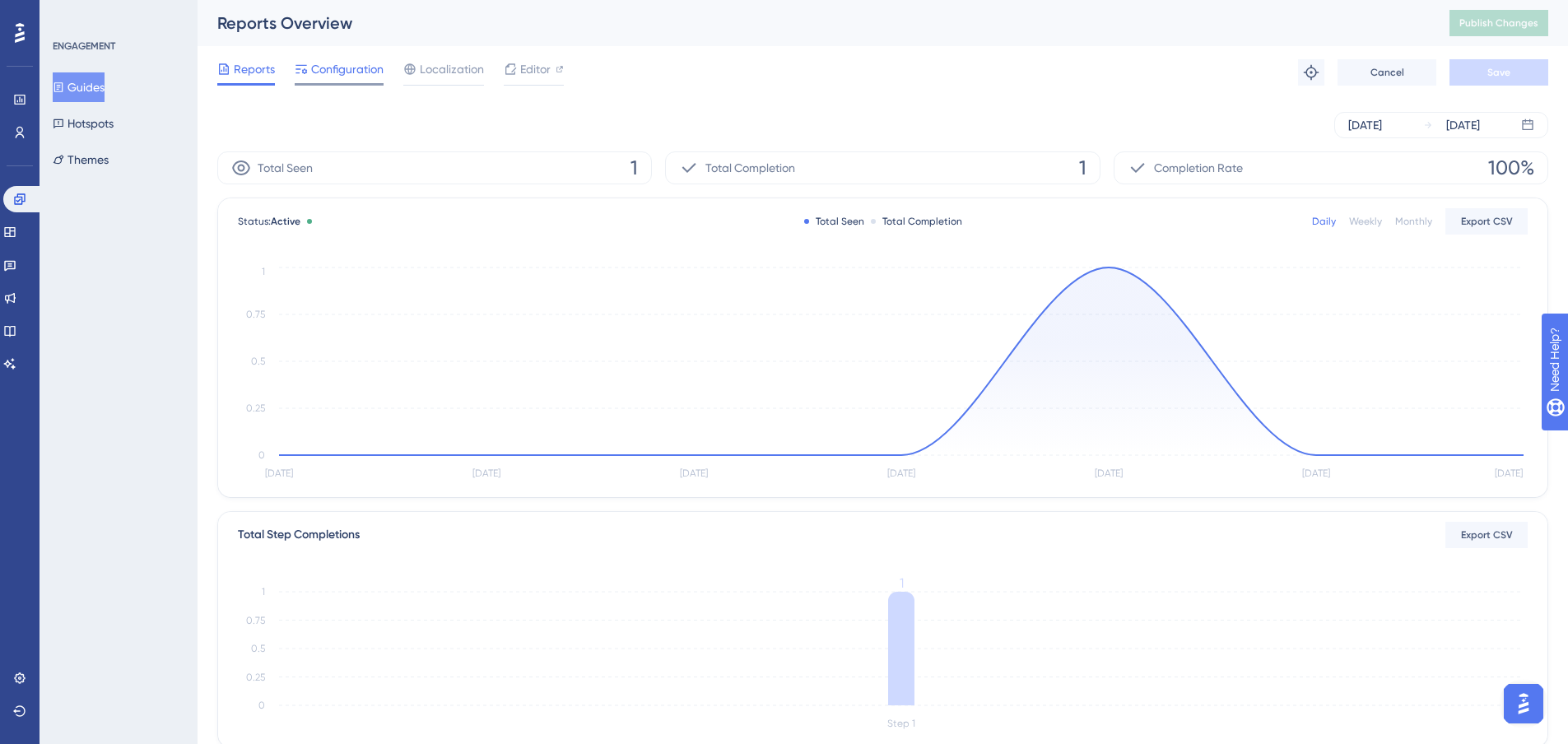
click at [357, 69] on span "Configuration" at bounding box center [347, 69] width 73 height 20
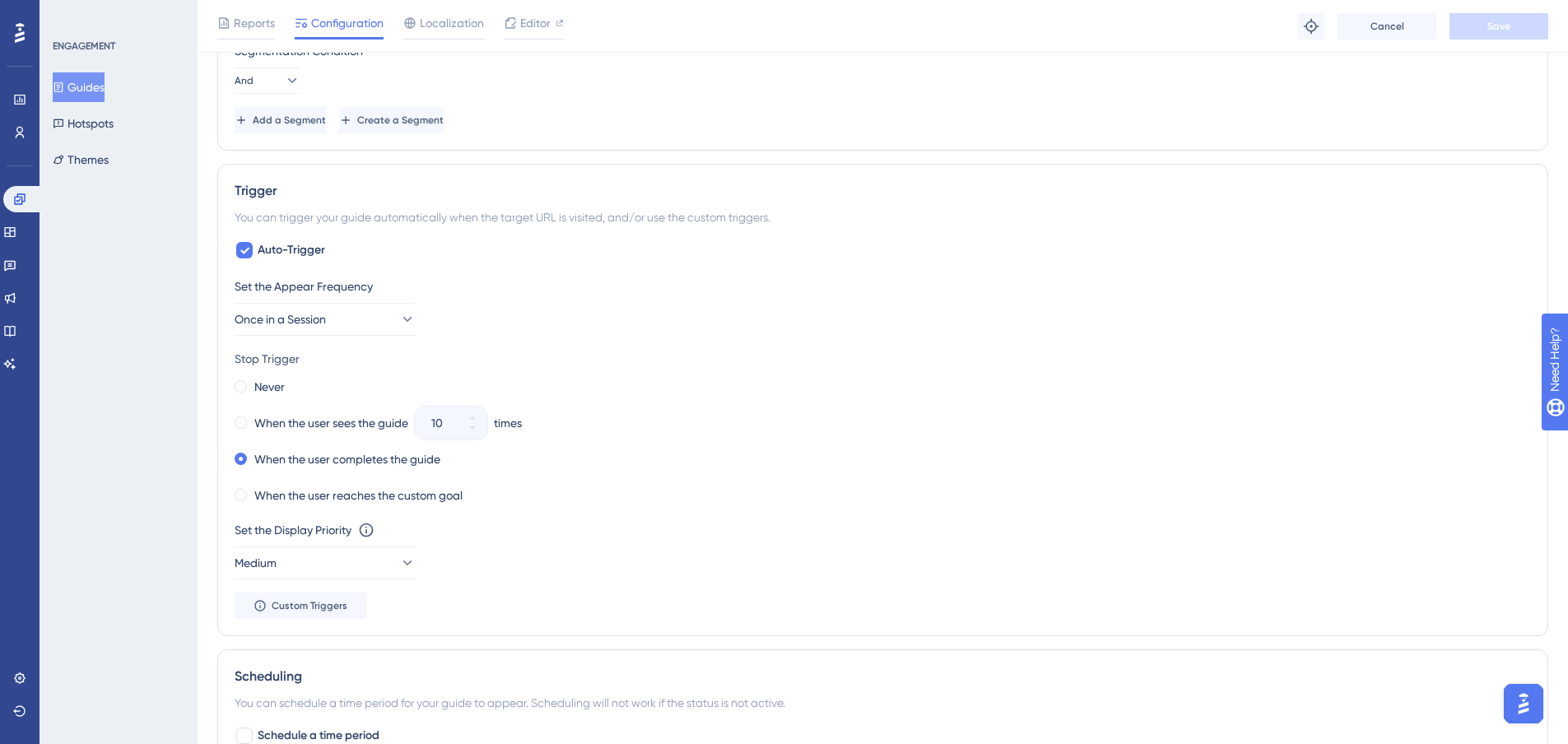
scroll to position [823, 0]
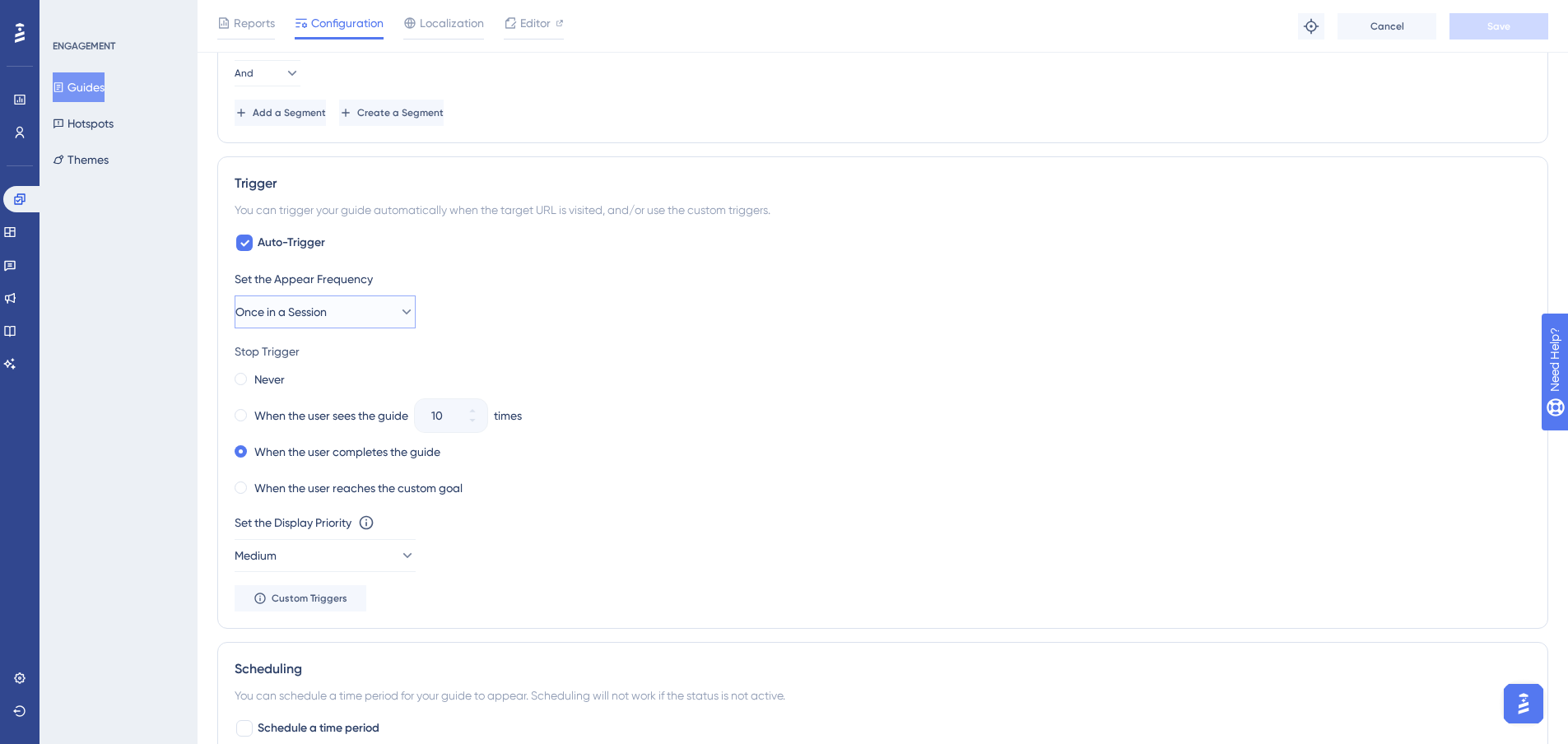
click at [300, 313] on span "Once in a Session" at bounding box center [280, 312] width 91 height 20
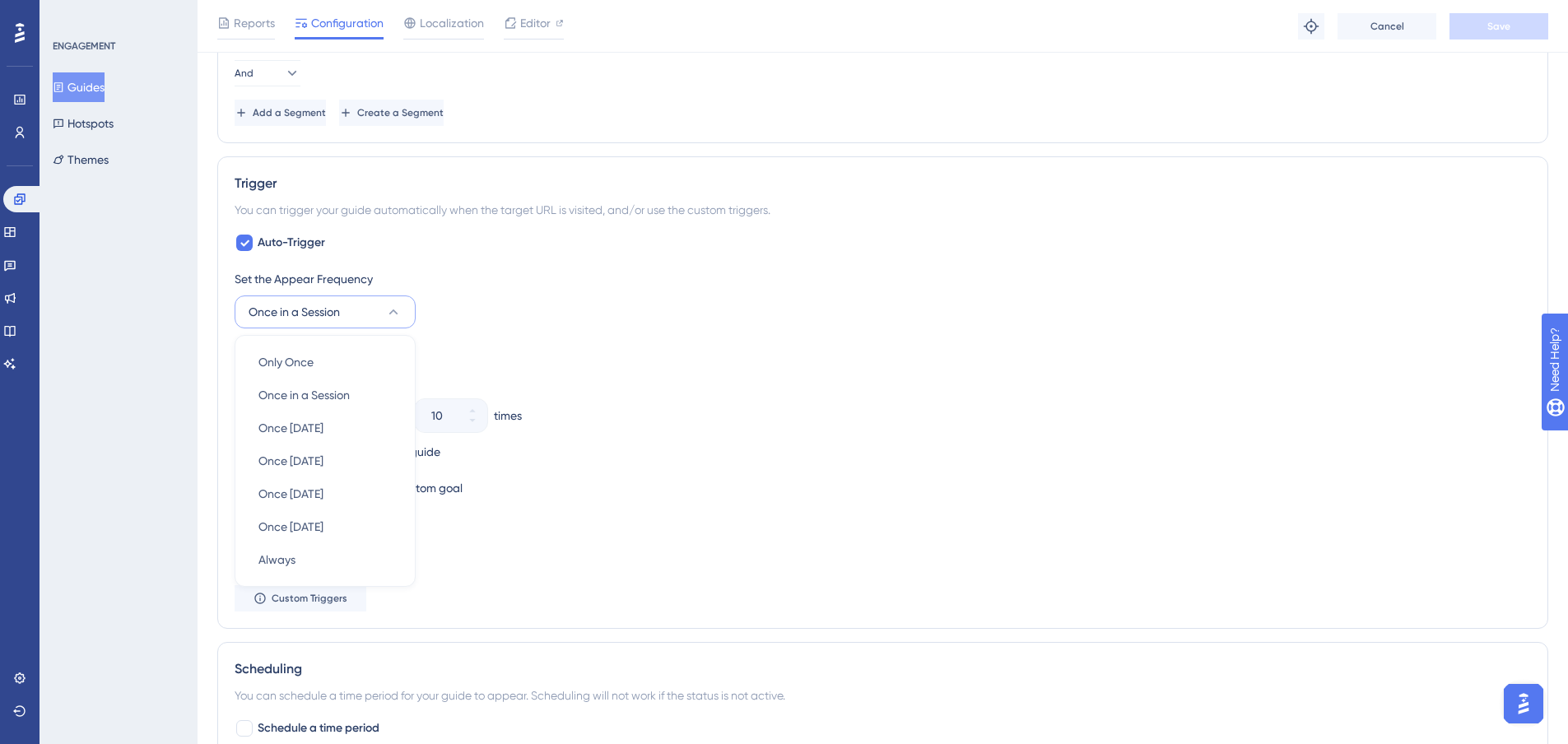
scroll to position [912, 0]
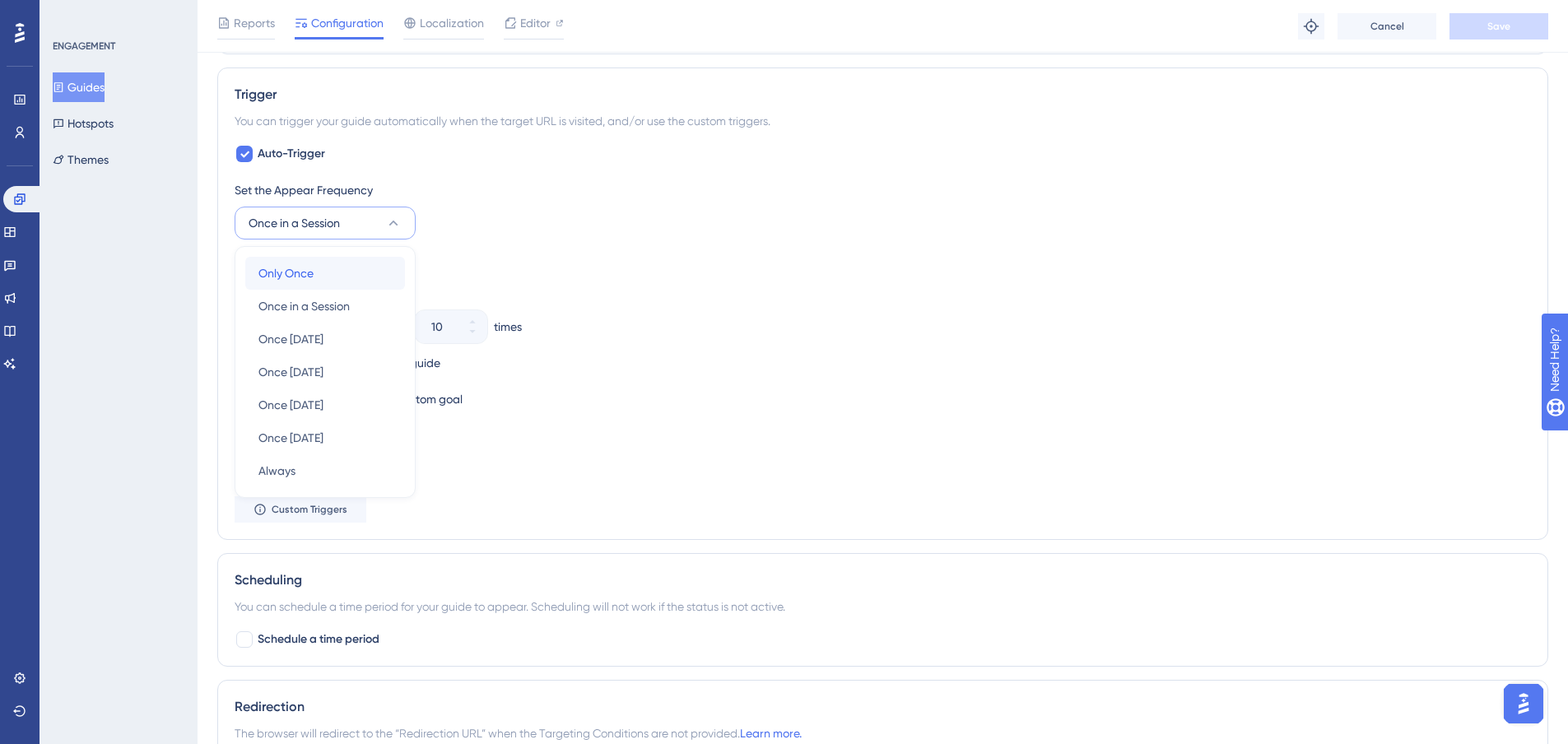
click at [295, 276] on span "Only Once" at bounding box center [286, 274] width 55 height 20
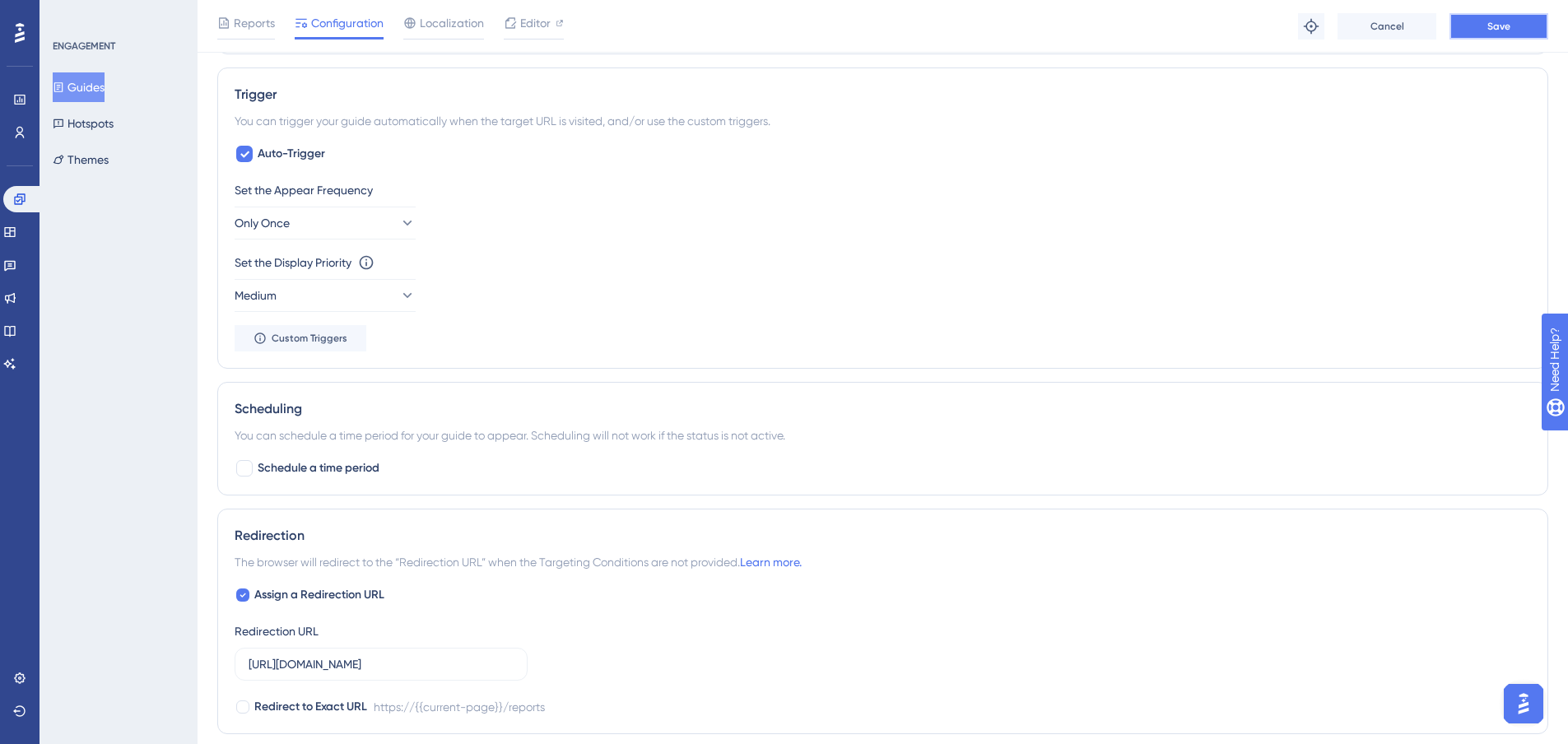
click at [1465, 35] on button "Save" at bounding box center [1499, 26] width 99 height 26
click at [90, 80] on button "Guides" at bounding box center [79, 87] width 52 height 29
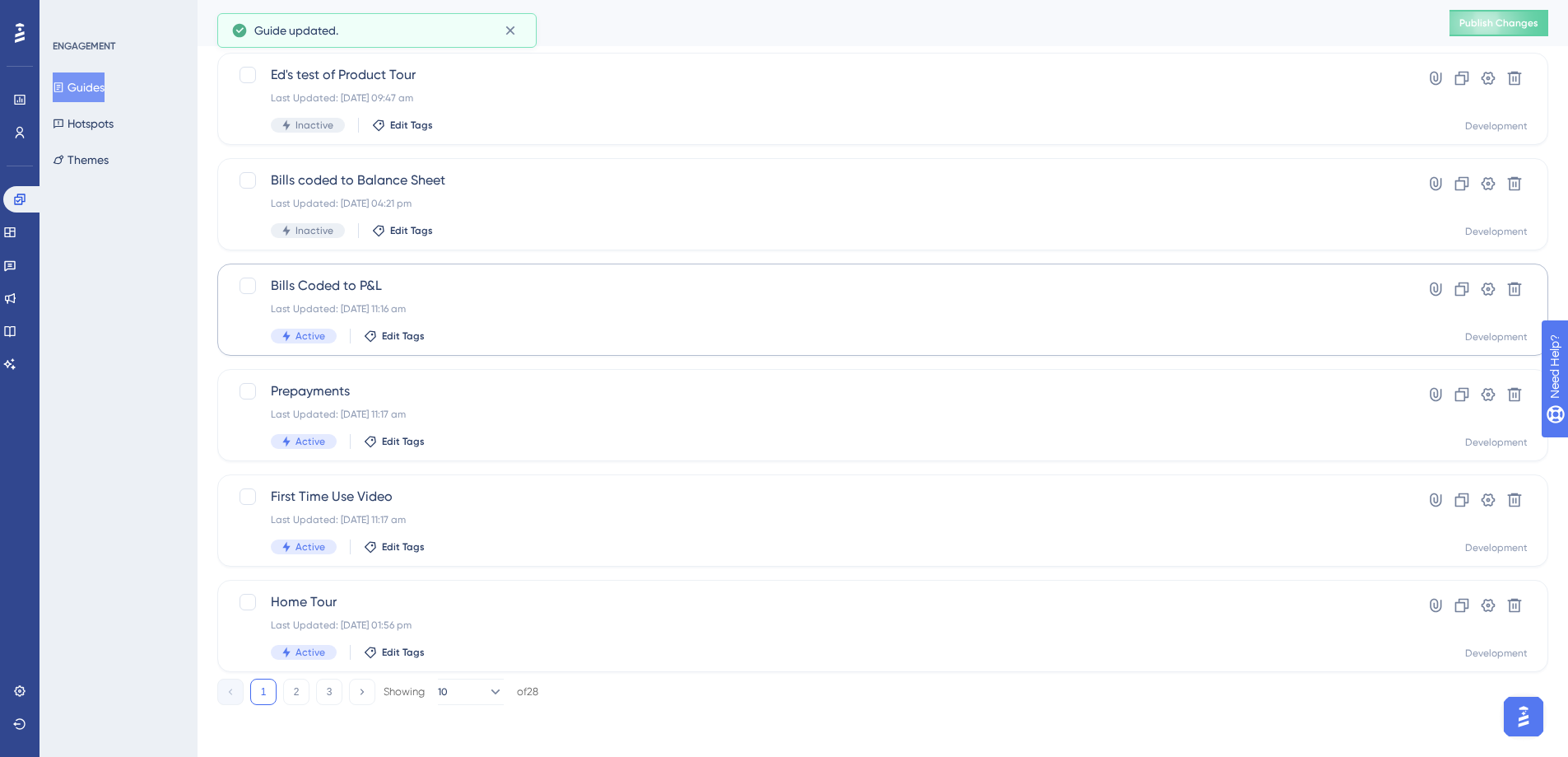
scroll to position [521, 0]
click at [299, 701] on button "2" at bounding box center [296, 690] width 26 height 26
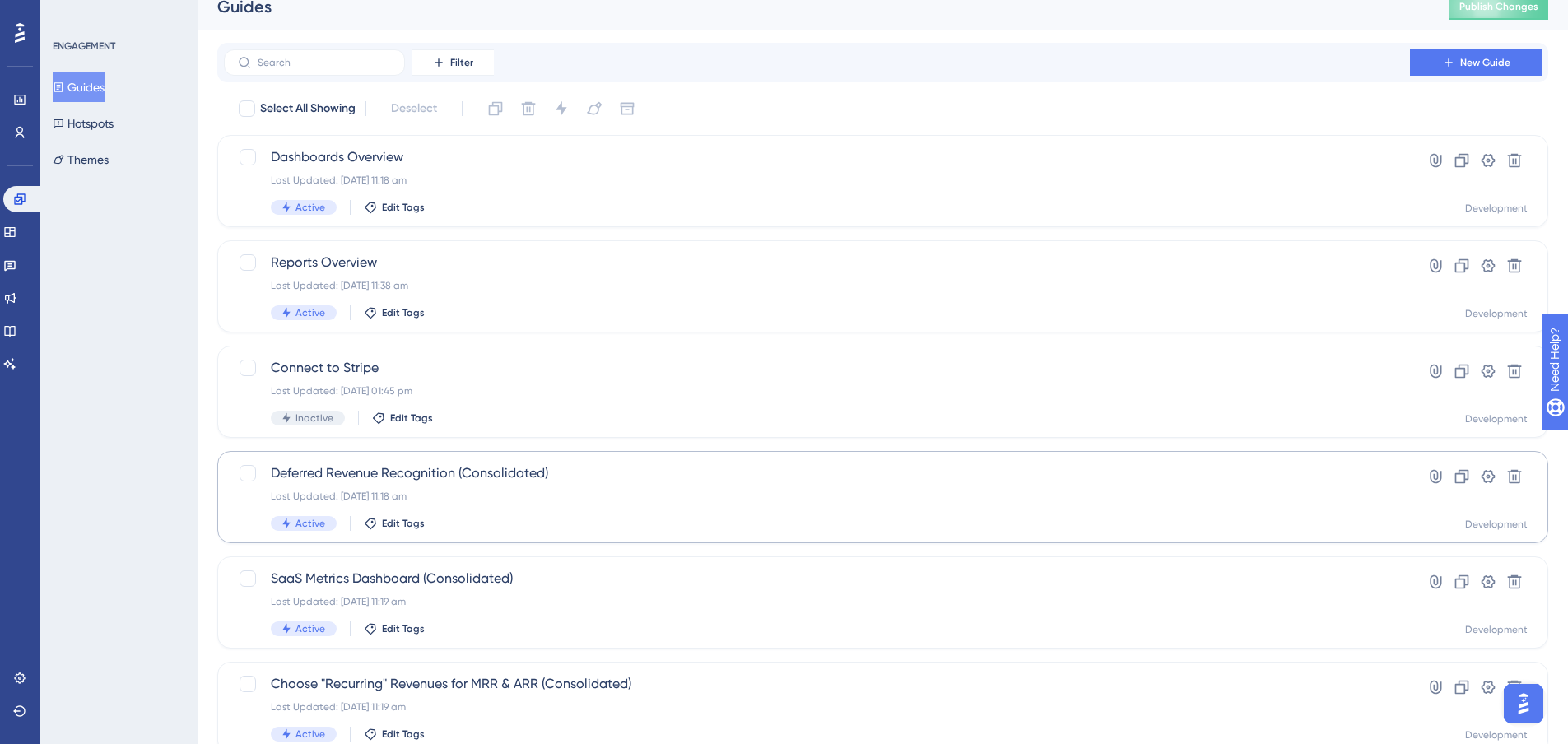
scroll to position [3, 0]
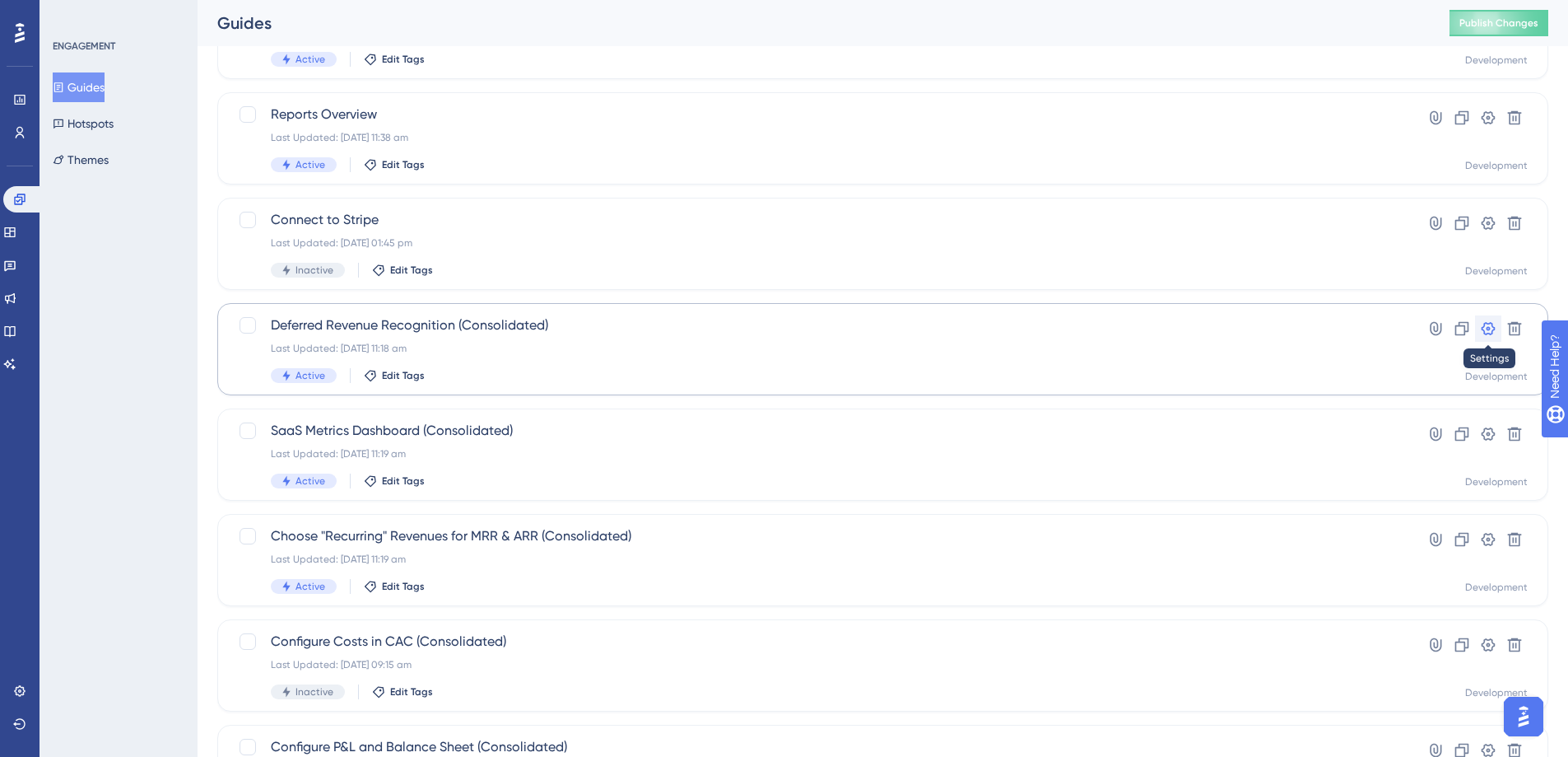
click at [1490, 324] on icon at bounding box center [1488, 329] width 17 height 17
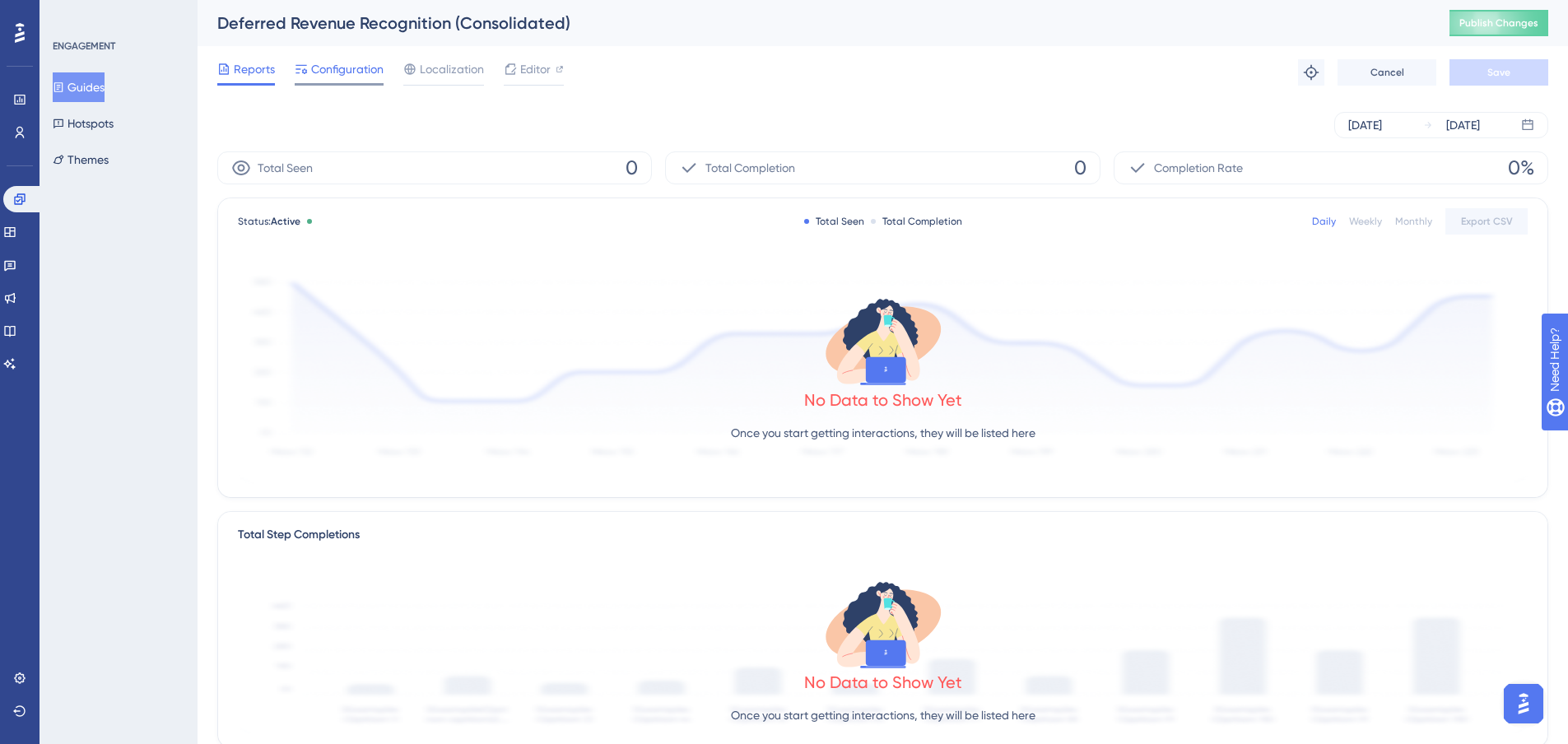
click at [326, 80] on div "Configuration" at bounding box center [339, 72] width 89 height 26
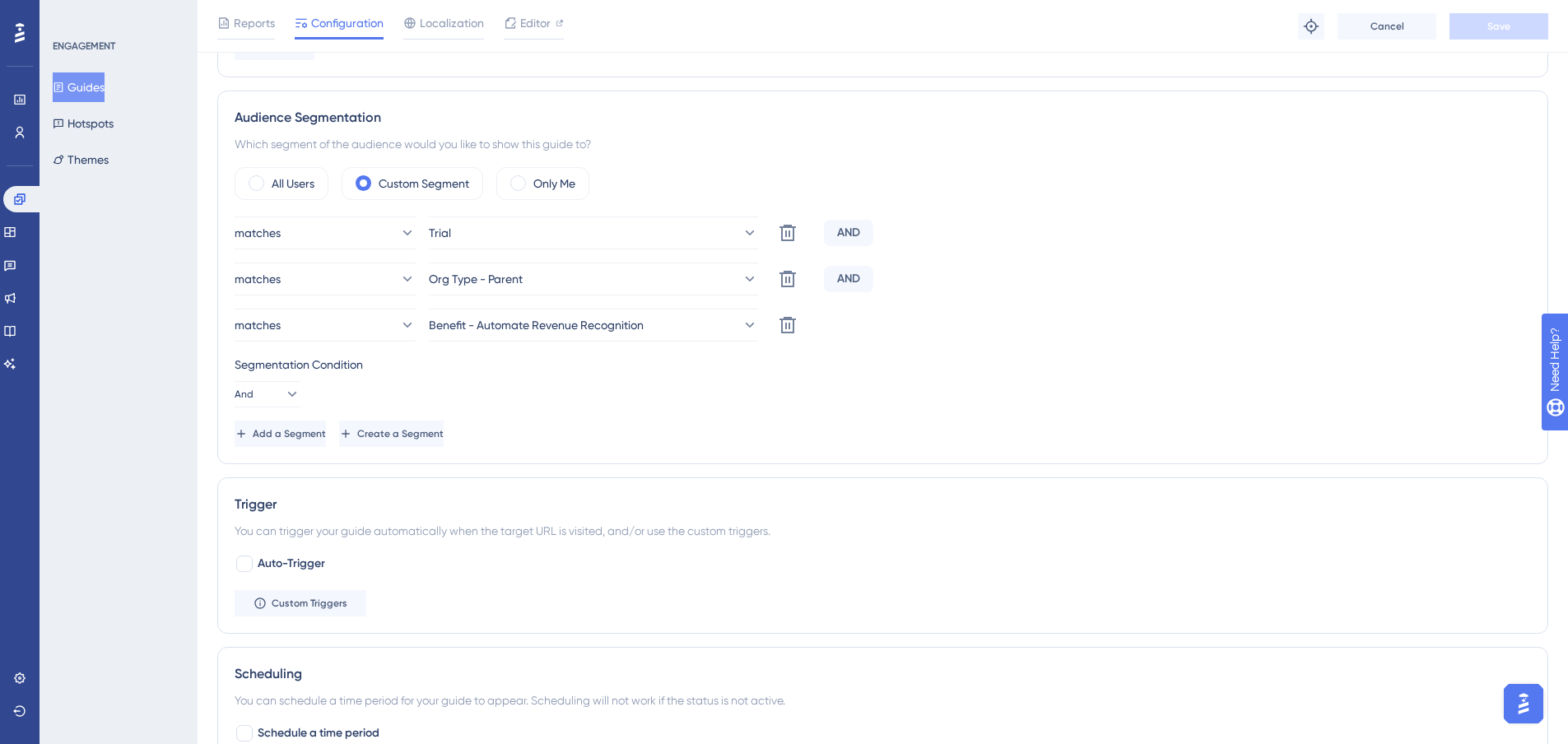
scroll to position [453, 0]
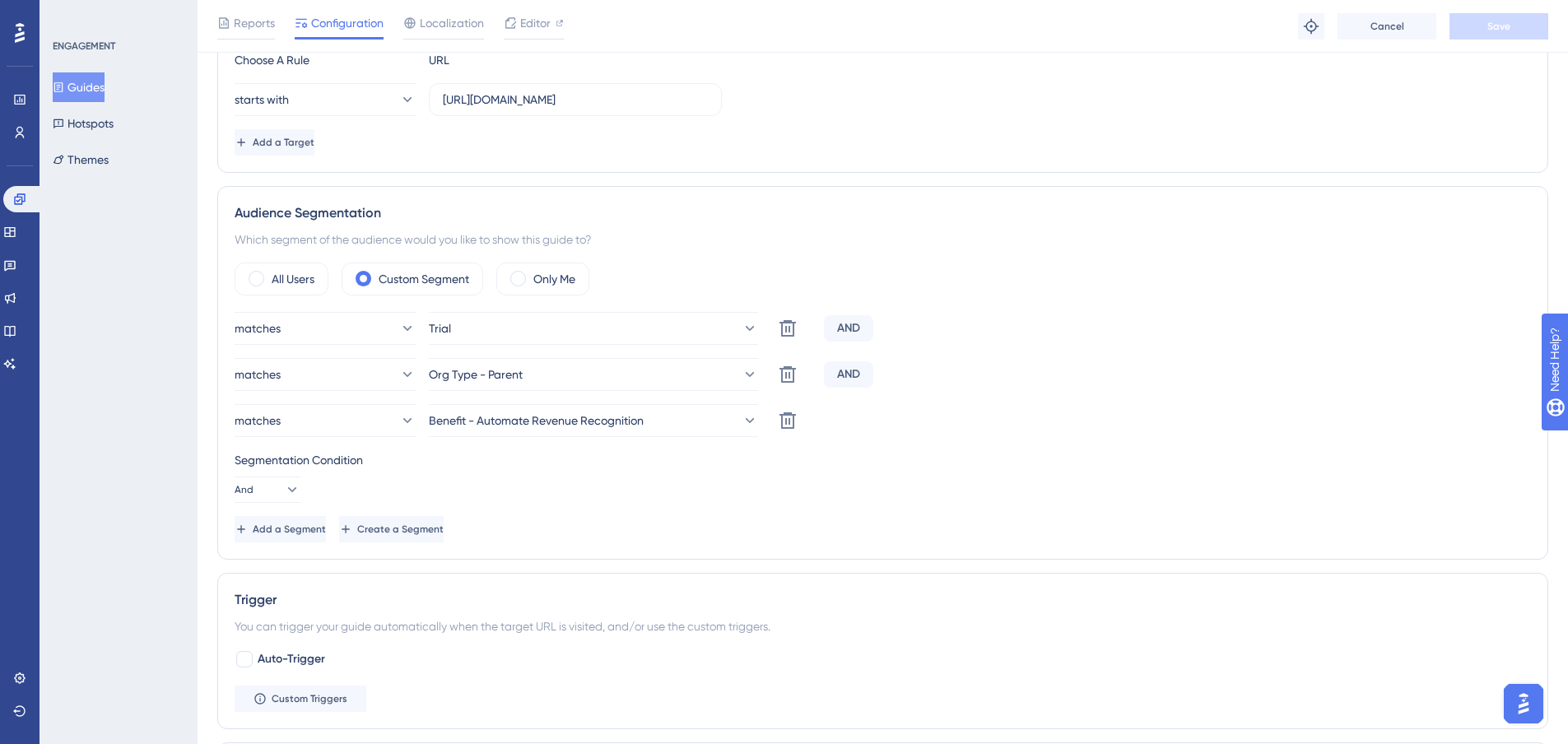
click at [85, 88] on button "Guides" at bounding box center [79, 87] width 52 height 29
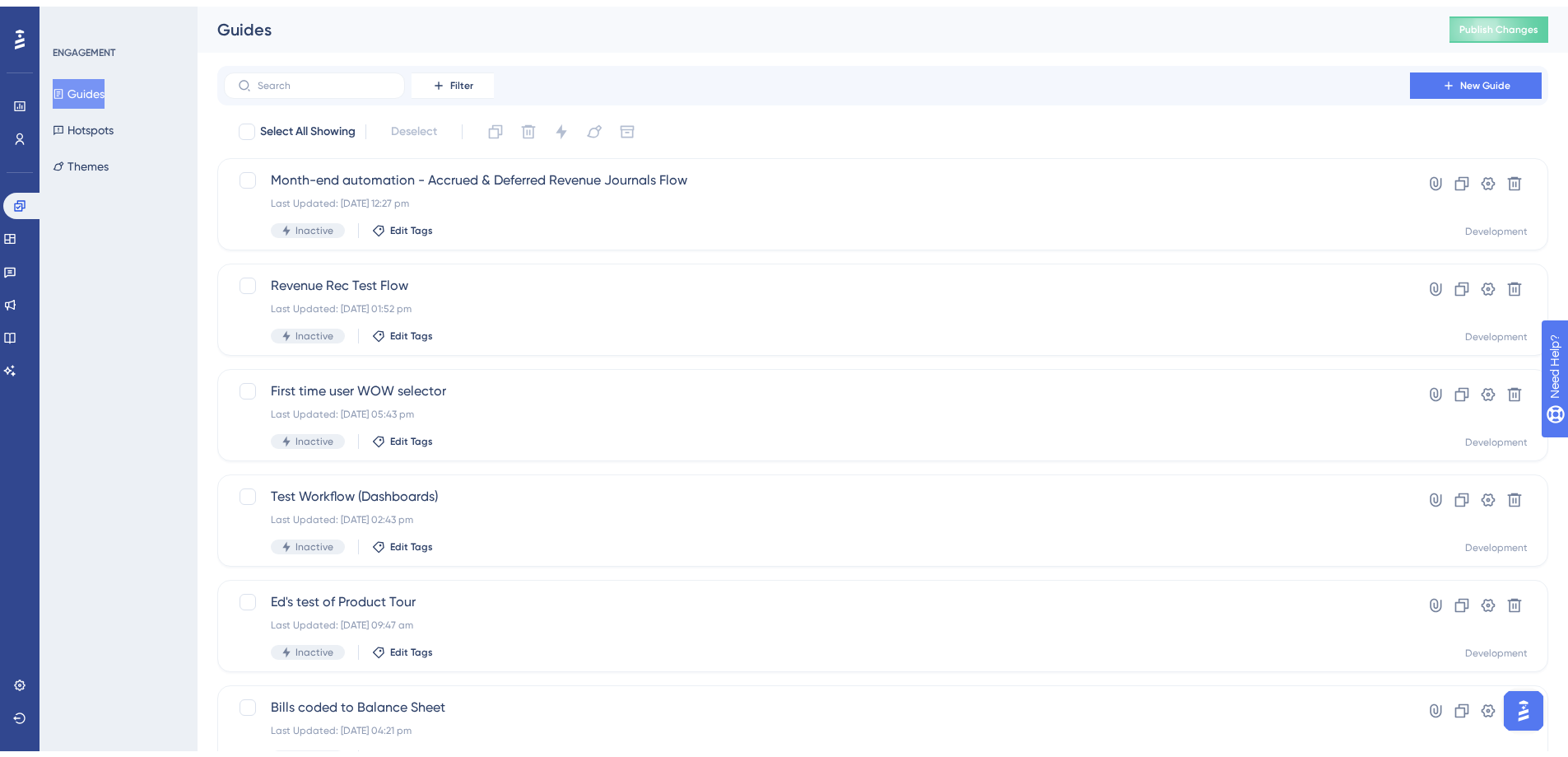
scroll to position [521, 0]
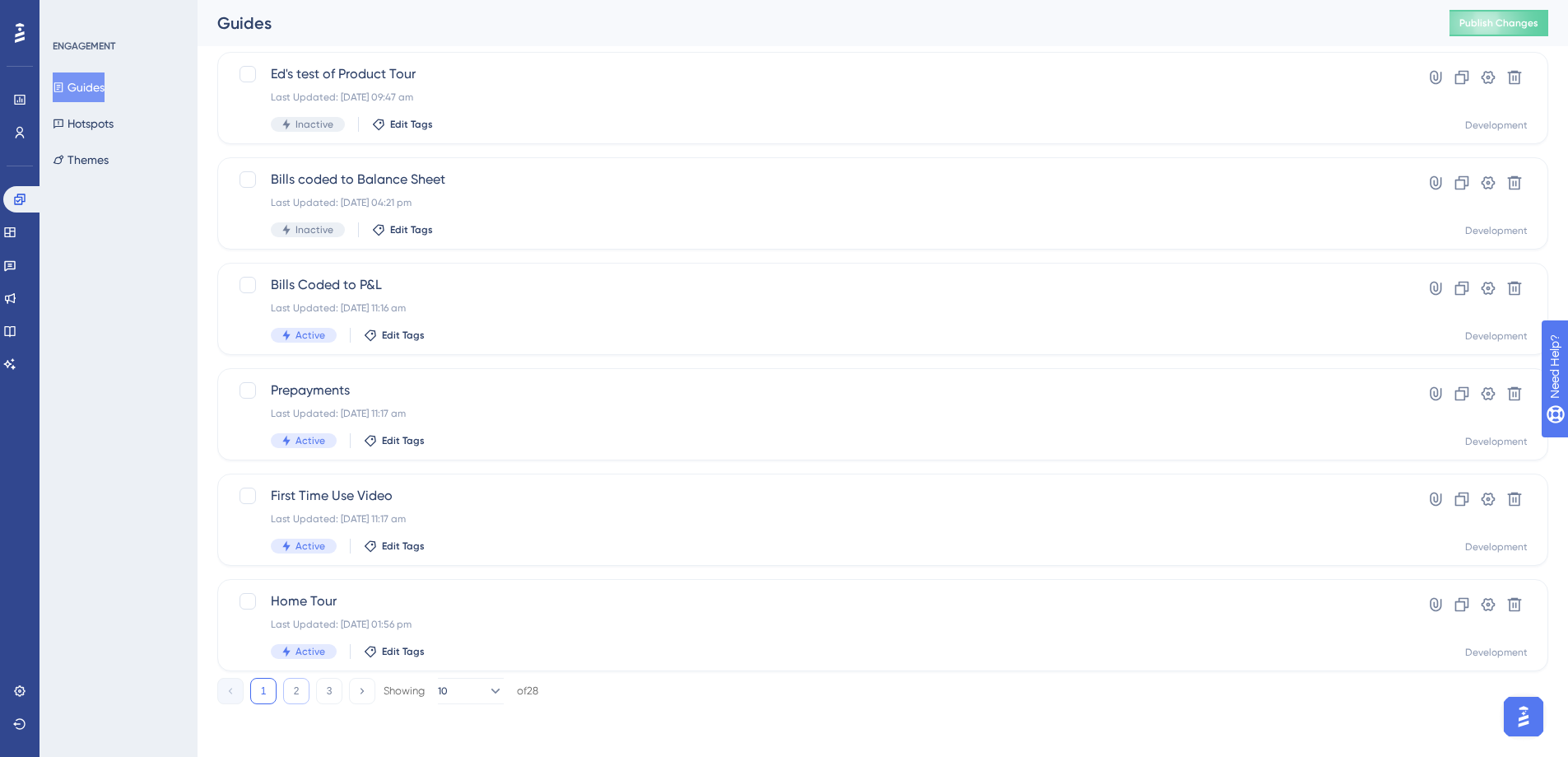
click at [305, 684] on button "2" at bounding box center [296, 690] width 26 height 26
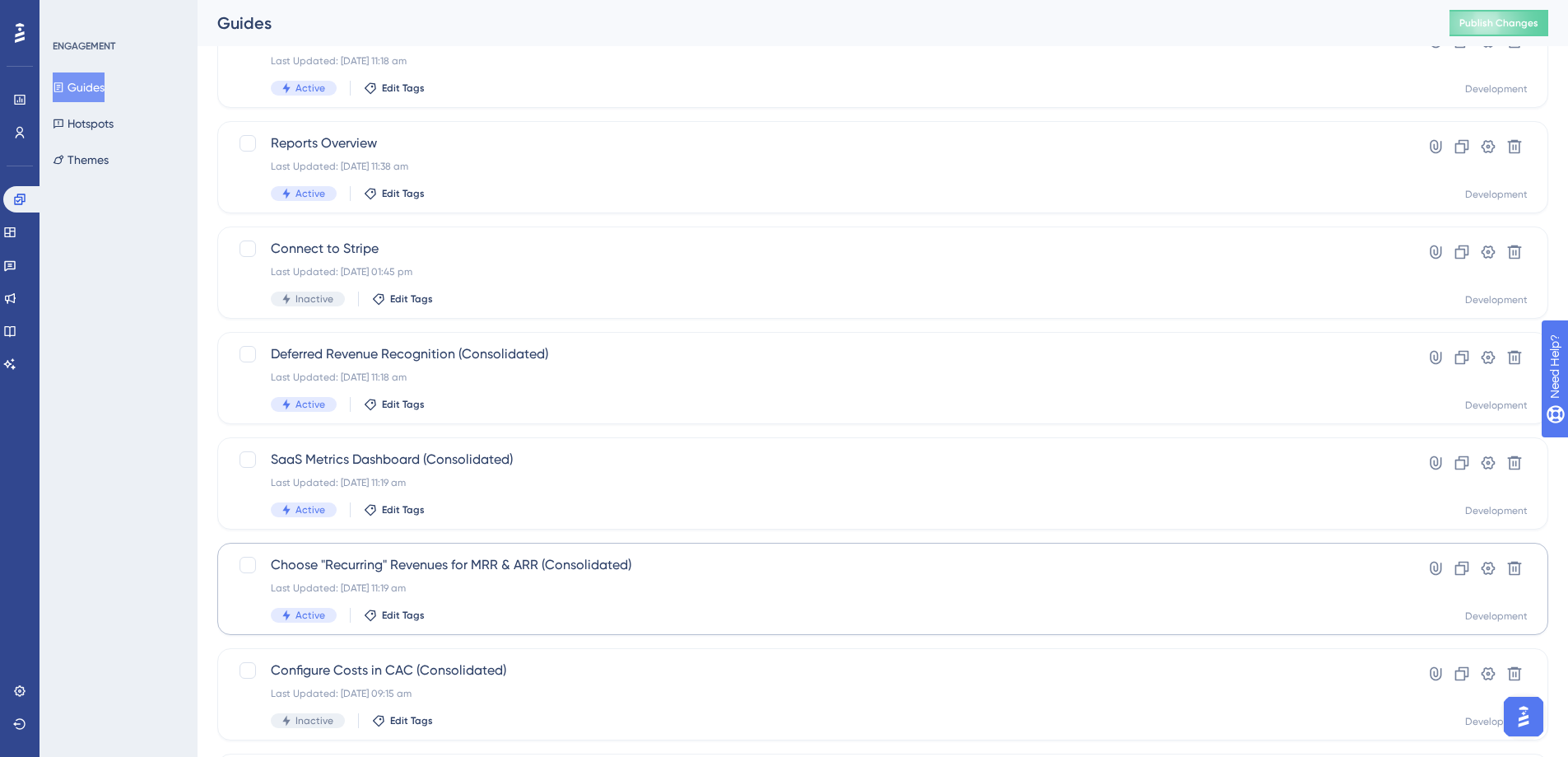
scroll to position [247, 0]
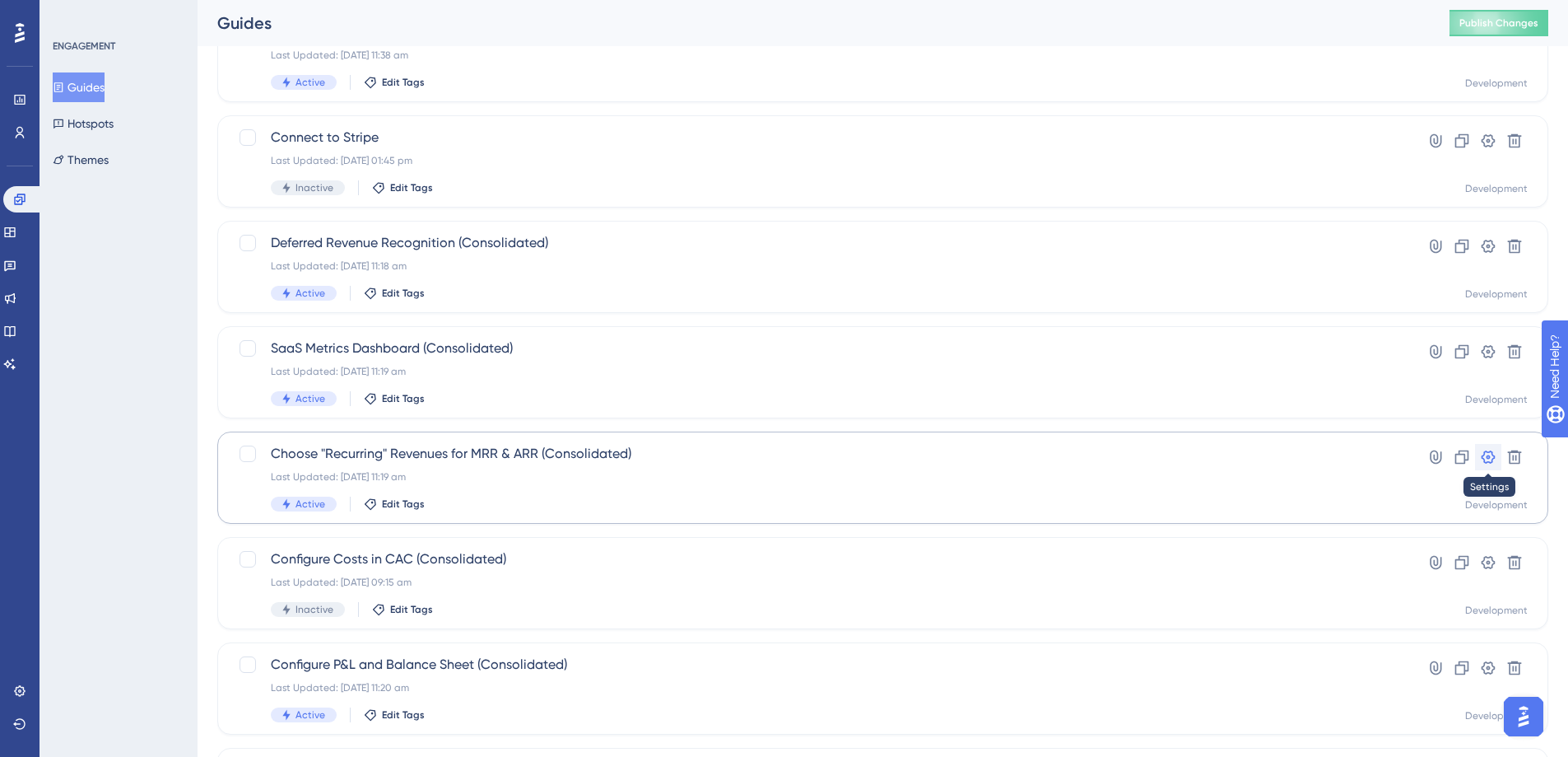
click at [1486, 454] on icon at bounding box center [1488, 457] width 17 height 17
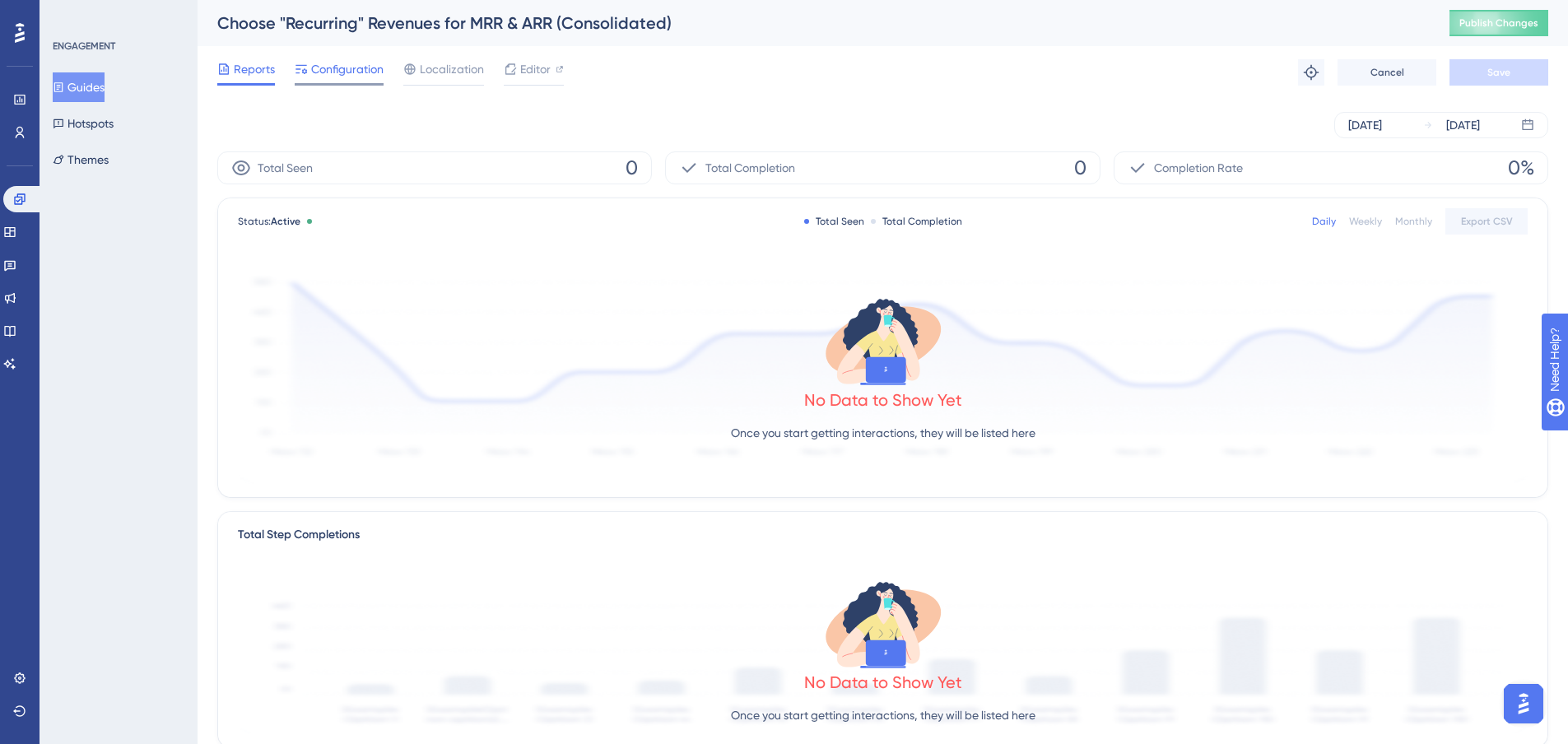
click at [331, 70] on span "Configuration" at bounding box center [347, 69] width 73 height 20
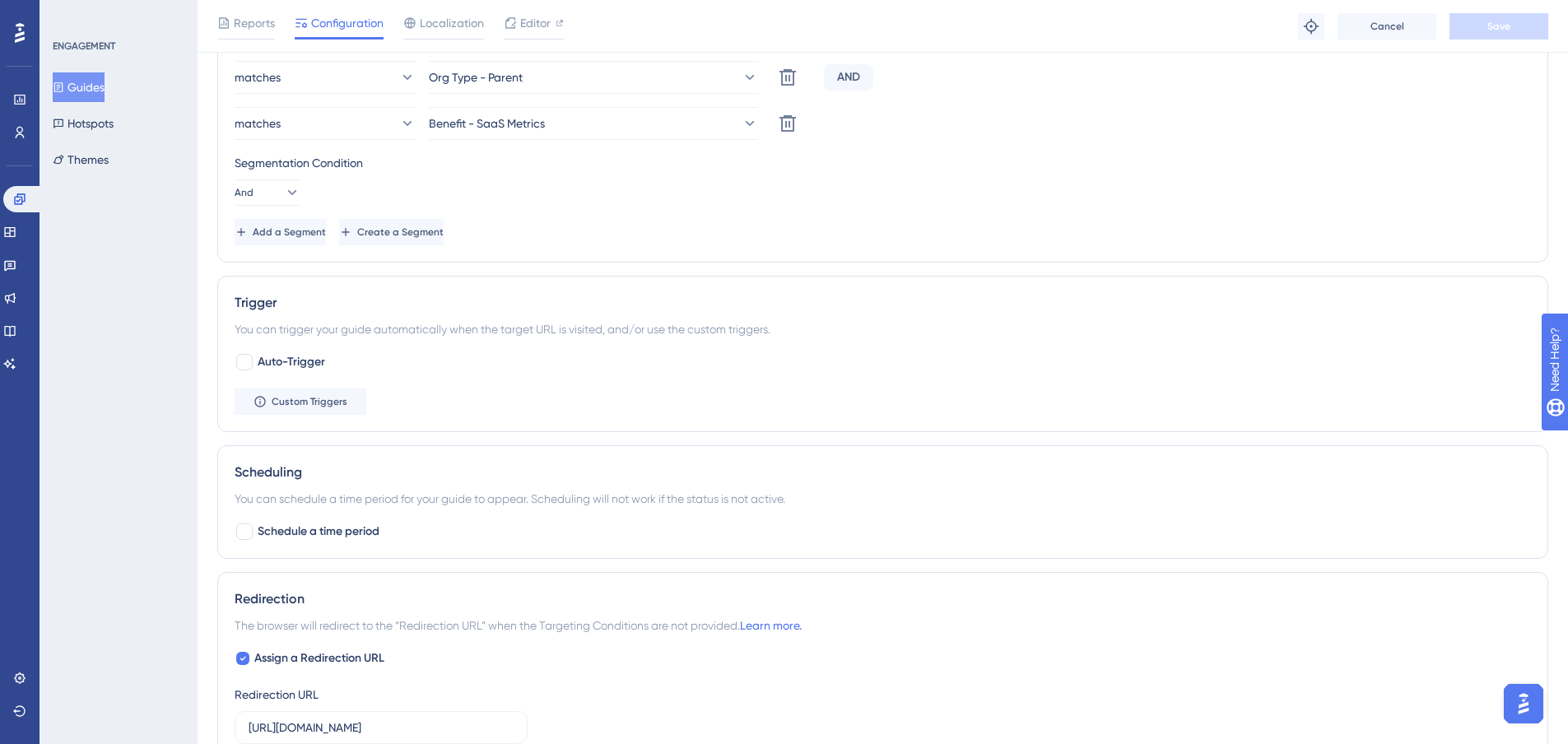
scroll to position [906, 0]
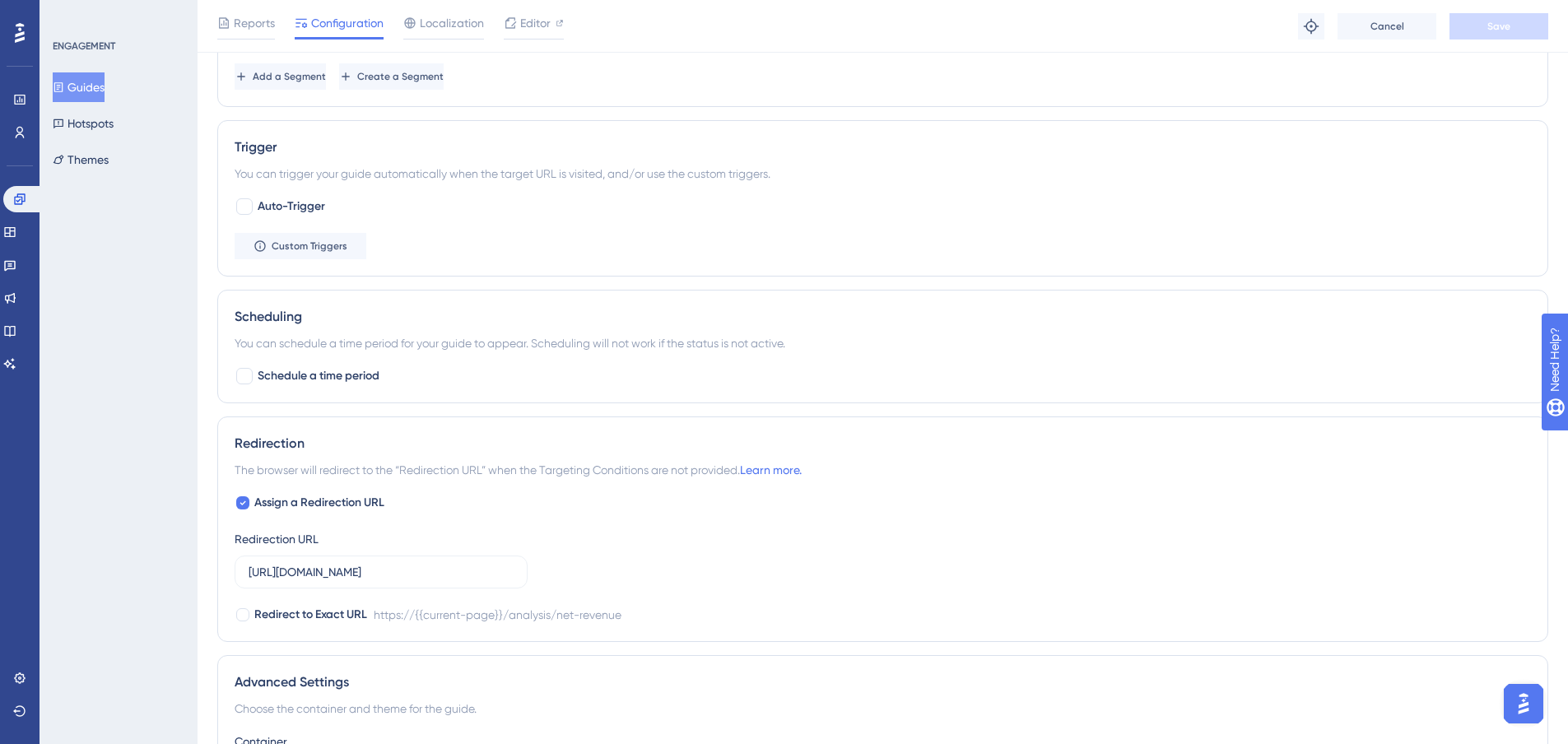
click at [82, 85] on button "Guides" at bounding box center [79, 87] width 52 height 29
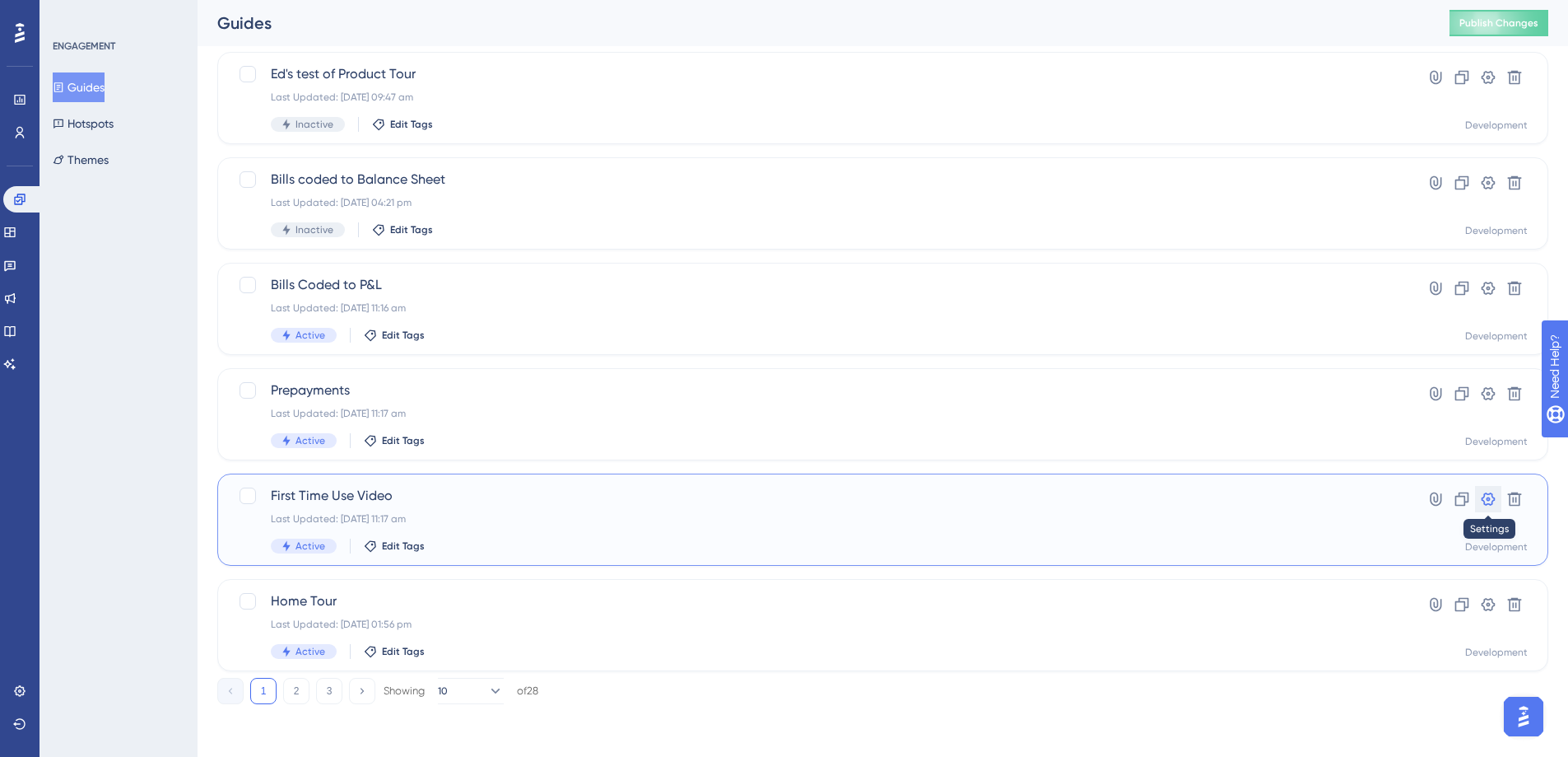
click at [1486, 506] on icon at bounding box center [1488, 499] width 17 height 17
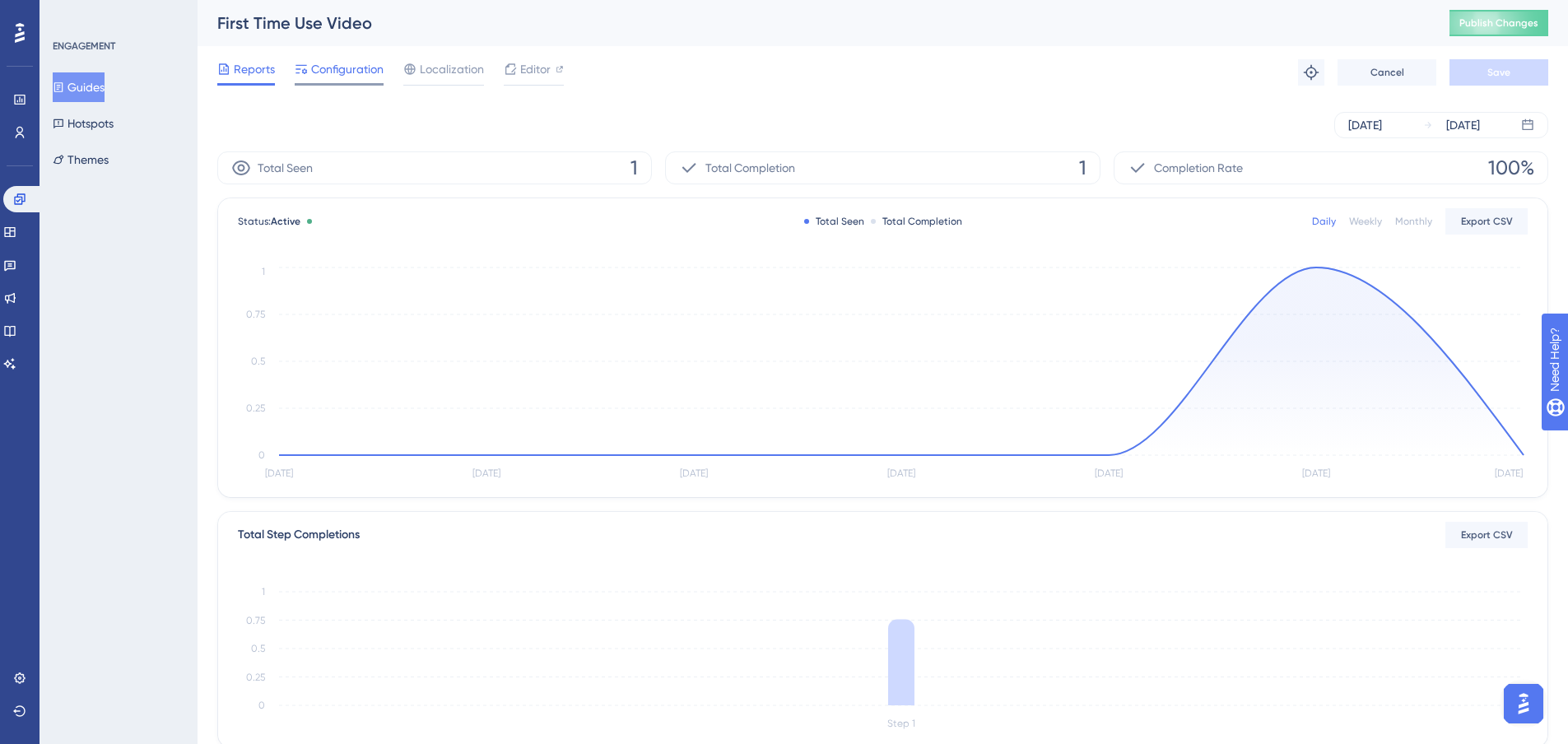
click at [334, 74] on span "Configuration" at bounding box center [347, 69] width 73 height 20
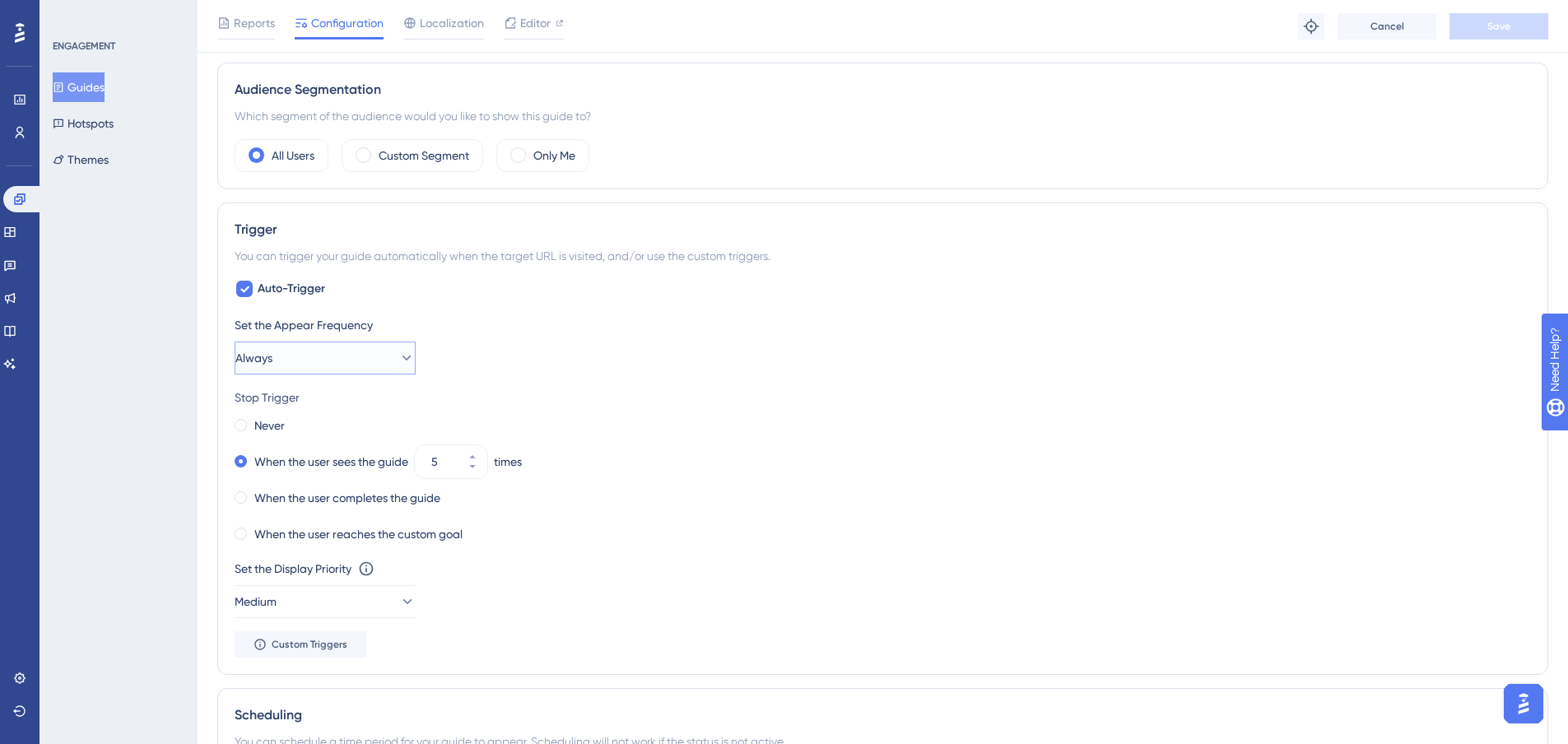
click at [313, 362] on button "Always" at bounding box center [325, 357] width 181 height 33
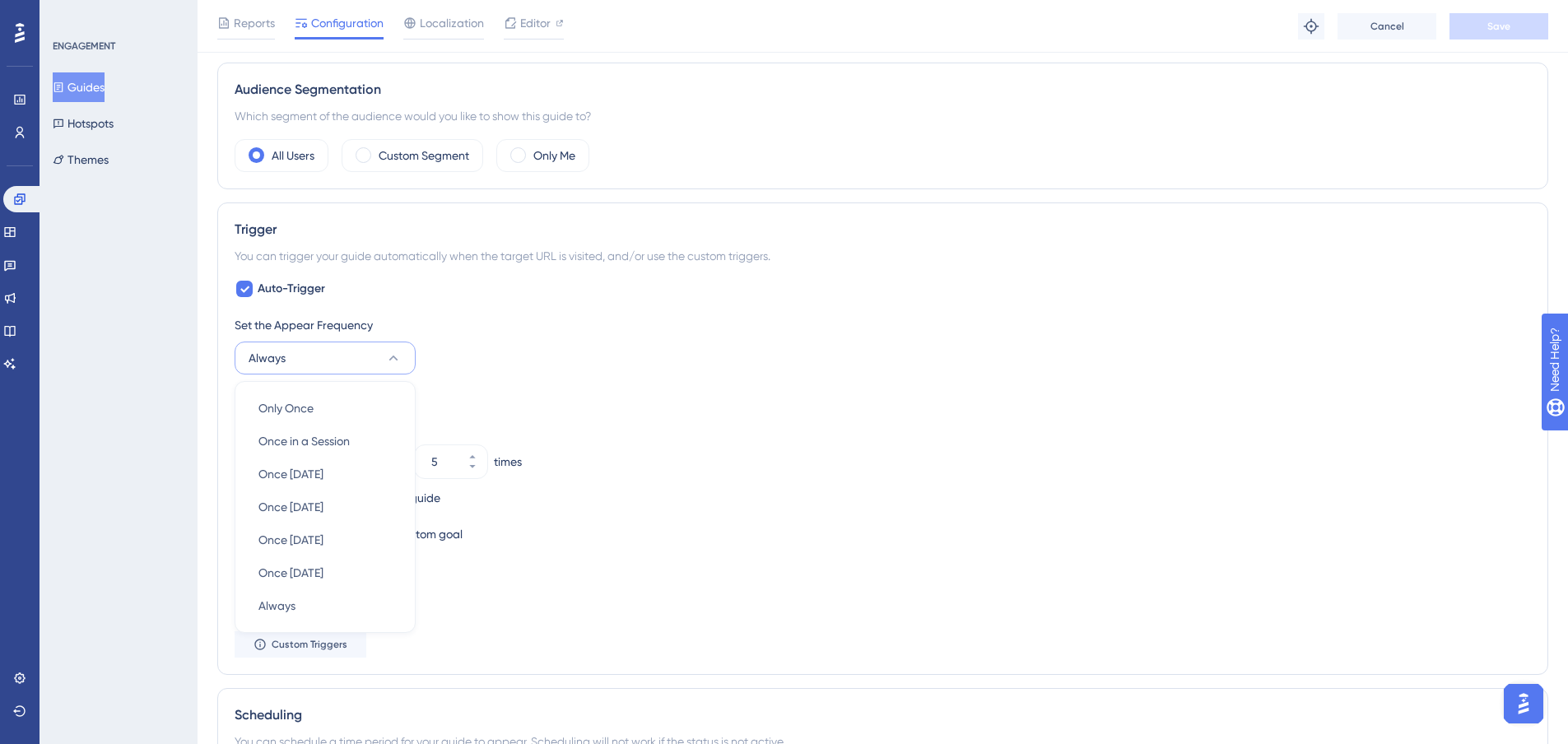
scroll to position [711, 0]
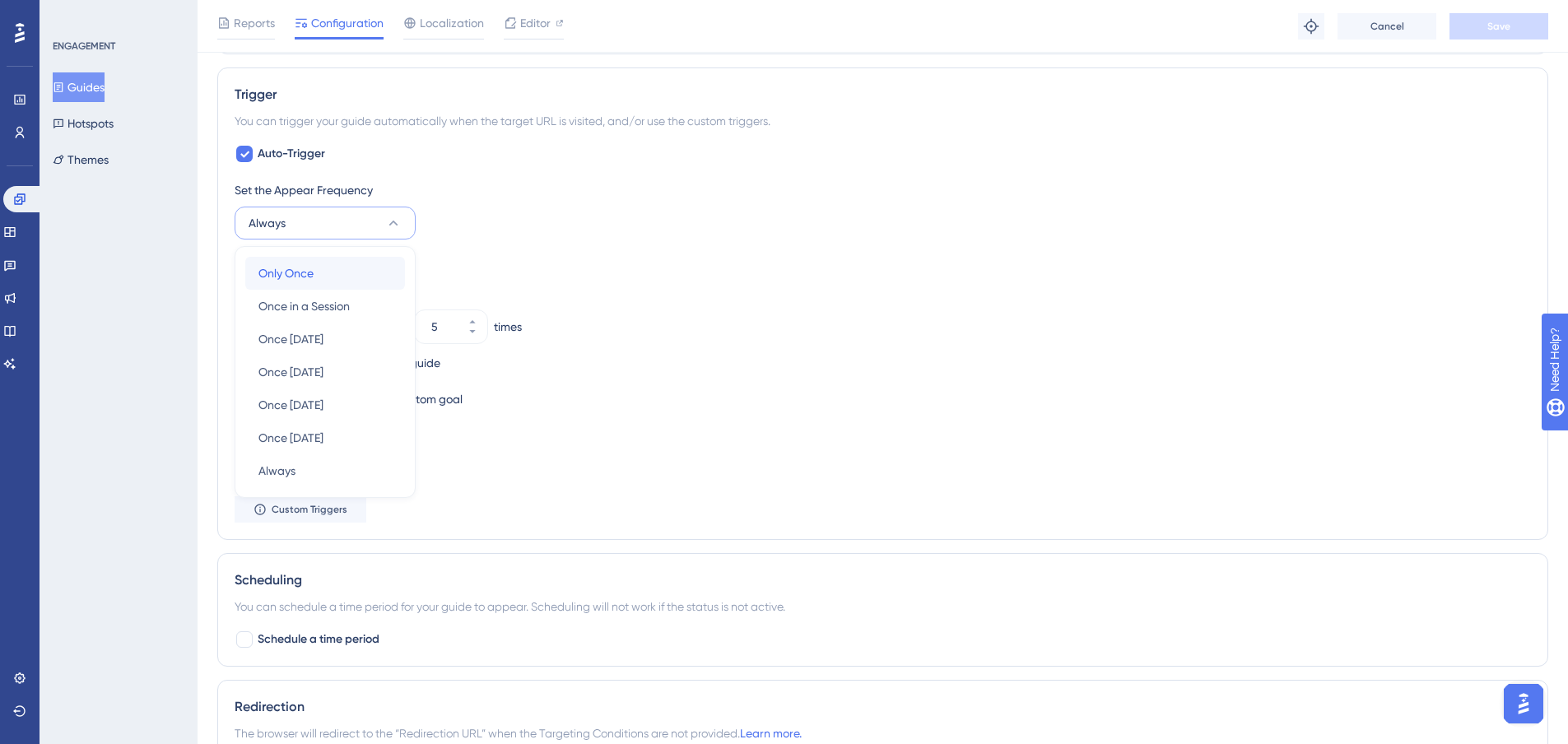
click at [311, 270] on span "Only Once" at bounding box center [286, 274] width 55 height 20
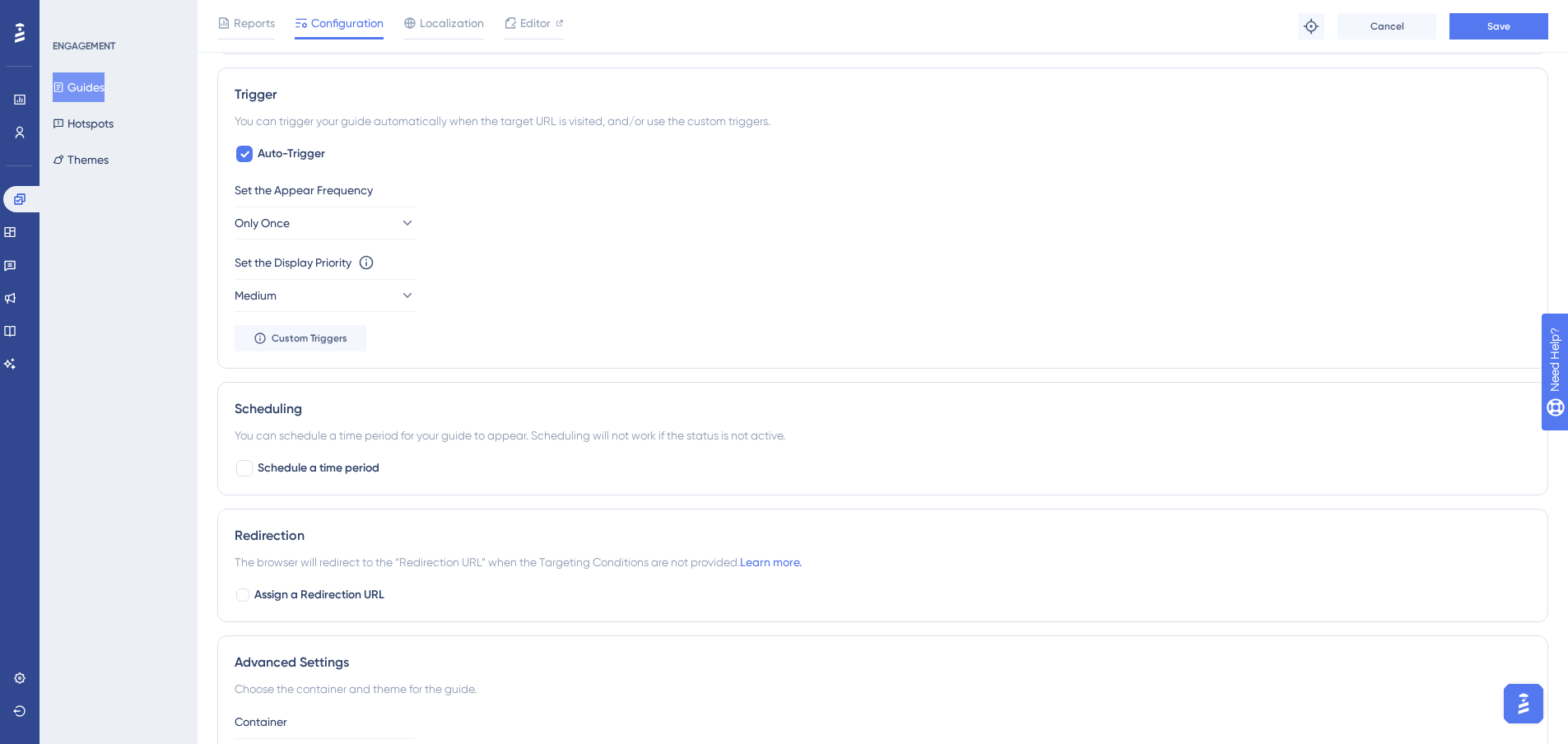
click at [85, 85] on button "Guides" at bounding box center [79, 87] width 52 height 29
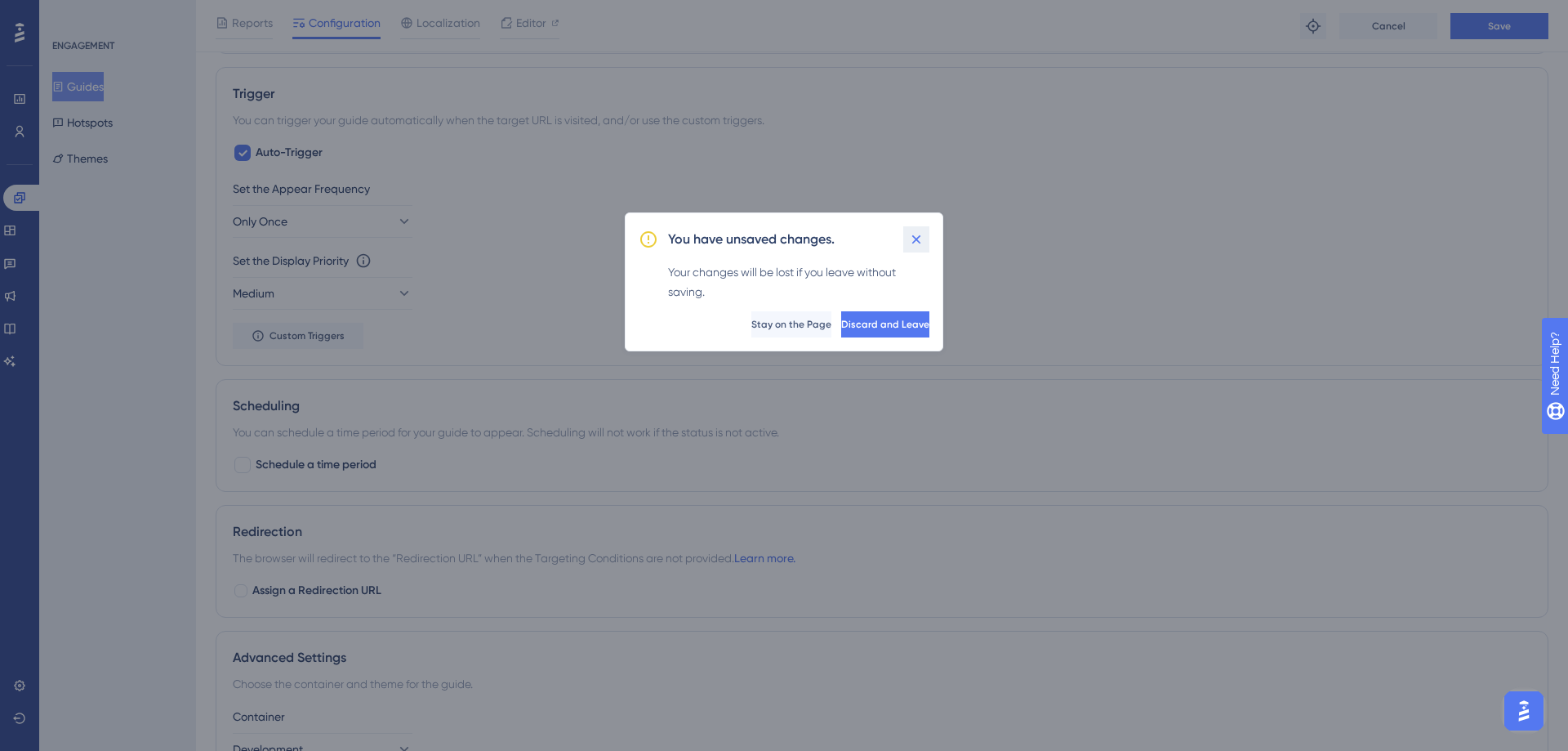
click at [919, 244] on icon at bounding box center [917, 239] width 17 height 17
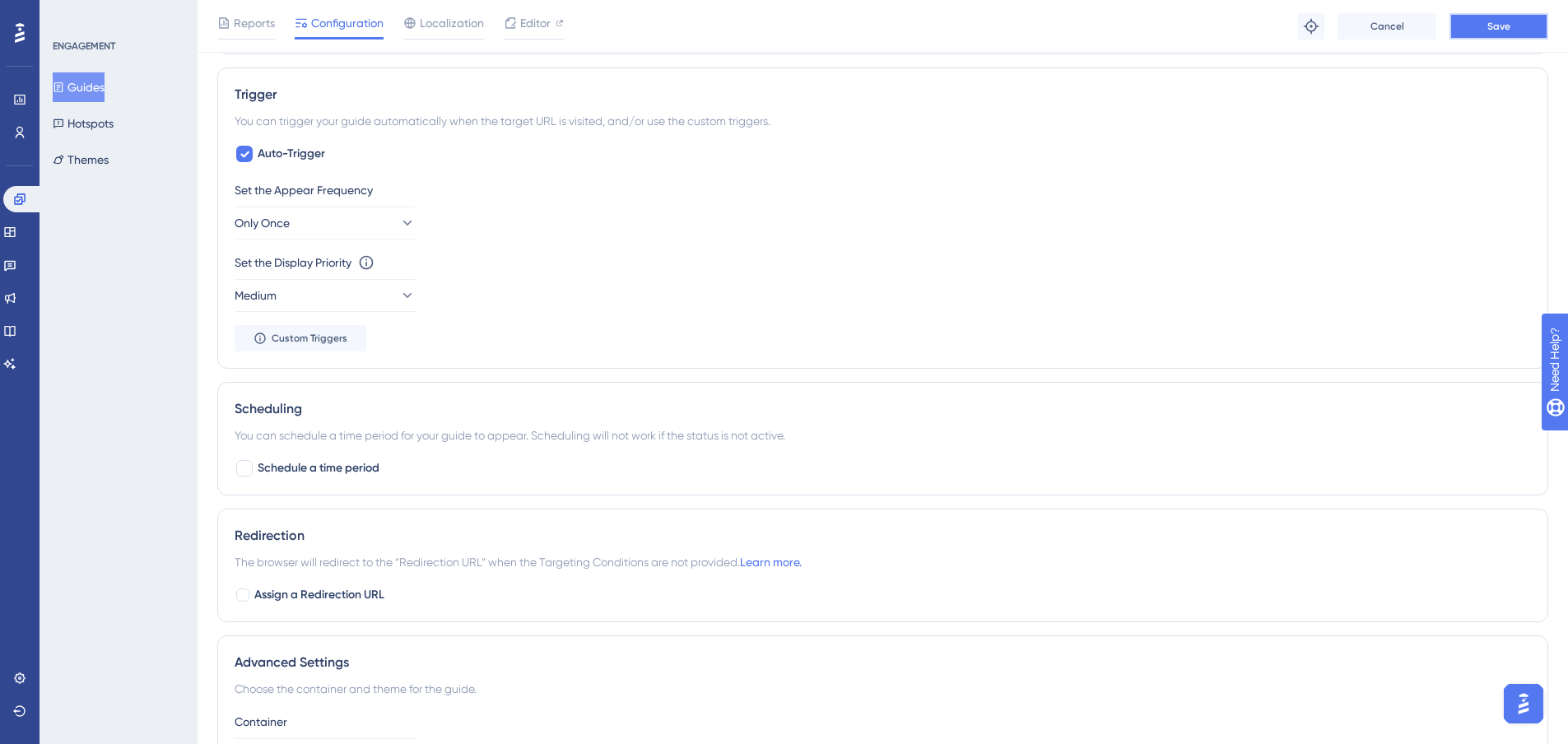
click at [1513, 21] on button "Save" at bounding box center [1499, 26] width 99 height 26
click at [95, 90] on button "Guides" at bounding box center [79, 87] width 52 height 29
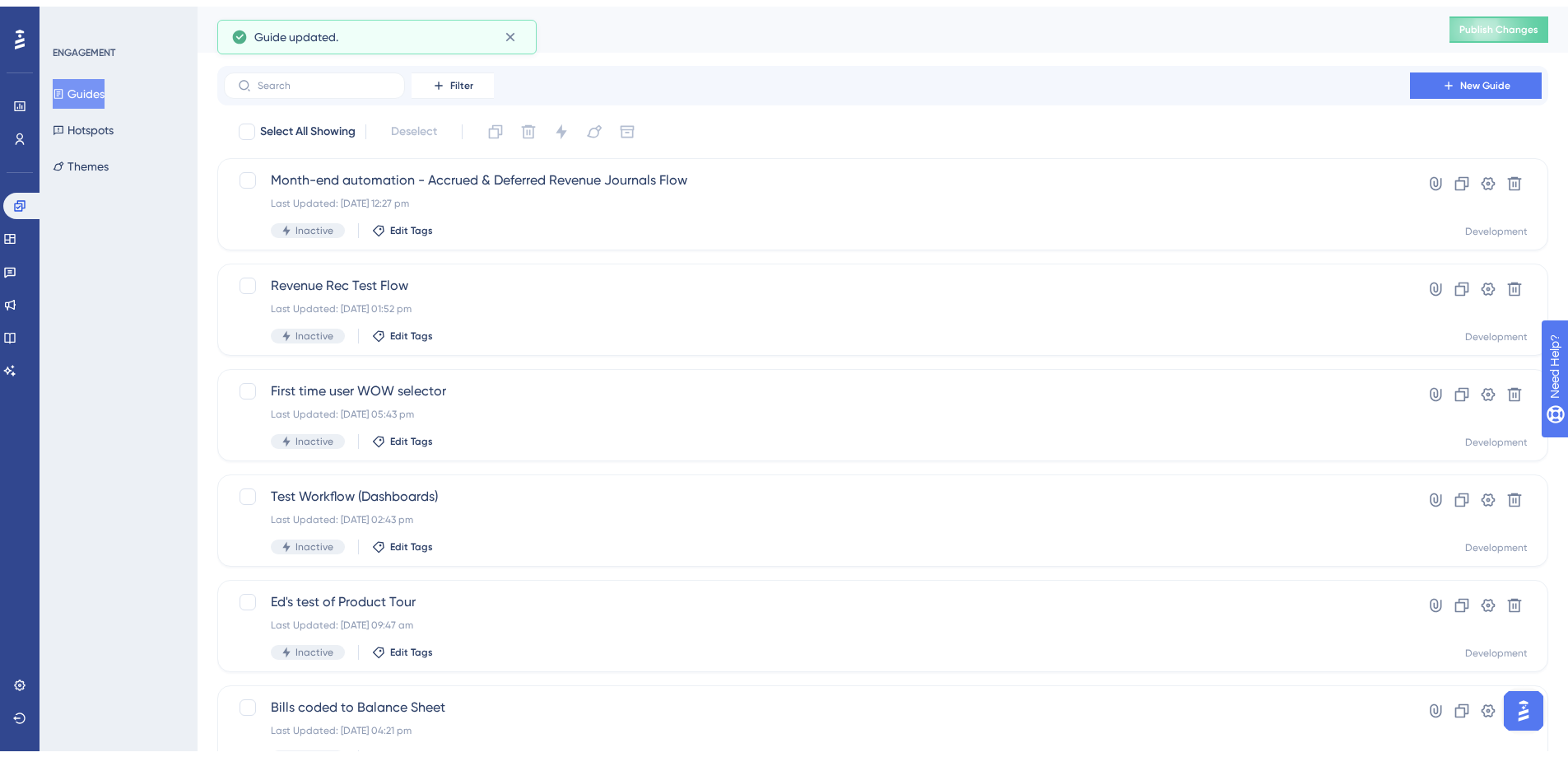
scroll to position [521, 0]
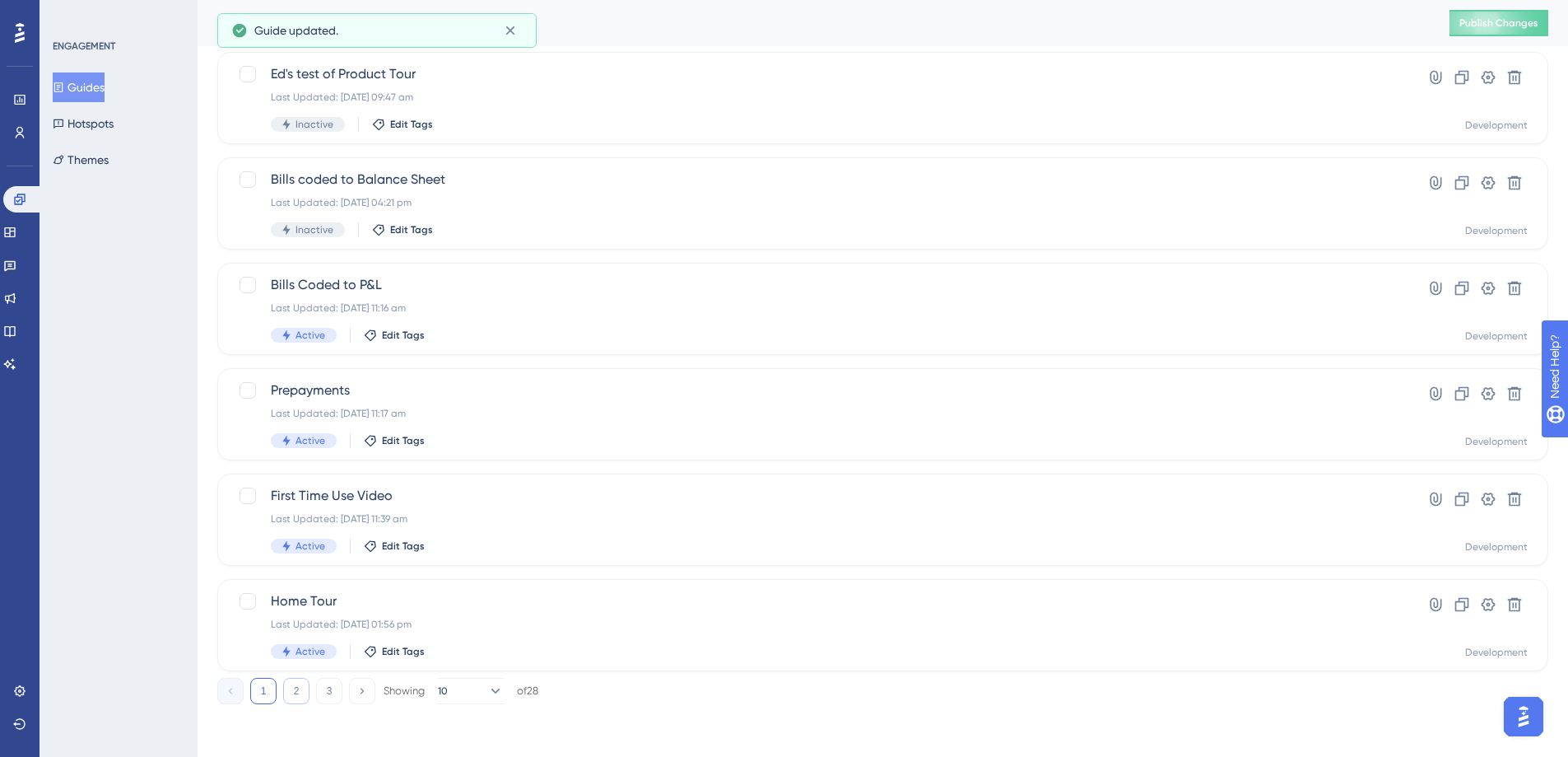
click at [297, 693] on button "2" at bounding box center [296, 690] width 26 height 26
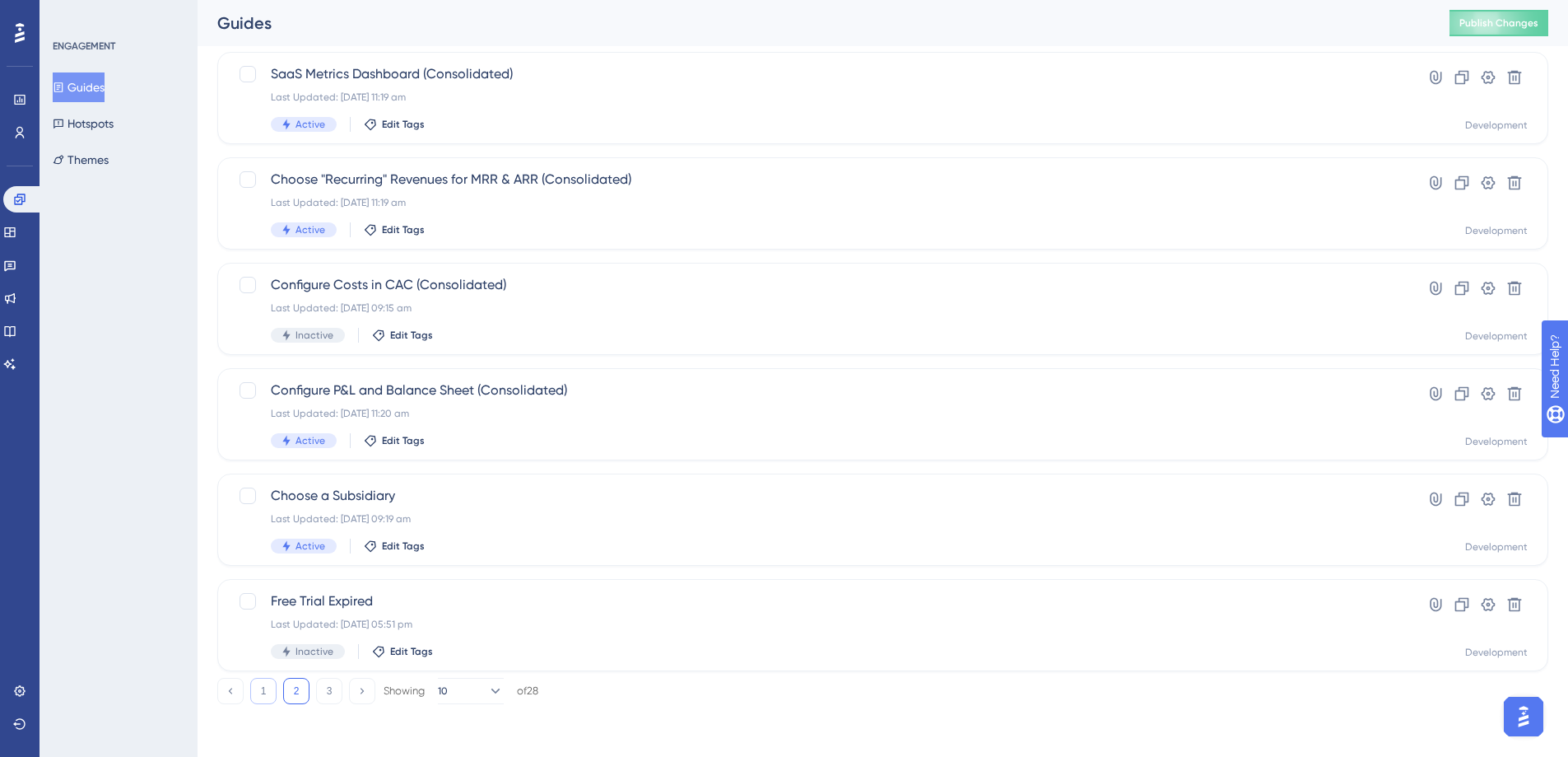
click at [265, 695] on button "1" at bounding box center [263, 690] width 26 height 26
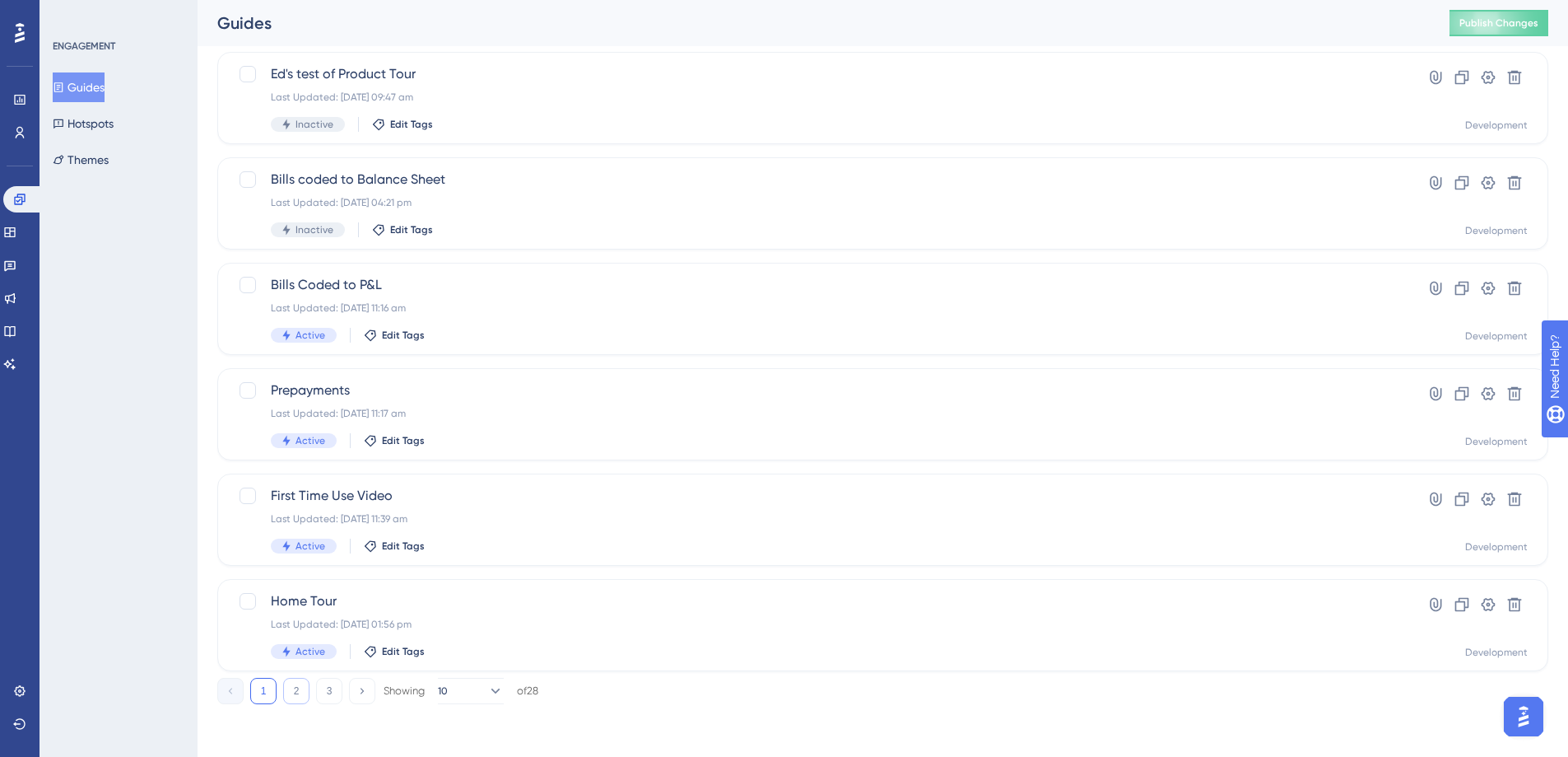
click at [295, 692] on button "2" at bounding box center [296, 690] width 26 height 26
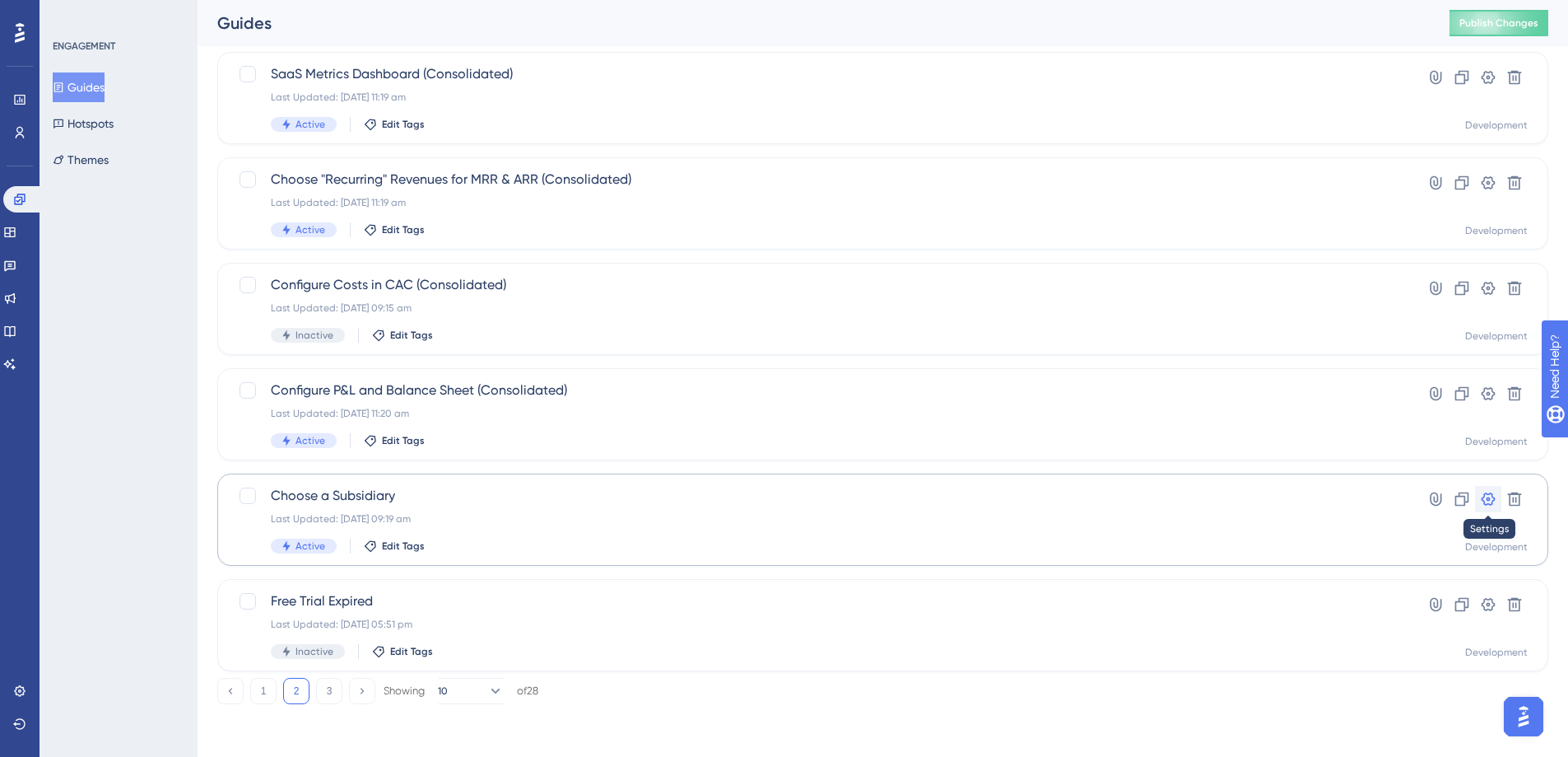
click at [1486, 501] on icon at bounding box center [1488, 499] width 17 height 17
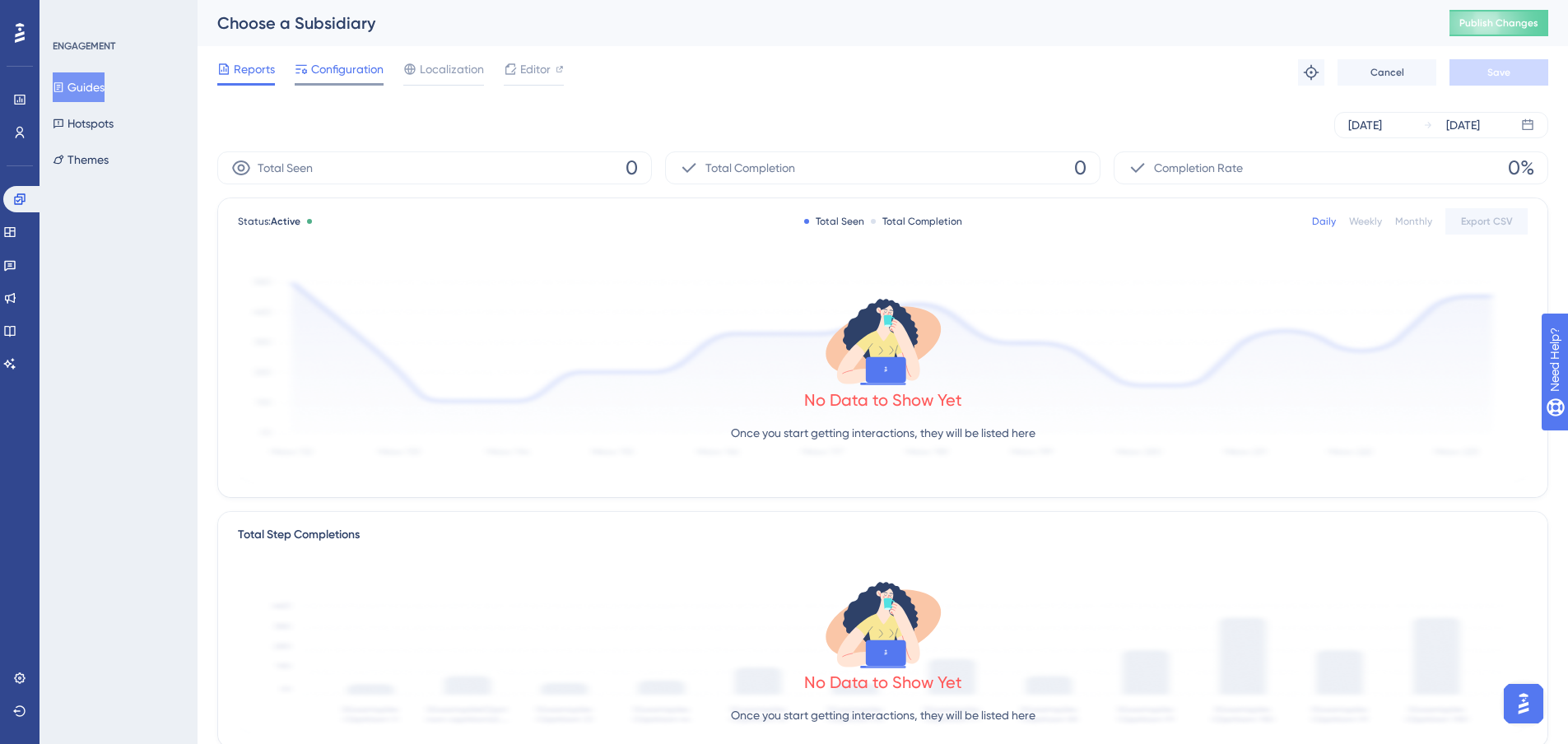
click at [358, 74] on span "Configuration" at bounding box center [347, 69] width 73 height 20
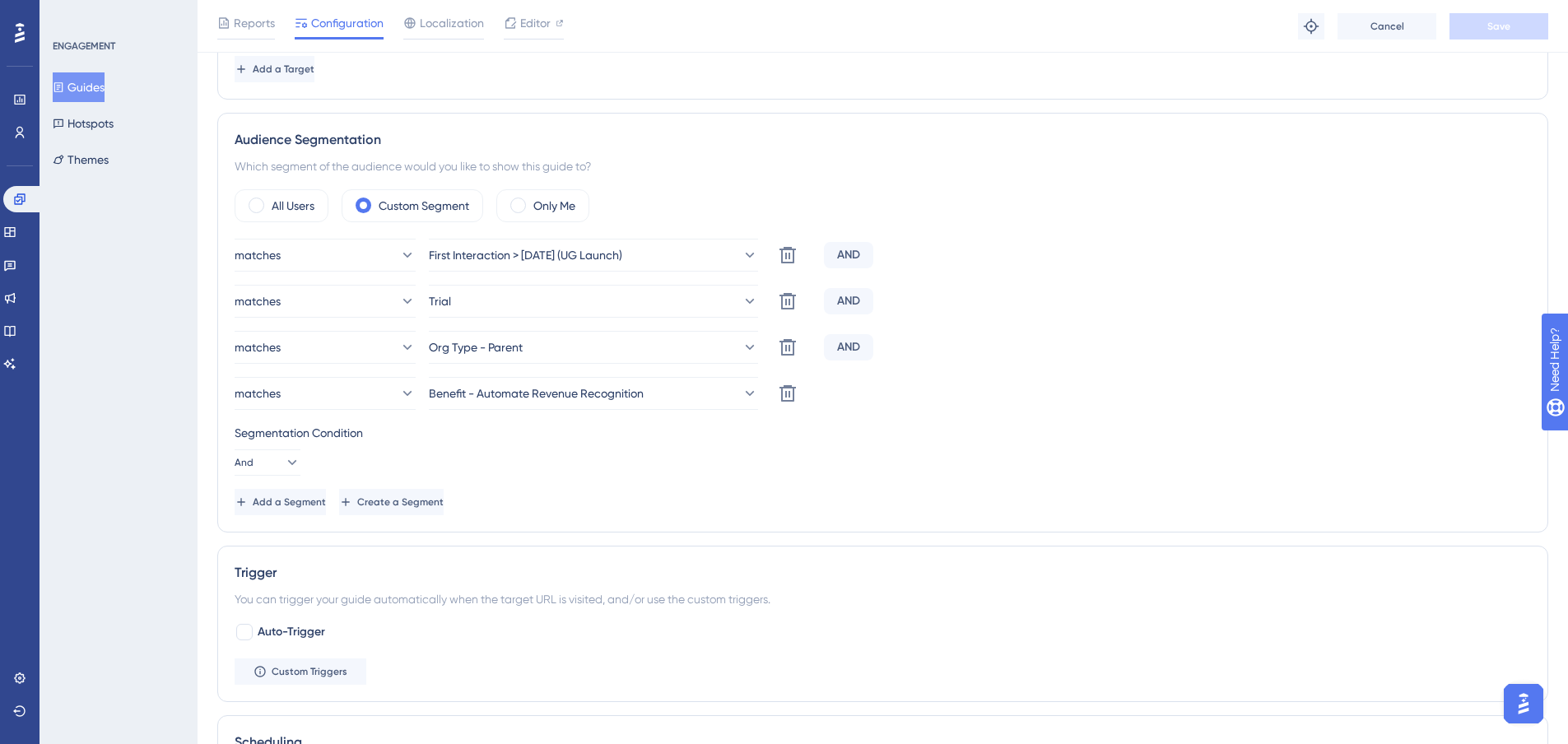
scroll to position [576, 0]
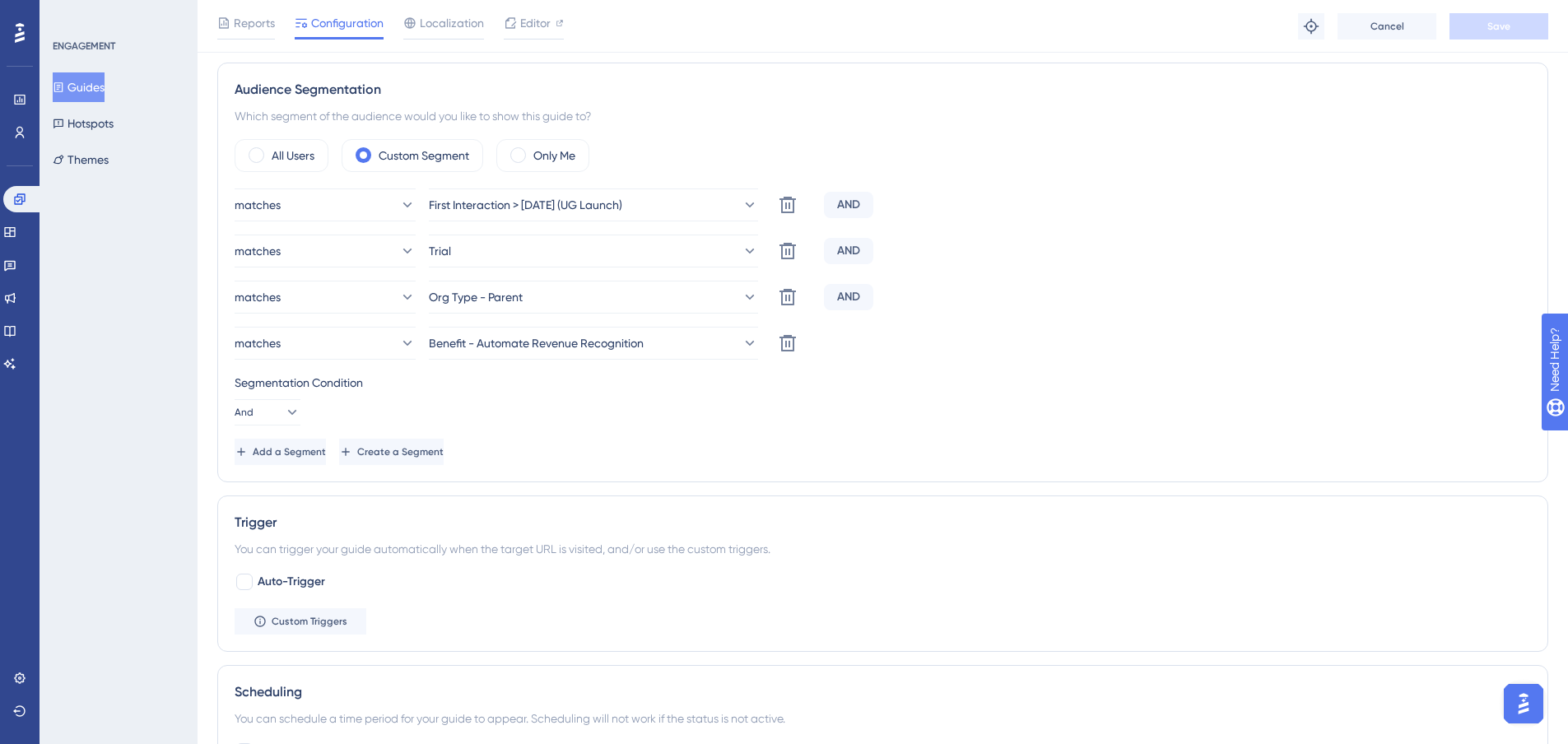
click at [101, 85] on button "Guides" at bounding box center [79, 87] width 52 height 29
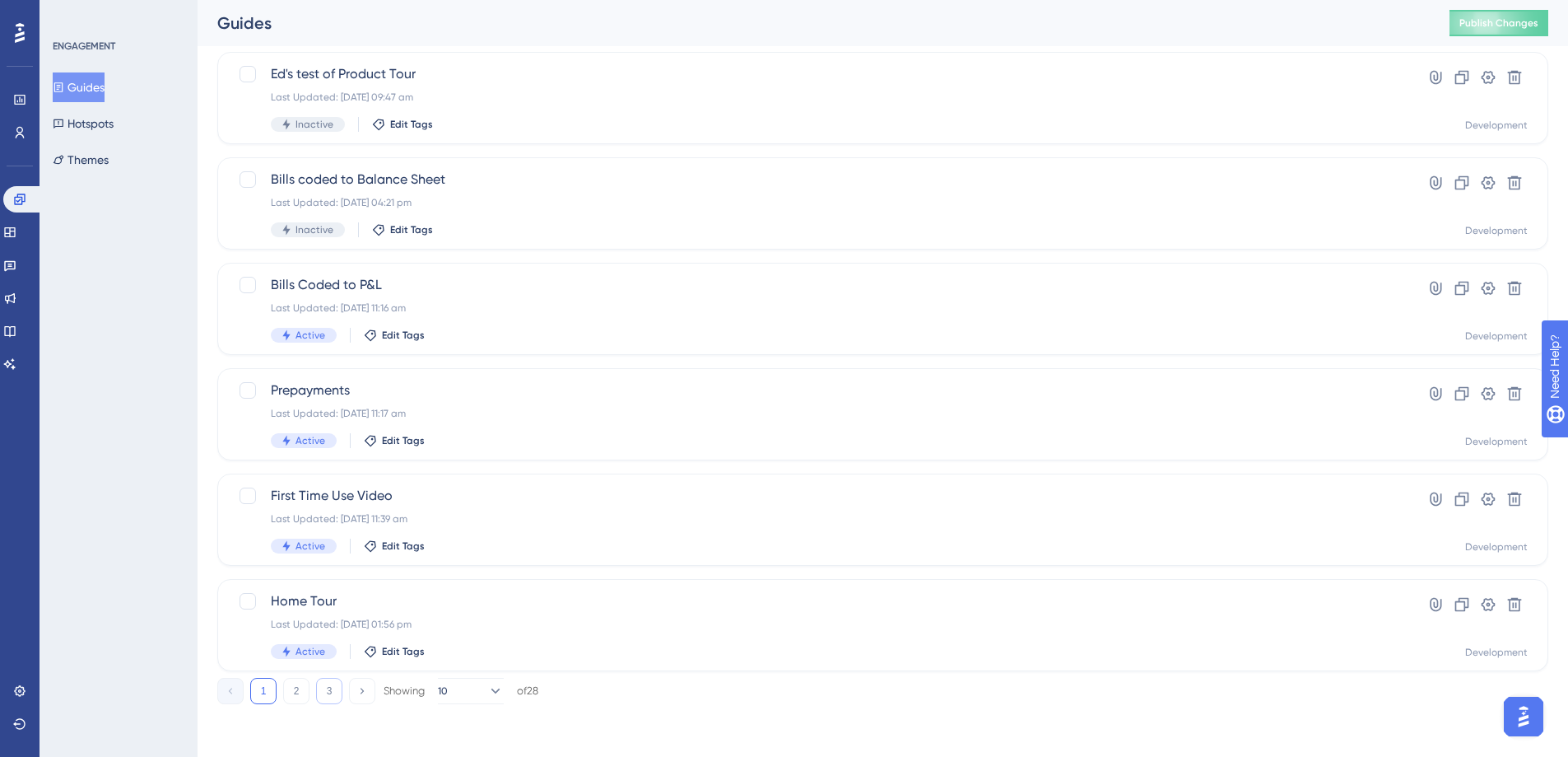
click at [325, 693] on button "3" at bounding box center [329, 690] width 26 height 26
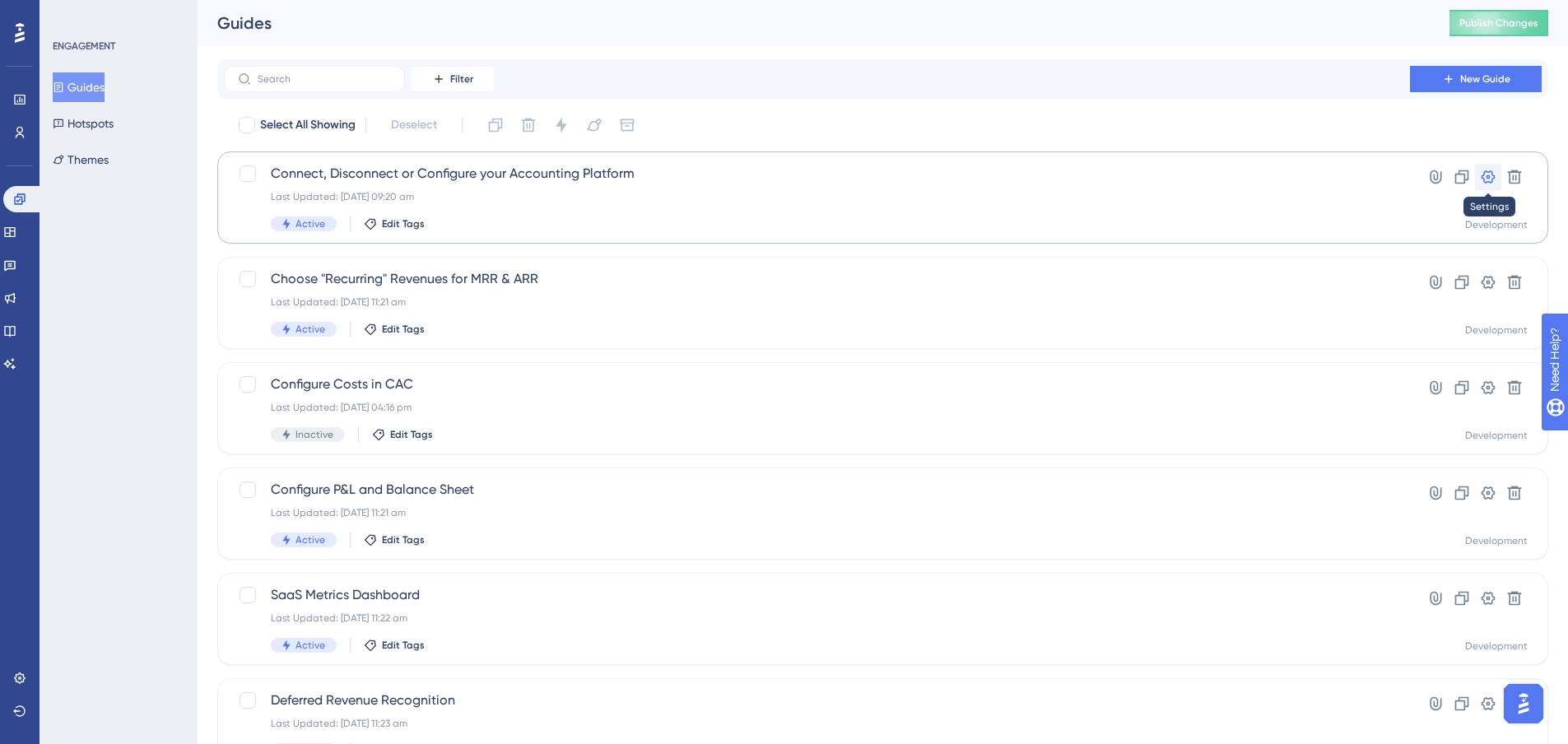
click at [1488, 181] on icon at bounding box center [1488, 177] width 14 height 13
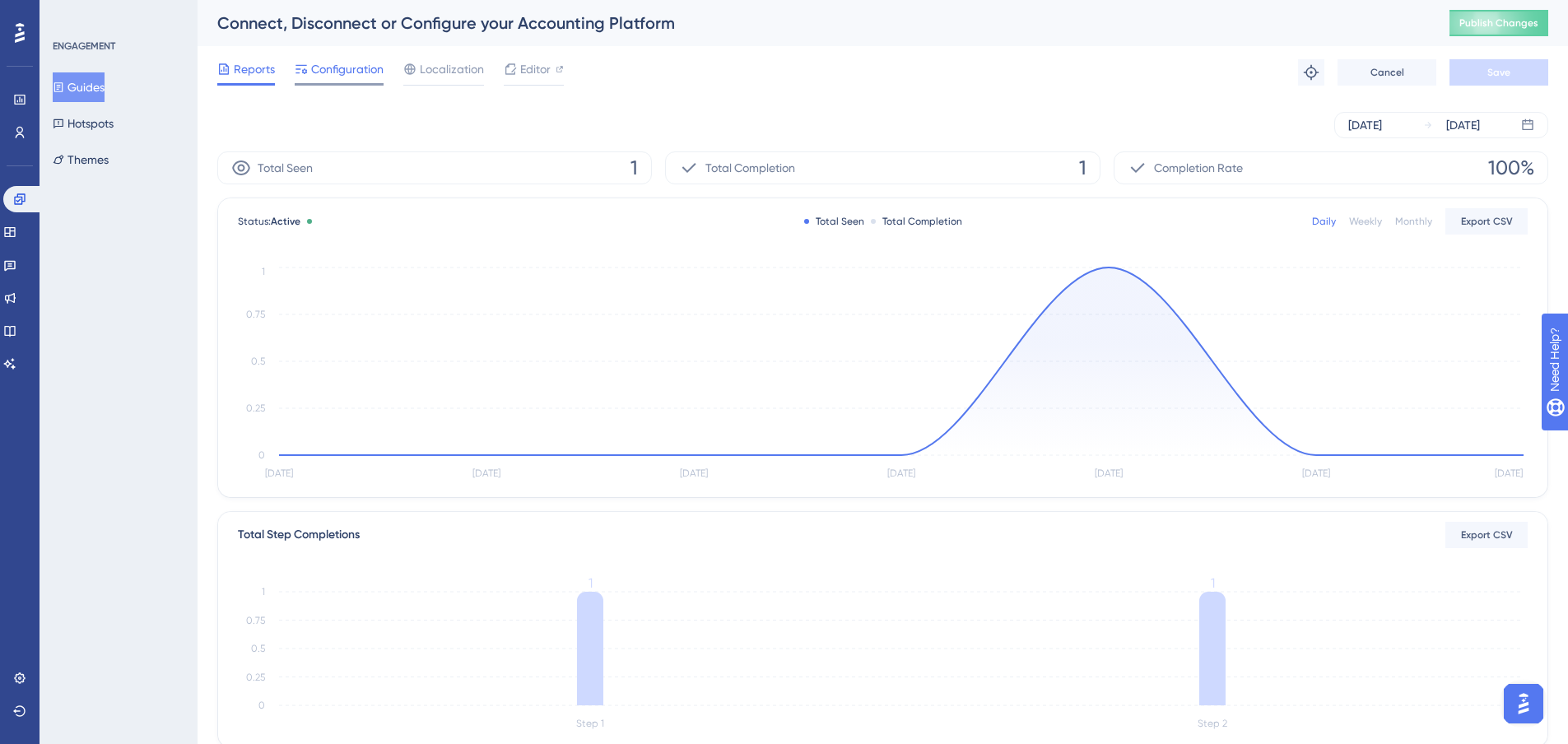
click at [319, 77] on span "Configuration" at bounding box center [347, 69] width 73 height 20
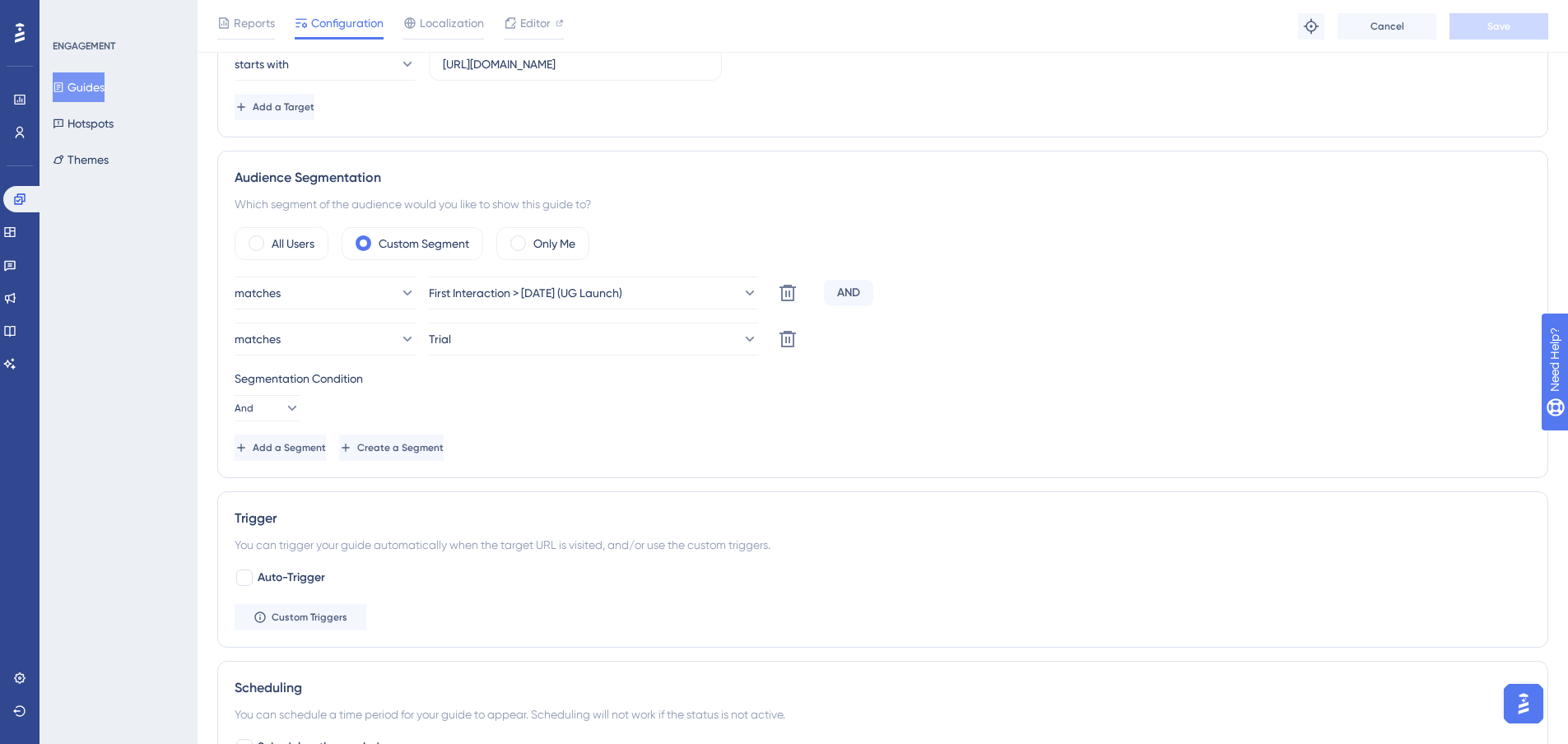
scroll to position [494, 0]
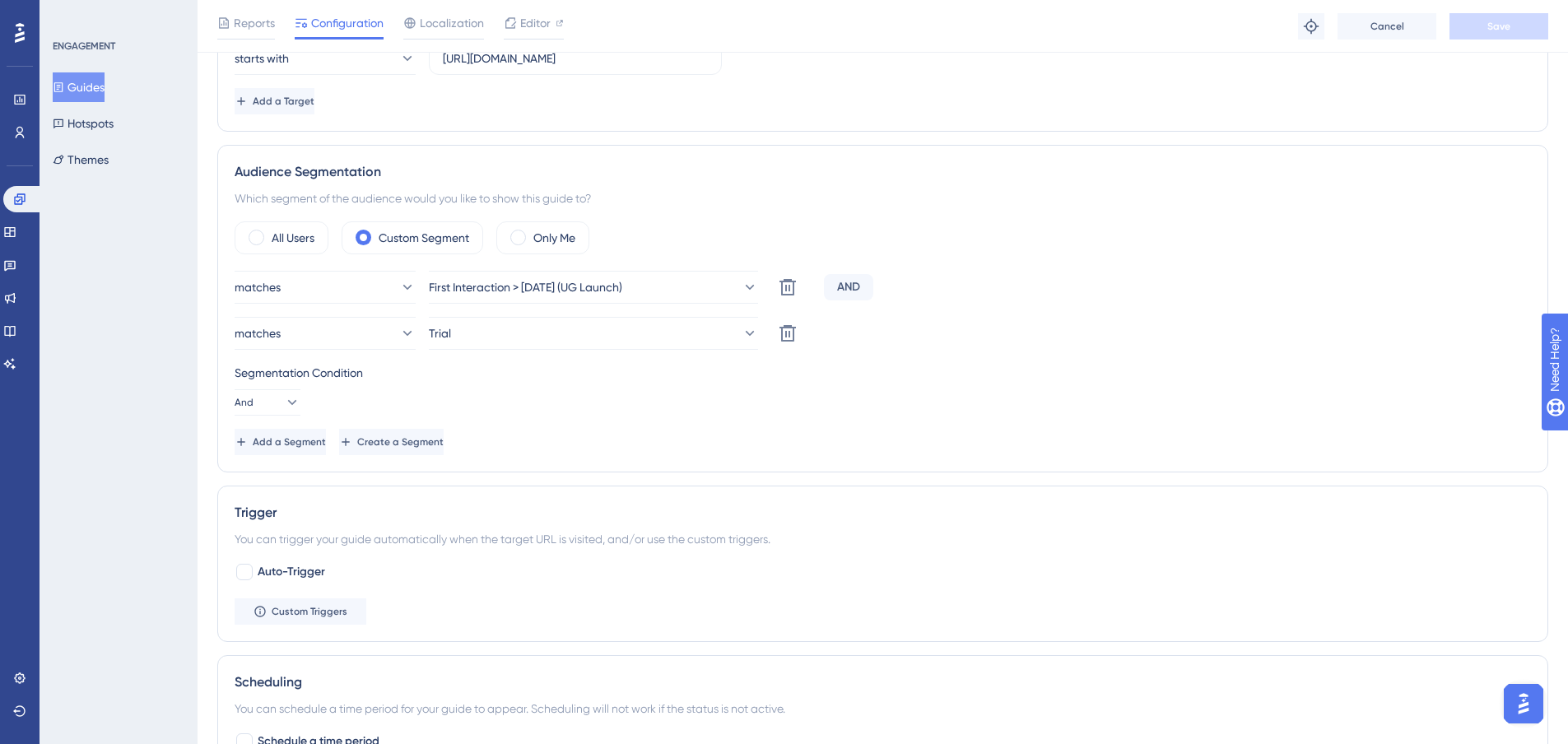
drag, startPoint x: 102, startPoint y: 83, endPoint x: 183, endPoint y: 162, distance: 113.1
click at [102, 83] on button "Guides" at bounding box center [79, 87] width 52 height 29
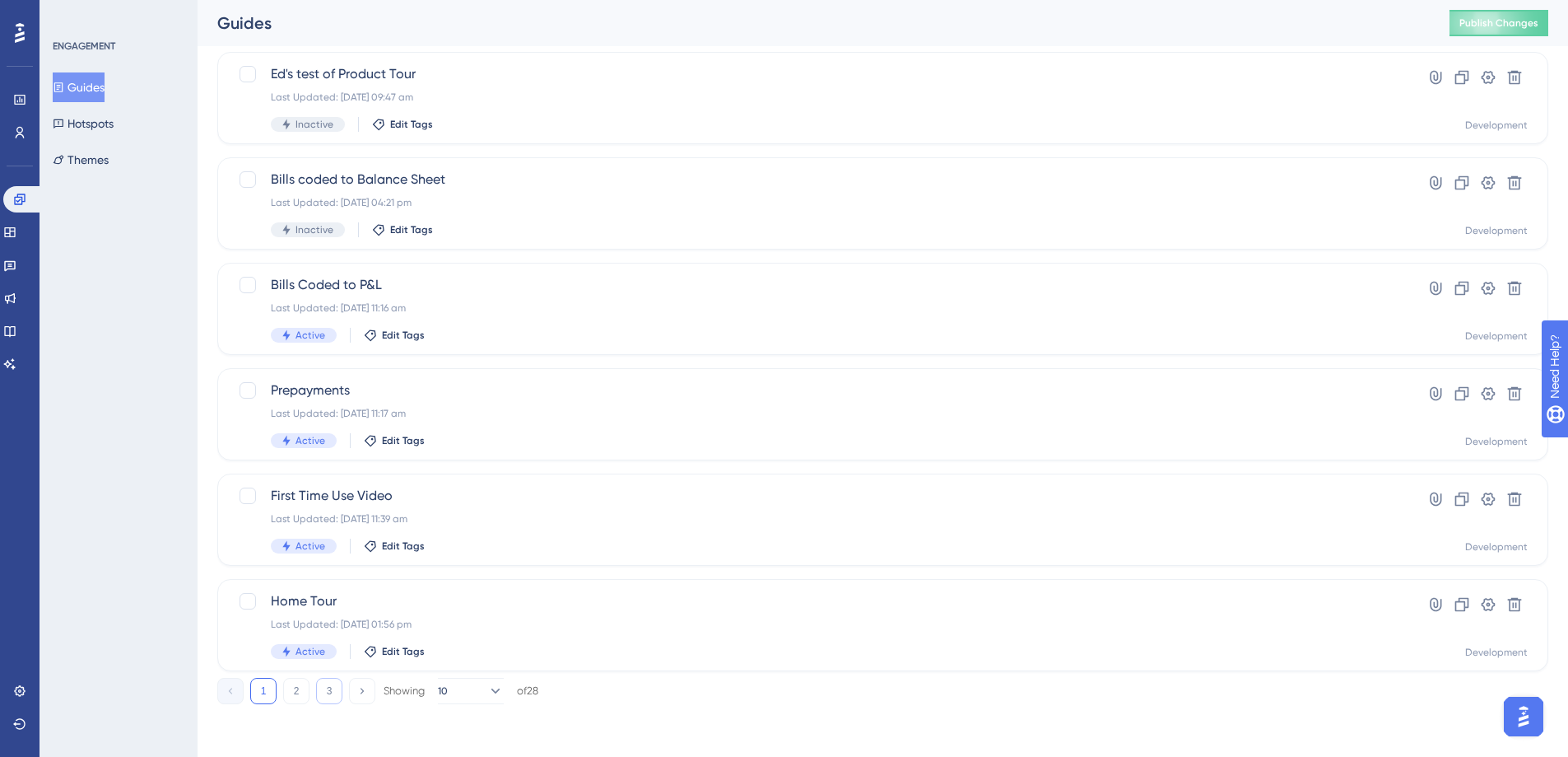
click at [326, 694] on button "3" at bounding box center [329, 690] width 26 height 26
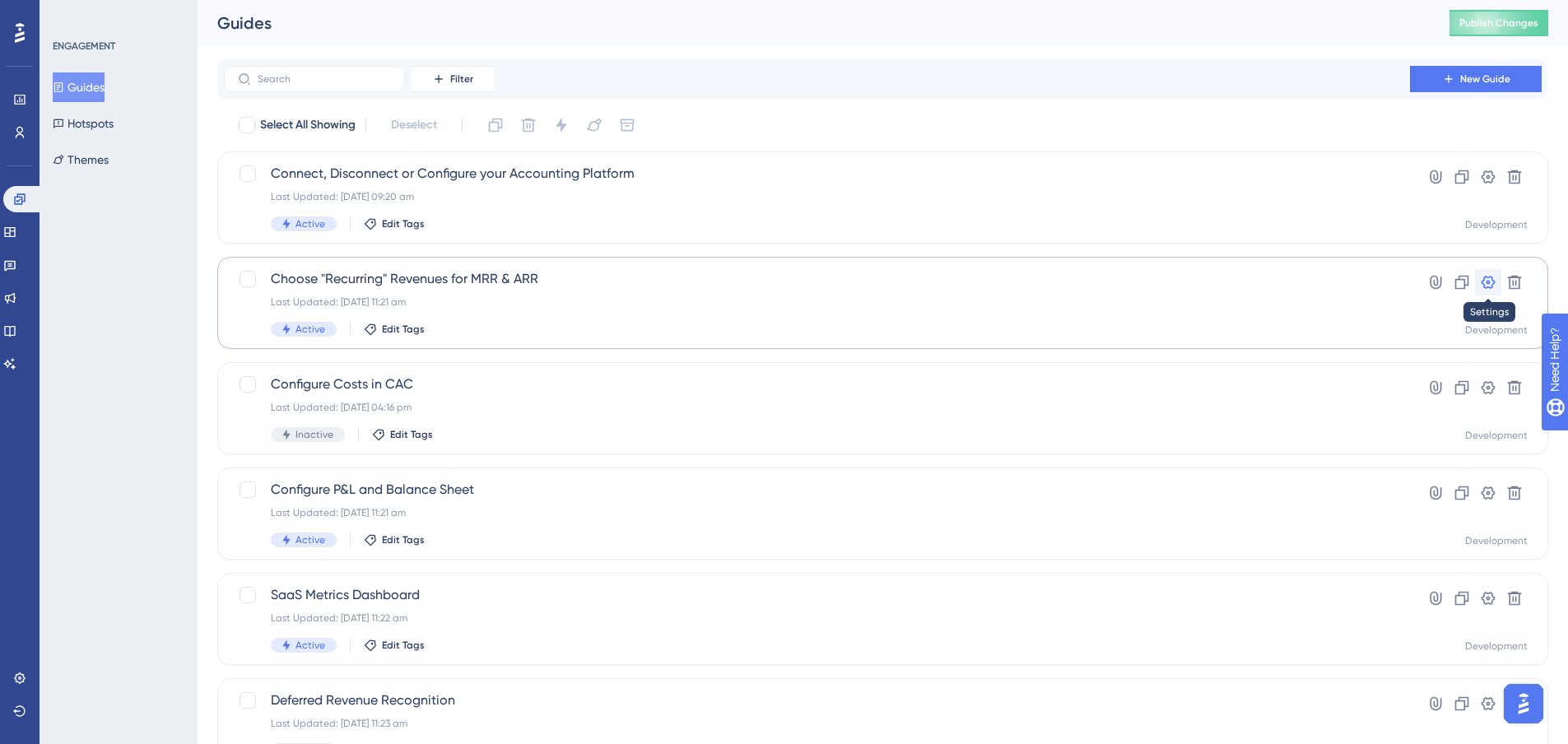
click at [1482, 277] on icon at bounding box center [1488, 282] width 17 height 17
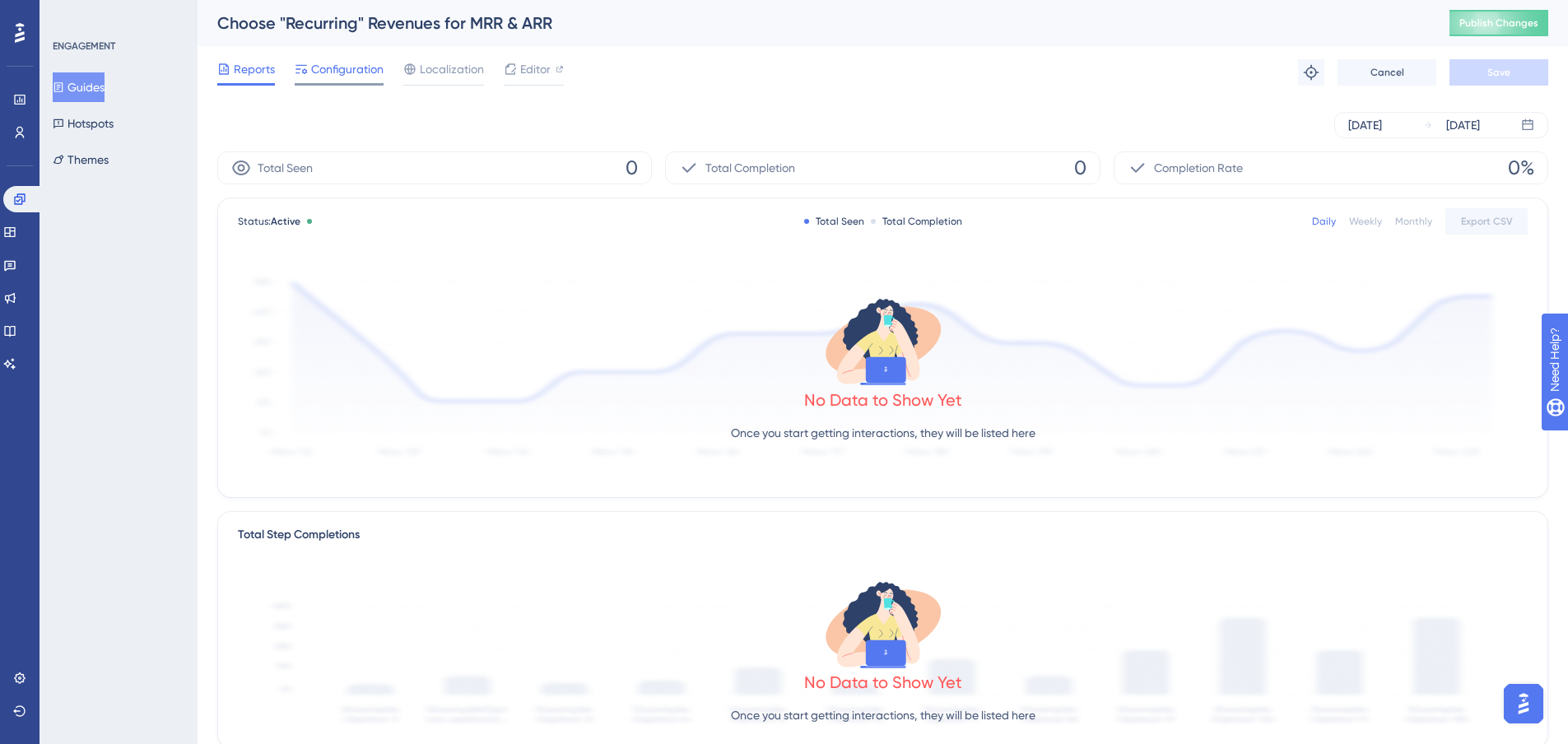
click at [353, 70] on span "Configuration" at bounding box center [347, 69] width 73 height 20
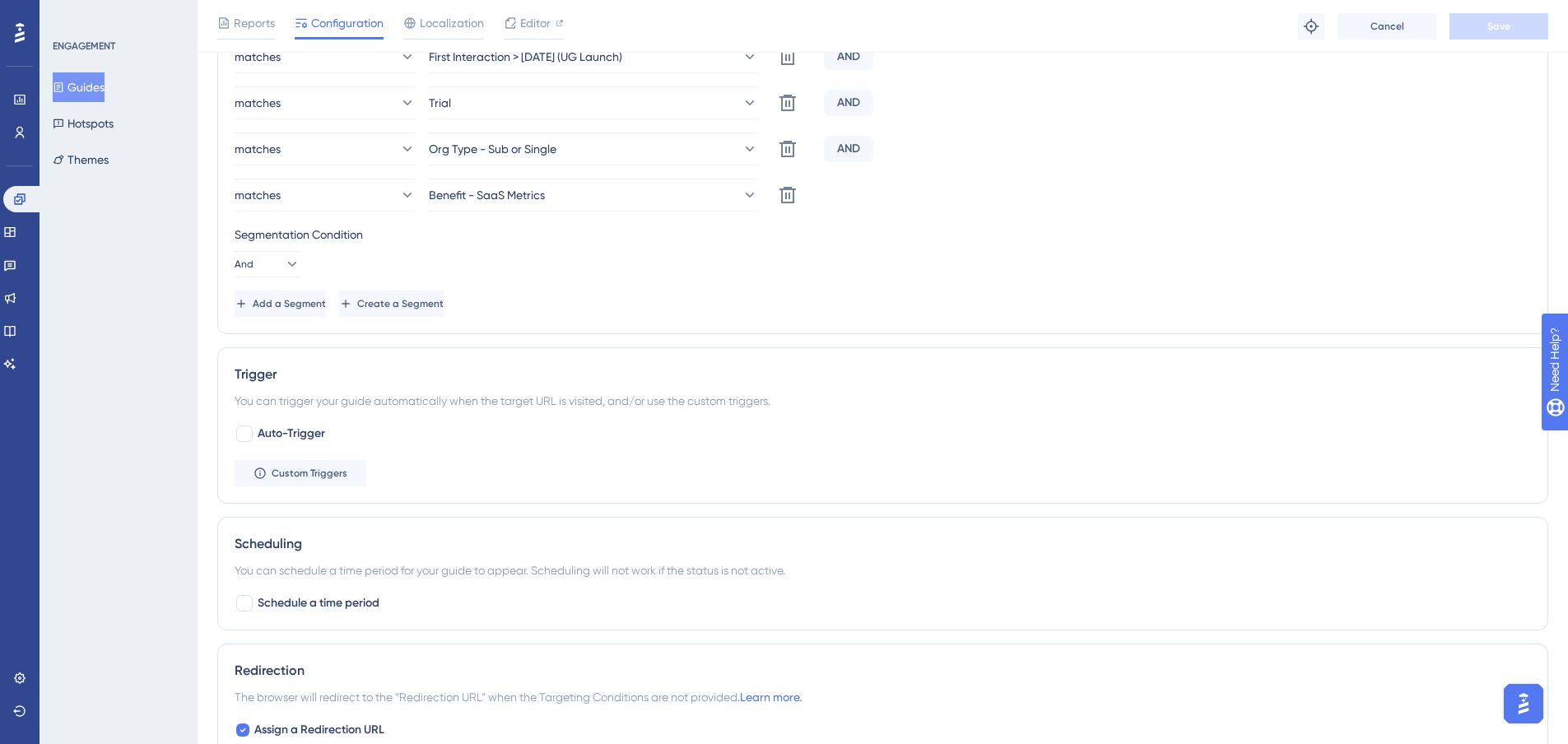
scroll to position [741, 0]
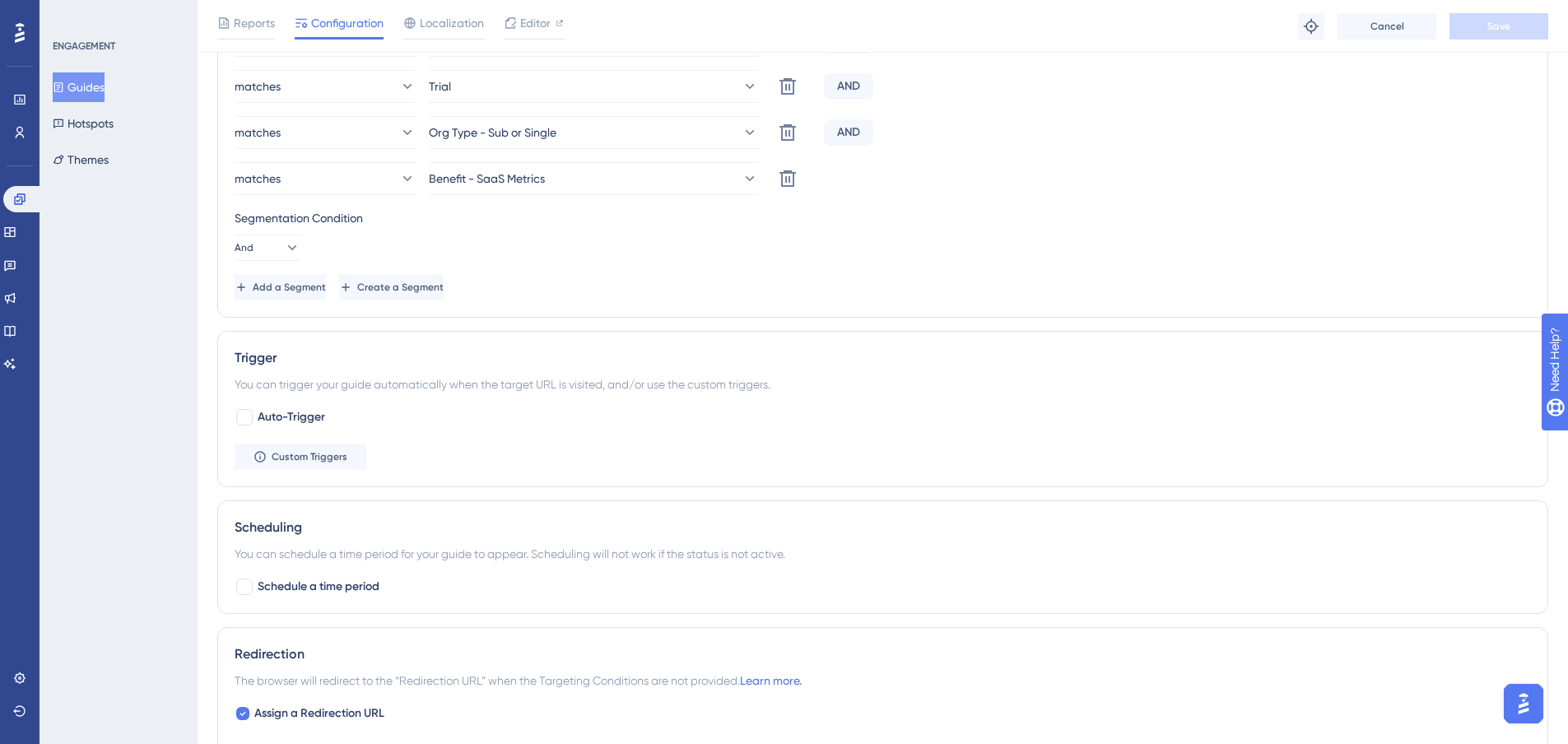
click at [104, 85] on button "Guides" at bounding box center [79, 87] width 52 height 29
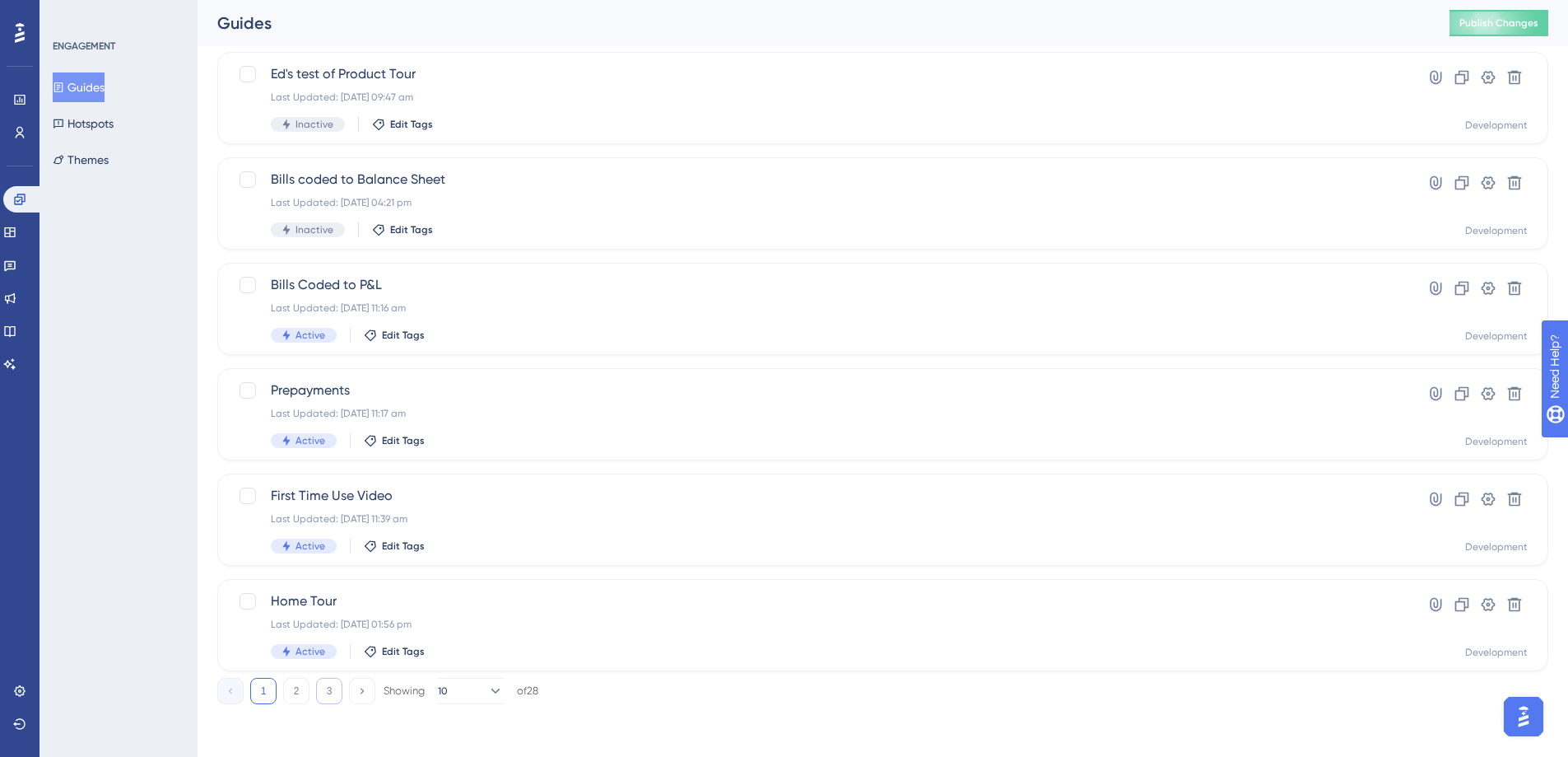
click at [331, 689] on button "3" at bounding box center [329, 690] width 26 height 26
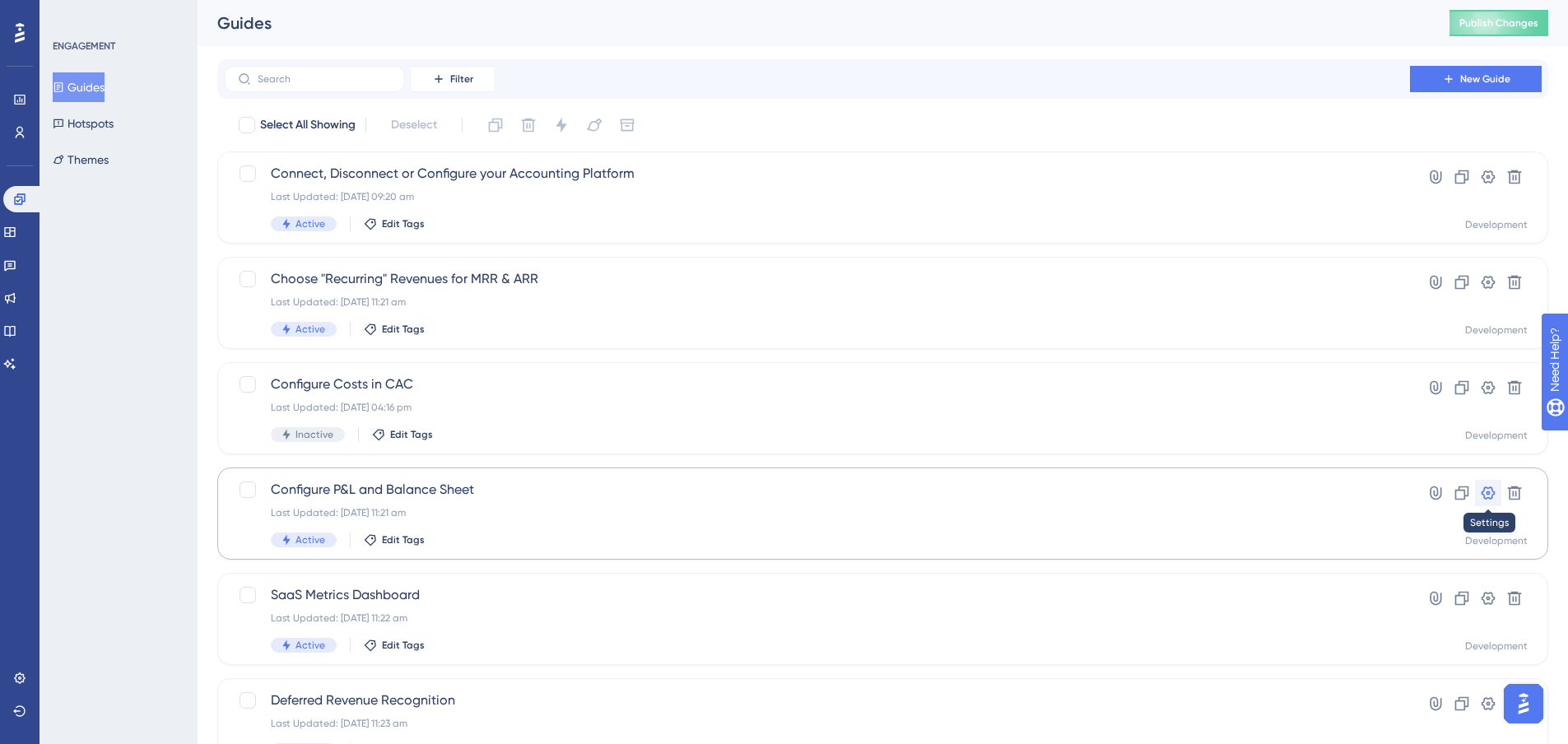
click at [1483, 487] on icon at bounding box center [1488, 493] width 17 height 17
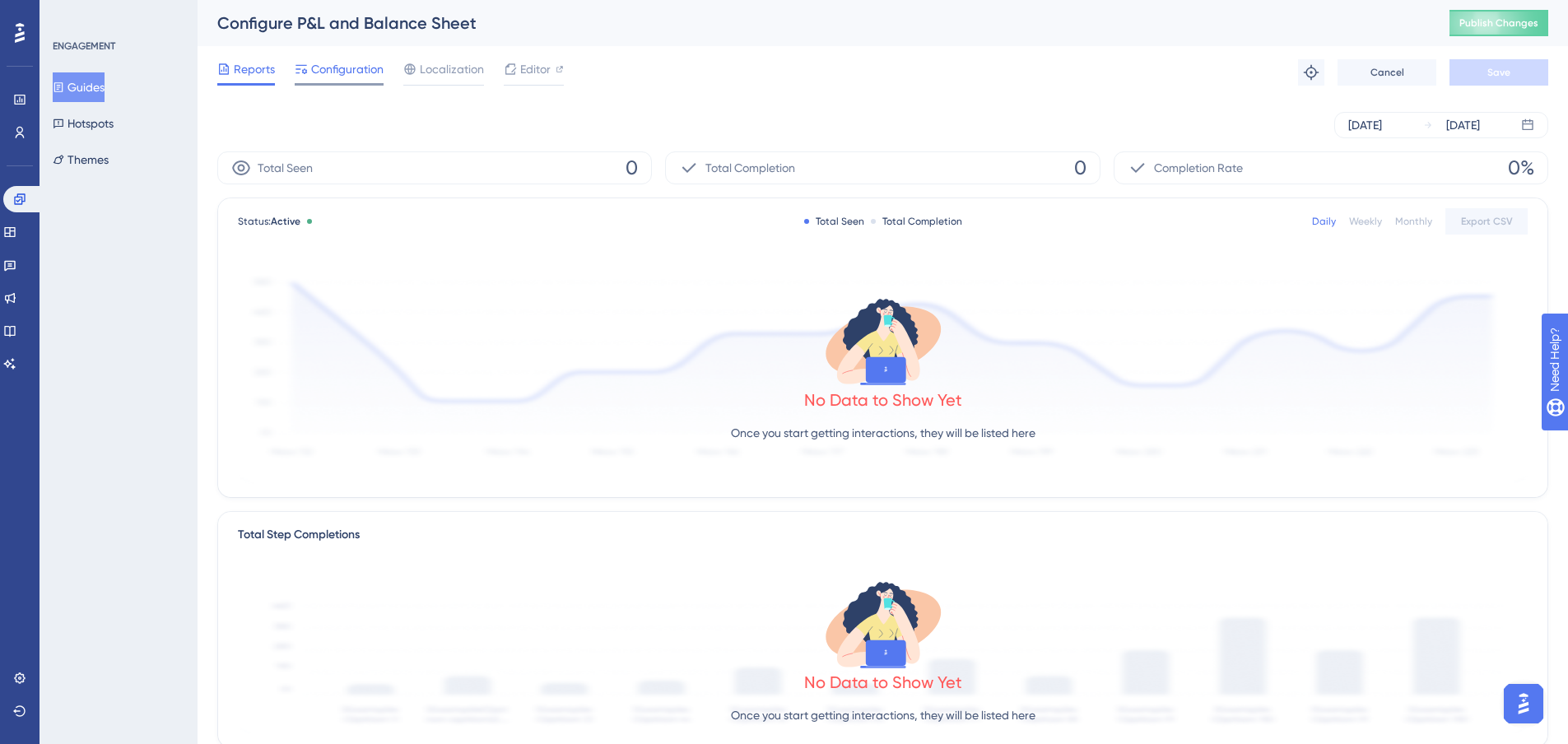
click at [382, 74] on span "Configuration" at bounding box center [347, 69] width 73 height 20
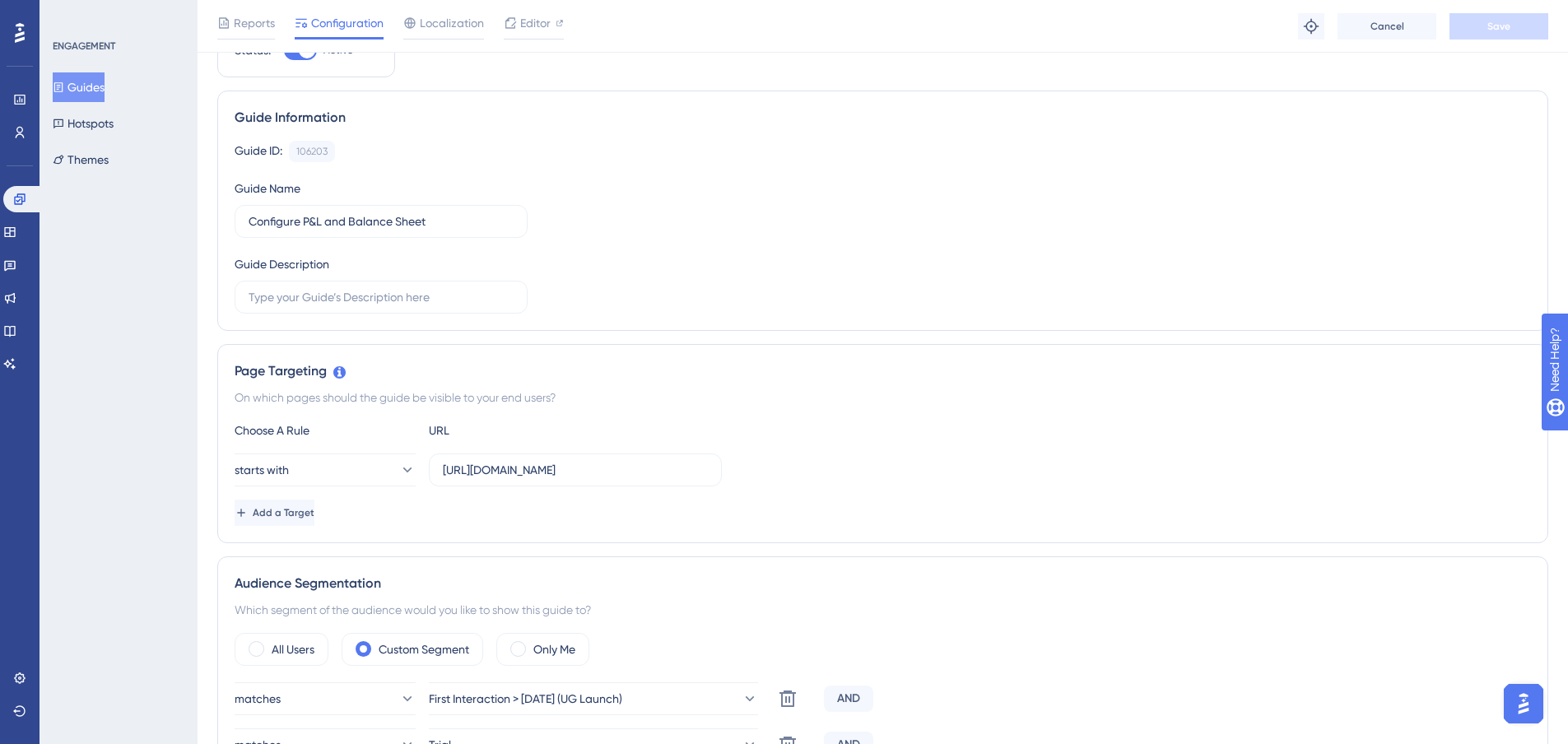
scroll to position [8, 0]
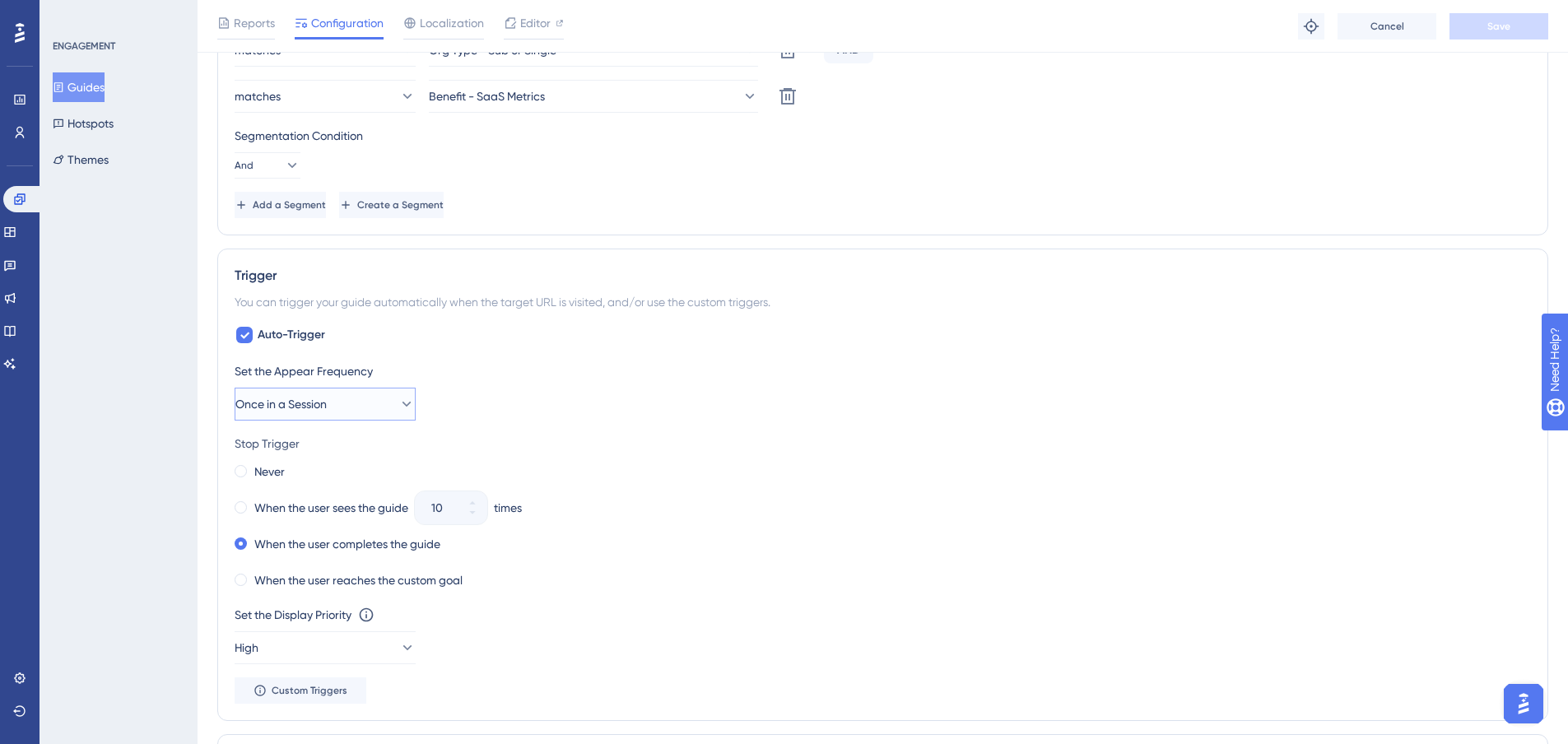
click at [287, 408] on span "Once in a Session" at bounding box center [280, 404] width 91 height 20
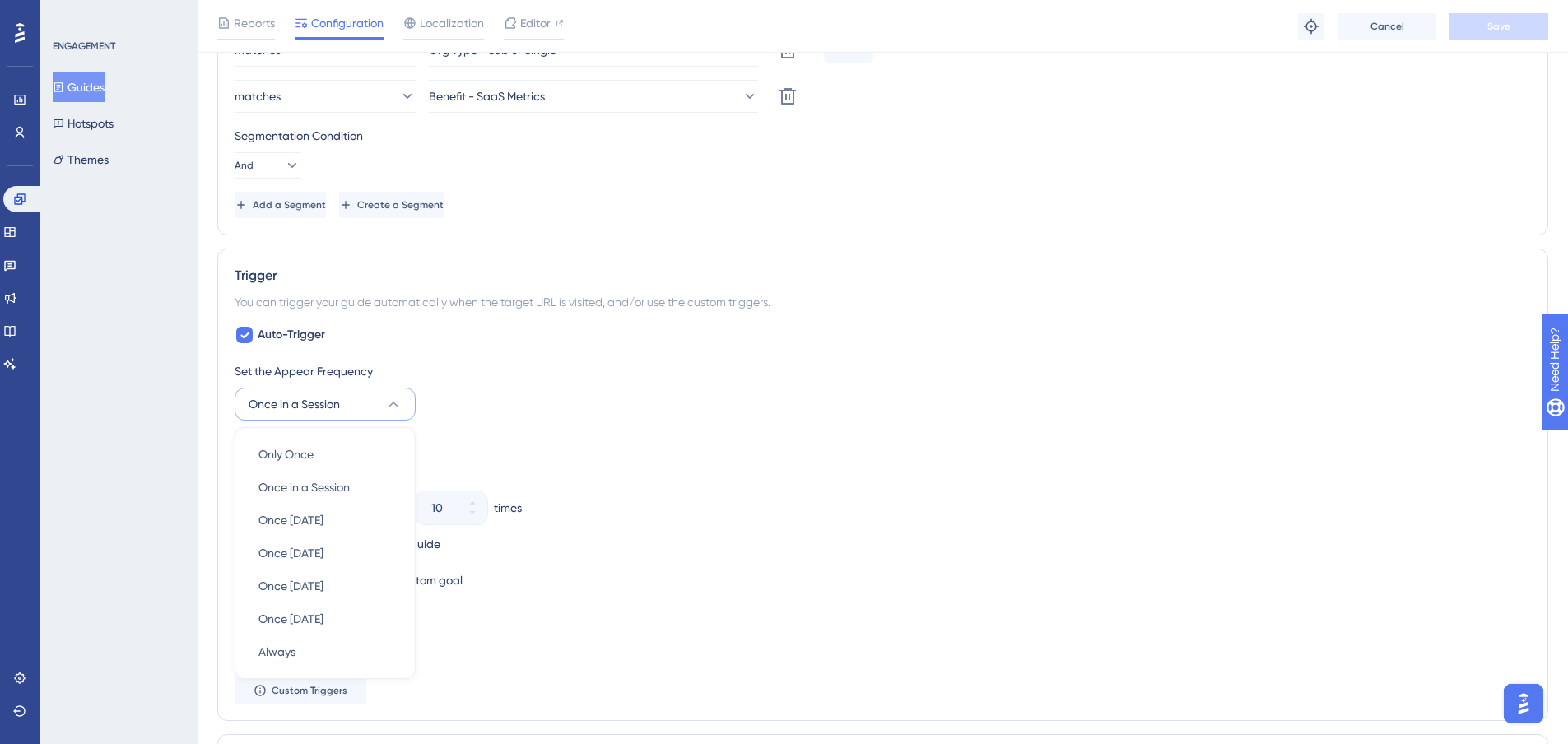
scroll to position [1004, 0]
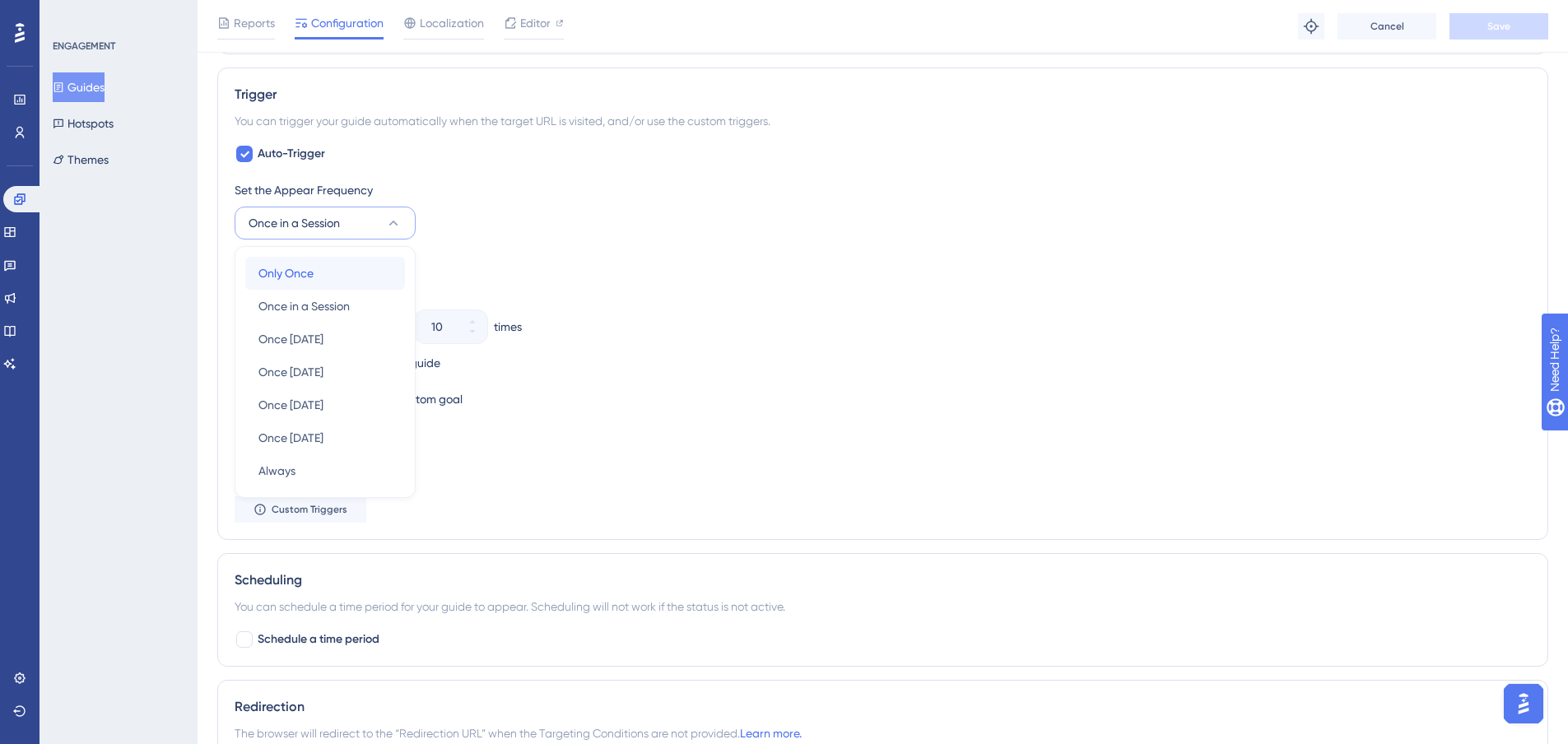
click at [294, 272] on span "Only Once" at bounding box center [286, 274] width 55 height 20
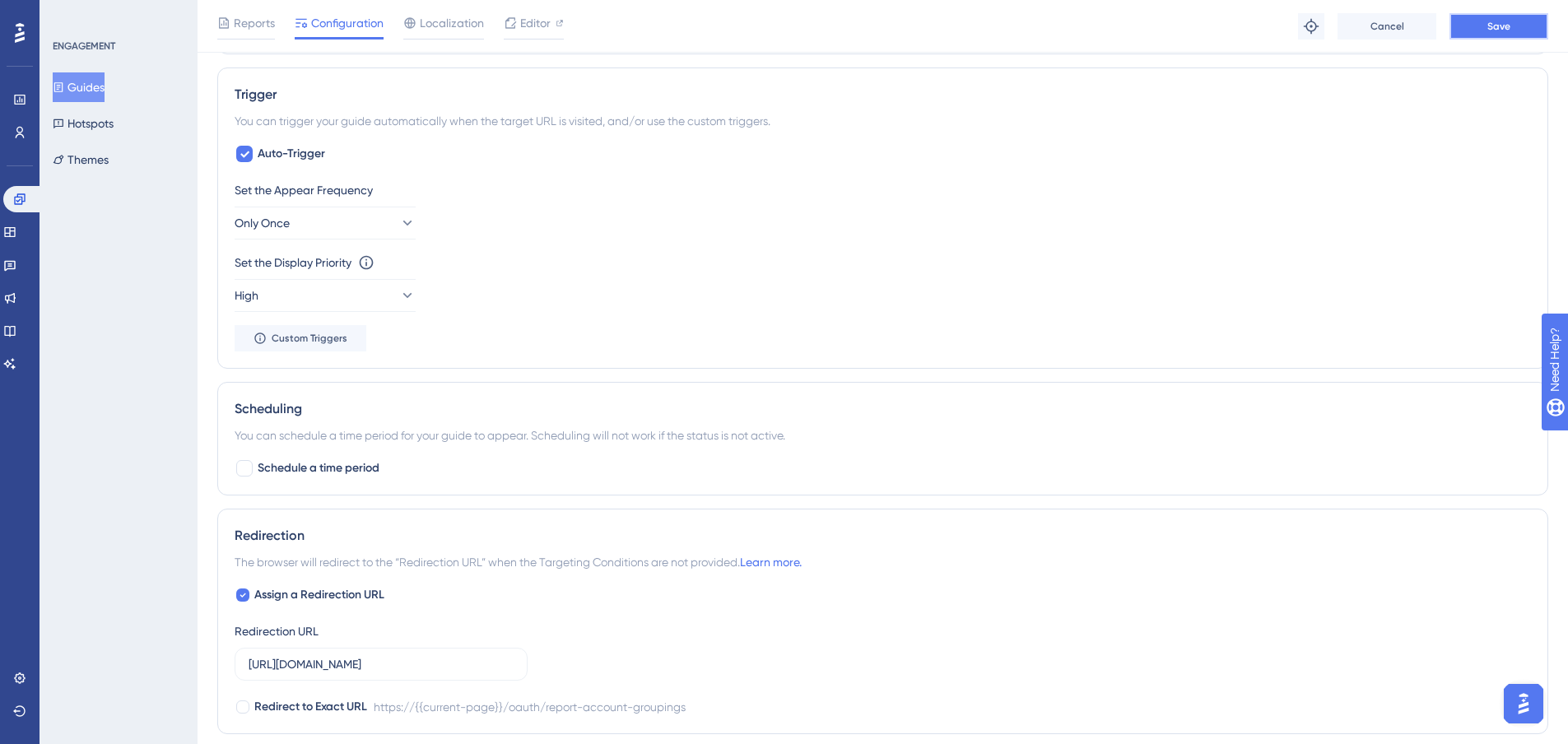
click at [1468, 28] on button "Save" at bounding box center [1499, 26] width 99 height 26
click at [90, 89] on button "Guides" at bounding box center [79, 87] width 52 height 29
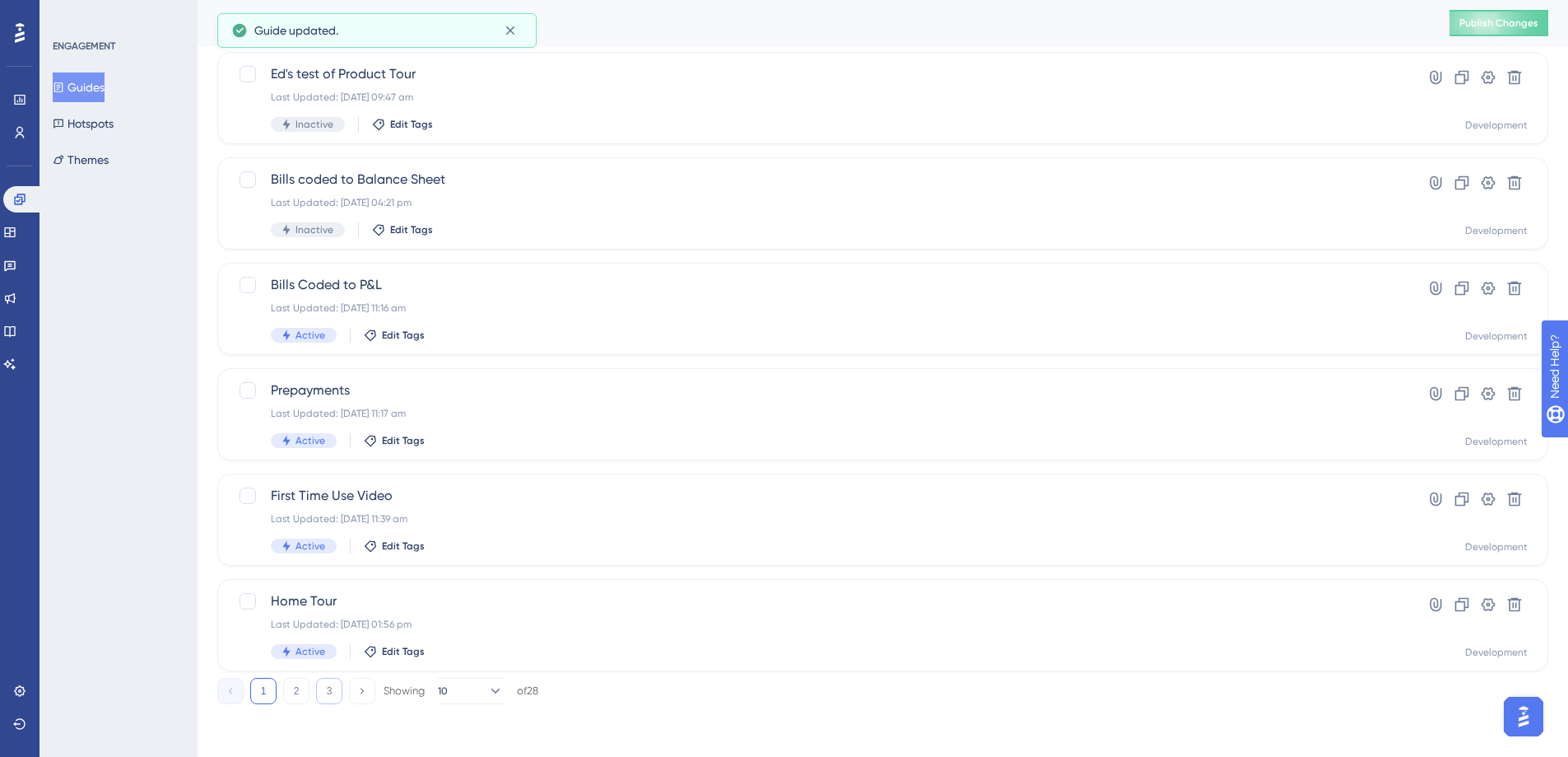
click at [323, 692] on button "3" at bounding box center [329, 690] width 26 height 26
click at [1489, 395] on icon at bounding box center [1488, 394] width 14 height 13
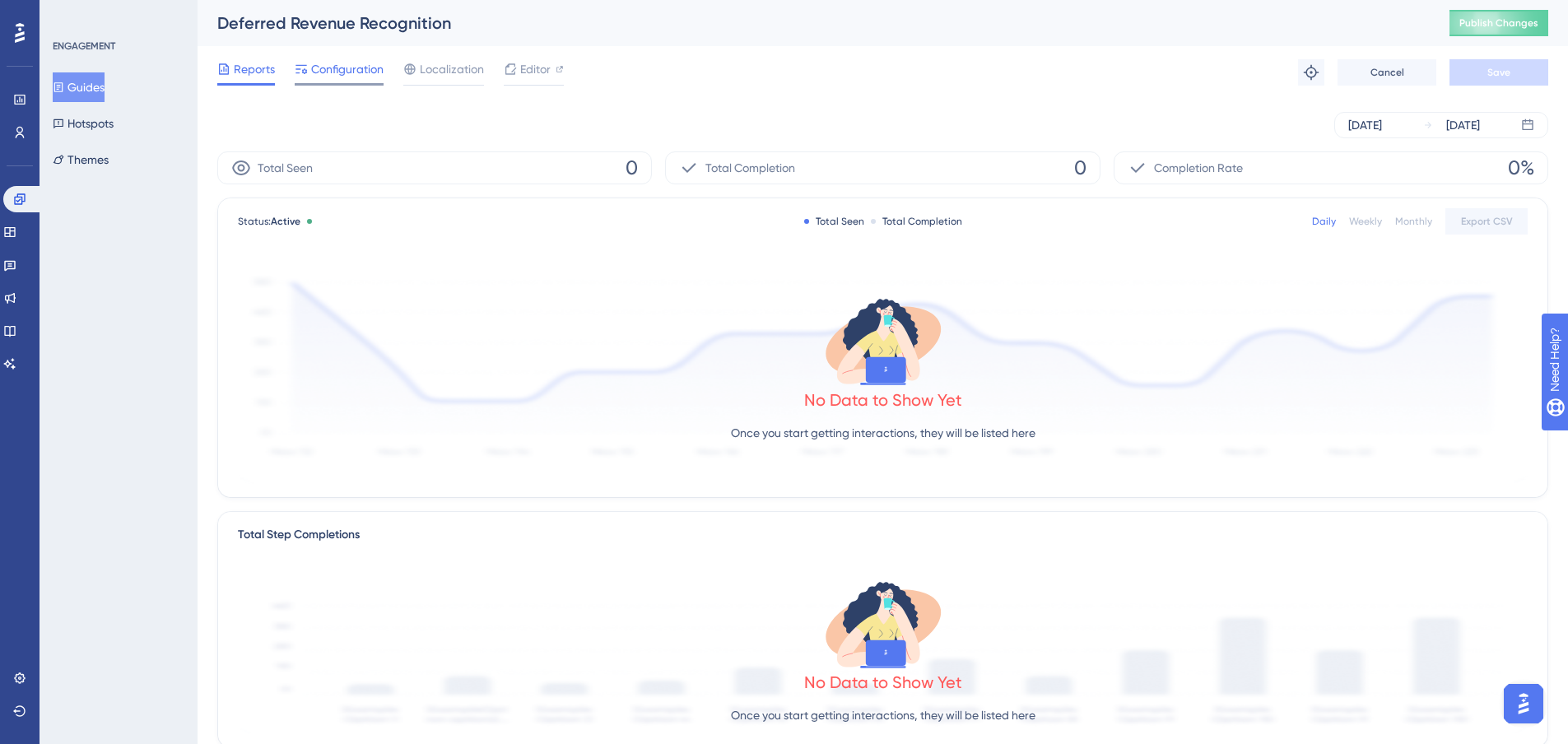
click at [328, 78] on span "Configuration" at bounding box center [347, 69] width 73 height 20
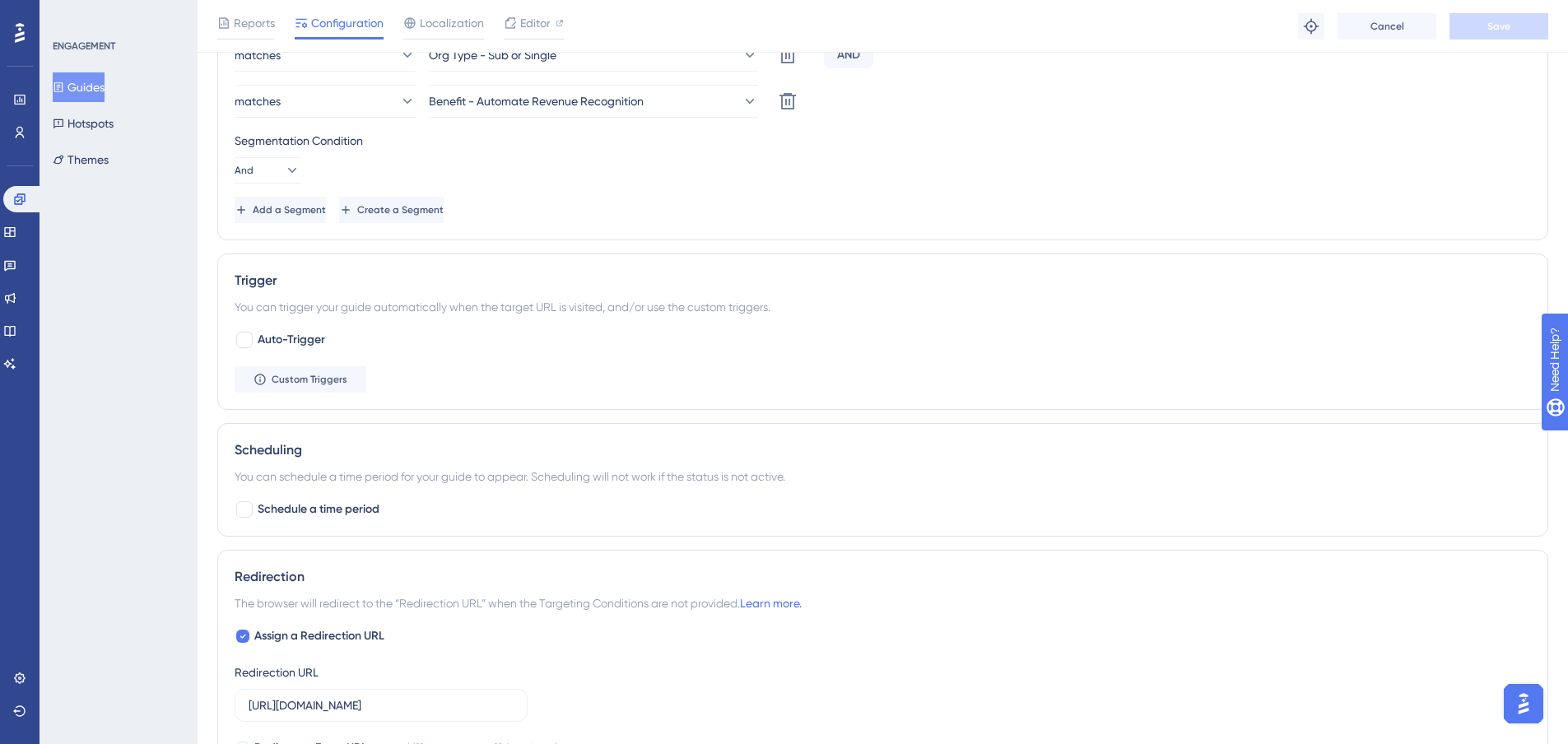
scroll to position [823, 0]
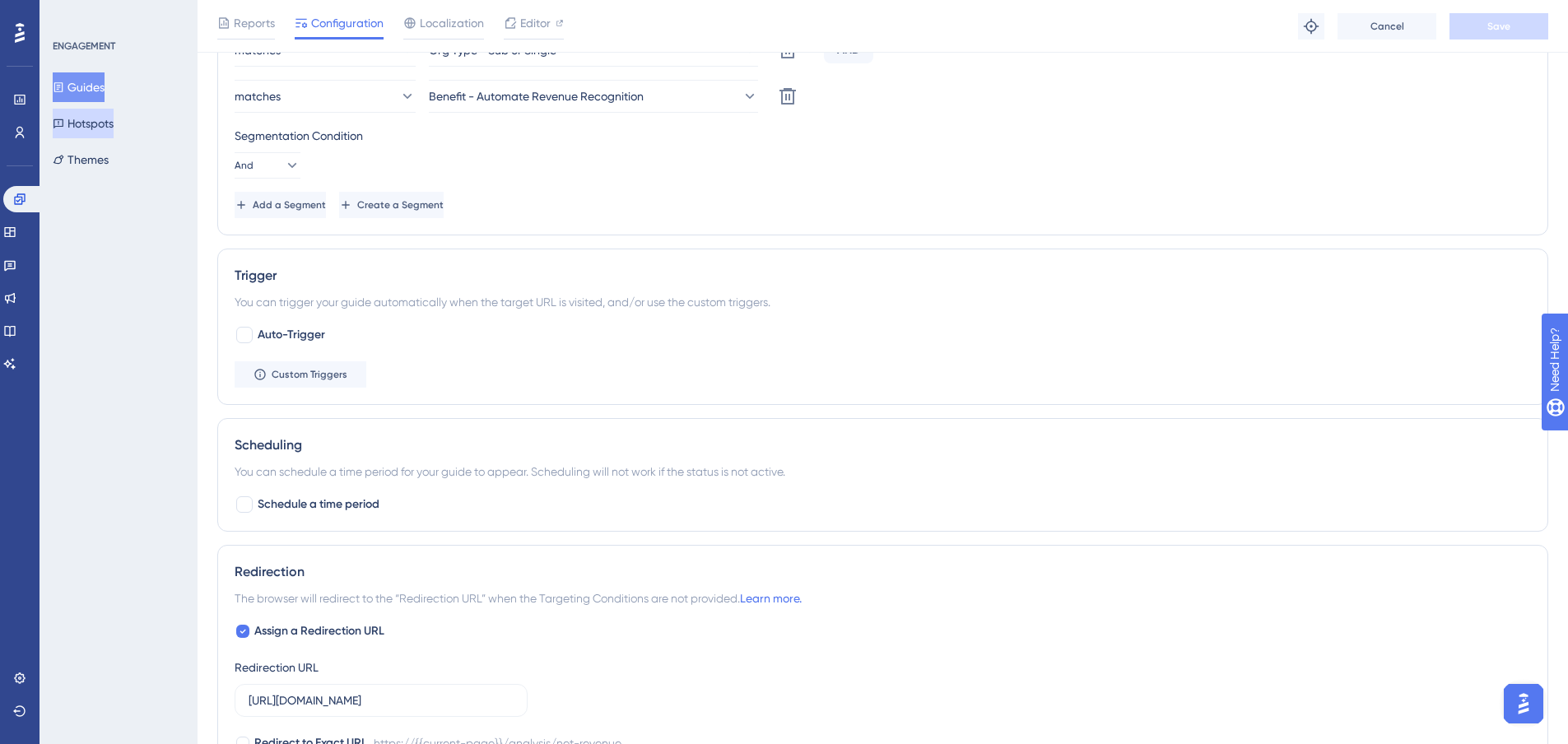
click at [85, 74] on button "Guides" at bounding box center [79, 87] width 52 height 29
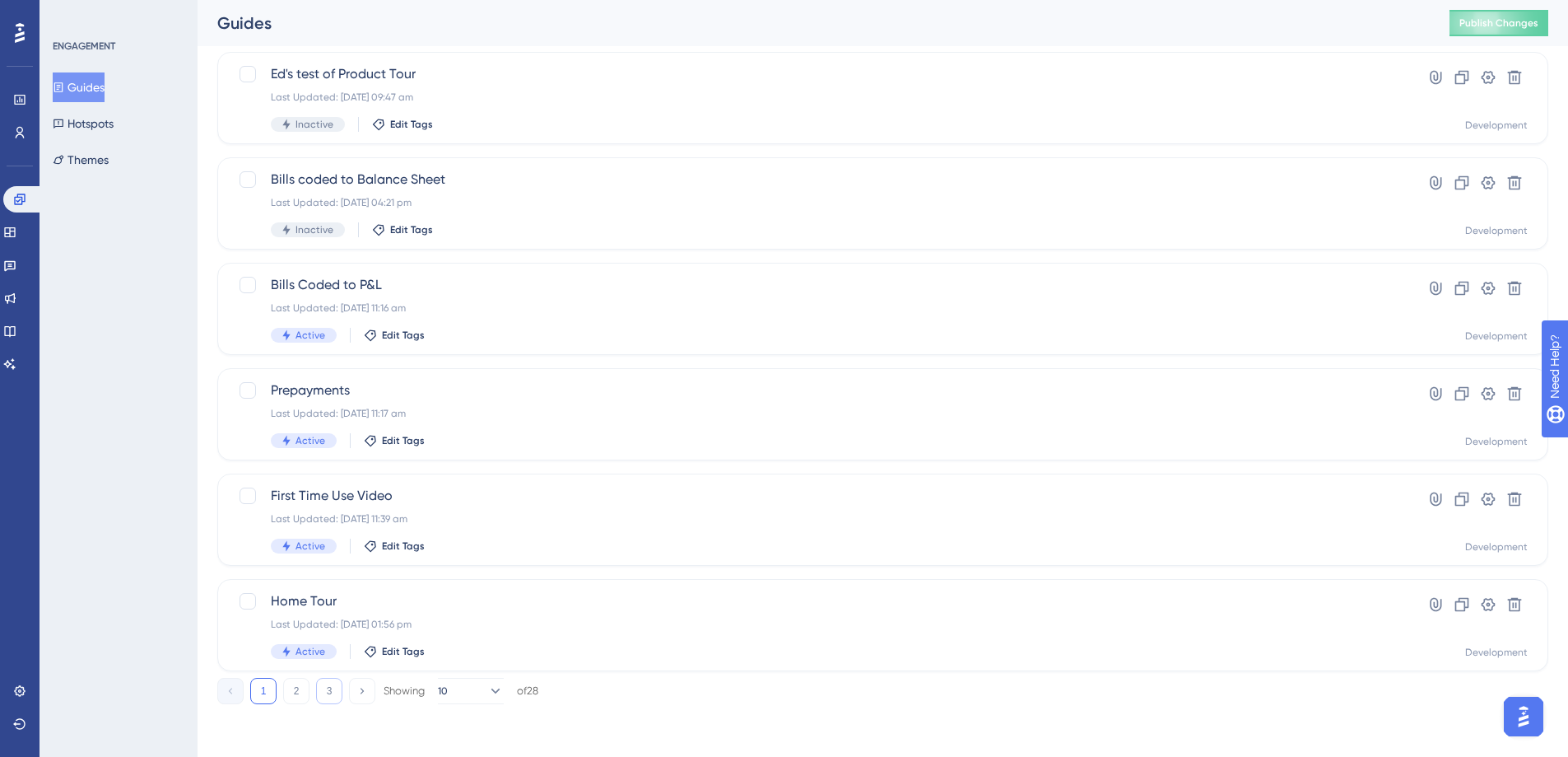
click at [333, 685] on button "3" at bounding box center [329, 690] width 26 height 26
click at [1484, 289] on icon at bounding box center [1488, 288] width 17 height 17
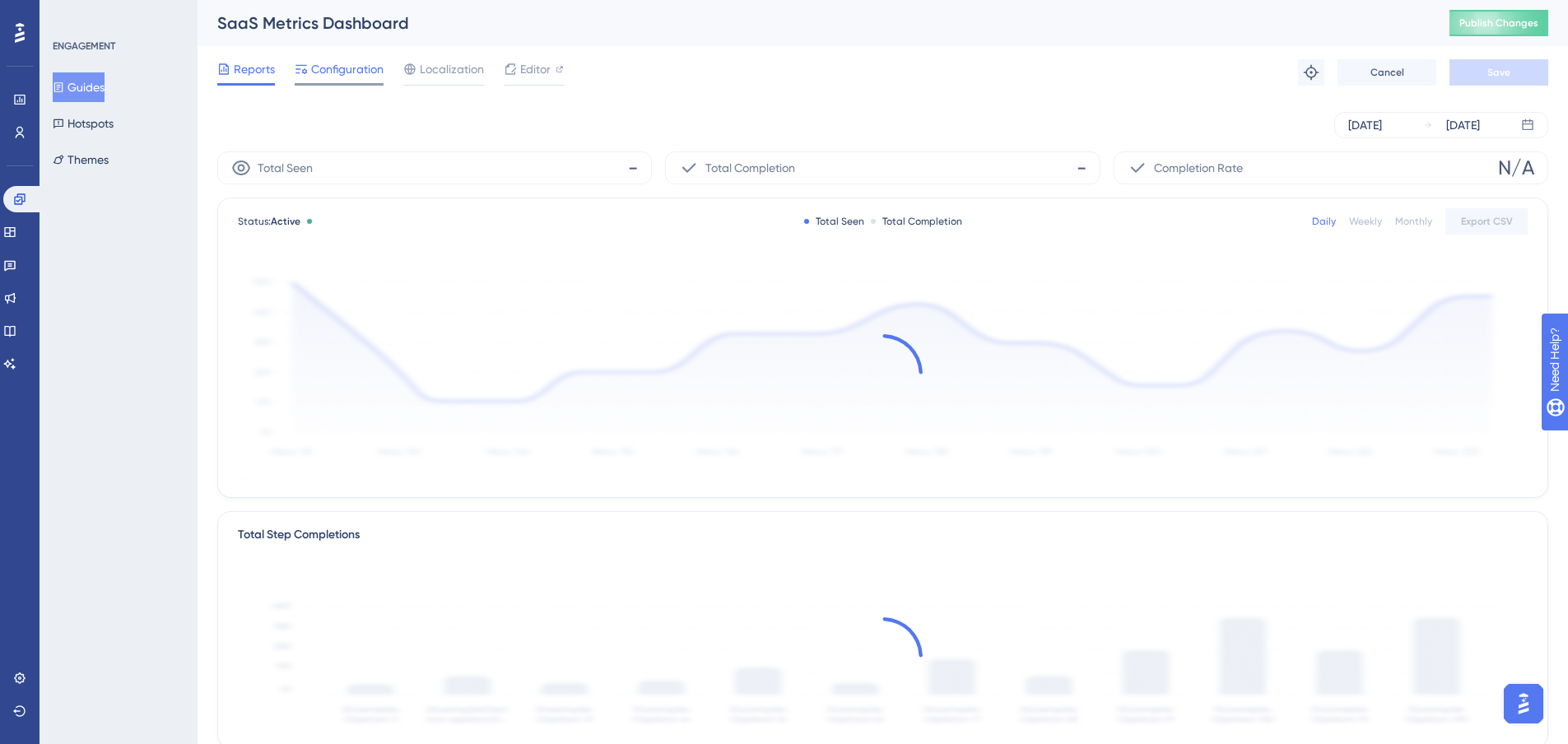
click at [369, 63] on span "Configuration" at bounding box center [347, 69] width 73 height 20
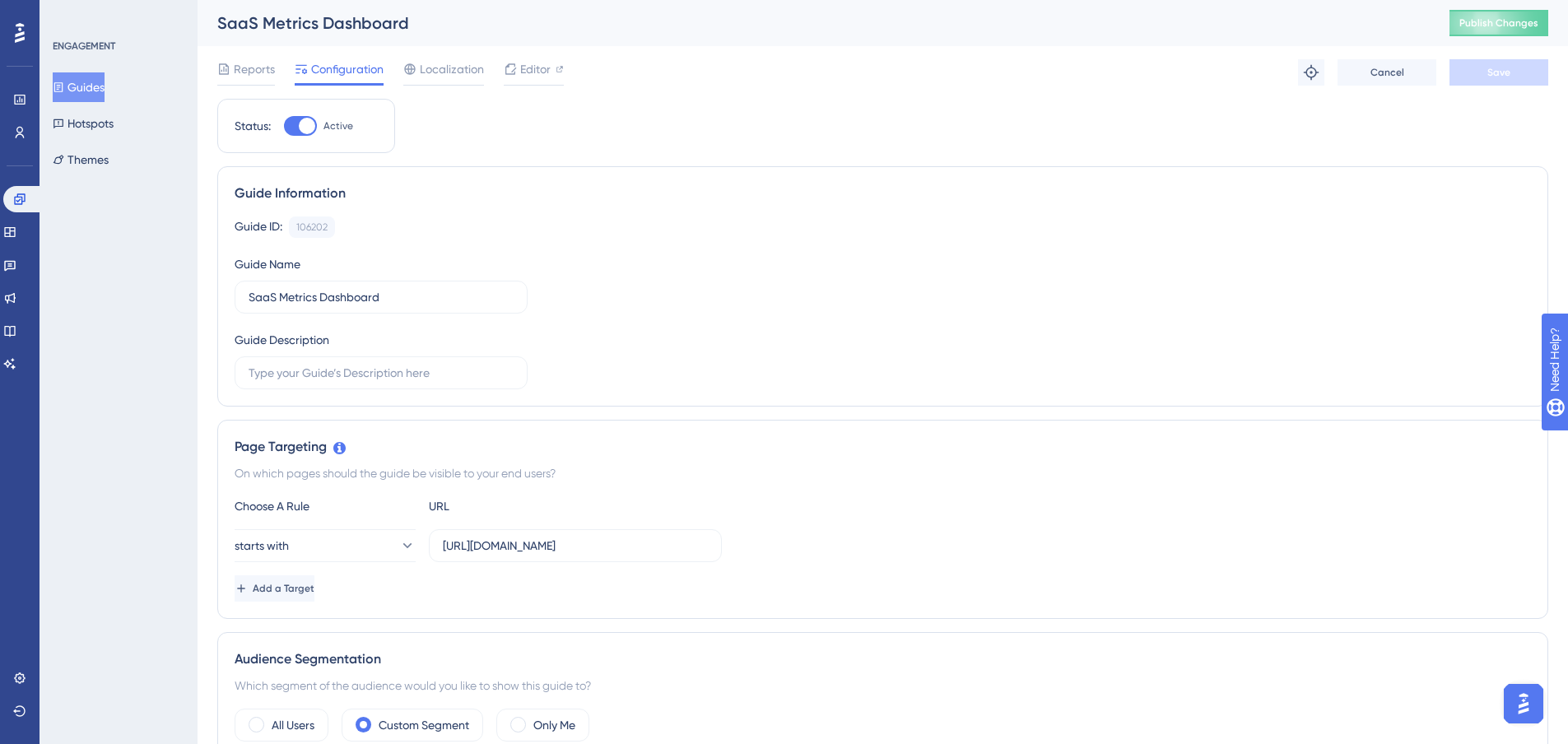
scroll to position [494, 0]
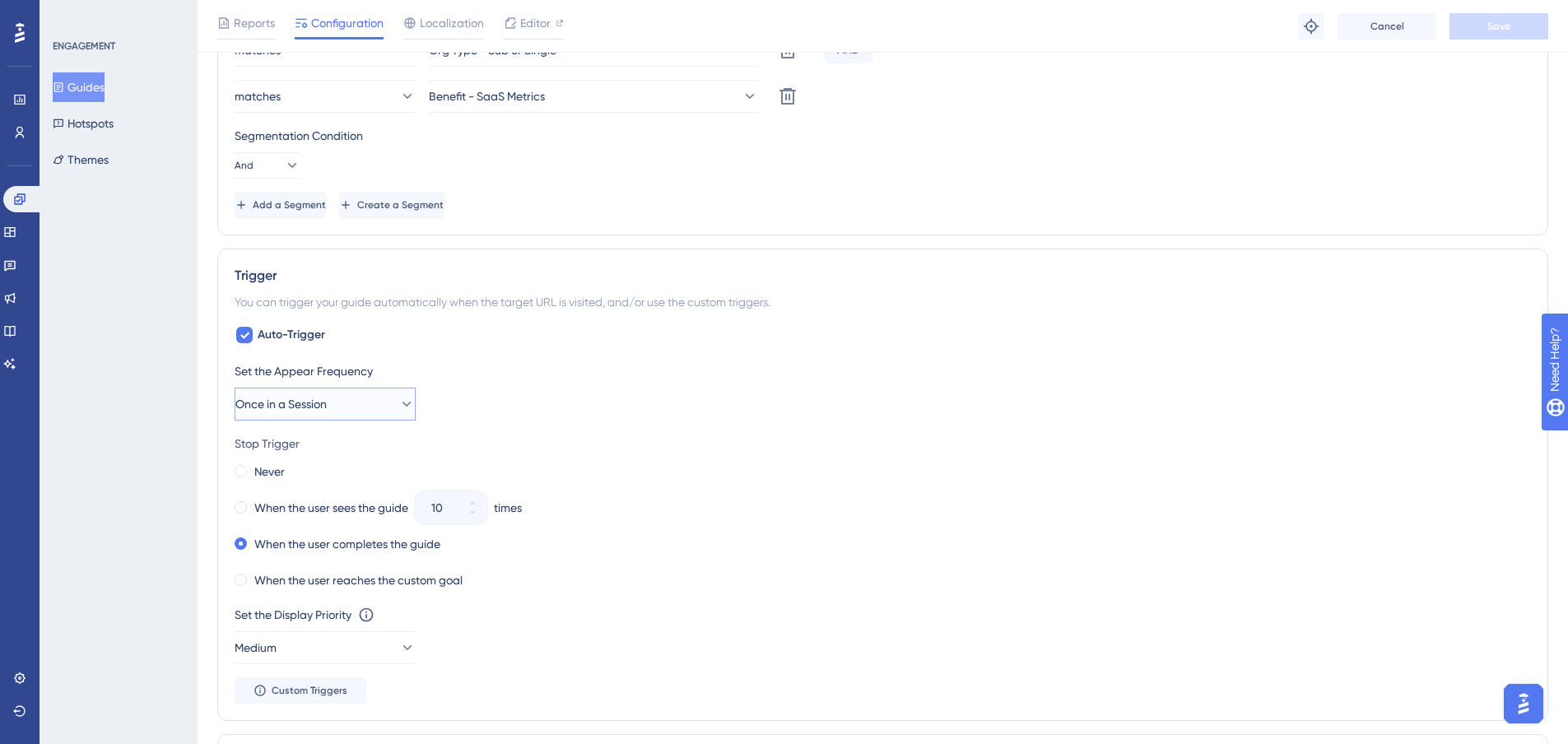
click at [326, 410] on span "Once in a Session" at bounding box center [280, 404] width 91 height 20
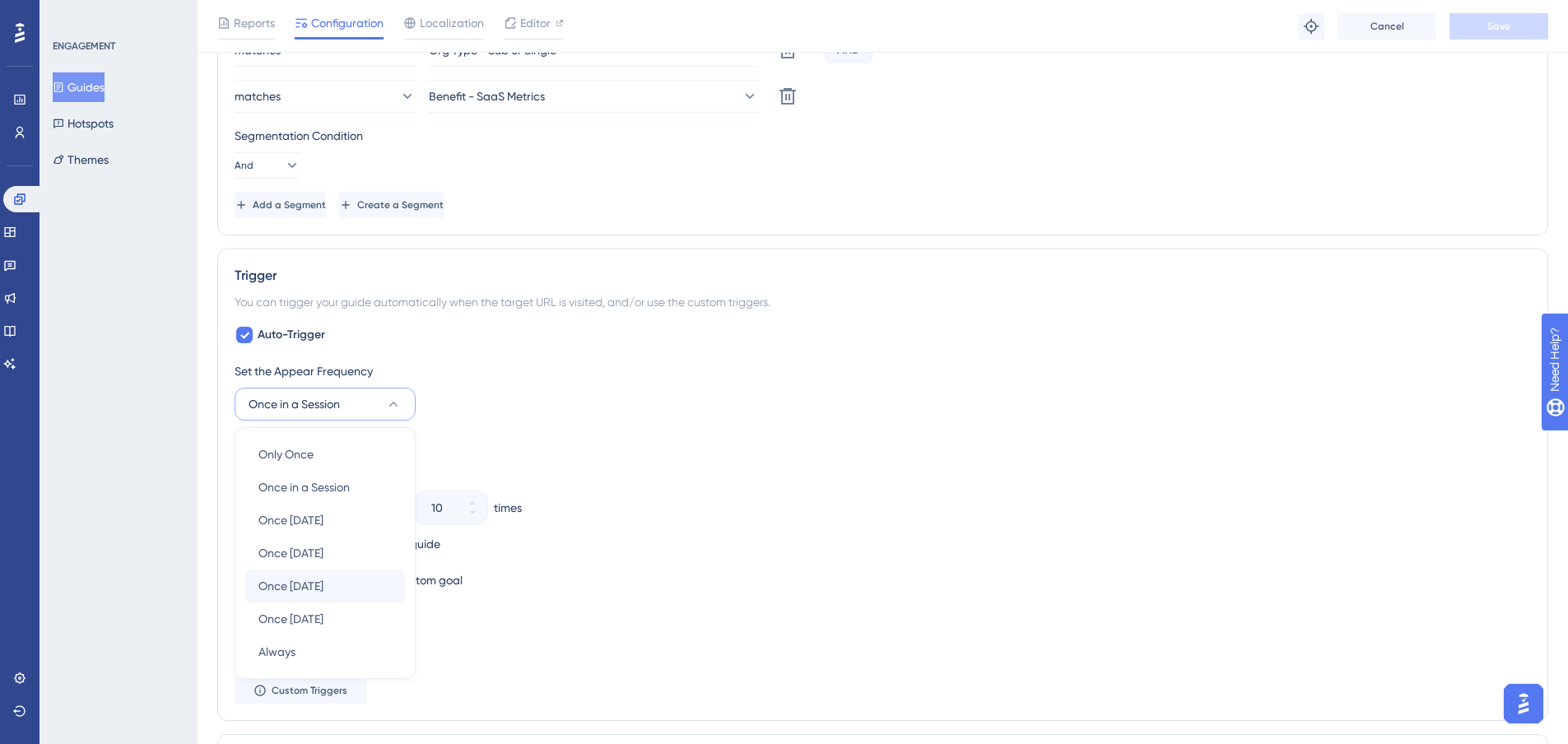
scroll to position [1004, 0]
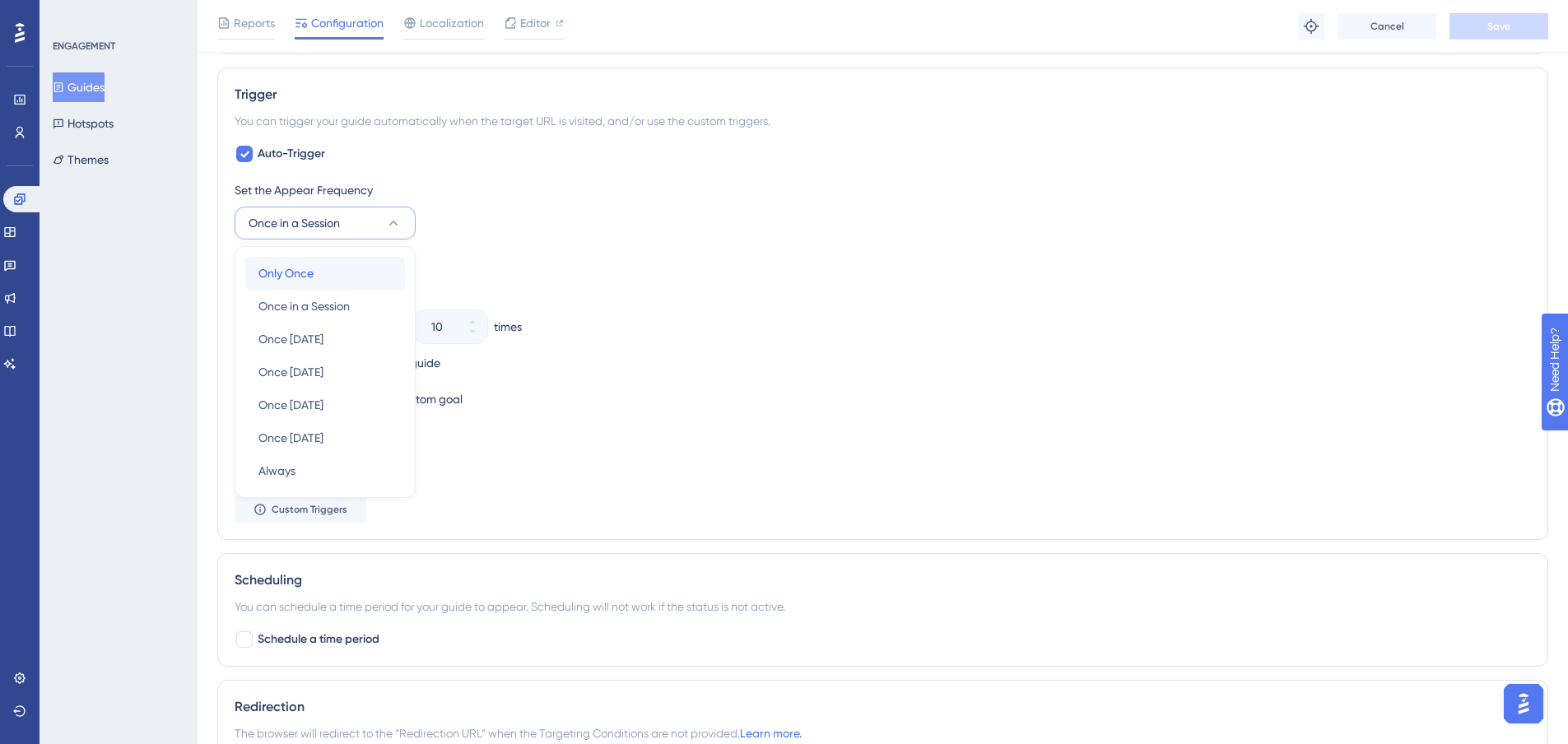
click at [279, 273] on span "Only Once" at bounding box center [286, 274] width 55 height 20
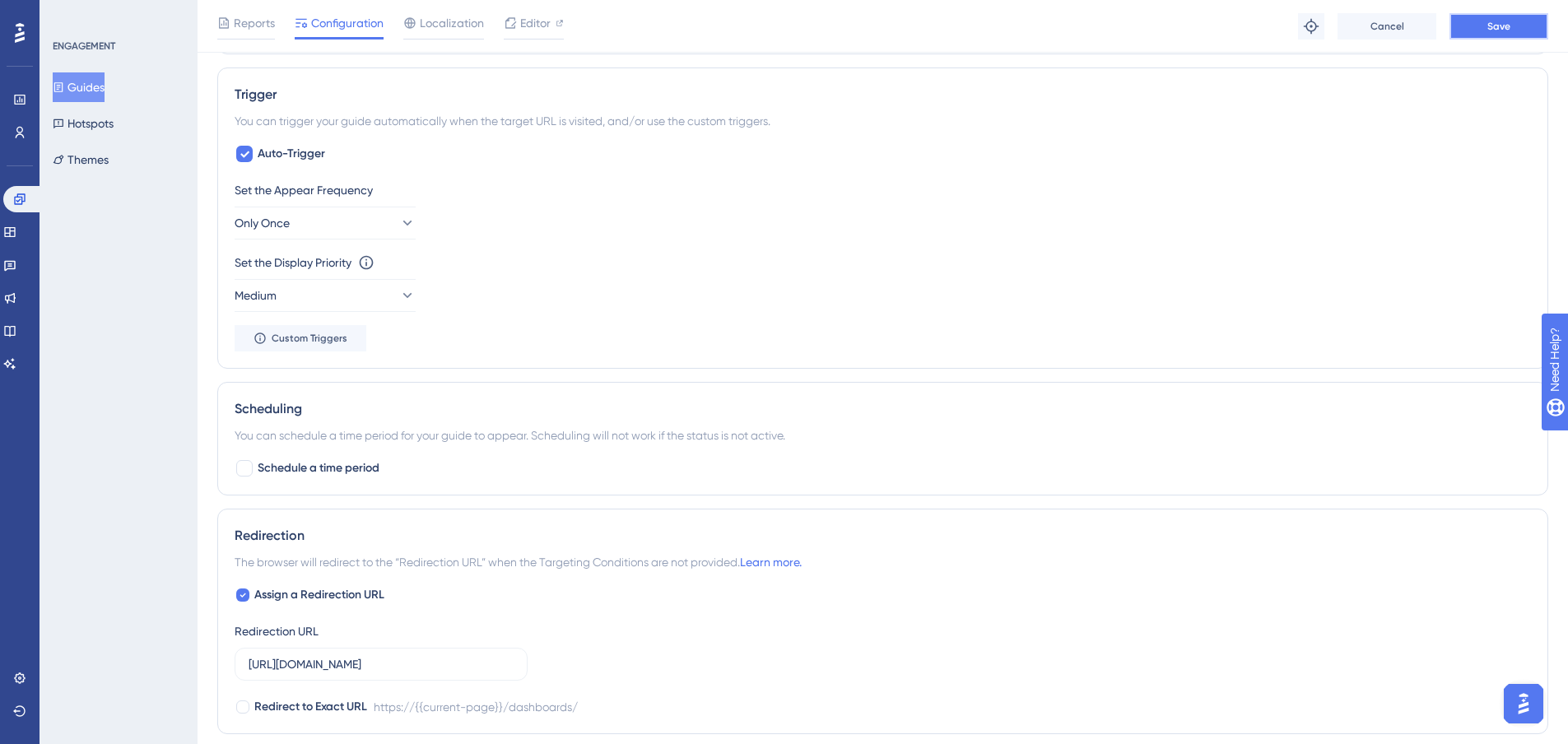
click at [1509, 18] on button "Save" at bounding box center [1499, 26] width 99 height 26
click at [100, 83] on button "Guides" at bounding box center [79, 87] width 52 height 29
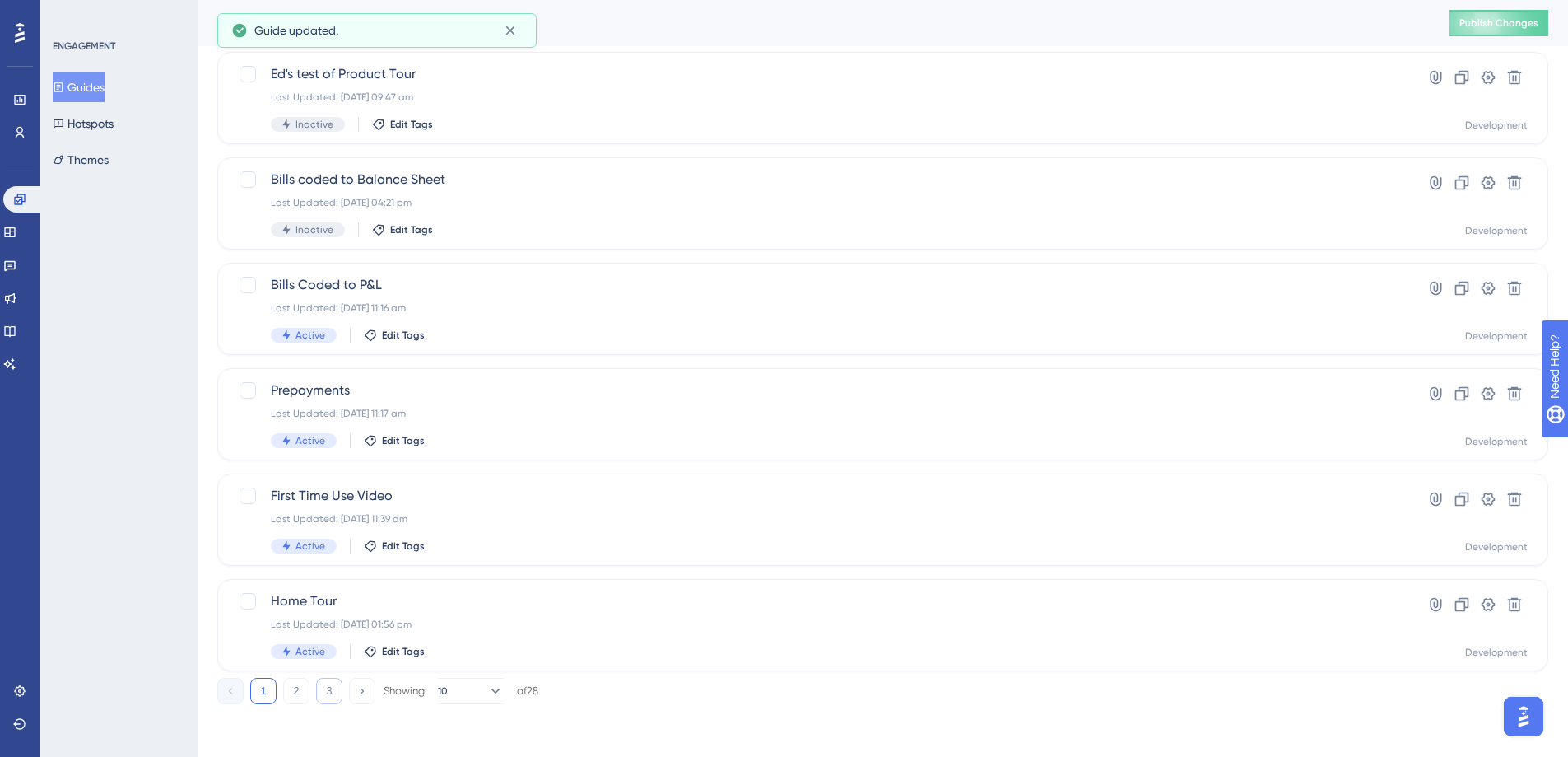
click at [335, 695] on button "3" at bounding box center [329, 690] width 26 height 26
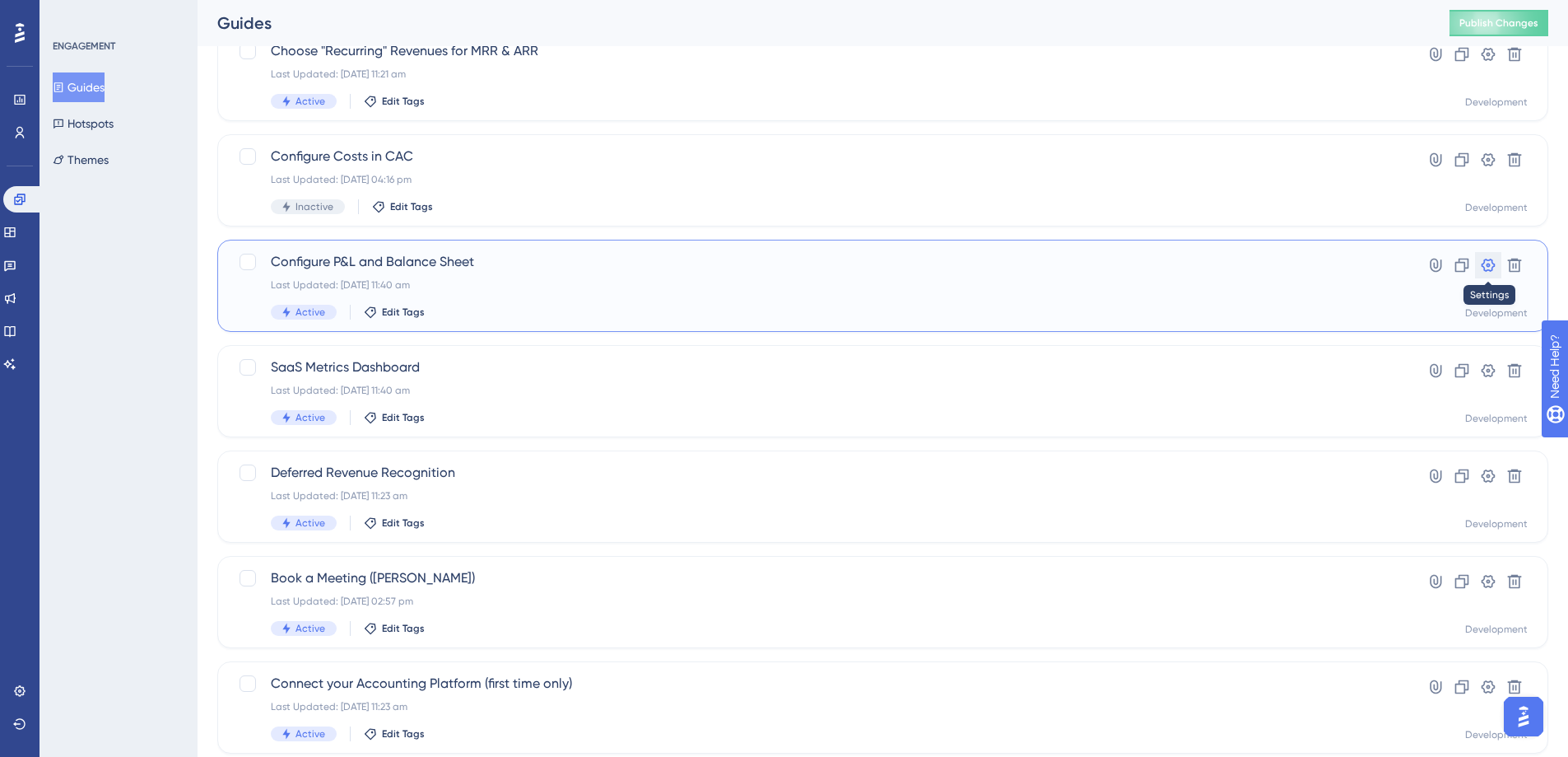
click at [1484, 260] on icon at bounding box center [1488, 265] width 17 height 17
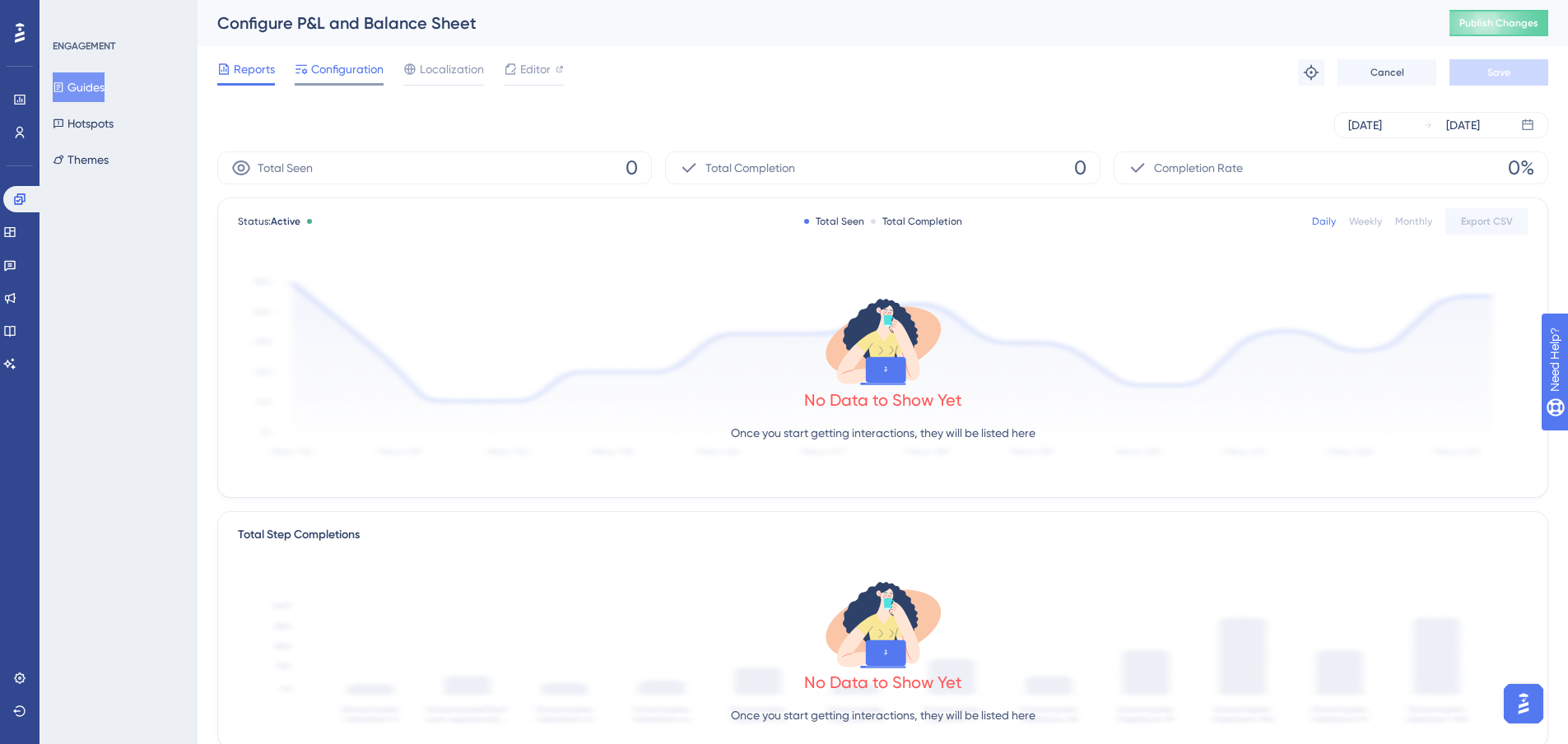
click at [317, 78] on span "Configuration" at bounding box center [347, 69] width 73 height 20
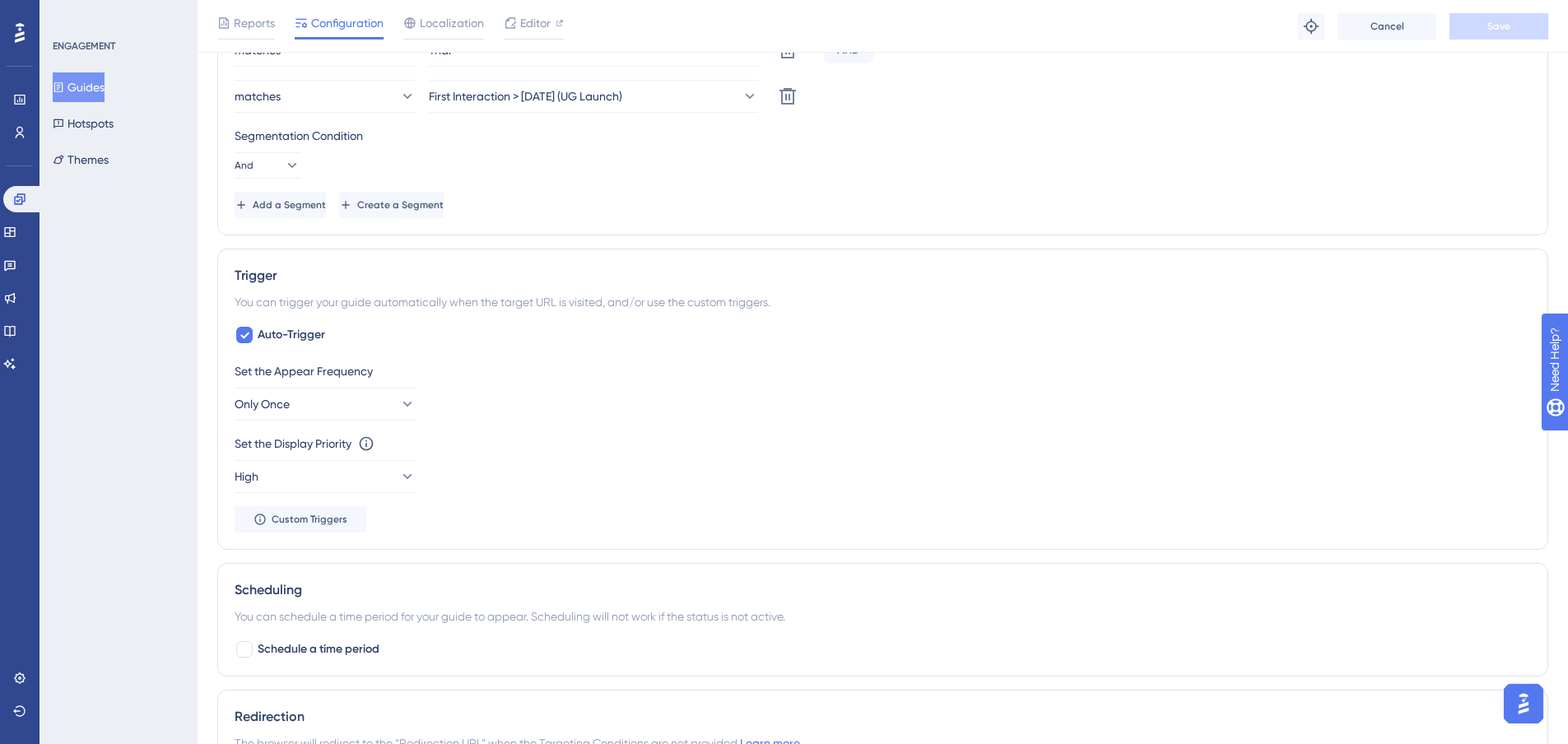
click at [103, 94] on button "Guides" at bounding box center [79, 87] width 52 height 29
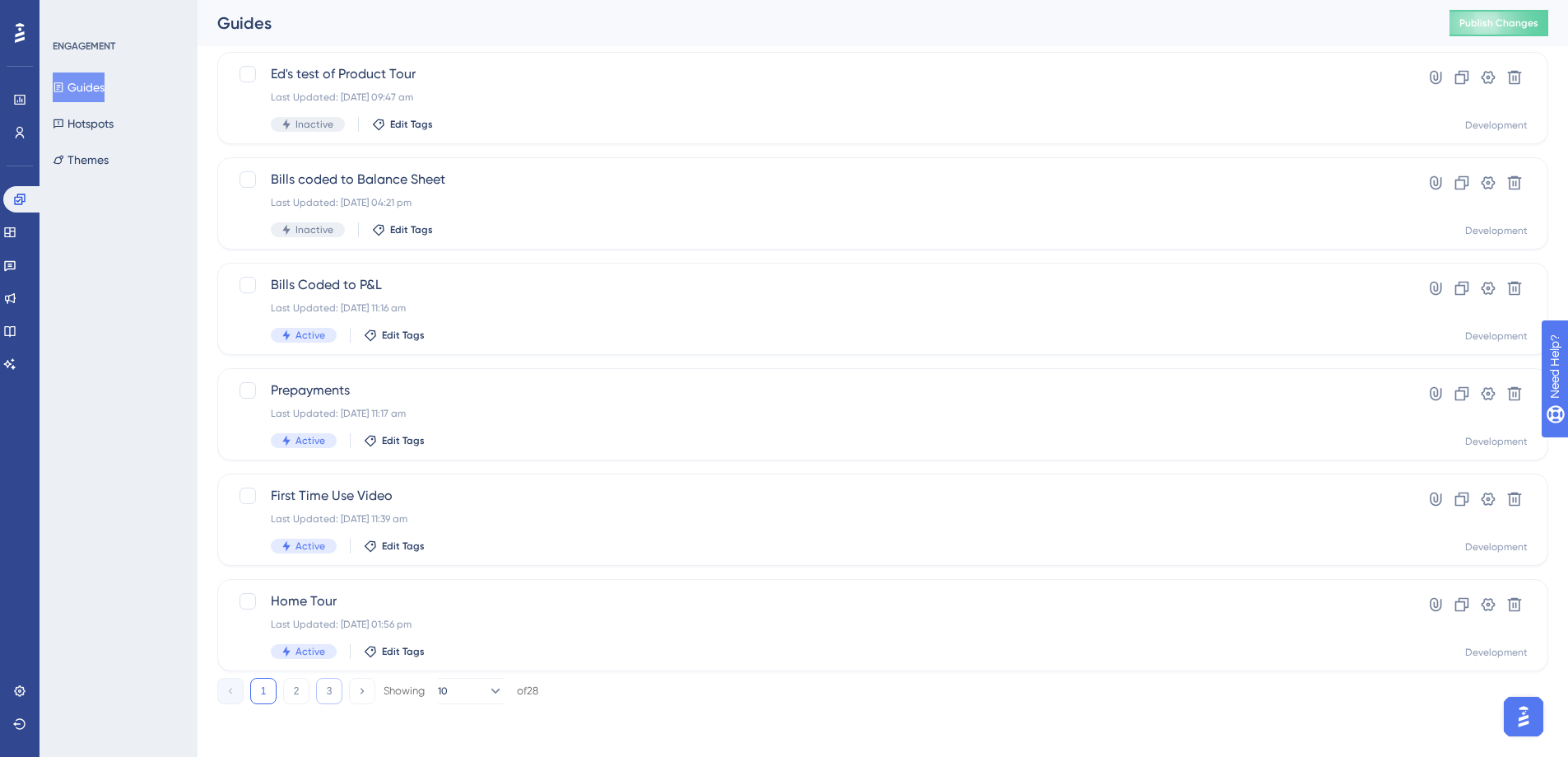
click at [337, 684] on button "3" at bounding box center [329, 690] width 26 height 26
click at [1485, 289] on icon at bounding box center [1488, 288] width 17 height 17
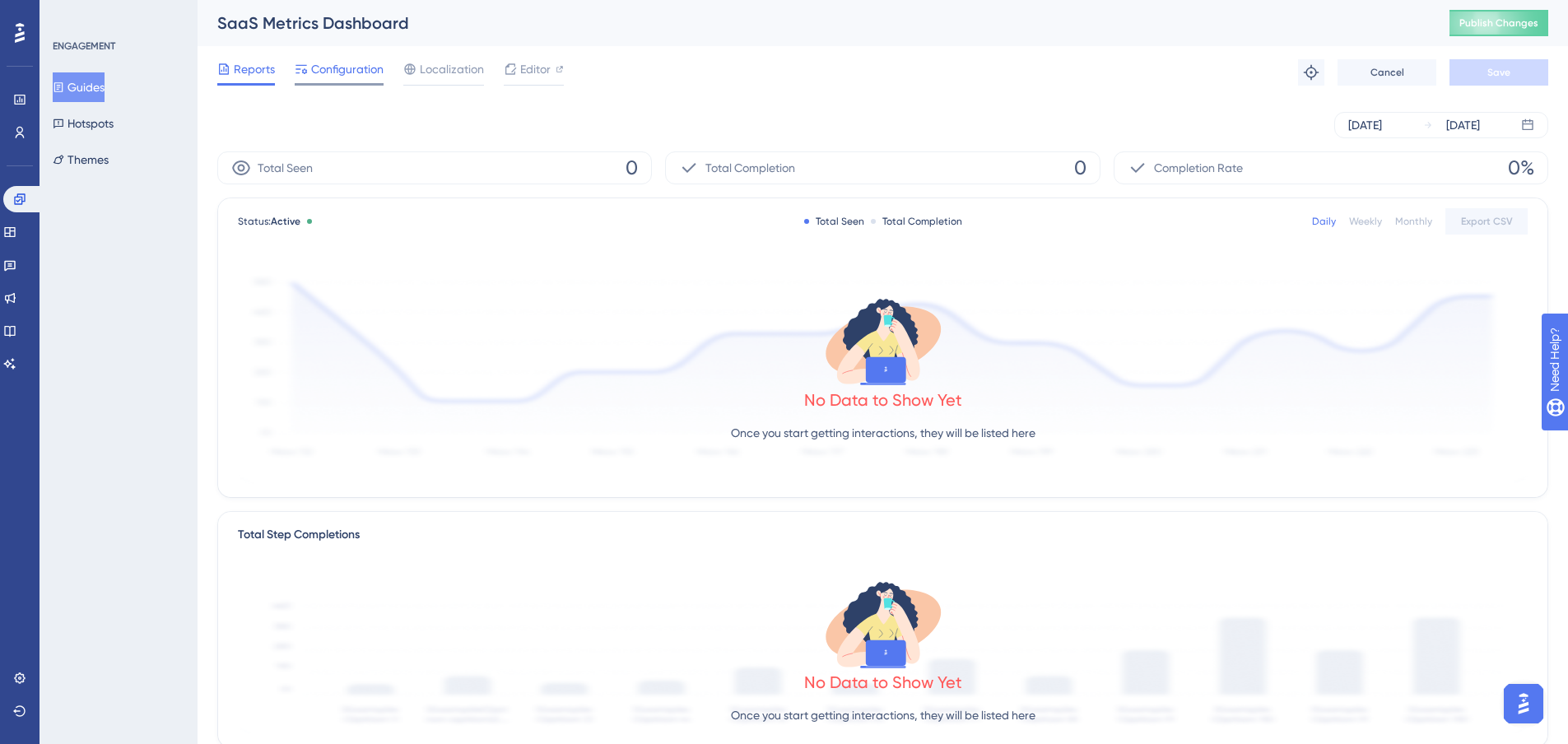
click at [331, 68] on span "Configuration" at bounding box center [347, 69] width 73 height 20
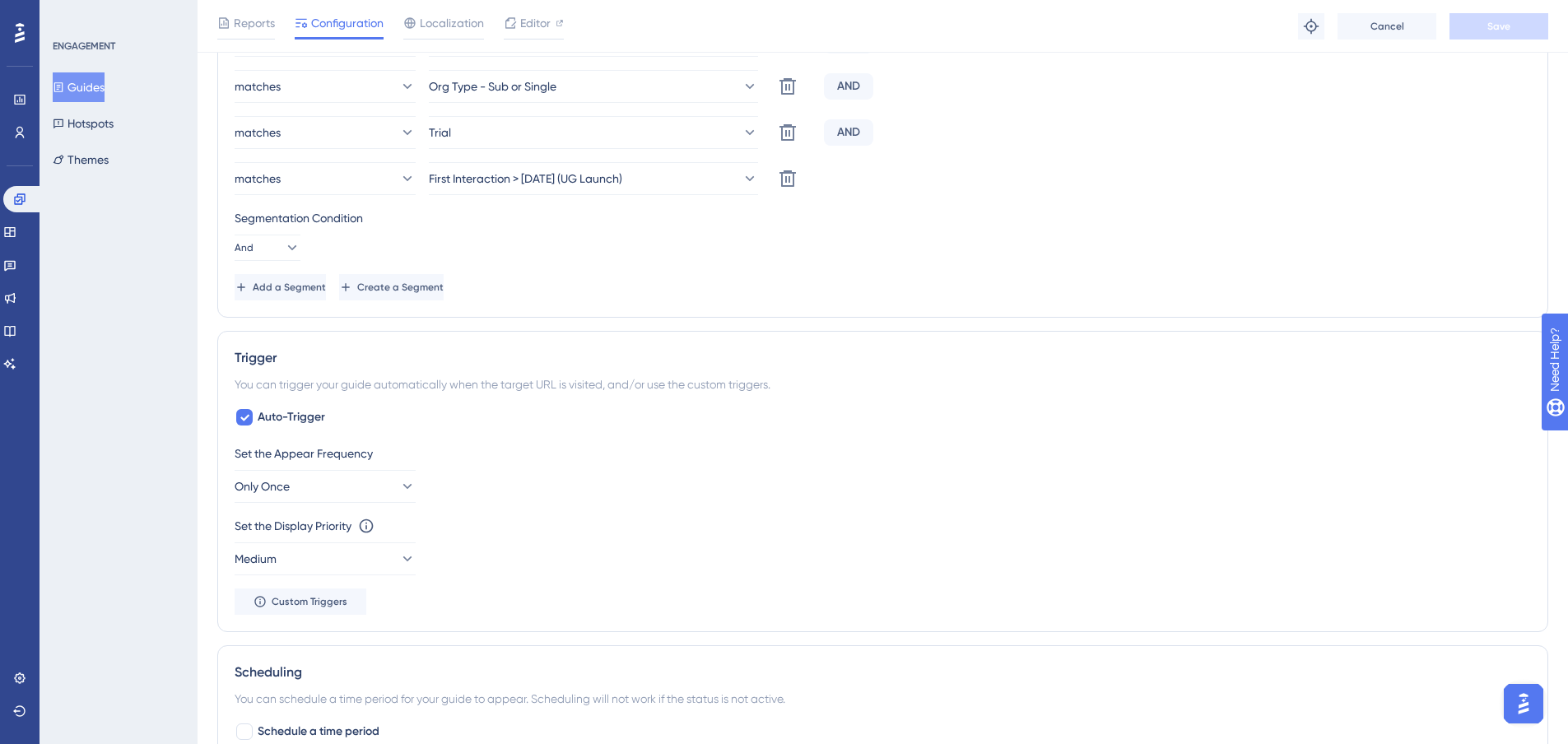
click at [81, 92] on button "Guides" at bounding box center [79, 87] width 52 height 29
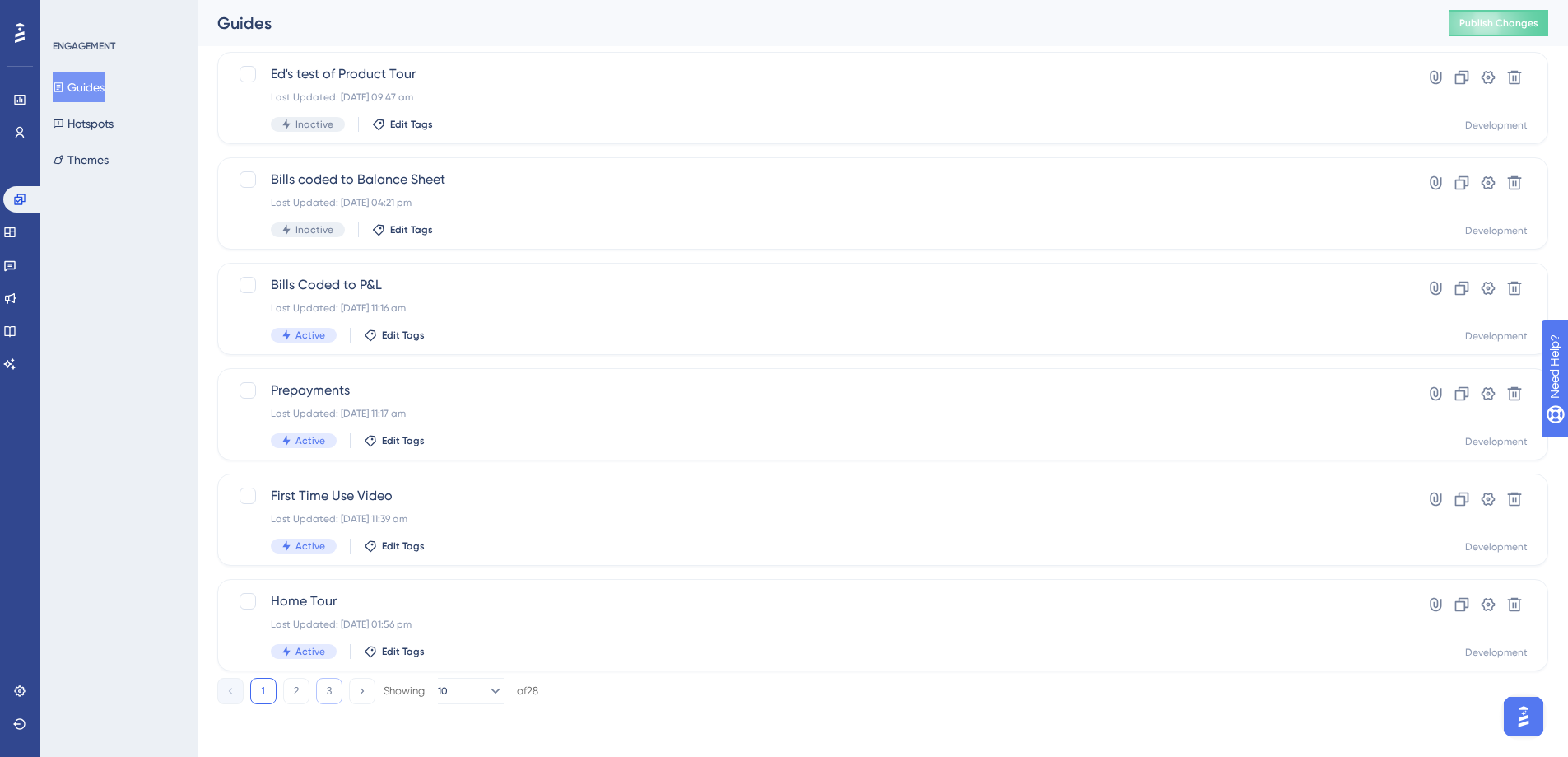
click at [326, 683] on button "3" at bounding box center [329, 690] width 26 height 26
click at [1489, 389] on icon at bounding box center [1488, 394] width 17 height 17
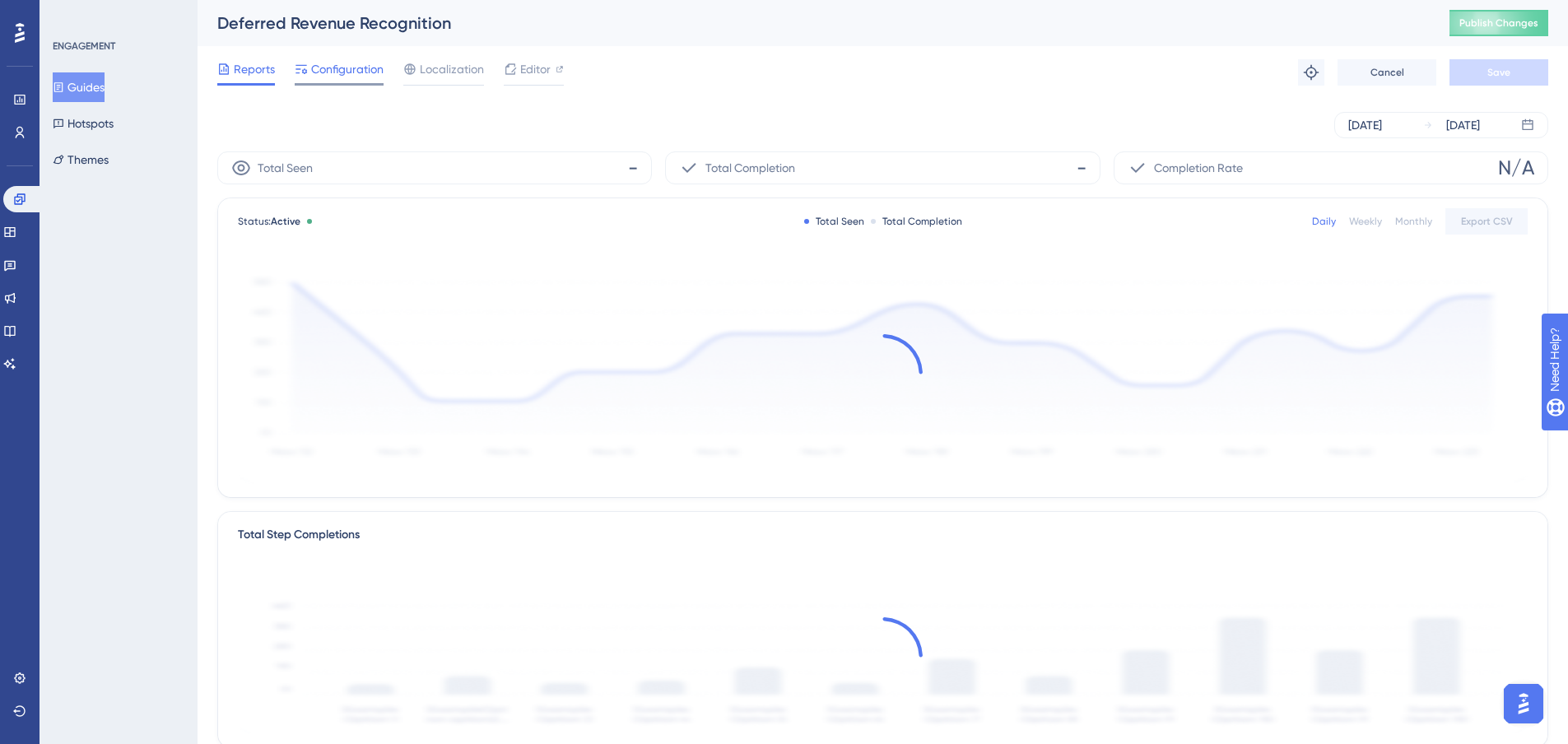
click at [364, 74] on span "Configuration" at bounding box center [347, 69] width 73 height 20
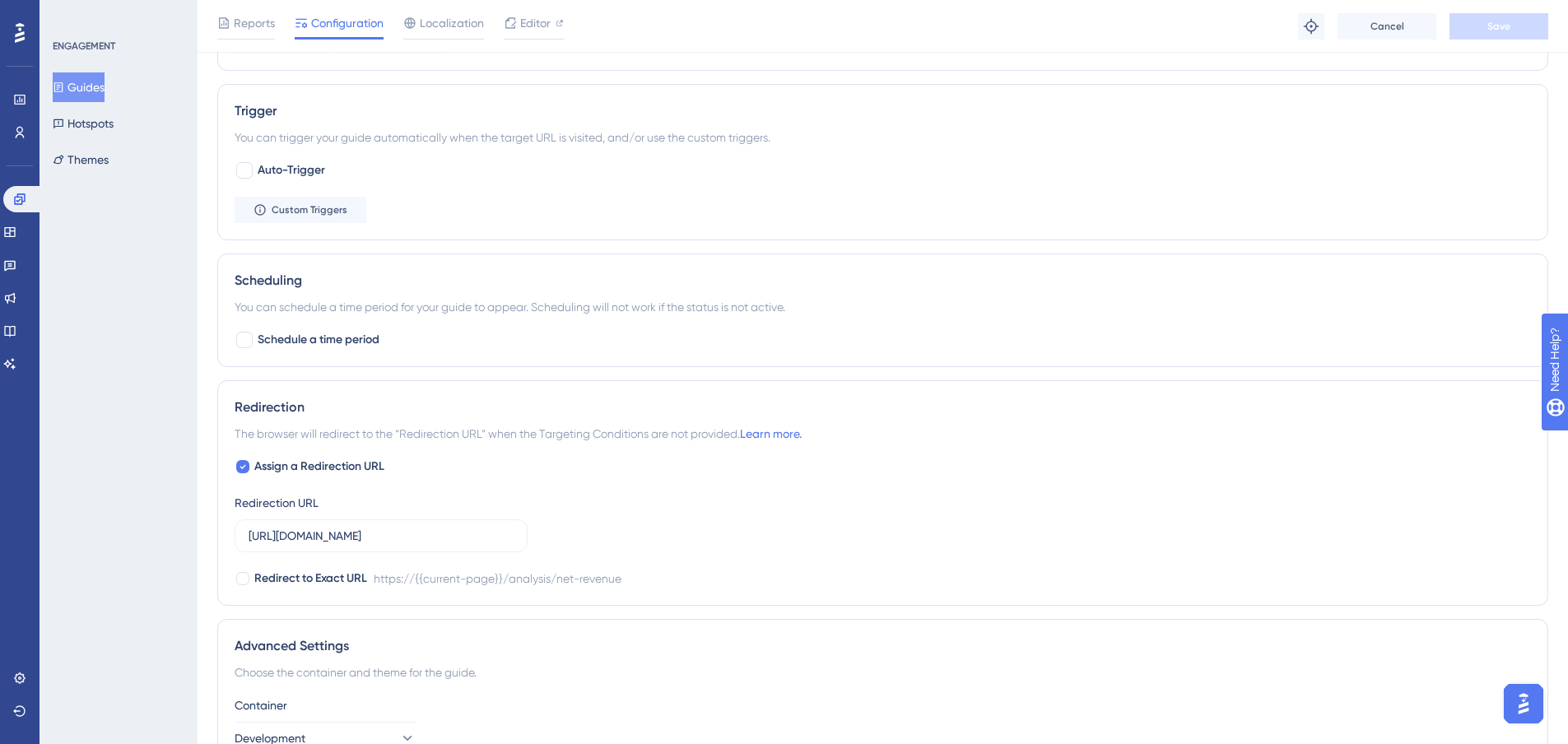
click at [99, 93] on button "Guides" at bounding box center [79, 87] width 52 height 29
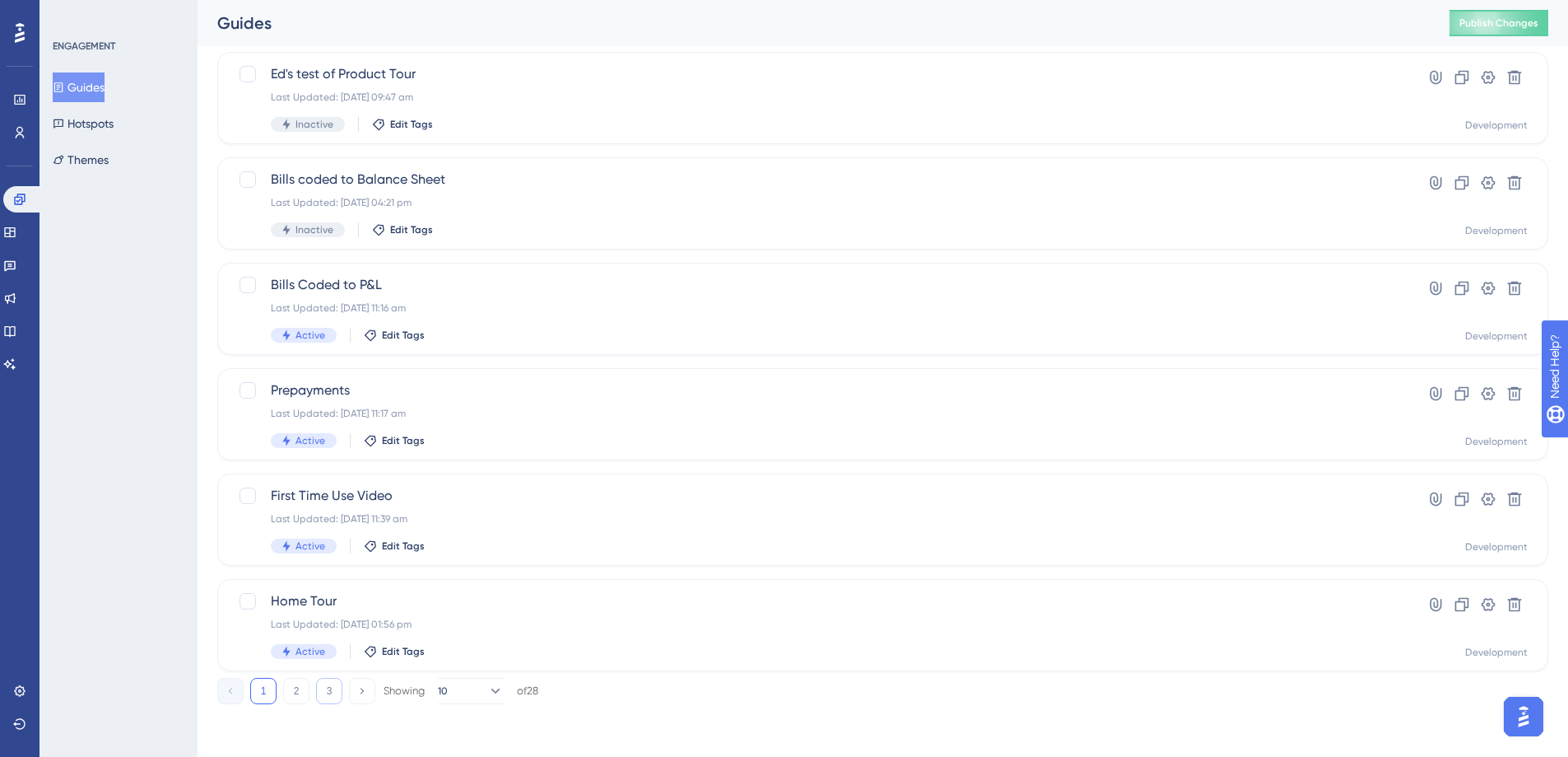
click at [329, 693] on button "3" at bounding box center [329, 690] width 26 height 26
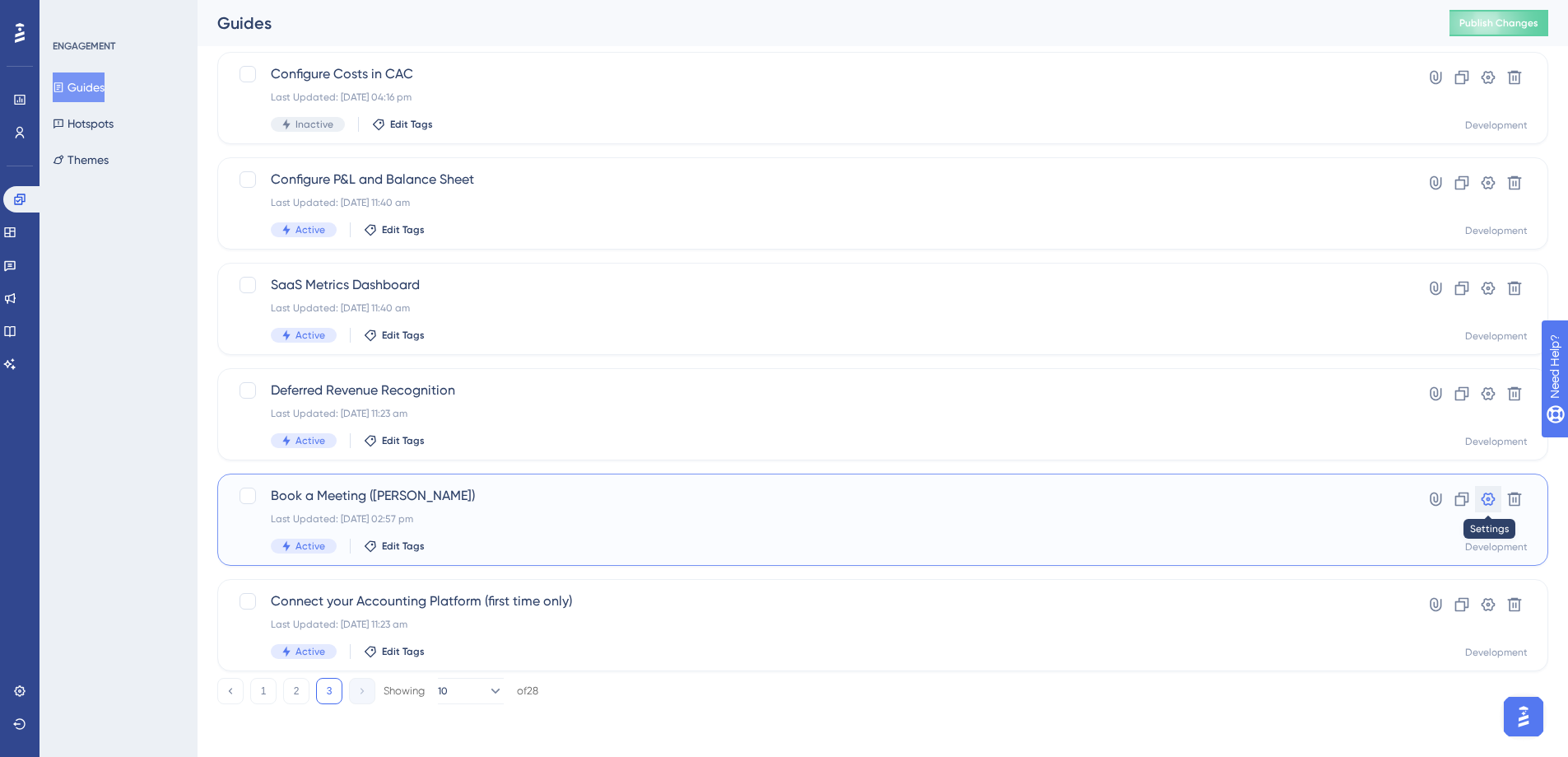
click at [1484, 497] on icon at bounding box center [1488, 499] width 14 height 13
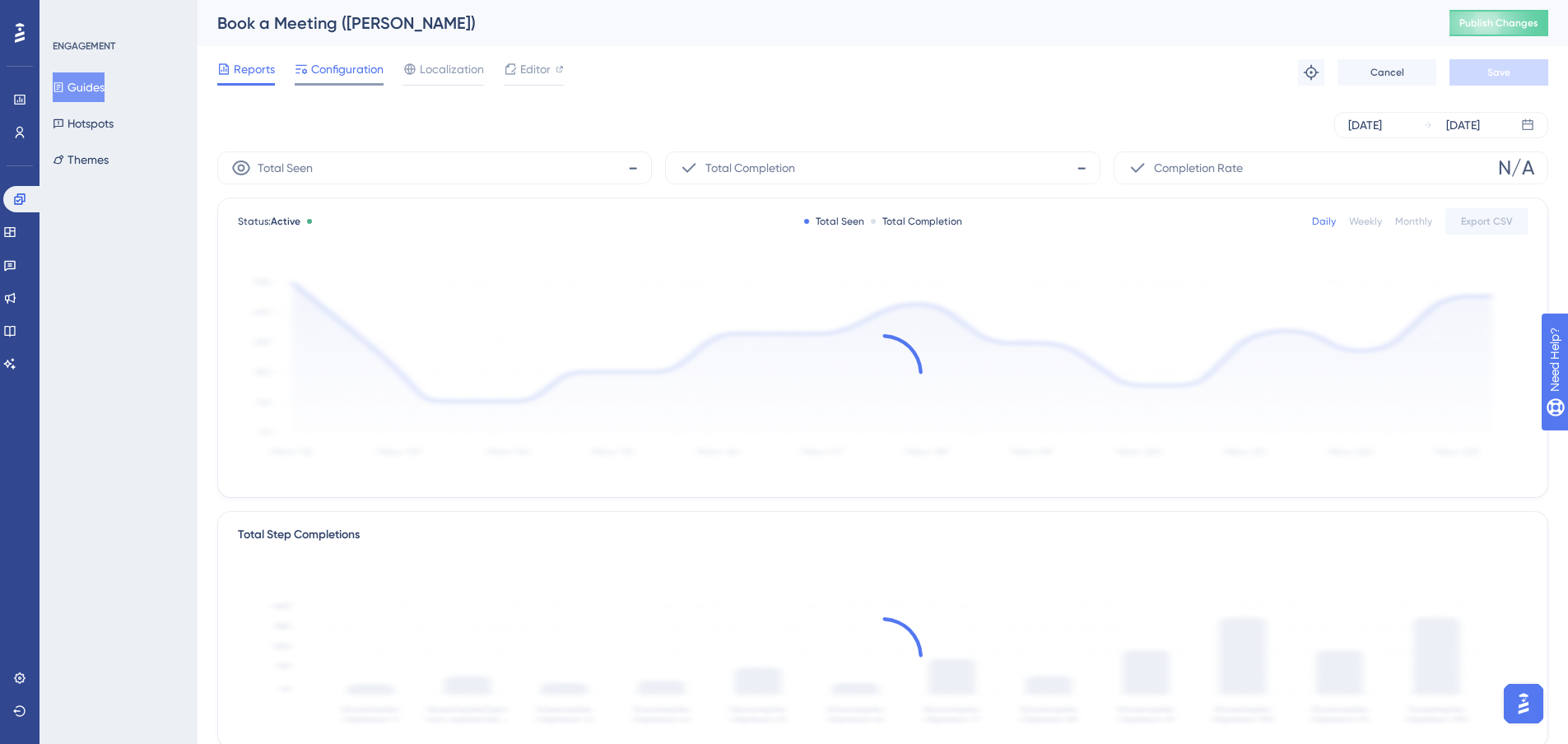
click at [354, 74] on span "Configuration" at bounding box center [347, 69] width 73 height 20
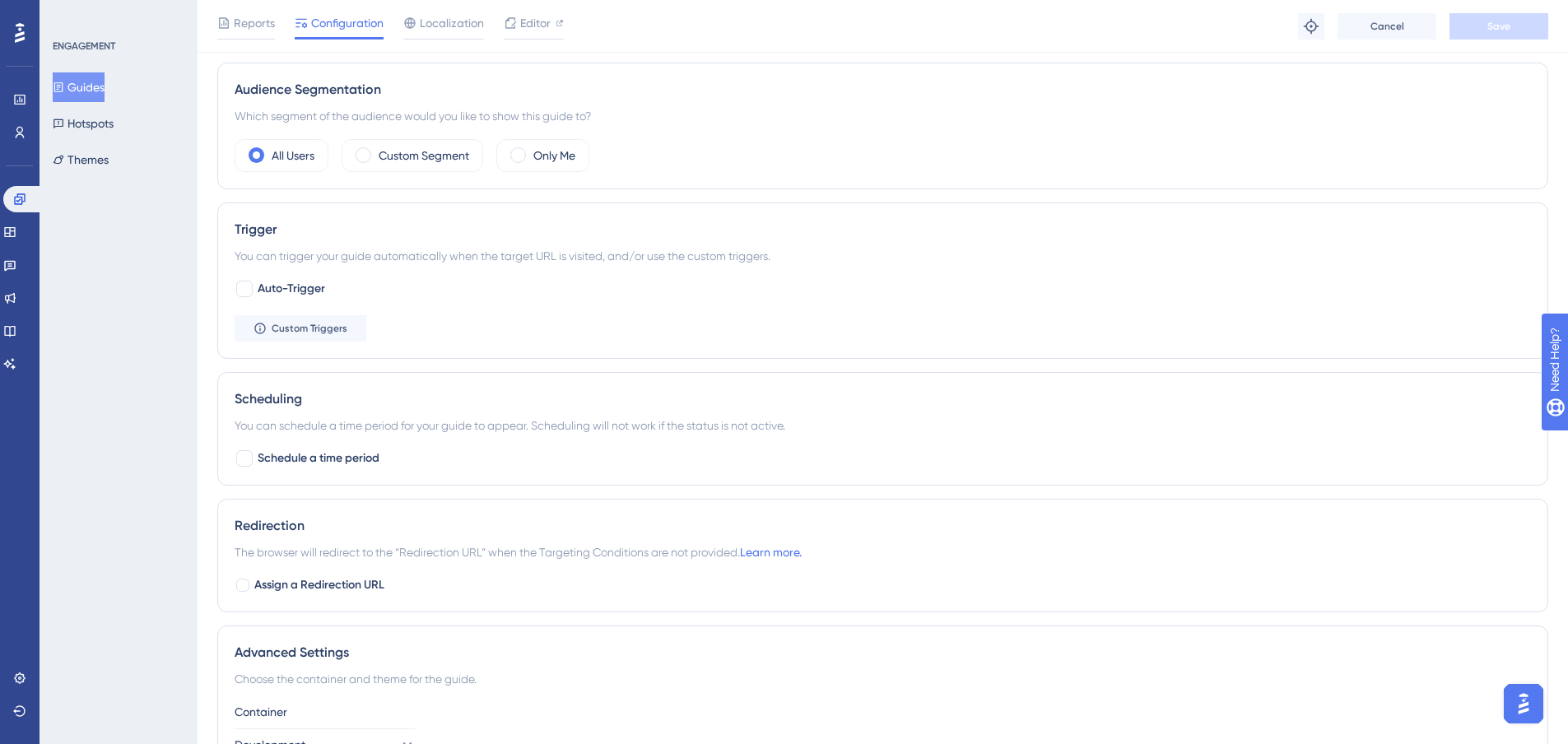
click at [91, 95] on button "Guides" at bounding box center [79, 87] width 52 height 29
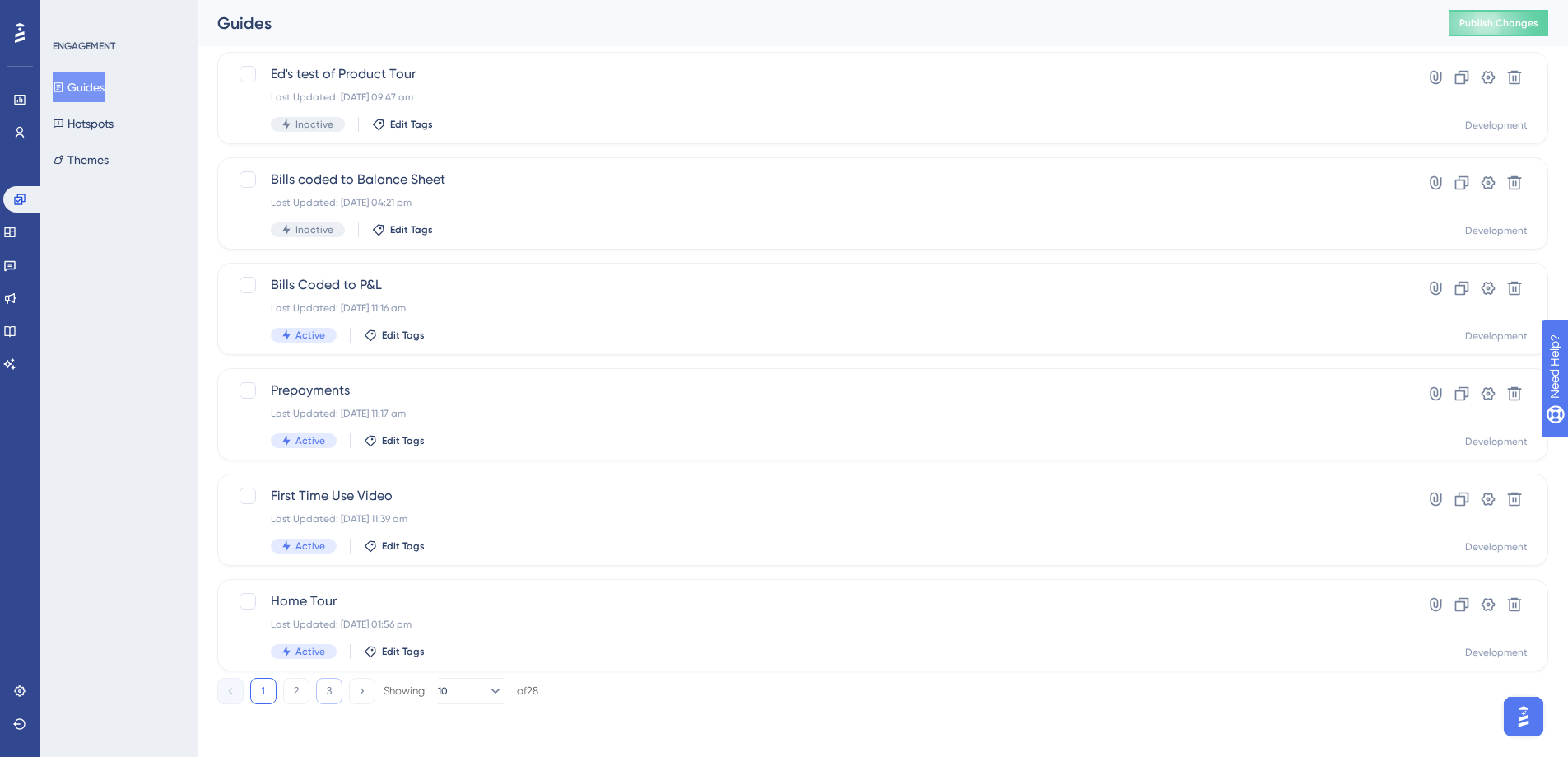
click at [335, 684] on button "3" at bounding box center [329, 690] width 26 height 26
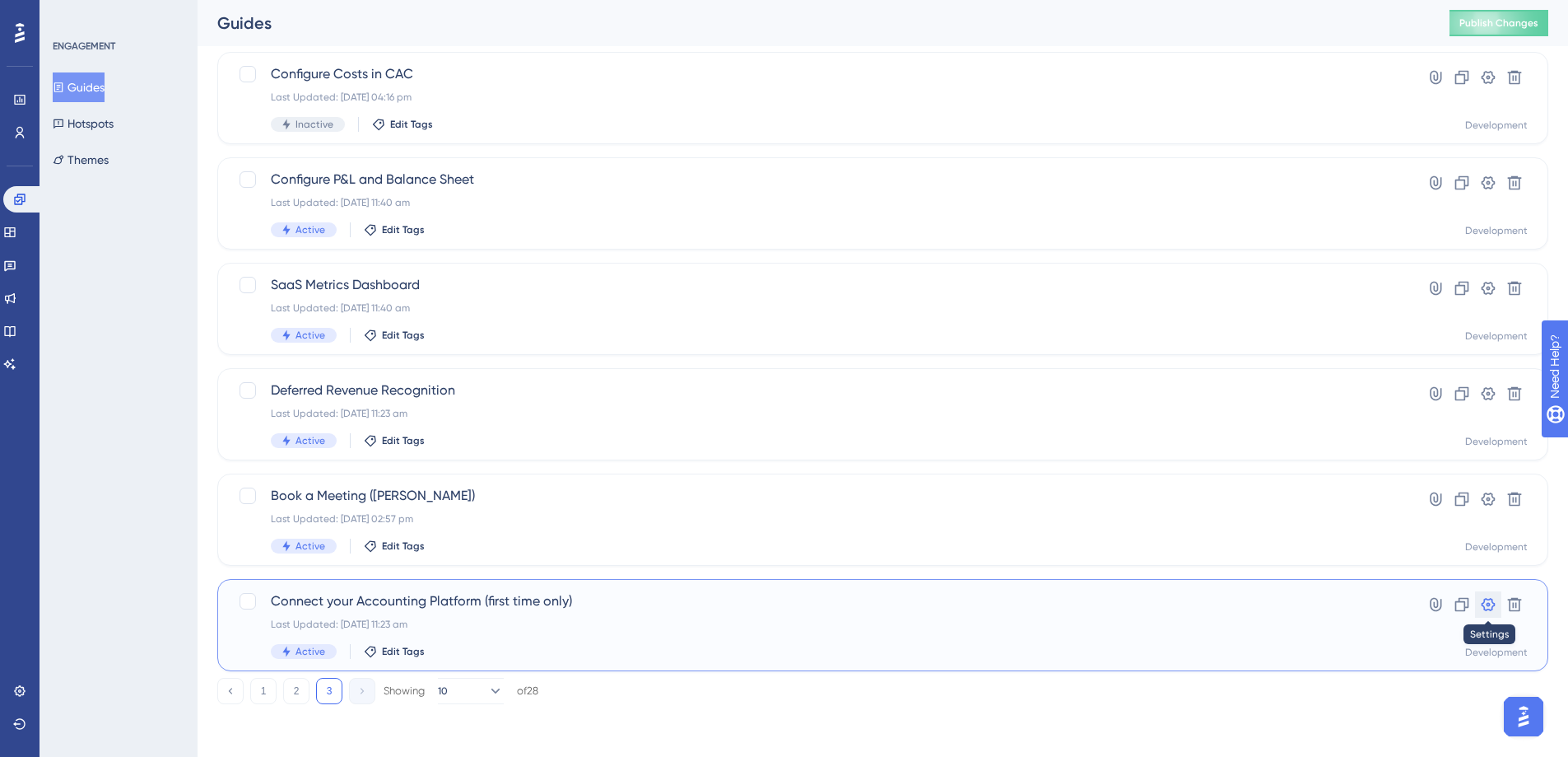
click at [1489, 605] on icon at bounding box center [1488, 605] width 14 height 13
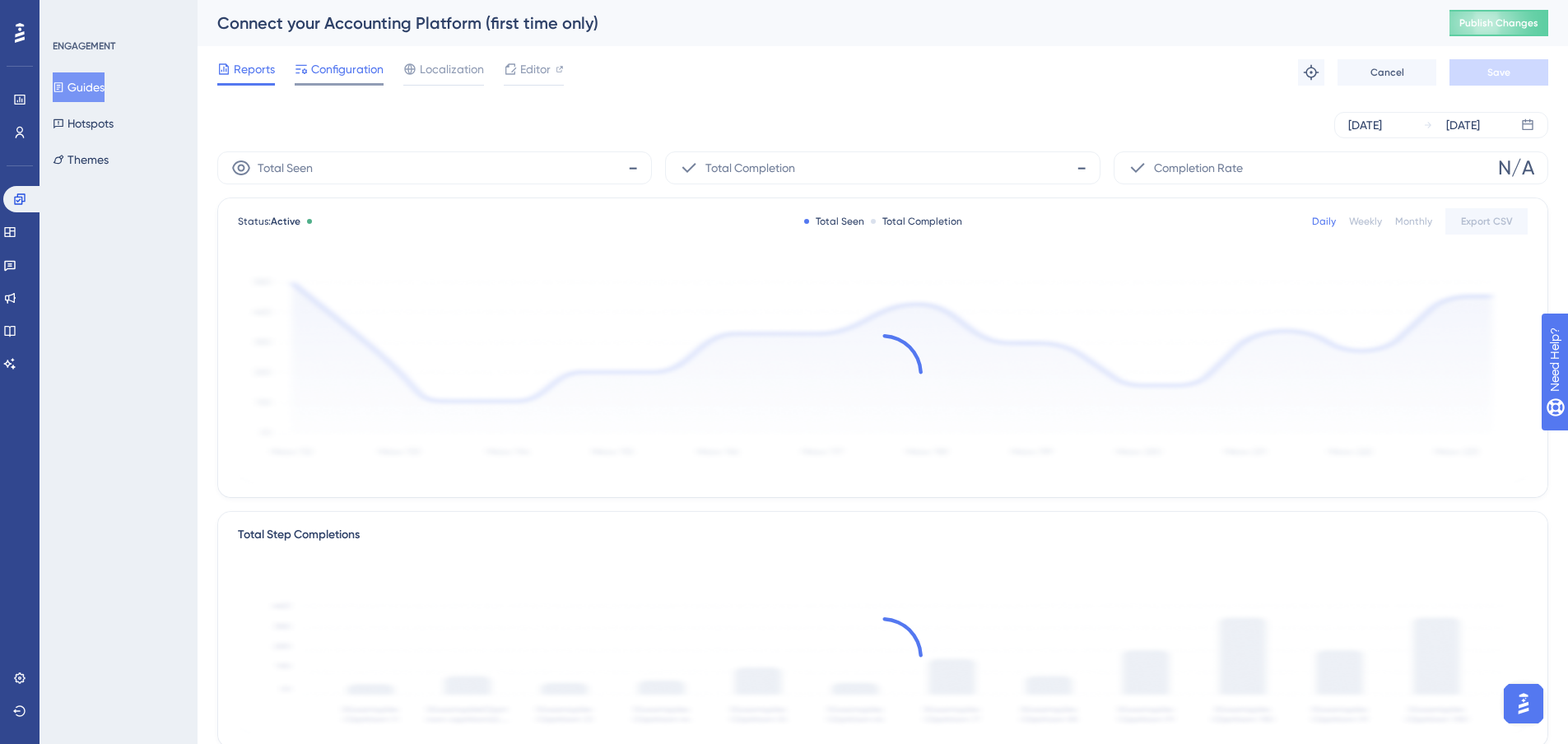
click at [301, 69] on icon at bounding box center [301, 69] width 13 height 13
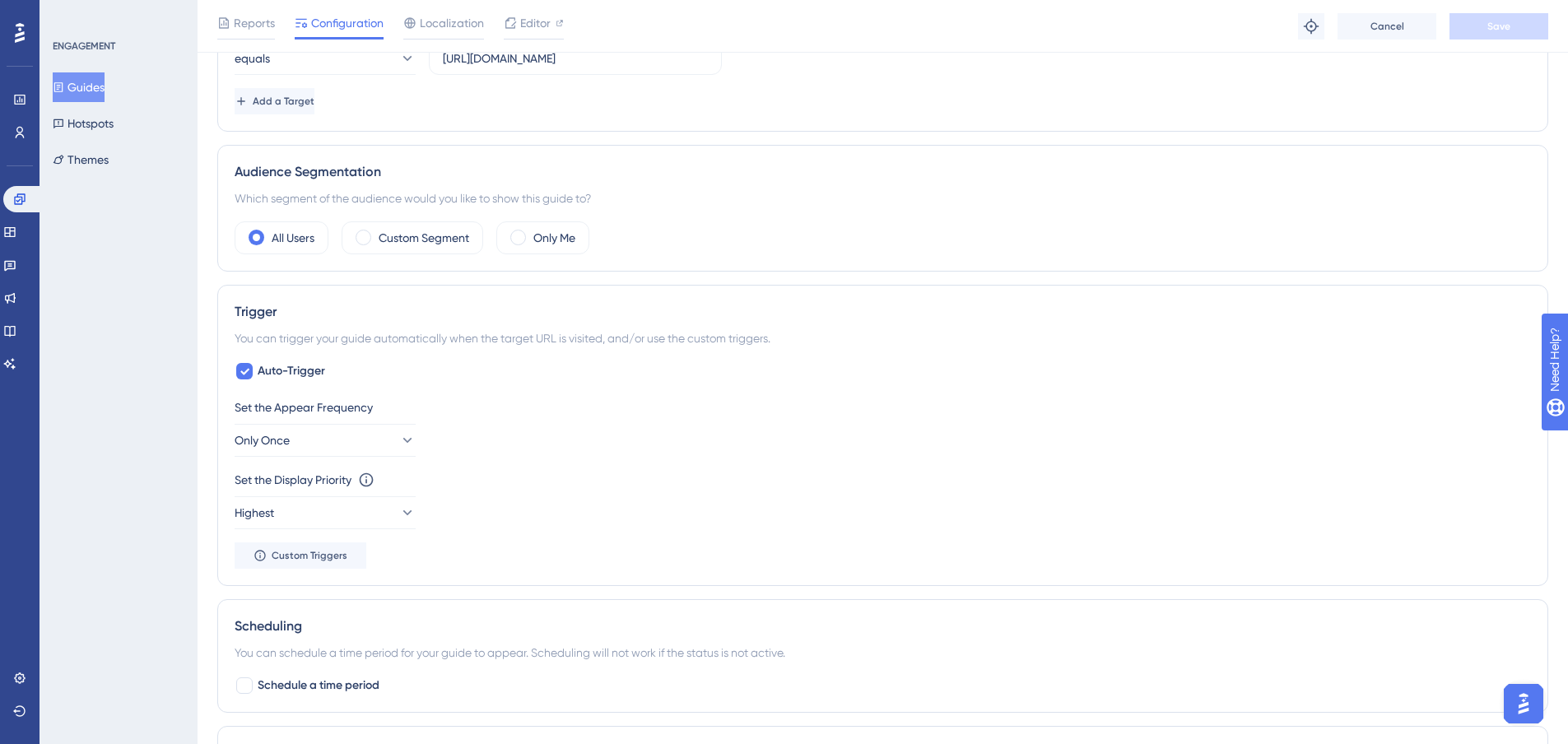
click at [94, 82] on button "Guides" at bounding box center [79, 87] width 52 height 29
